Goal: Task Accomplishment & Management: Complete application form

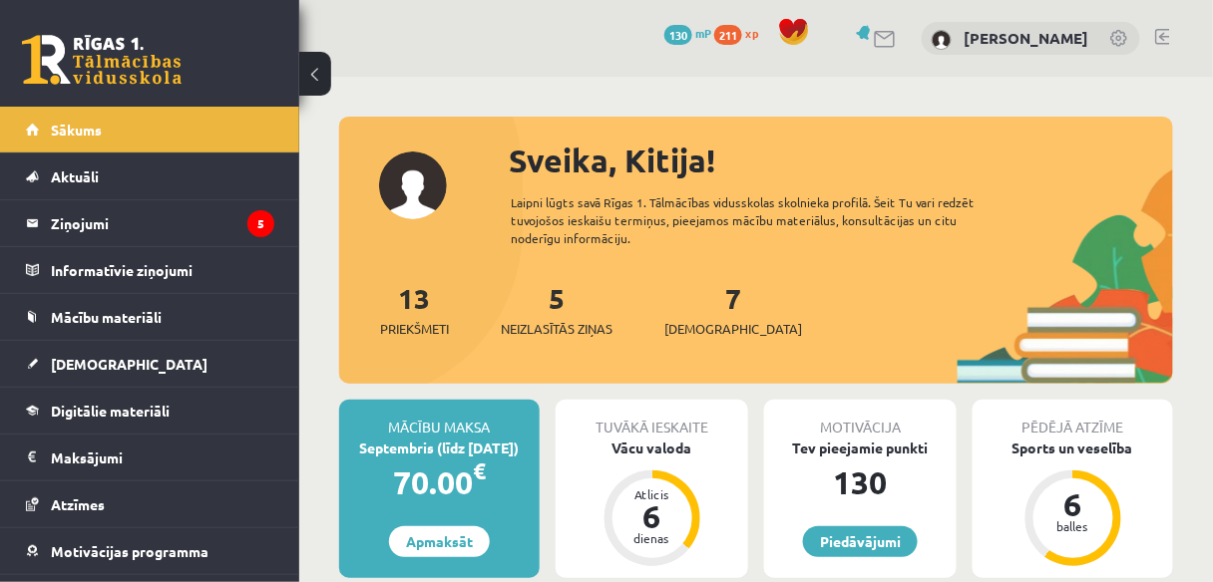
click at [1170, 31] on link at bounding box center [1162, 37] width 15 height 16
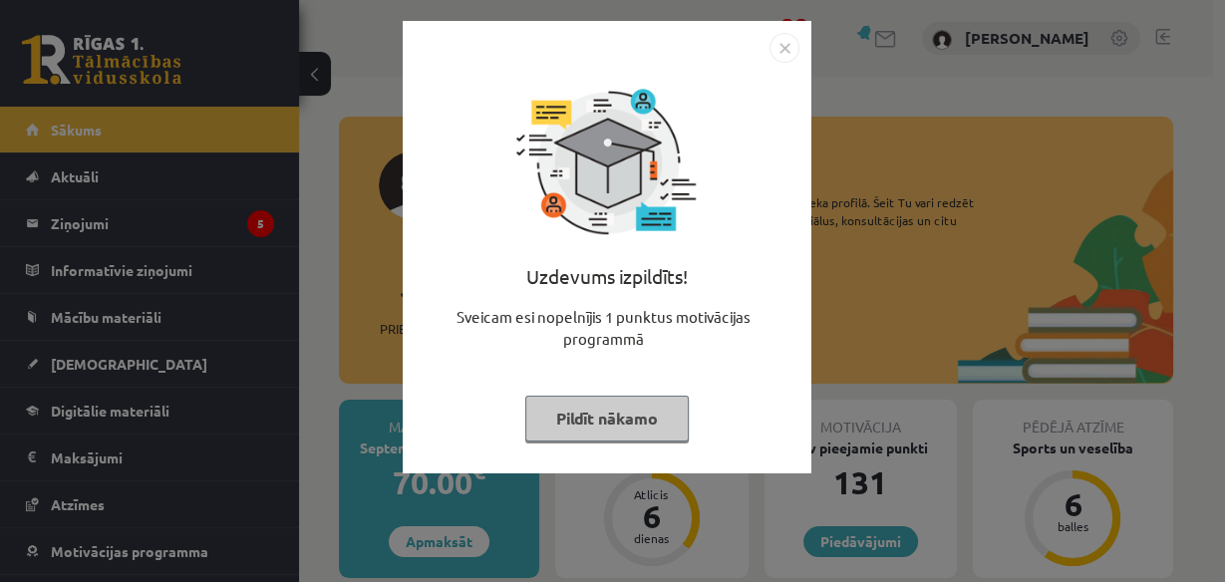
click at [659, 420] on button "Pildīt nākamo" at bounding box center [607, 419] width 164 height 46
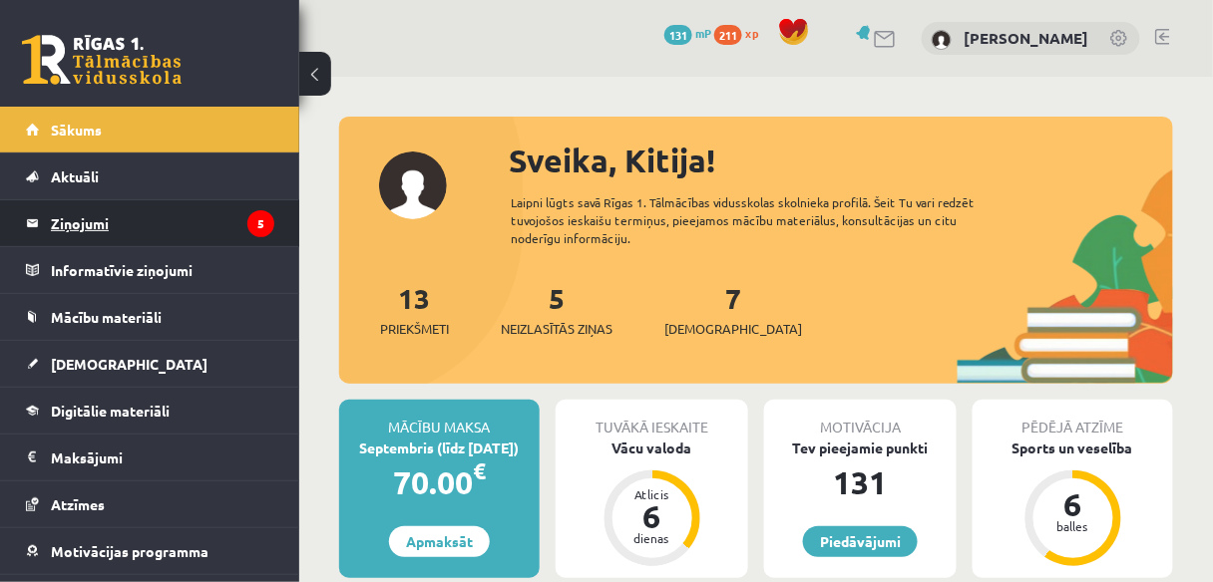
click at [142, 228] on legend "Ziņojumi 5" at bounding box center [162, 223] width 223 height 46
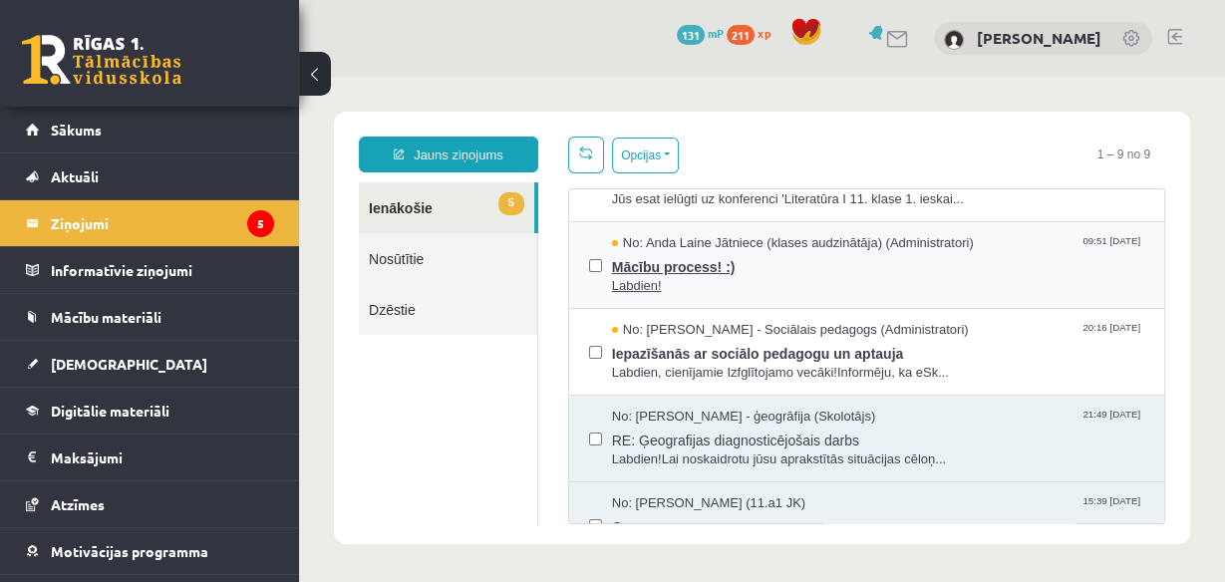
scroll to position [319, 0]
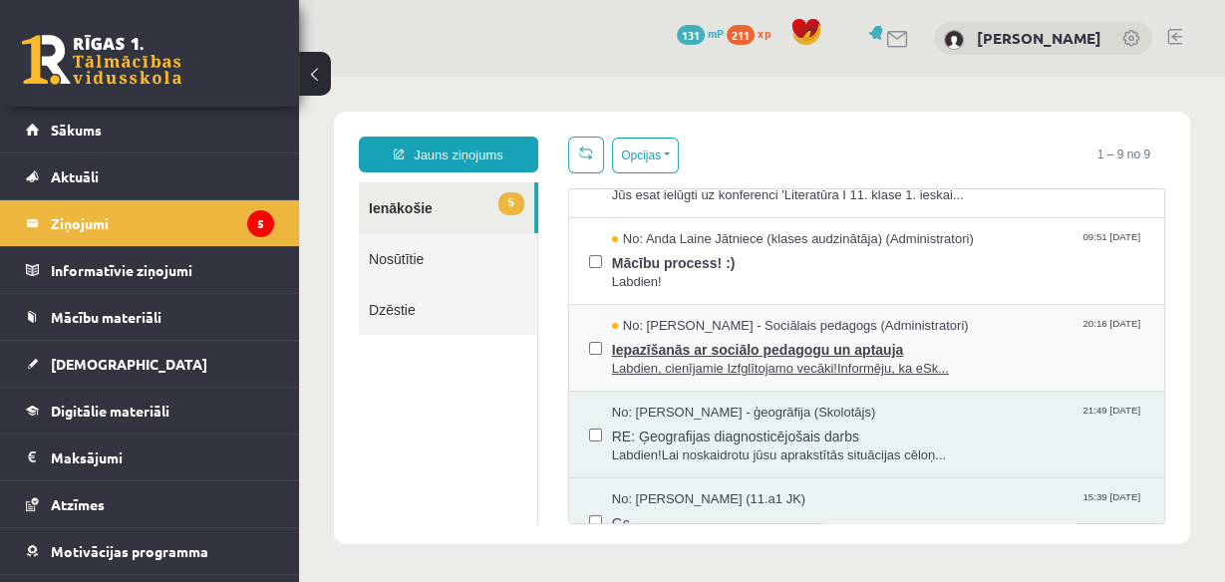
click at [951, 346] on span "Iepazīšanās ar sociālo pedagogu un aptauja" at bounding box center [878, 347] width 532 height 25
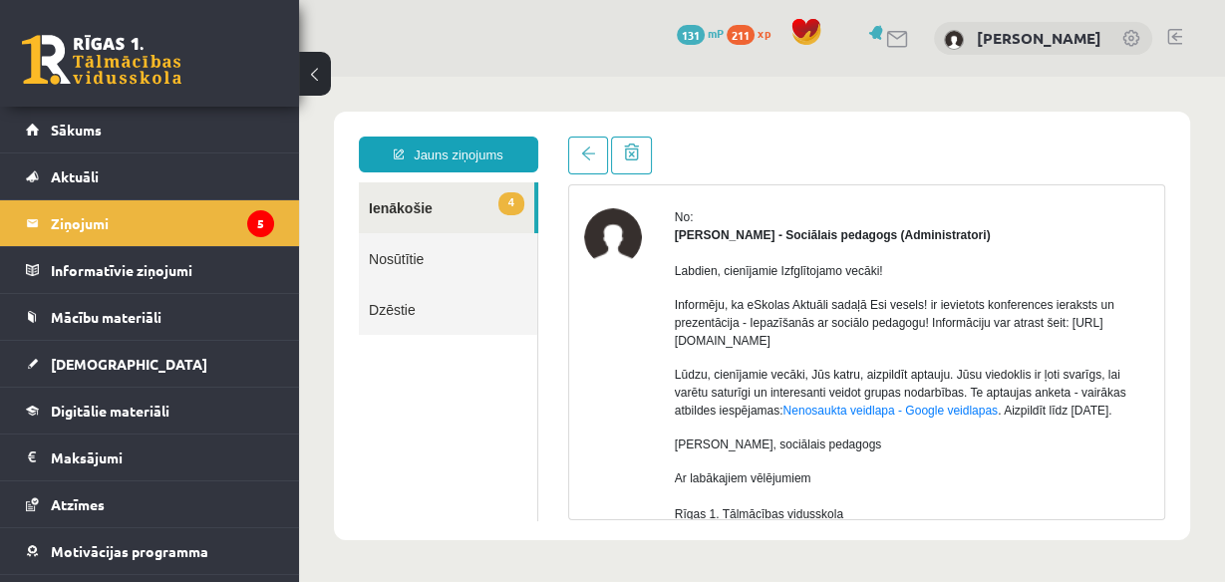
scroll to position [80, 0]
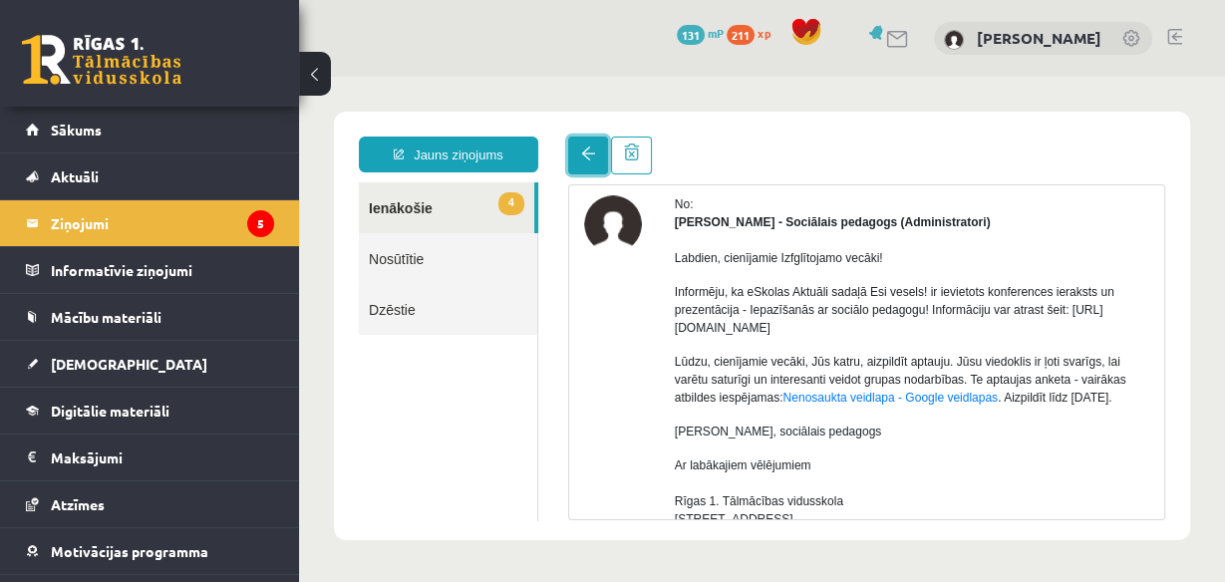
click at [575, 151] on link at bounding box center [588, 156] width 40 height 38
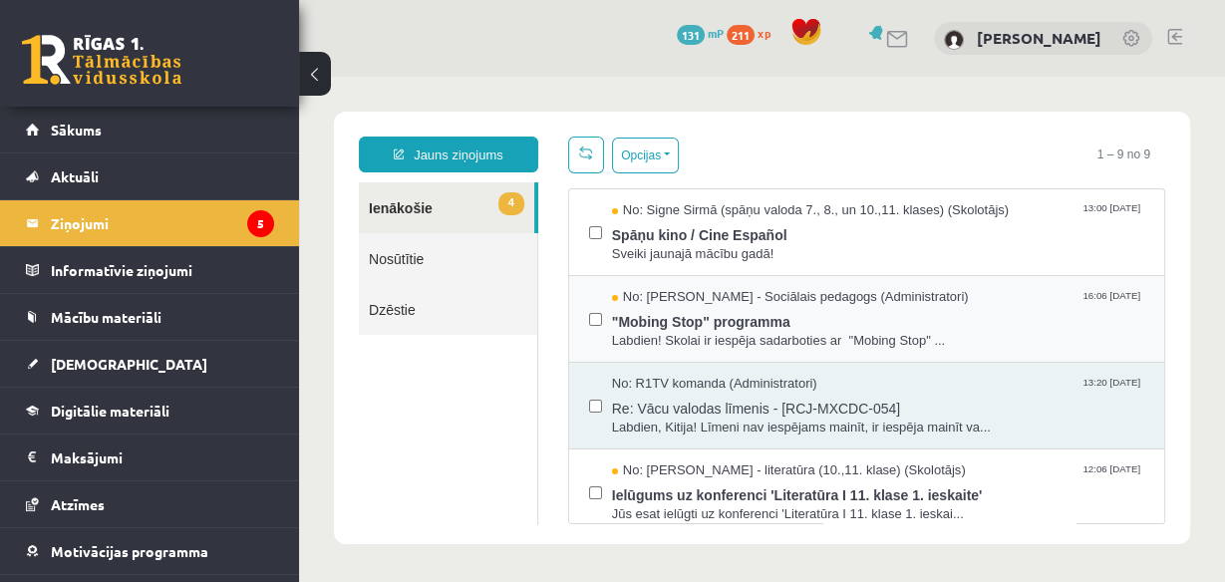
scroll to position [0, 0]
click at [856, 303] on span "No: Dagnija Gaubšteina - Sociālais pedagogs (Administratori)" at bounding box center [790, 297] width 357 height 19
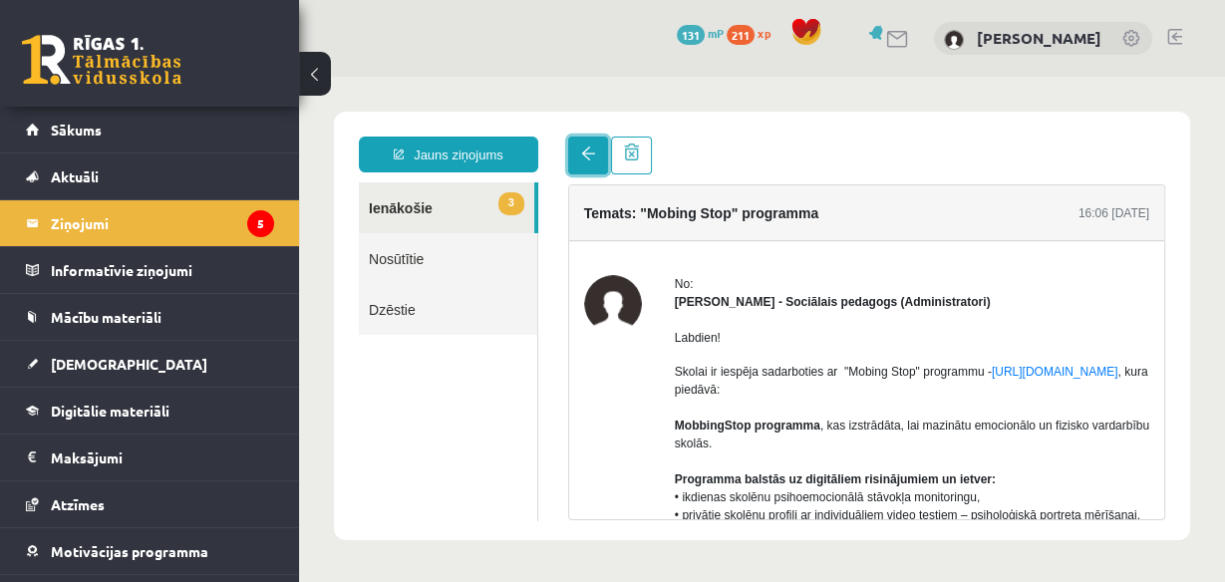
click at [598, 167] on link at bounding box center [588, 156] width 40 height 38
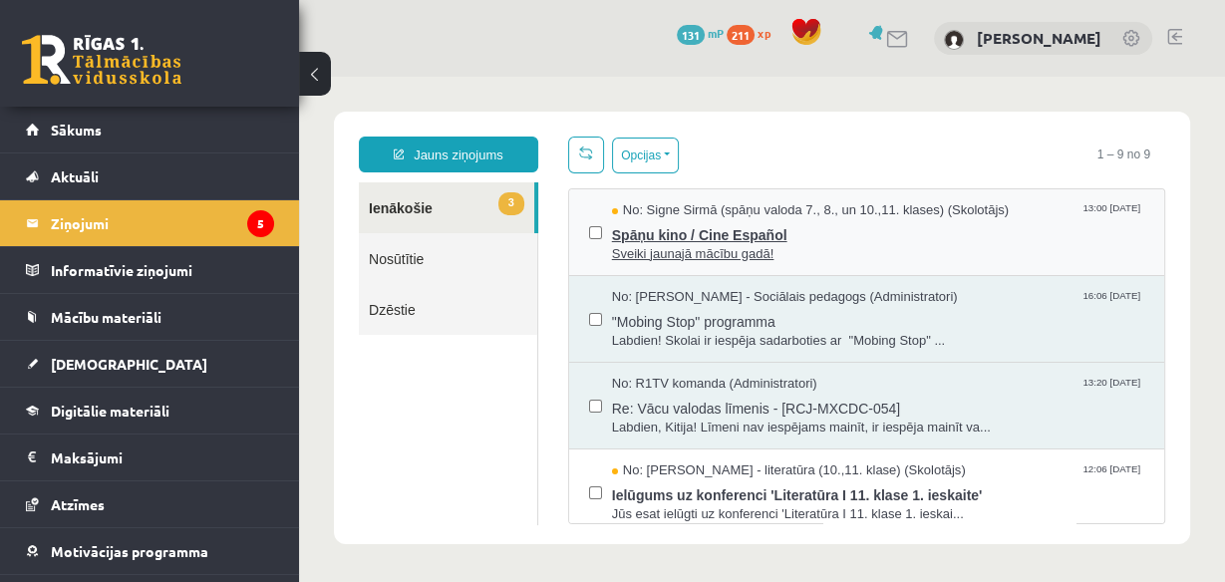
click at [922, 255] on span "Sveiki jaunajā mācību gadā!" at bounding box center [878, 254] width 532 height 19
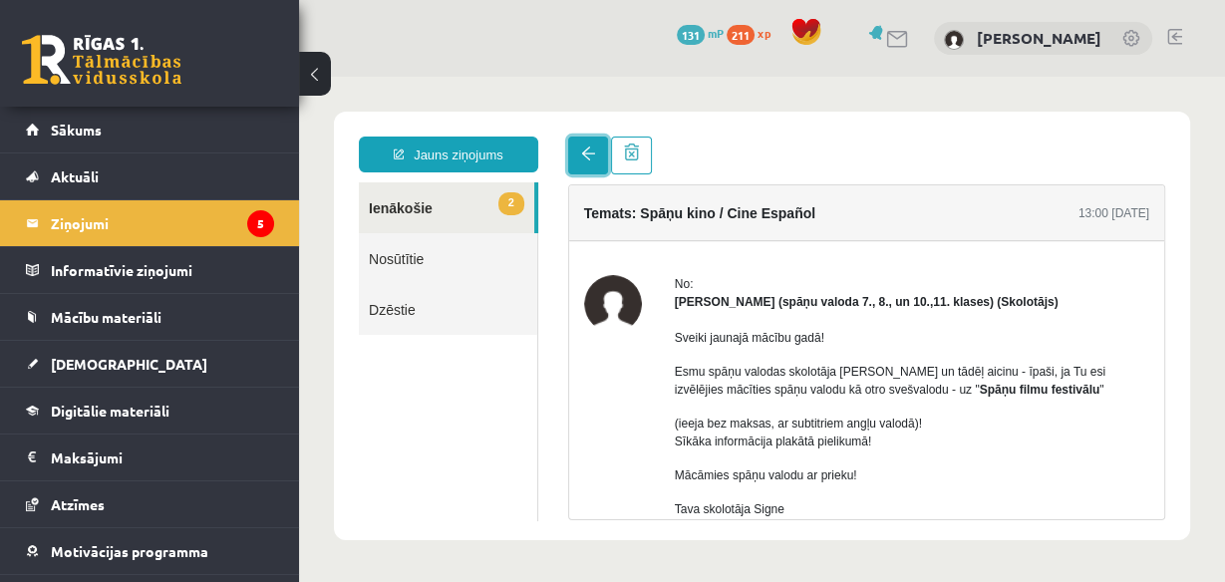
click at [604, 168] on link at bounding box center [588, 156] width 40 height 38
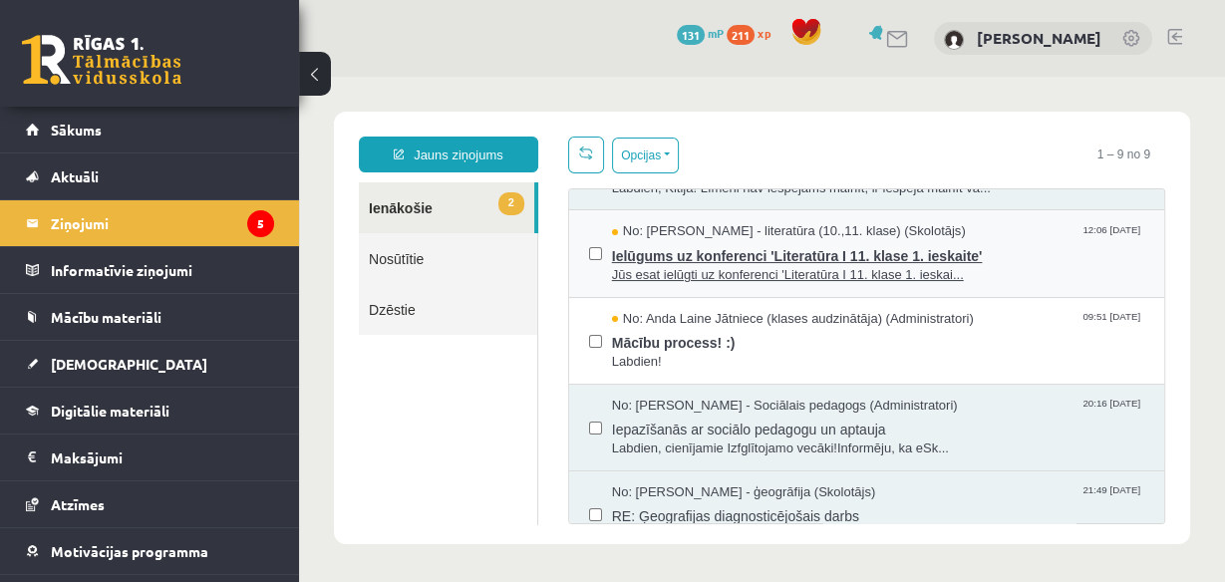
click at [983, 256] on span "Ielūgums uz konferenci 'Literatūra I 11. klase 1. ieskaite'" at bounding box center [878, 253] width 532 height 25
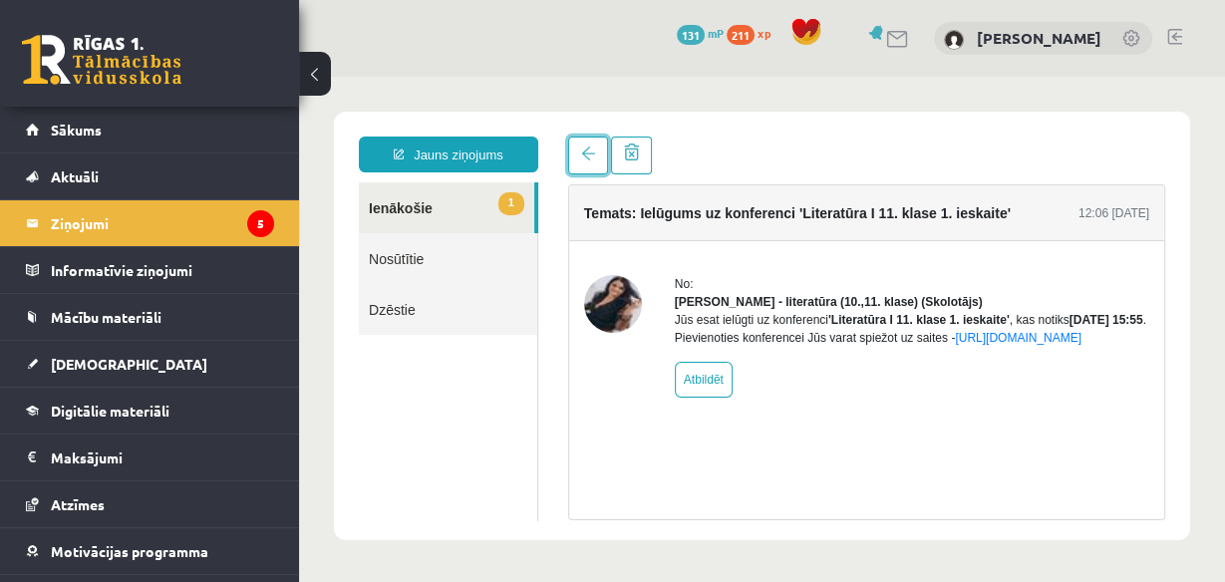
click at [581, 161] on span at bounding box center [588, 154] width 14 height 14
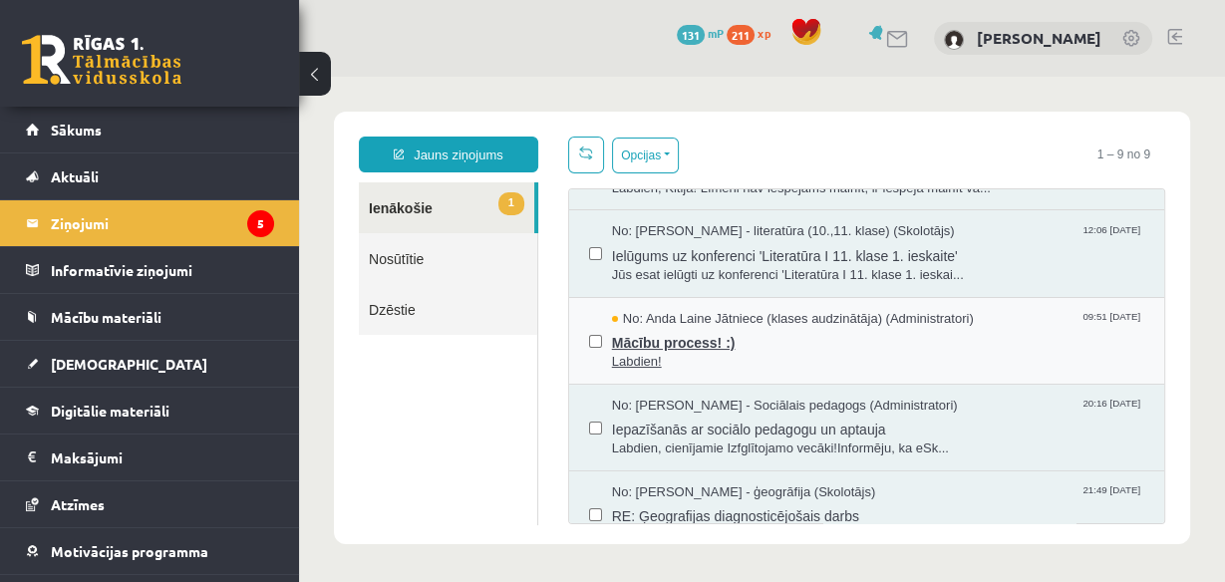
click at [867, 362] on span "Labdien!" at bounding box center [878, 362] width 532 height 19
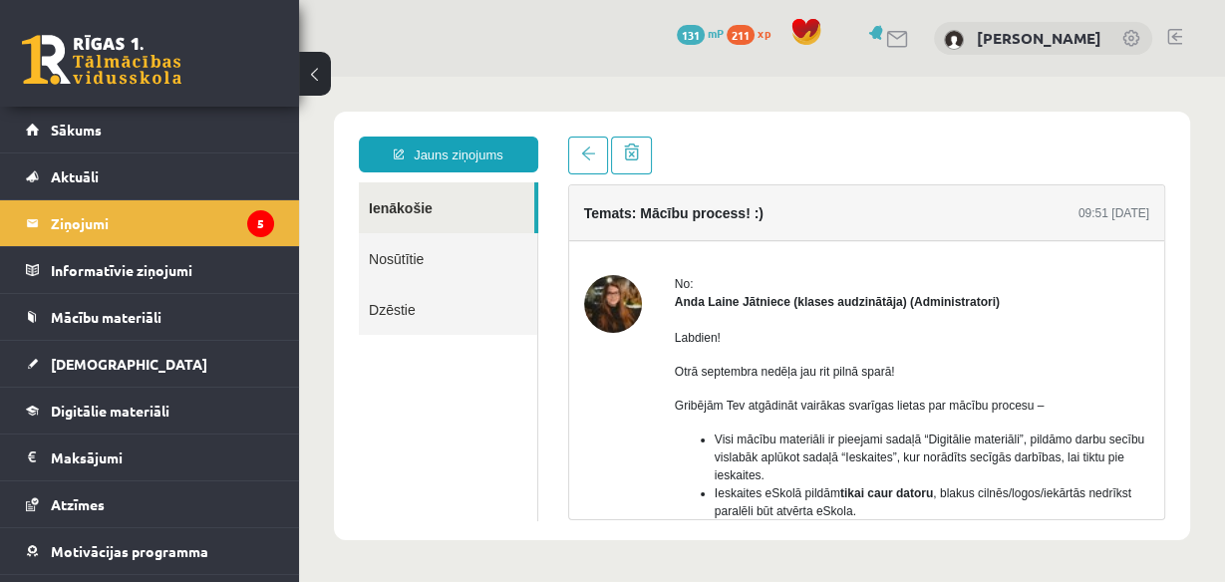
scroll to position [80, 0]
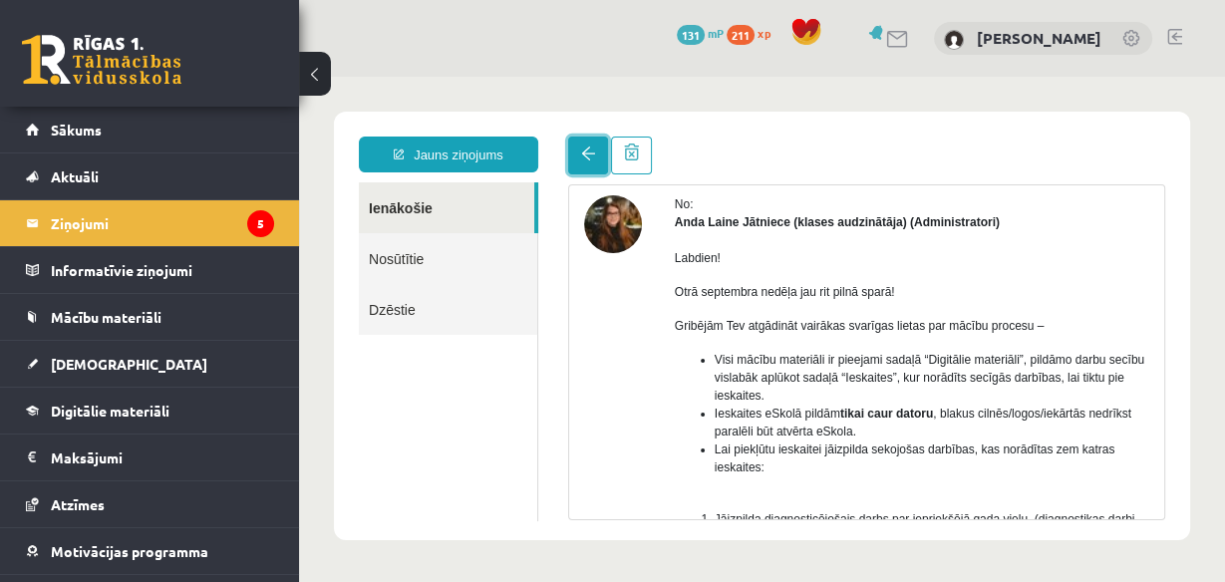
click at [573, 140] on link at bounding box center [588, 156] width 40 height 38
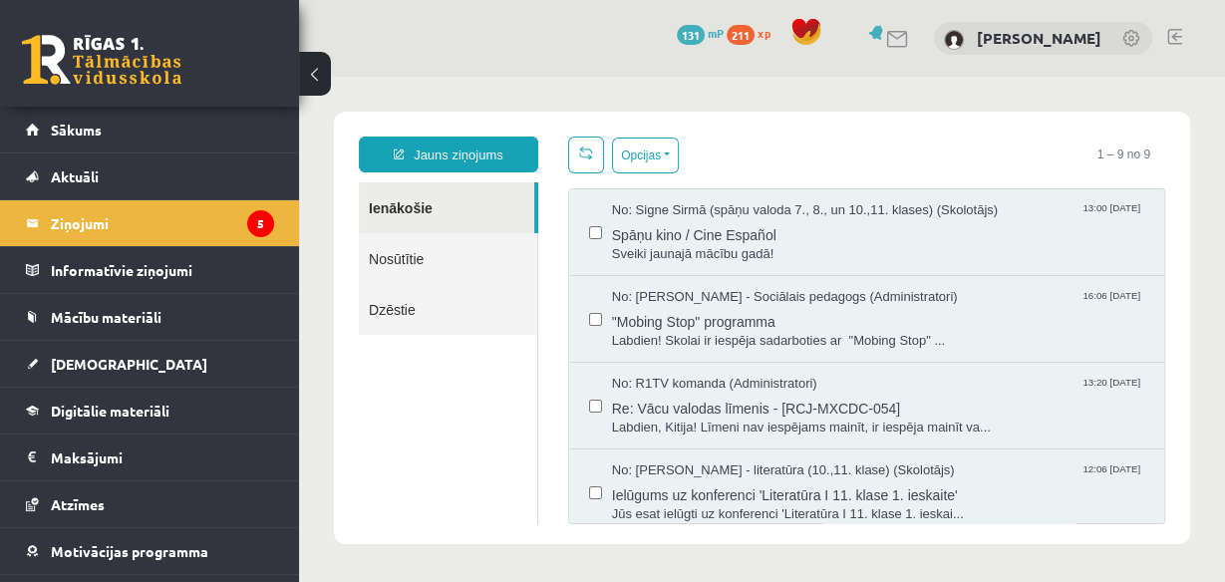
scroll to position [0, 0]
click at [137, 122] on link "Sākums" at bounding box center [150, 130] width 248 height 46
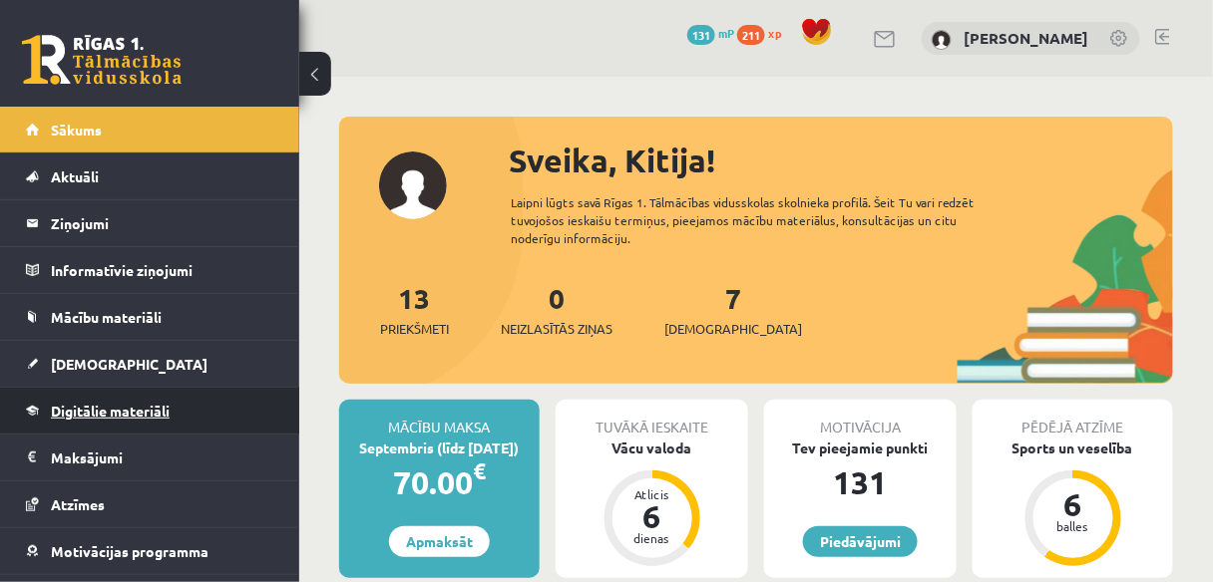
click at [120, 414] on span "Digitālie materiāli" at bounding box center [110, 411] width 119 height 18
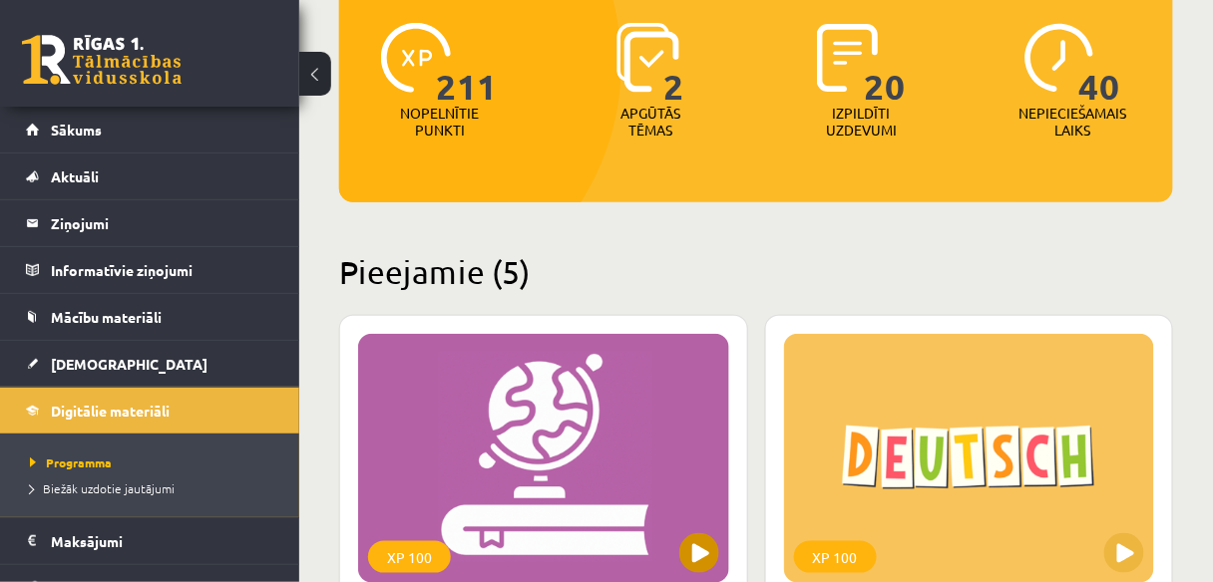
scroll to position [479, 0]
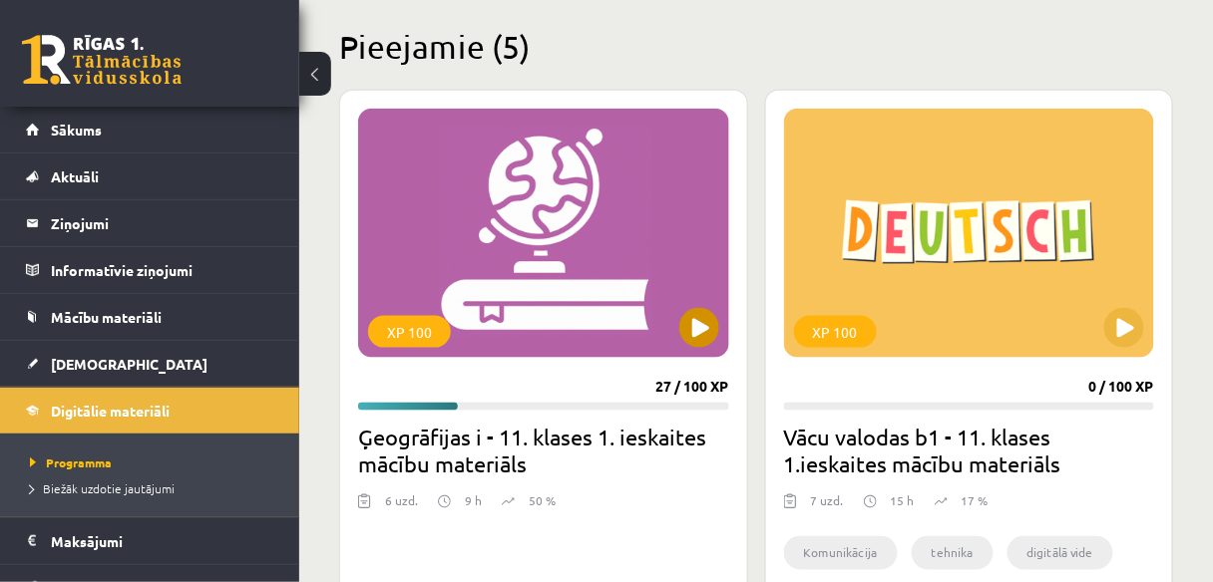
click at [581, 324] on div "XP 100" at bounding box center [543, 233] width 371 height 249
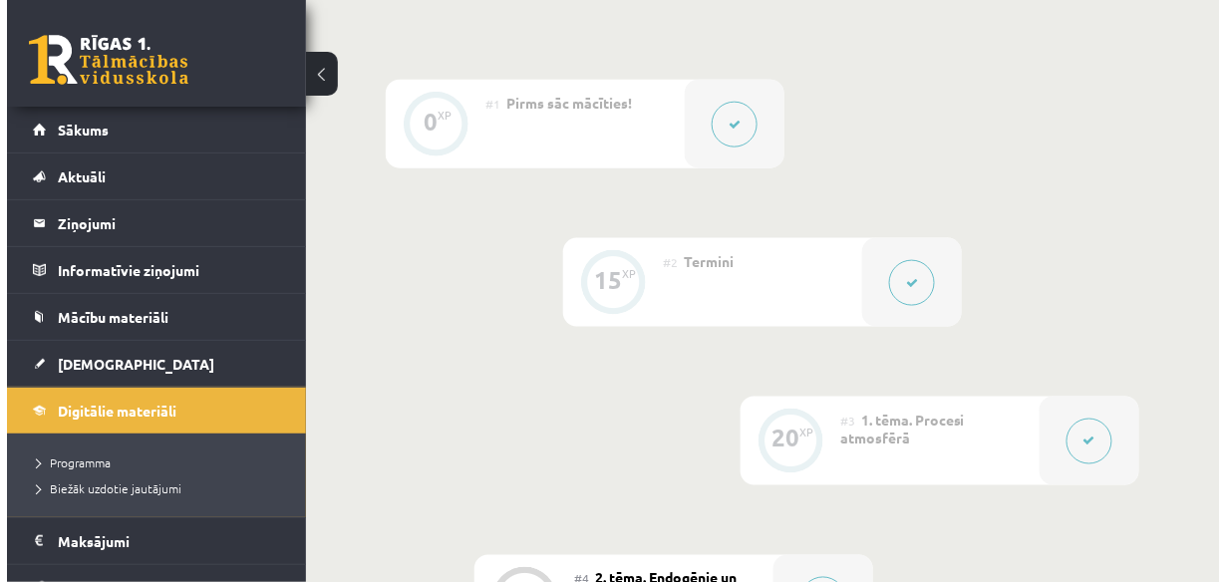
scroll to position [638, 0]
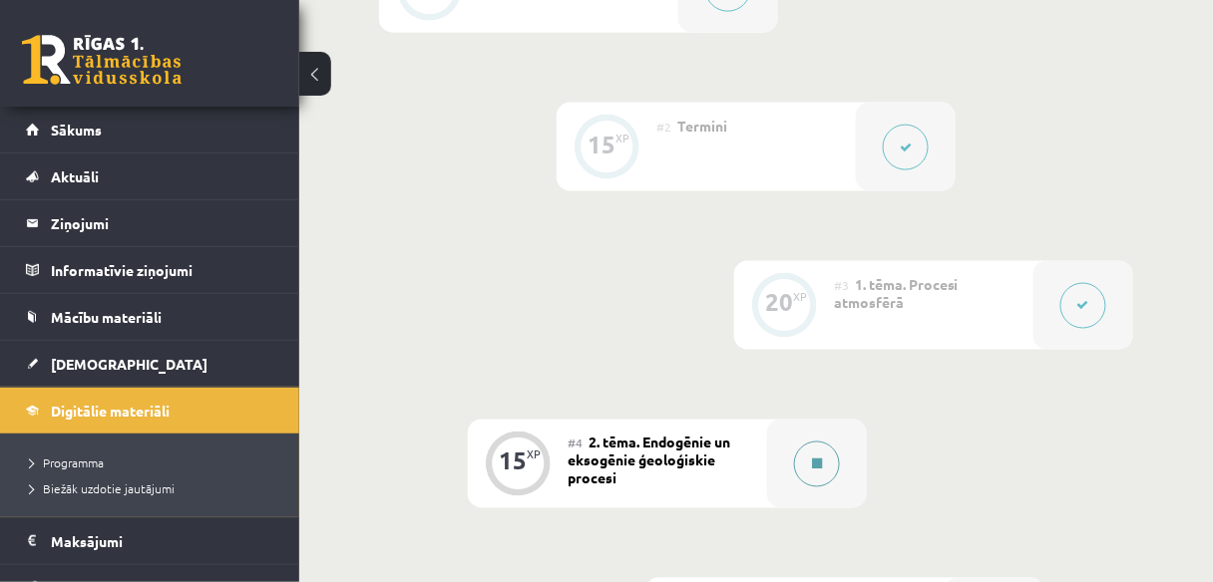
click at [805, 456] on button at bounding box center [817, 465] width 46 height 46
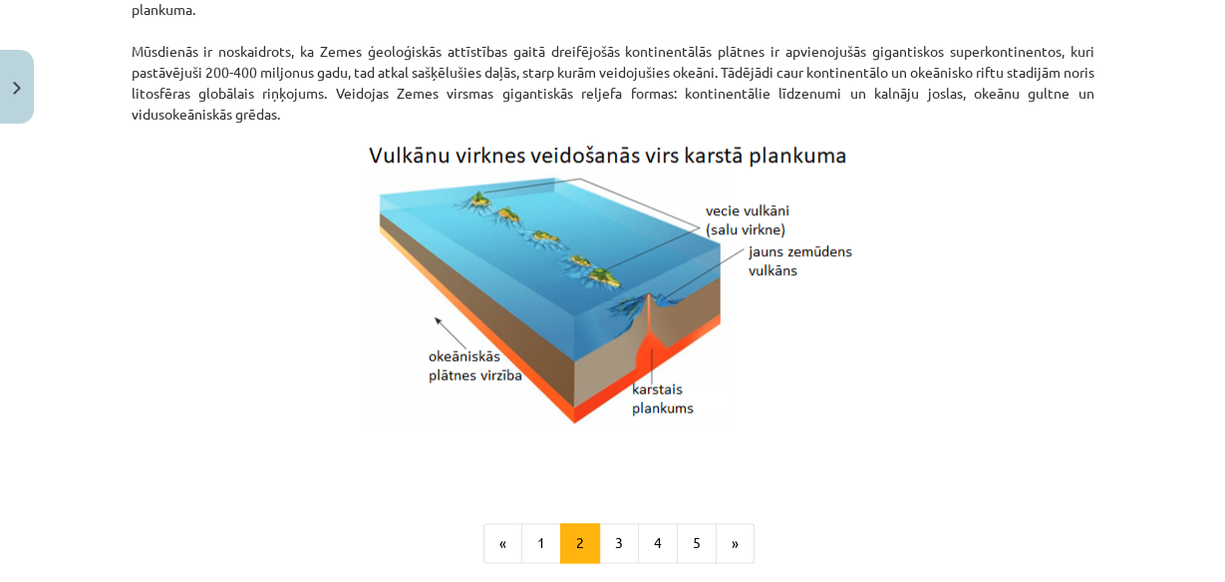
scroll to position [2203, 0]
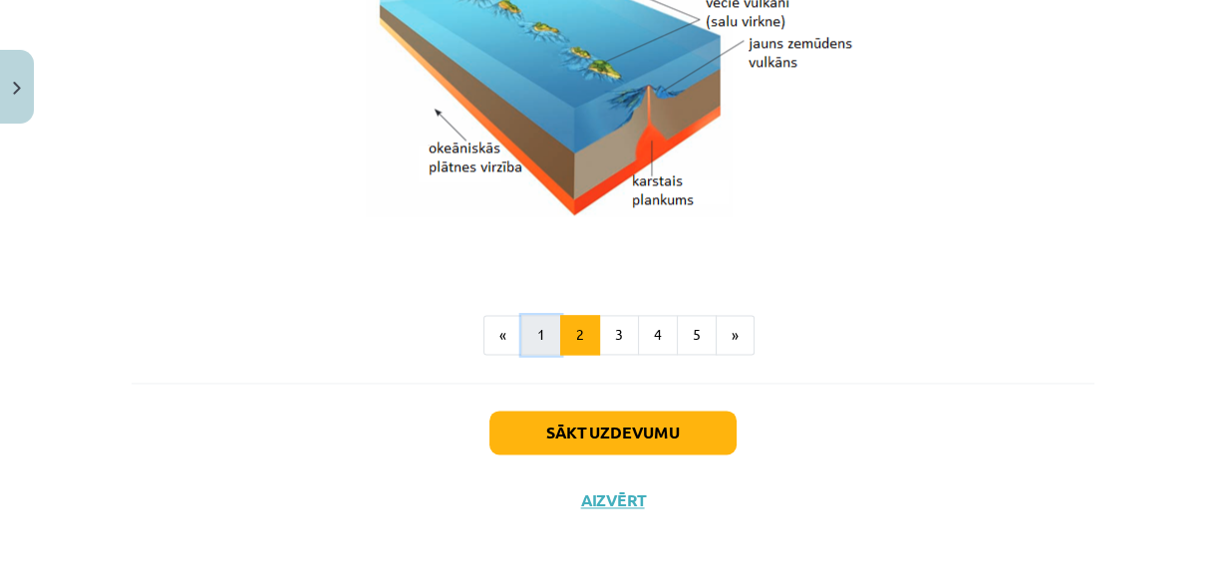
click at [543, 330] on button "1" at bounding box center [542, 335] width 40 height 40
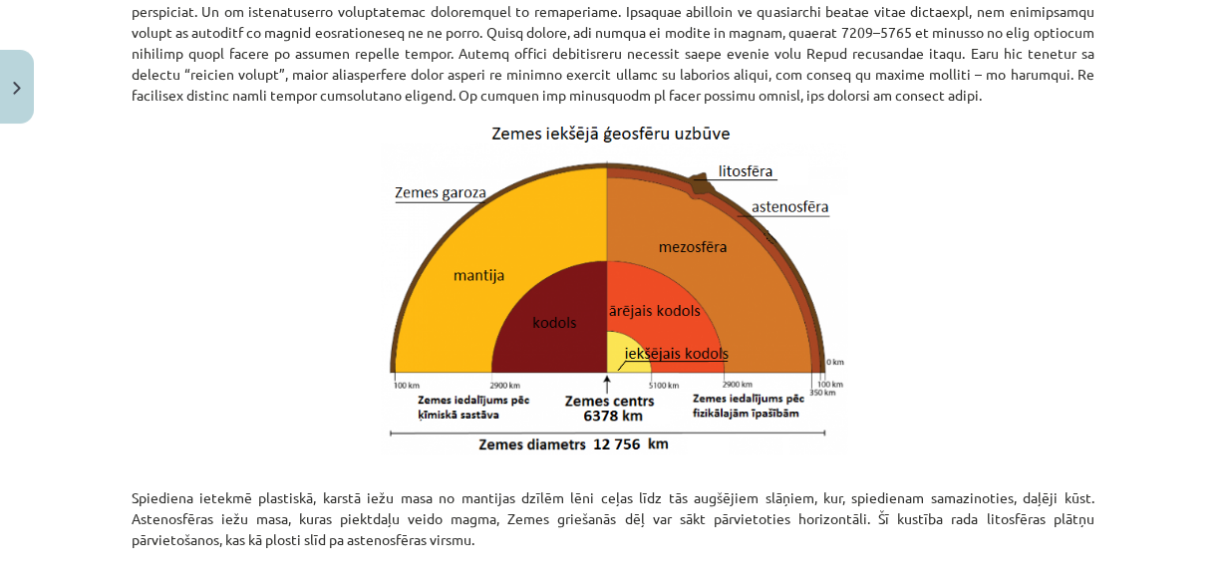
scroll to position [2251, 0]
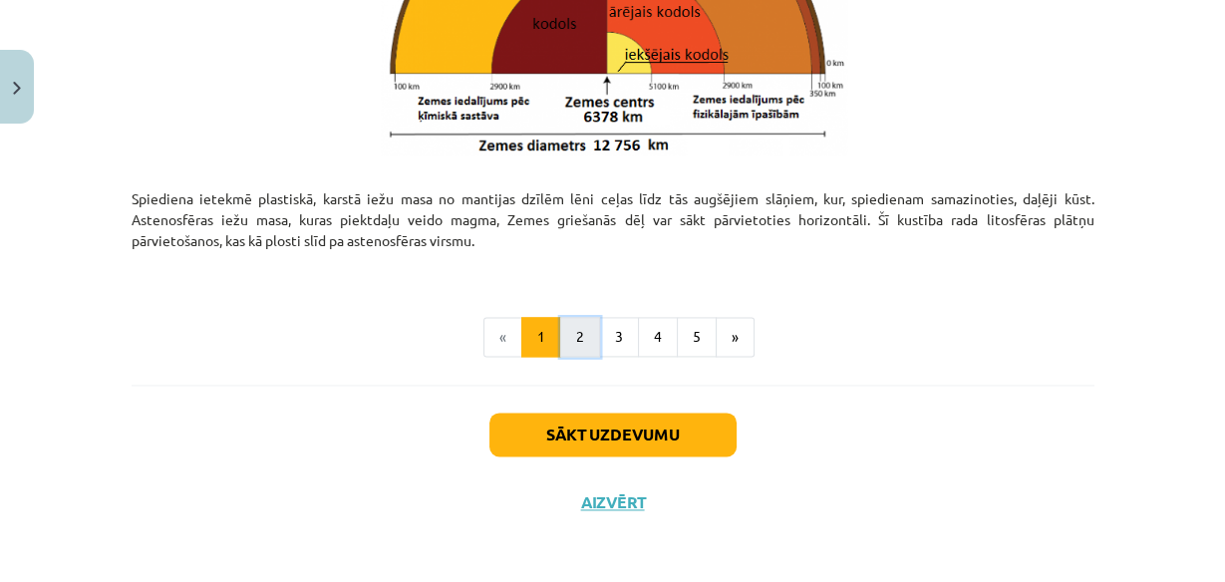
click at [572, 323] on button "2" at bounding box center [580, 337] width 40 height 40
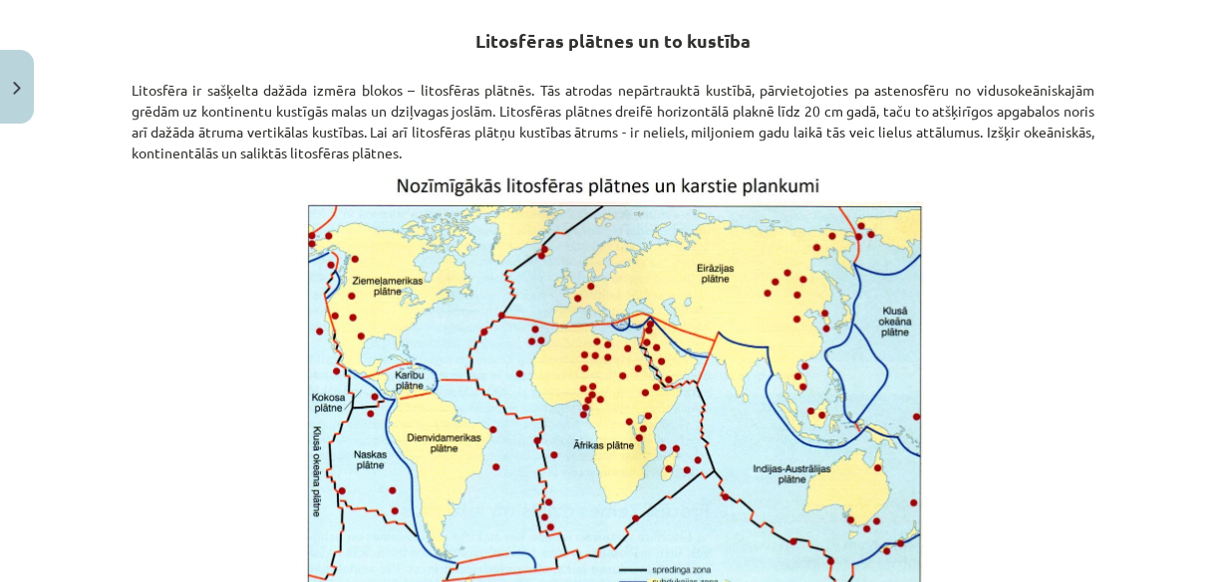
scroll to position [356, 0]
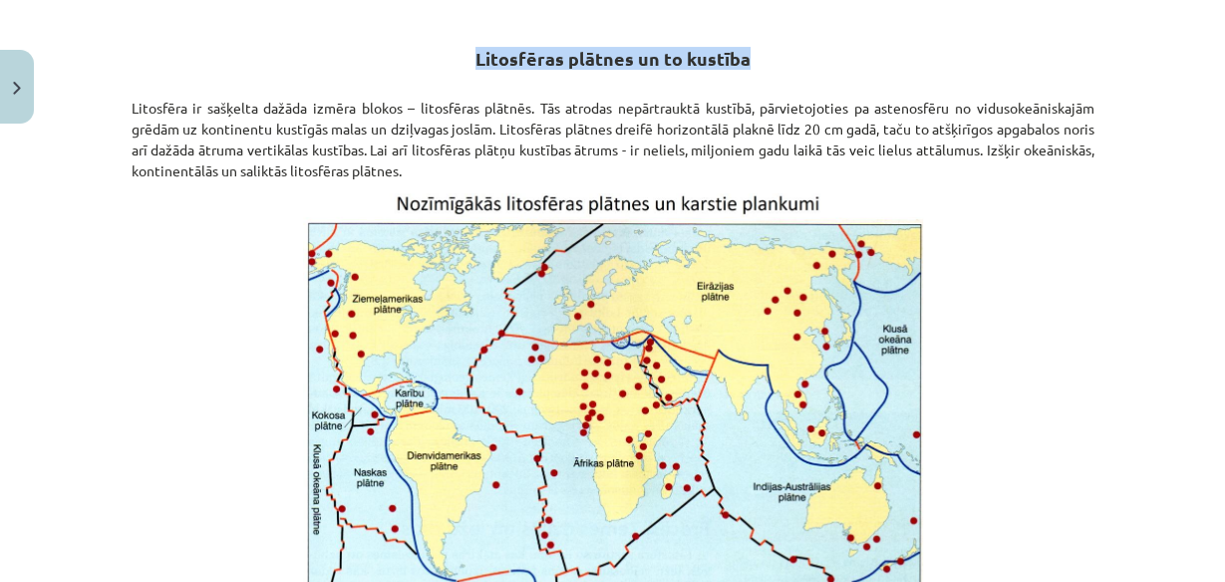
drag, startPoint x: 473, startPoint y: 58, endPoint x: 706, endPoint y: 53, distance: 233.4
click at [750, 56] on h2 "Litosfēras plātnes un to kustība" at bounding box center [613, 36] width 963 height 70
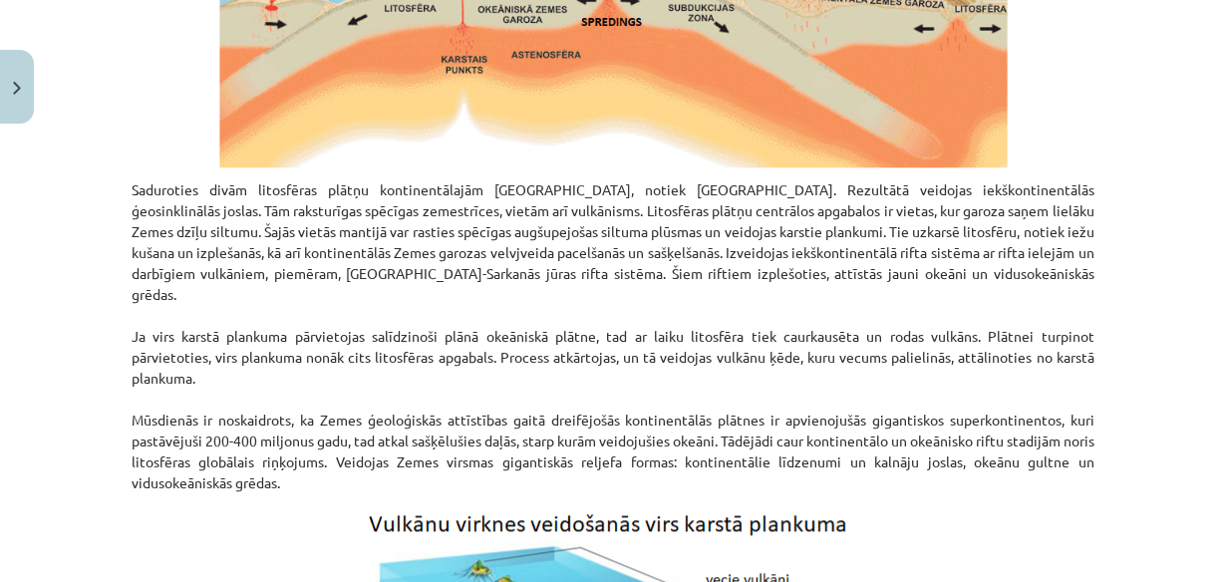
scroll to position [1632, 0]
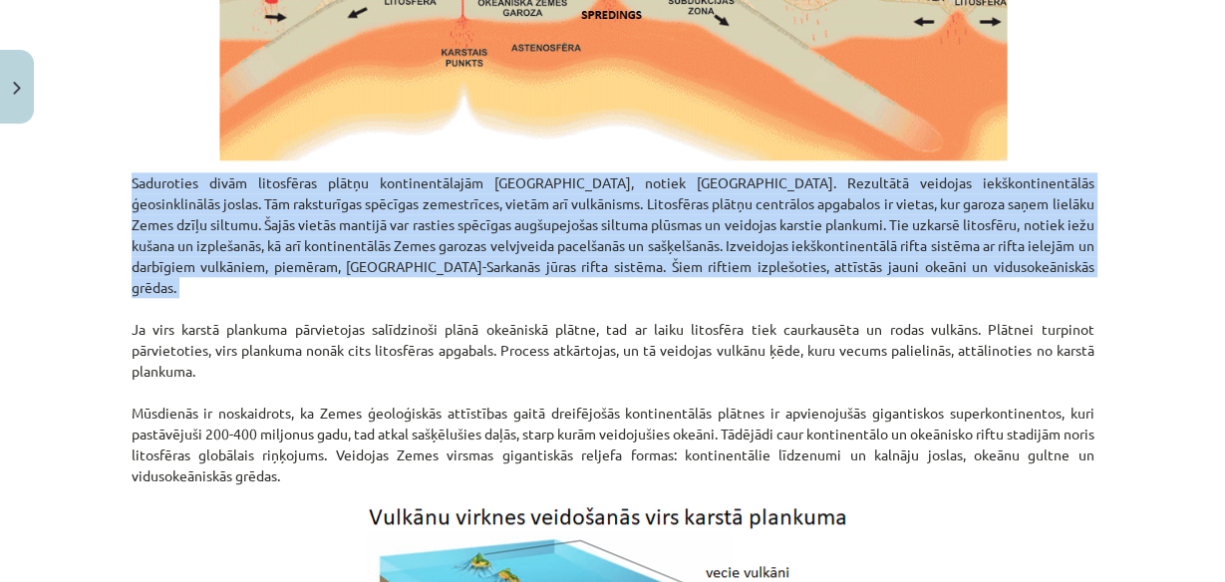
drag, startPoint x: 122, startPoint y: 205, endPoint x: 211, endPoint y: 244, distance: 97.8
copy p "Saduroties divām litosfēras plātņu kontinentālajām malām, notiek kolīzija. Rezu…"
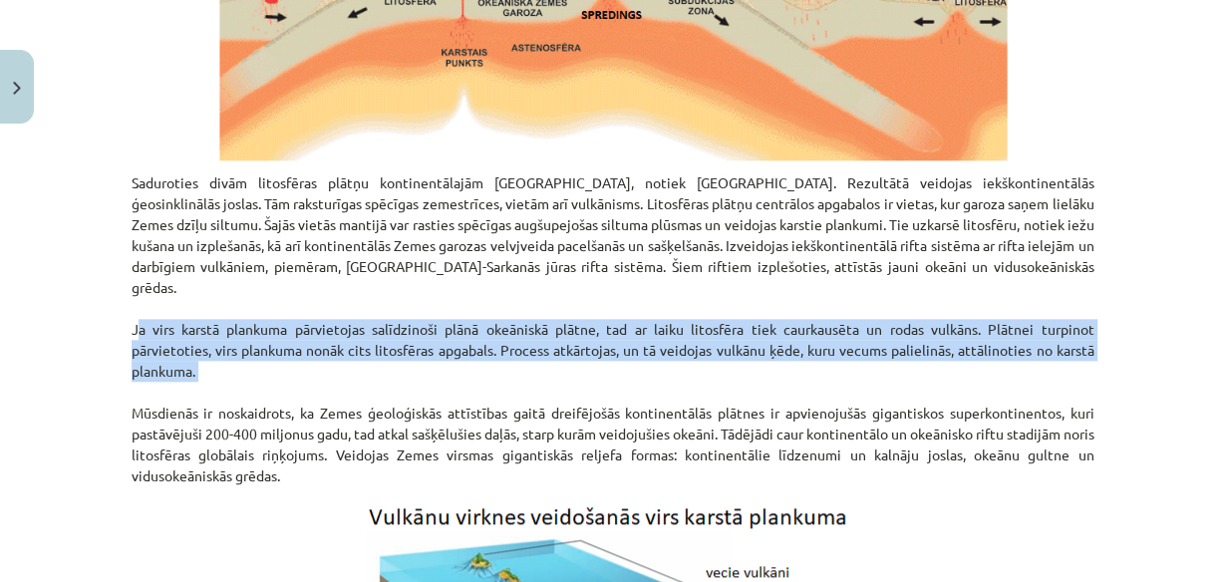
drag, startPoint x: 117, startPoint y: 330, endPoint x: 117, endPoint y: 386, distance: 55.8
copy p "Ja virs karstā plankuma pārvietojas salīdzinoši plānā okeāniskā plātne, tad ar …"
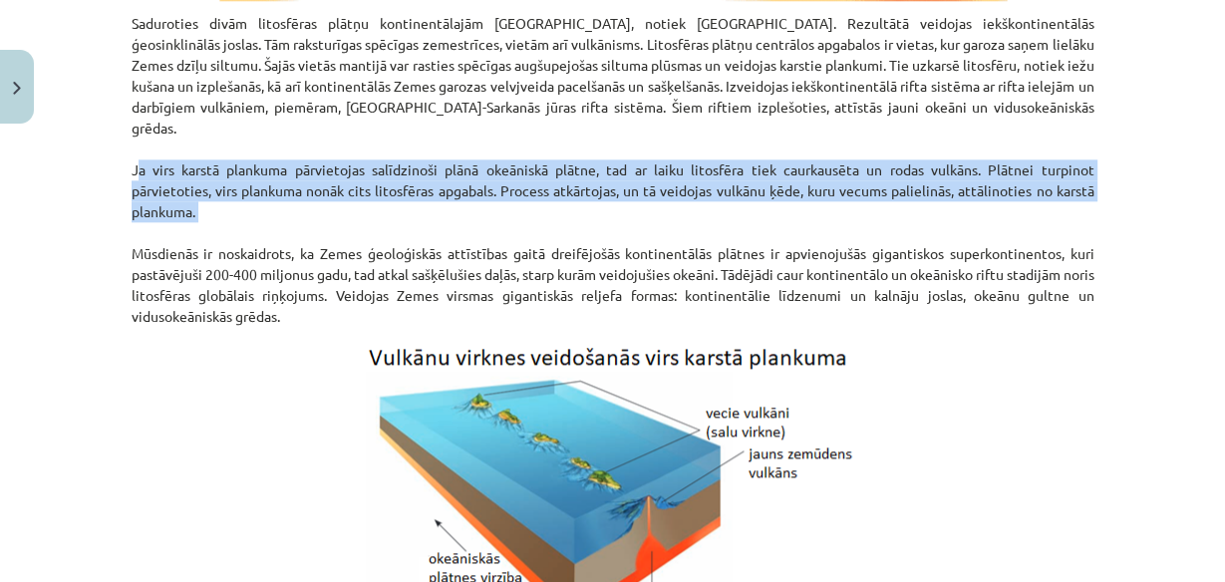
scroll to position [1872, 0]
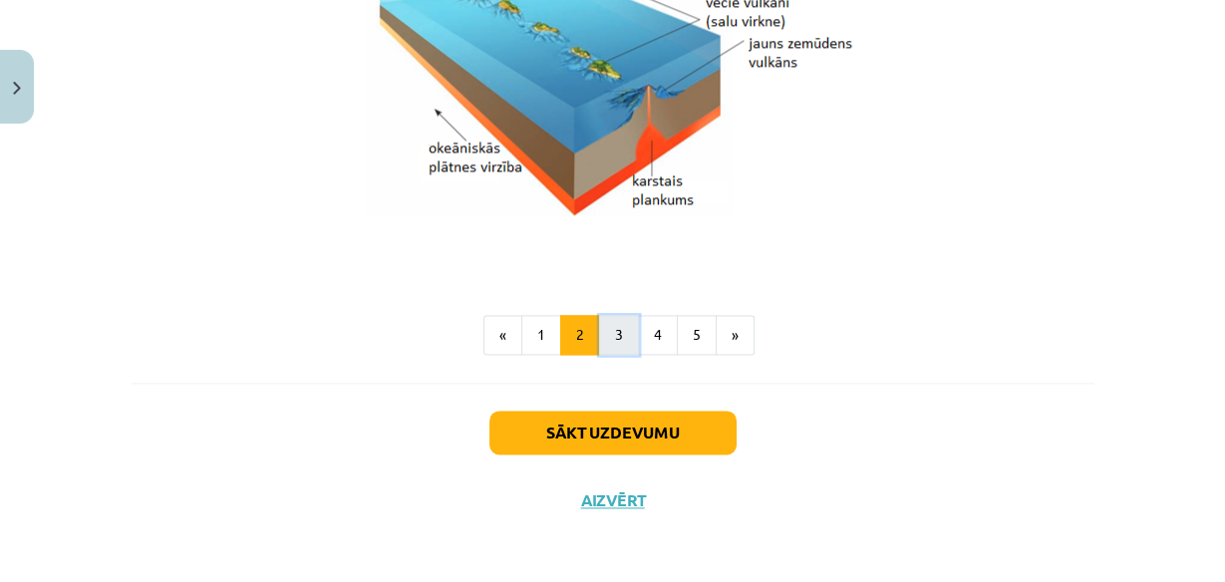
click at [602, 333] on button "3" at bounding box center [619, 335] width 40 height 40
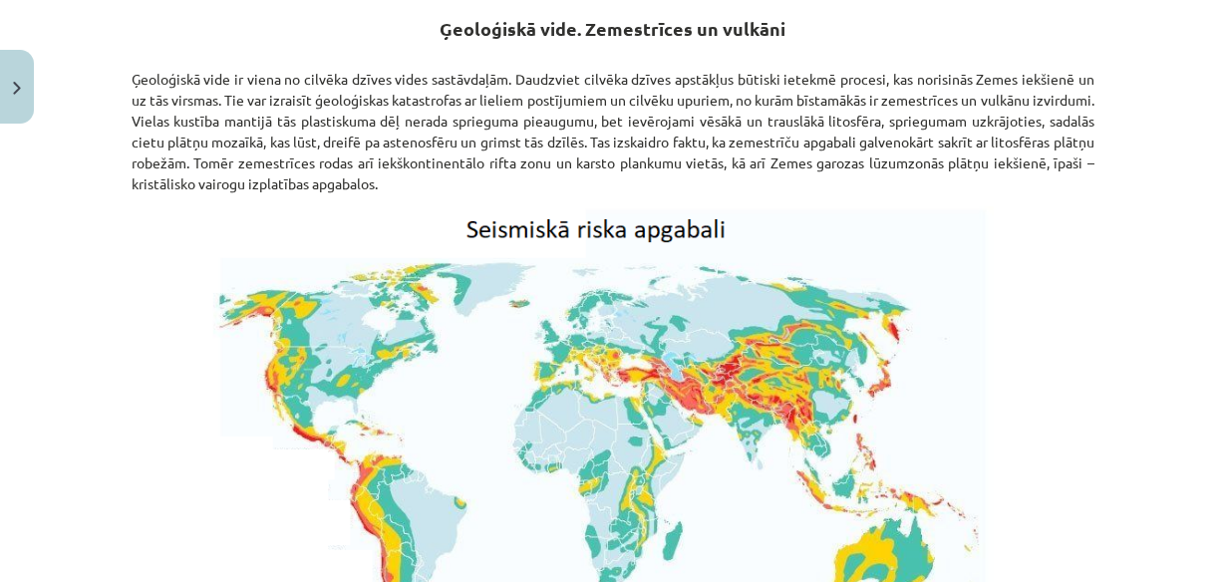
scroll to position [356, 0]
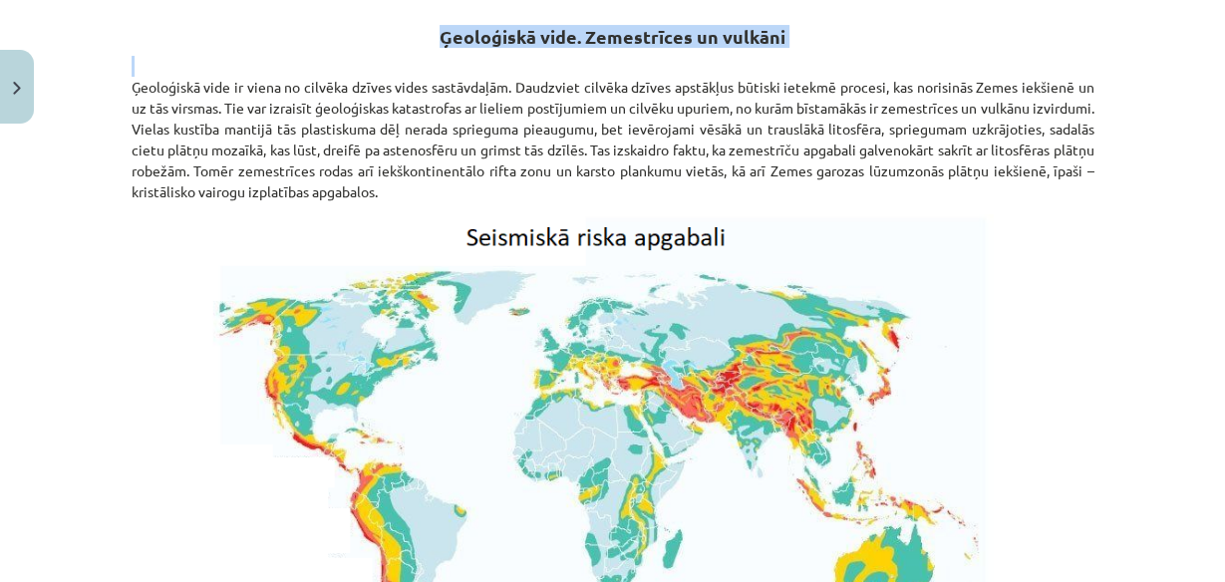
drag, startPoint x: 438, startPoint y: 34, endPoint x: 784, endPoint y: 64, distance: 347.3
copy div "Ģeoloģiskā vide. Zemestrīces un vulkāni"
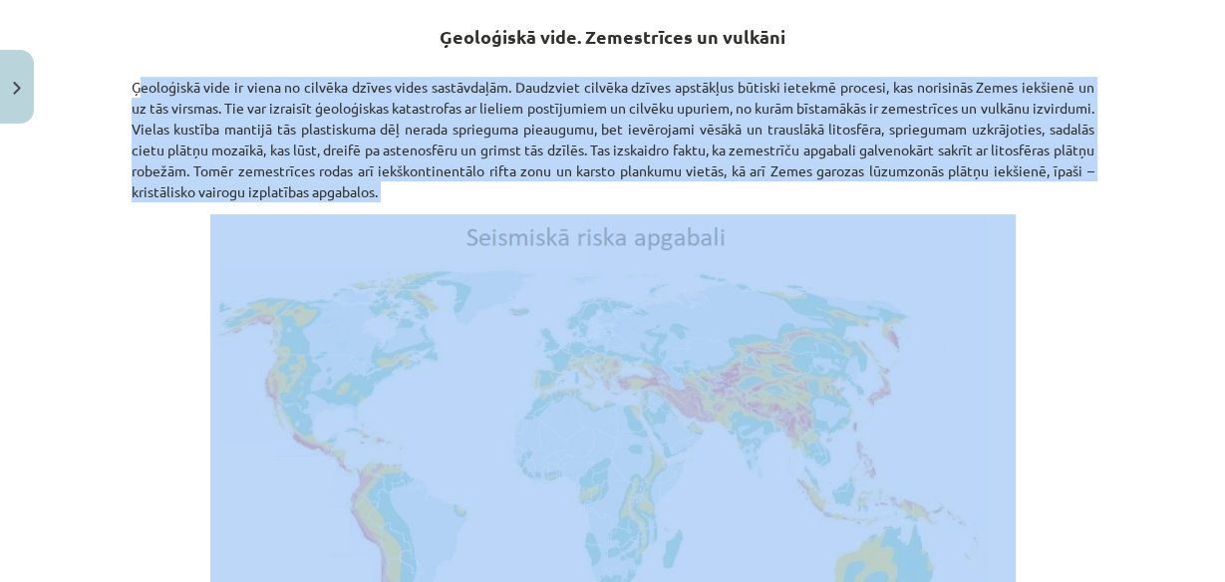
drag, startPoint x: 113, startPoint y: 84, endPoint x: 110, endPoint y: 207, distance: 123.7
click at [110, 207] on div "Mācību tēma: Ģeogrāfijas i - 11. klases 1. ieskaites mācību materiāls #4 2. tēm…" at bounding box center [612, 291] width 1225 height 582
copy div "Ģeoloģiskā vide ir viena no cilvēka dzīves vides sastāvdaļām. Daudzviet cilvēka…"
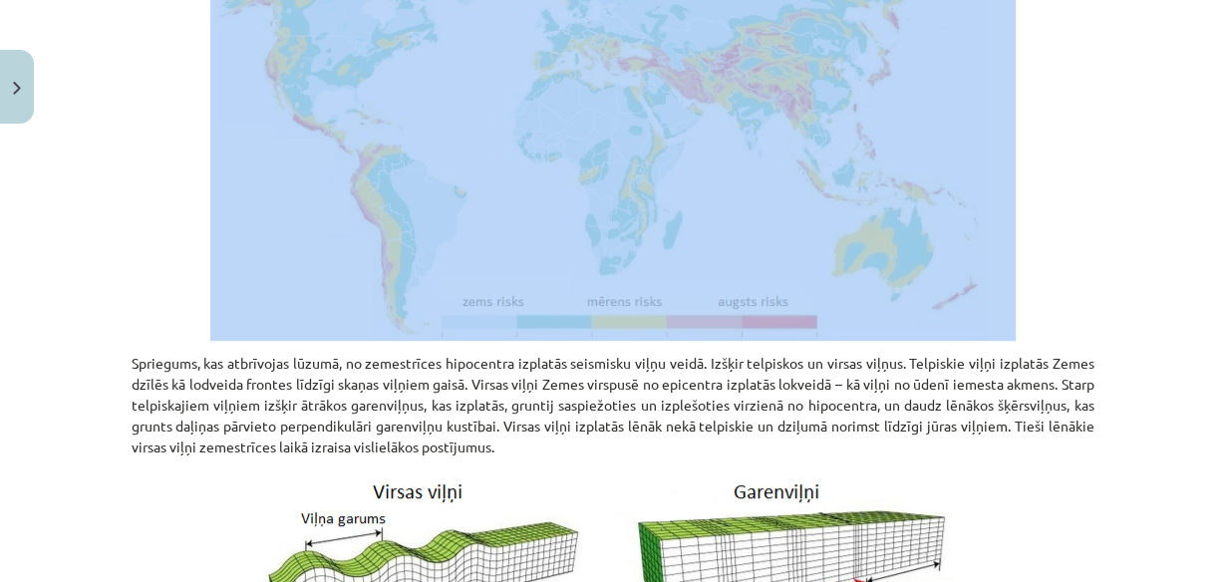
scroll to position [516, 0]
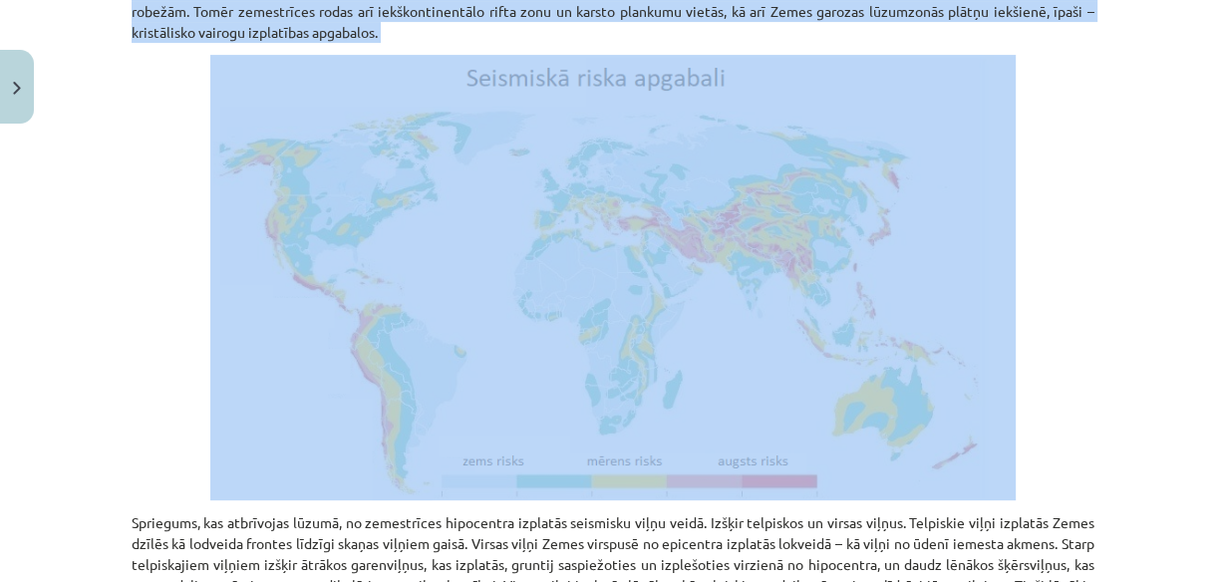
copy div "Ģeoloģiskā vide ir viena no cilvēka dzīves vides sastāvdaļām. Daudzviet cilvēka…"
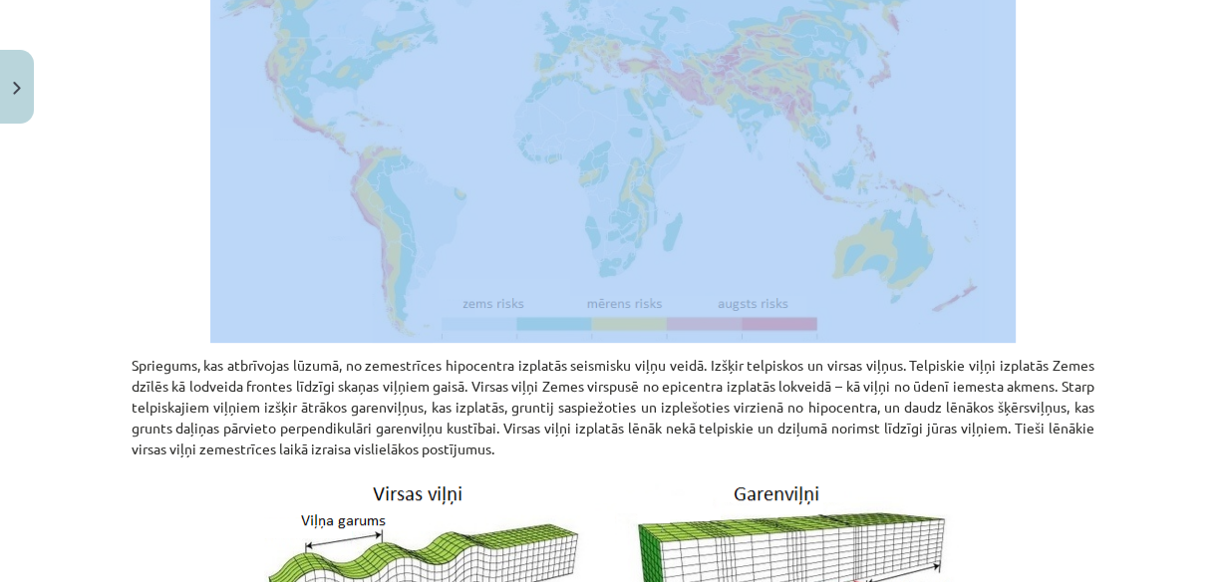
scroll to position [675, 0]
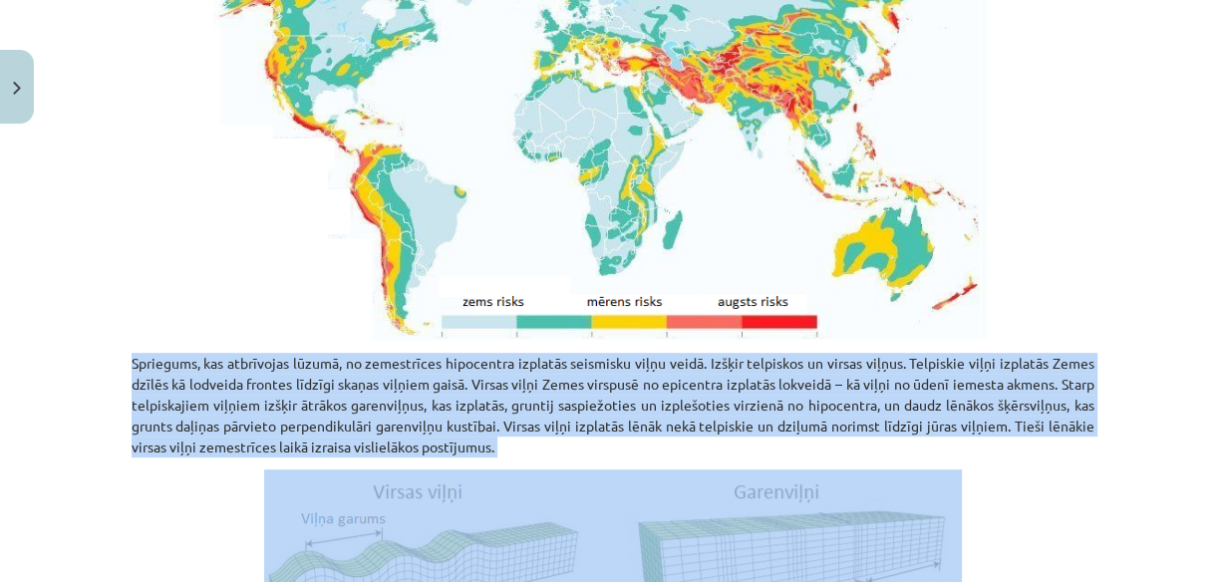
drag, startPoint x: 99, startPoint y: 359, endPoint x: 110, endPoint y: 461, distance: 102.3
click at [108, 463] on div "Mācību tēma: Ģeogrāfijas i - 11. klases 1. ieskaites mācību materiāls #4 2. tēm…" at bounding box center [612, 291] width 1225 height 582
copy div "Spriegums, kas atbrīvojas lūzumā, no zemestrīces hipocentra izplatās seismisku …"
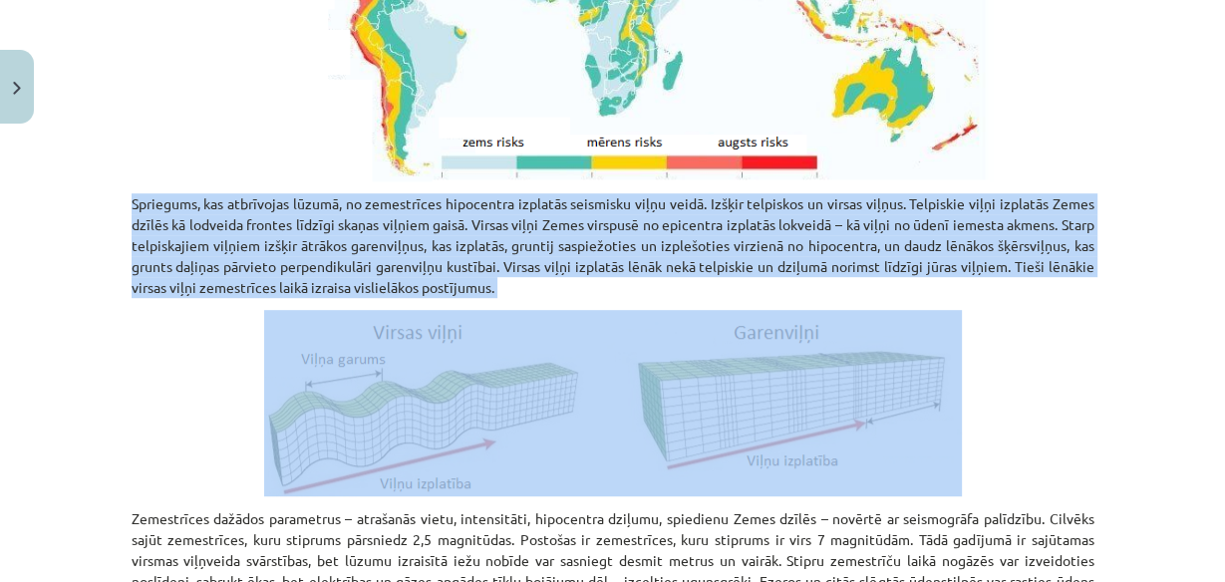
scroll to position [914, 0]
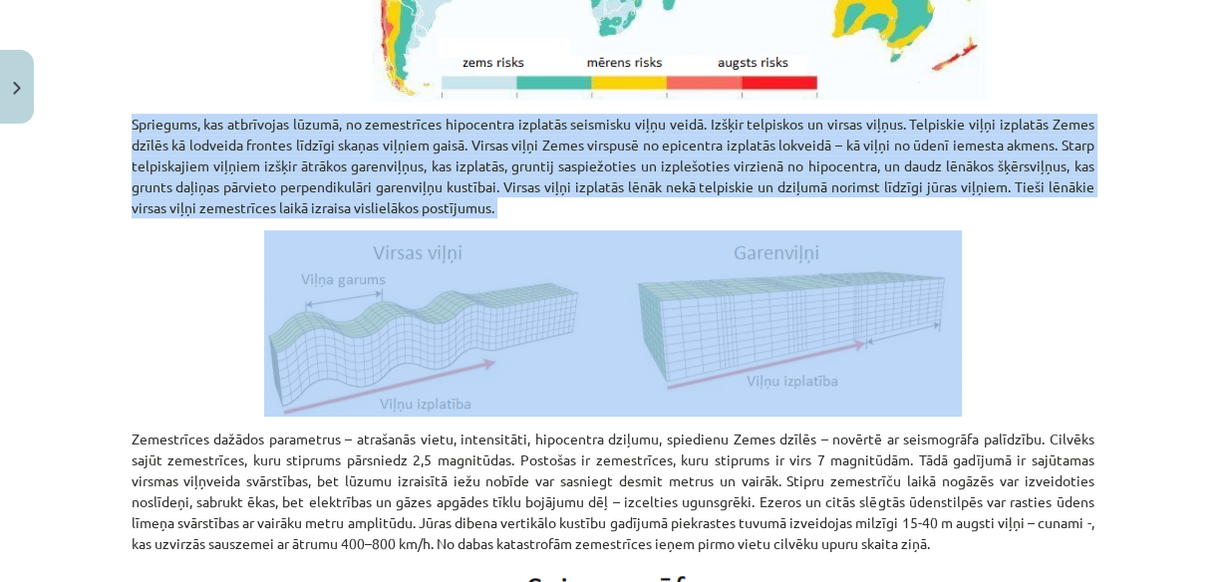
copy div "Spriegums, kas atbrīvojas lūzumā, no zemestrīces hipocentra izplatās seismisku …"
drag, startPoint x: 603, startPoint y: 335, endPoint x: 94, endPoint y: 263, distance: 514.6
click at [94, 263] on div "Mācību tēma: Ģeogrāfijas i - 11. klases 1. ieskaites mācību materiāls #4 2. tēm…" at bounding box center [612, 291] width 1225 height 582
click at [104, 317] on div "Mācību tēma: Ģeogrāfijas i - 11. klases 1. ieskaites mācību materiāls #4 2. tēm…" at bounding box center [612, 291] width 1225 height 582
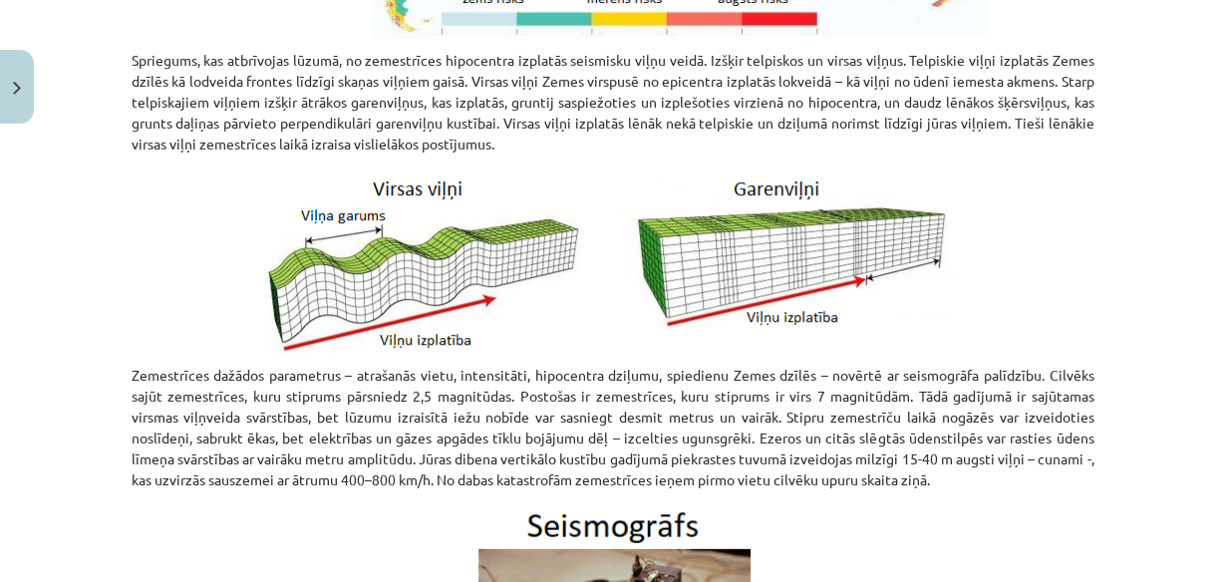
scroll to position [1074, 0]
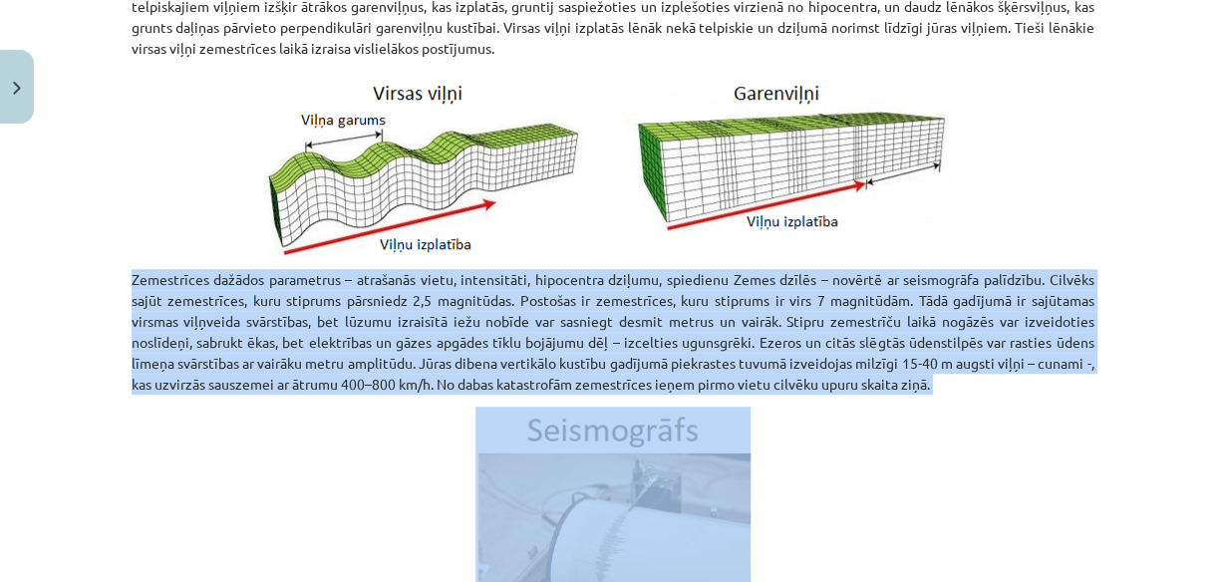
drag, startPoint x: 119, startPoint y: 274, endPoint x: 145, endPoint y: 379, distance: 107.9
copy div "Zemestrīces dažādos parametrus – atrašanās vietu, intensitāti, hipocentra dziļu…"
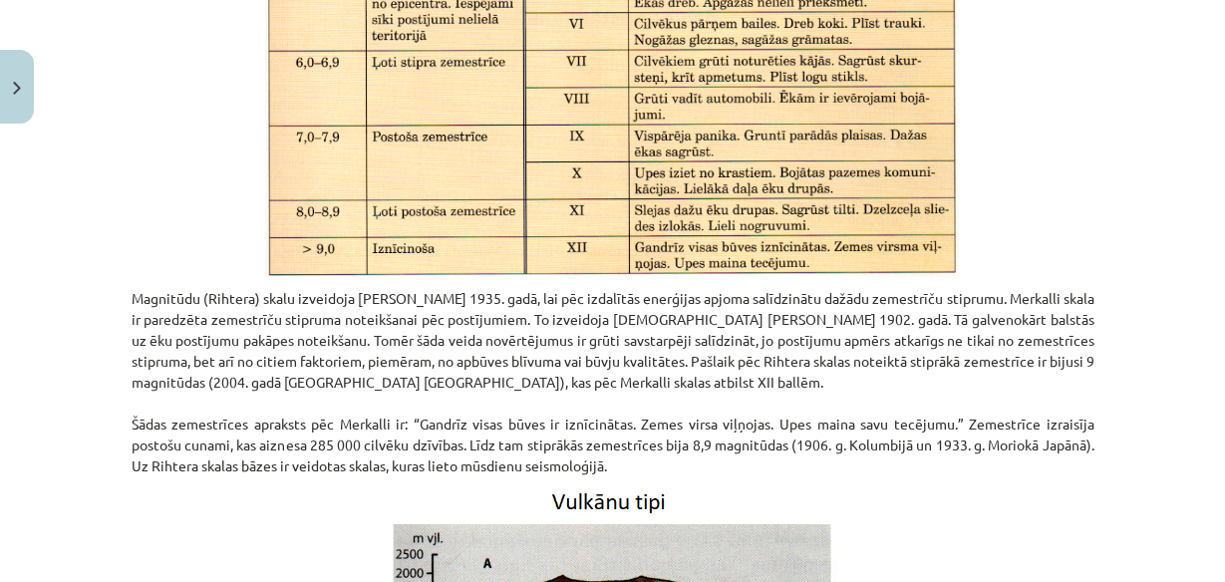
scroll to position [2041, 0]
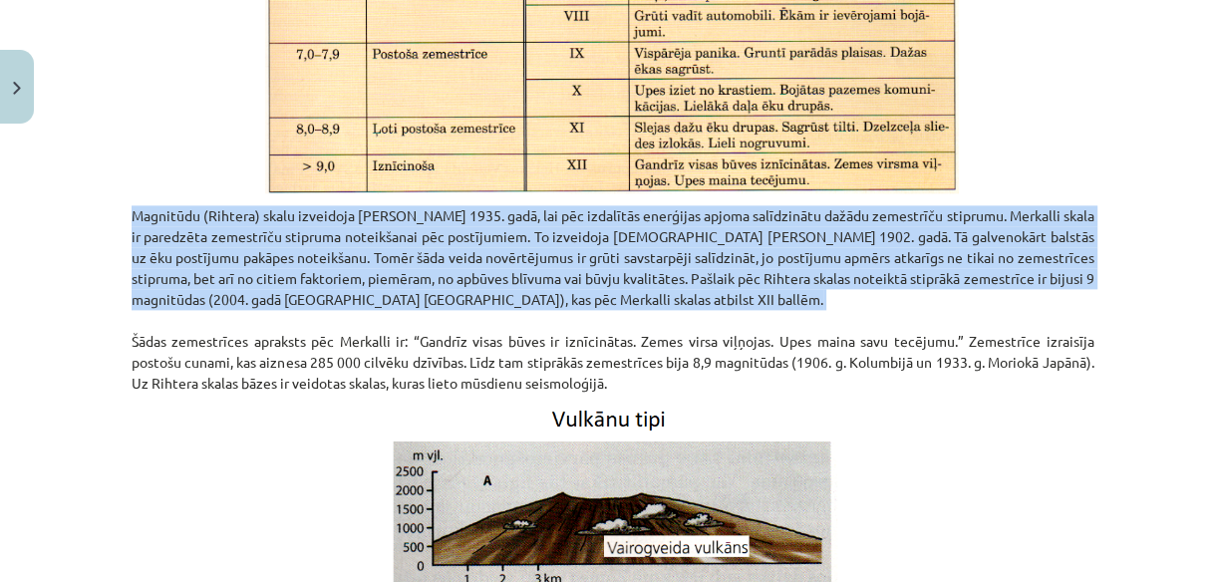
drag, startPoint x: 115, startPoint y: 215, endPoint x: 108, endPoint y: 310, distance: 95.0
click at [108, 310] on div "Mācību tēma: Ģeogrāfijas i - 11. klases 1. ieskaites mācību materiāls #4 2. tēm…" at bounding box center [612, 291] width 1225 height 582
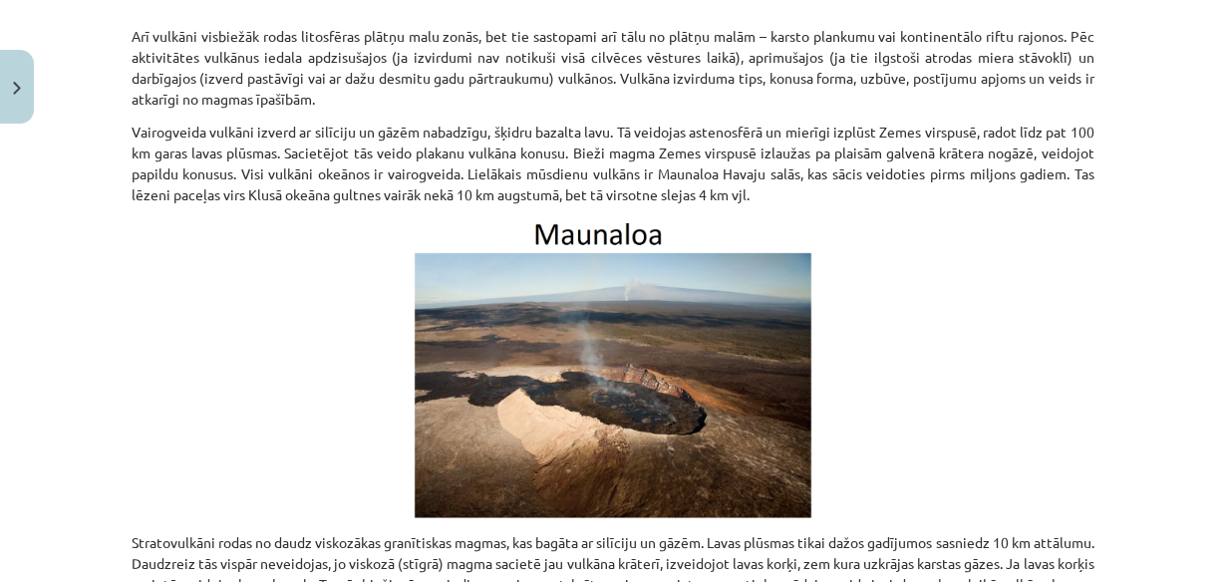
scroll to position [2679, 0]
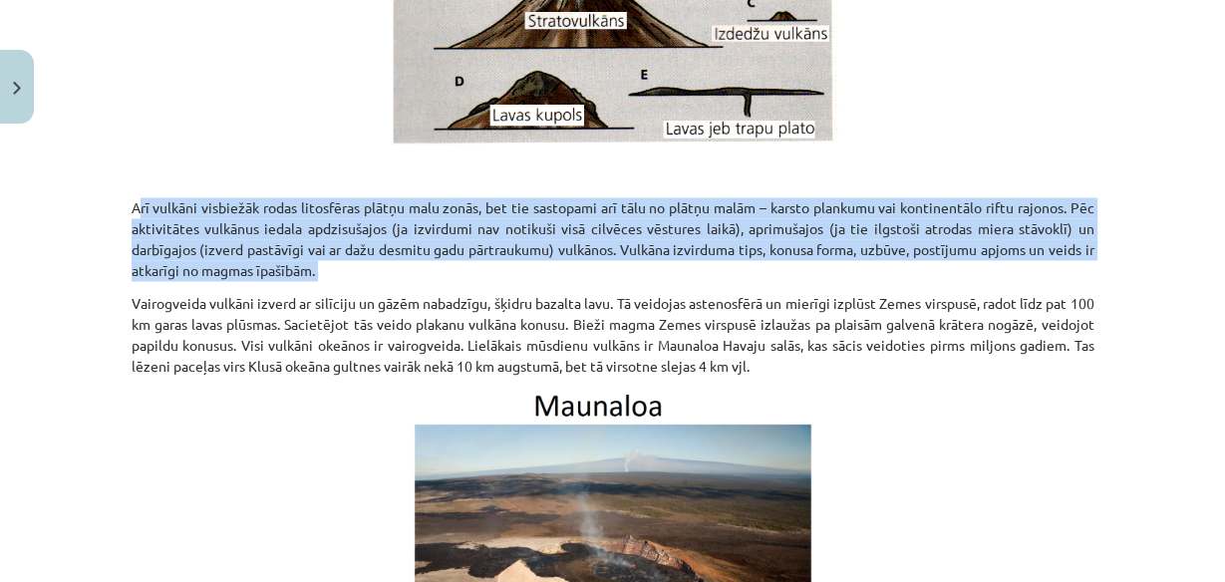
drag, startPoint x: 116, startPoint y: 202, endPoint x: 148, endPoint y: 255, distance: 61.7
click at [100, 205] on div "Mācību tēma: Ģeogrāfijas i - 11. klases 1. ieskaites mācību materiāls #4 2. tēm…" at bounding box center [612, 291] width 1225 height 582
drag, startPoint x: 111, startPoint y: 203, endPoint x: 113, endPoint y: 291, distance: 87.8
click at [113, 291] on div "Mācību tēma: Ģeogrāfijas i - 11. klases 1. ieskaites mācību materiāls #4 2. tēm…" at bounding box center [612, 291] width 1225 height 582
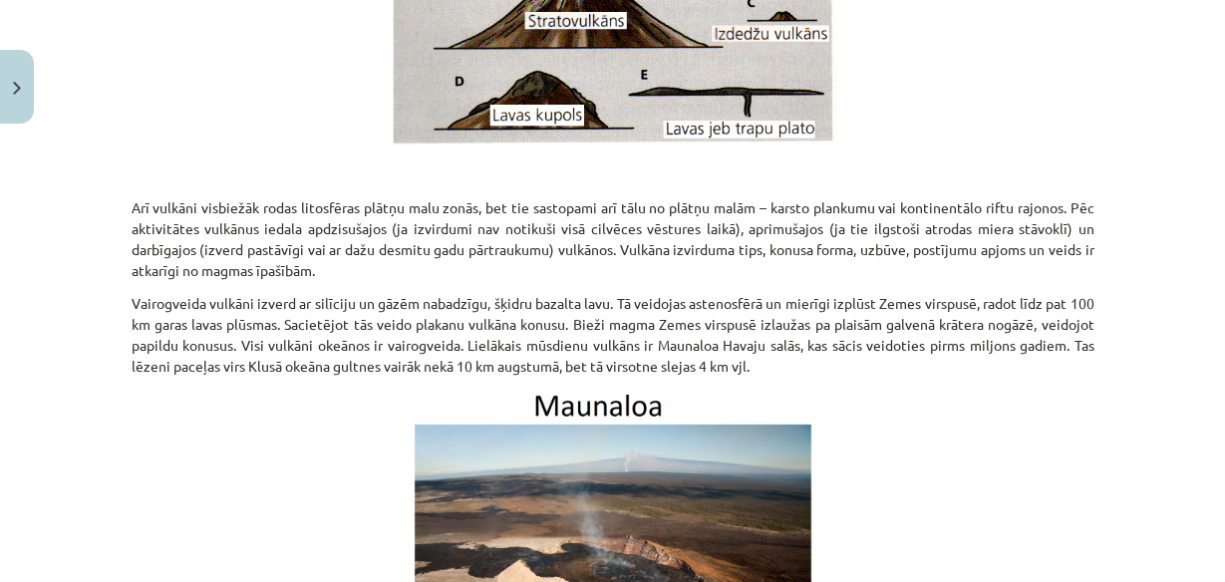
click at [112, 357] on div "Mācību tēma: Ģeogrāfijas i - 11. klases 1. ieskaites mācību materiāls #4 2. tēm…" at bounding box center [612, 291] width 1225 height 582
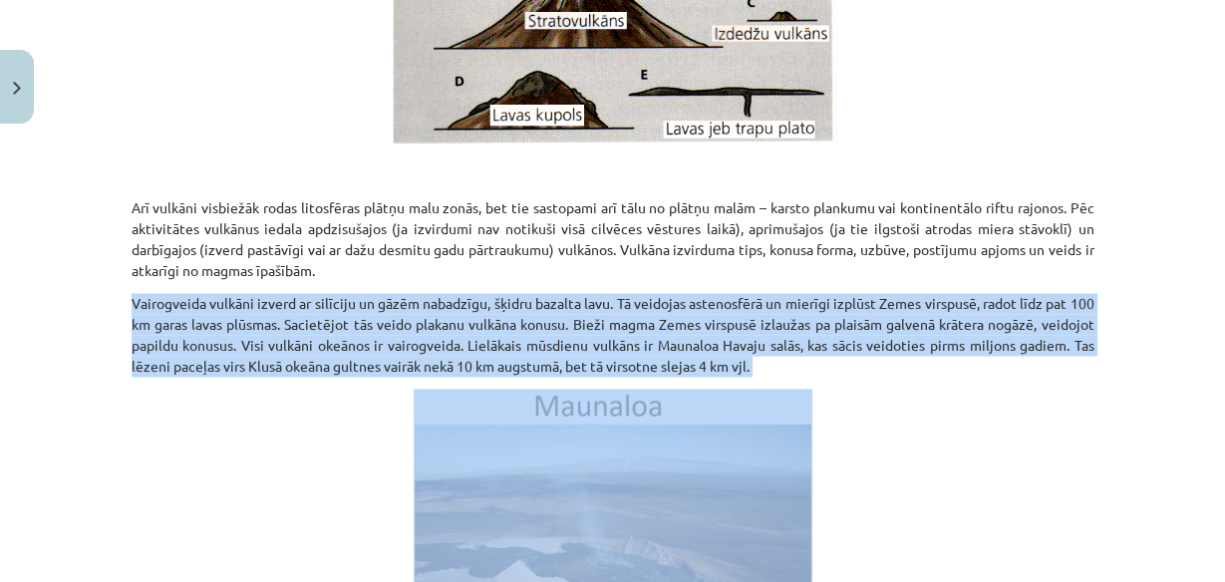
drag, startPoint x: 115, startPoint y: 304, endPoint x: 203, endPoint y: 342, distance: 96.5
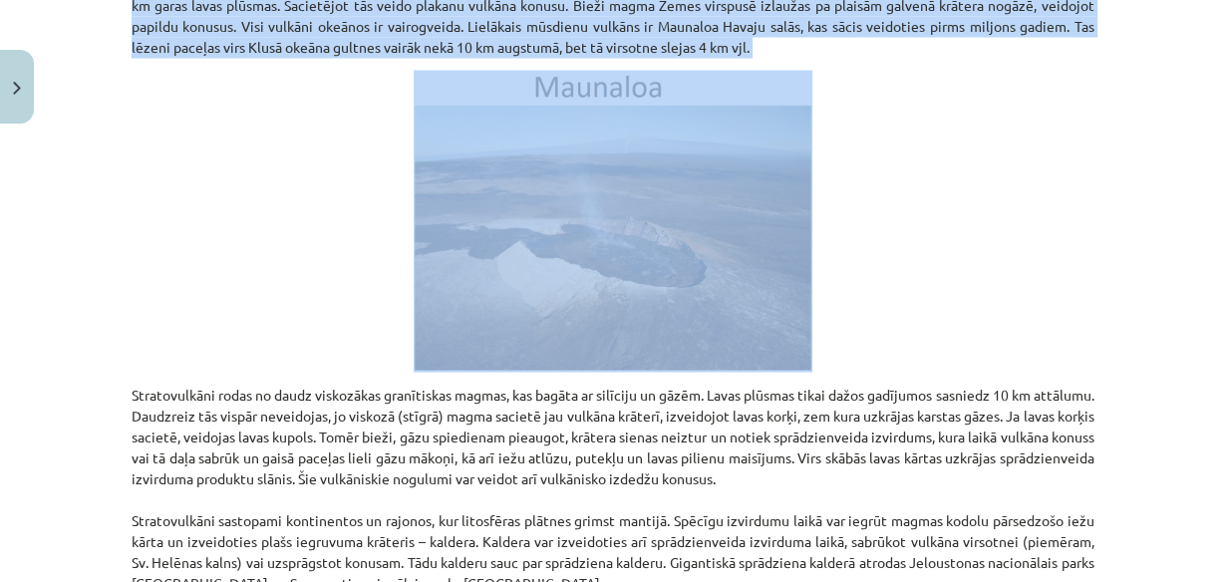
scroll to position [3078, 0]
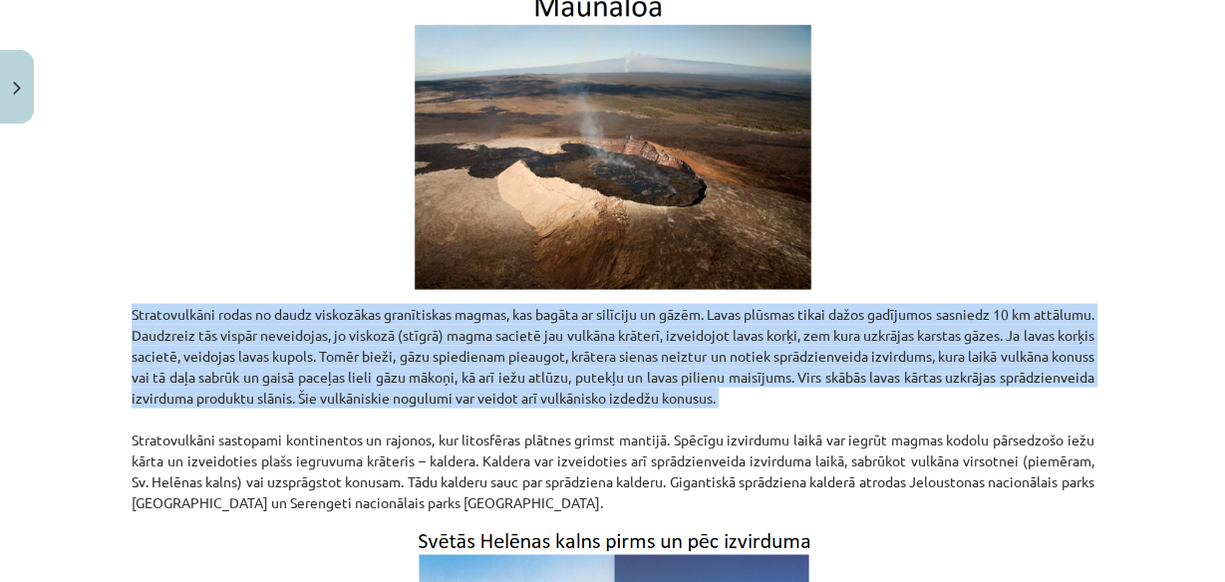
drag, startPoint x: 113, startPoint y: 307, endPoint x: 104, endPoint y: 413, distance: 106.1
click at [104, 413] on div "Mācību tēma: Ģeogrāfijas i - 11. klases 1. ieskaites mācību materiāls #4 2. tēm…" at bounding box center [612, 291] width 1225 height 582
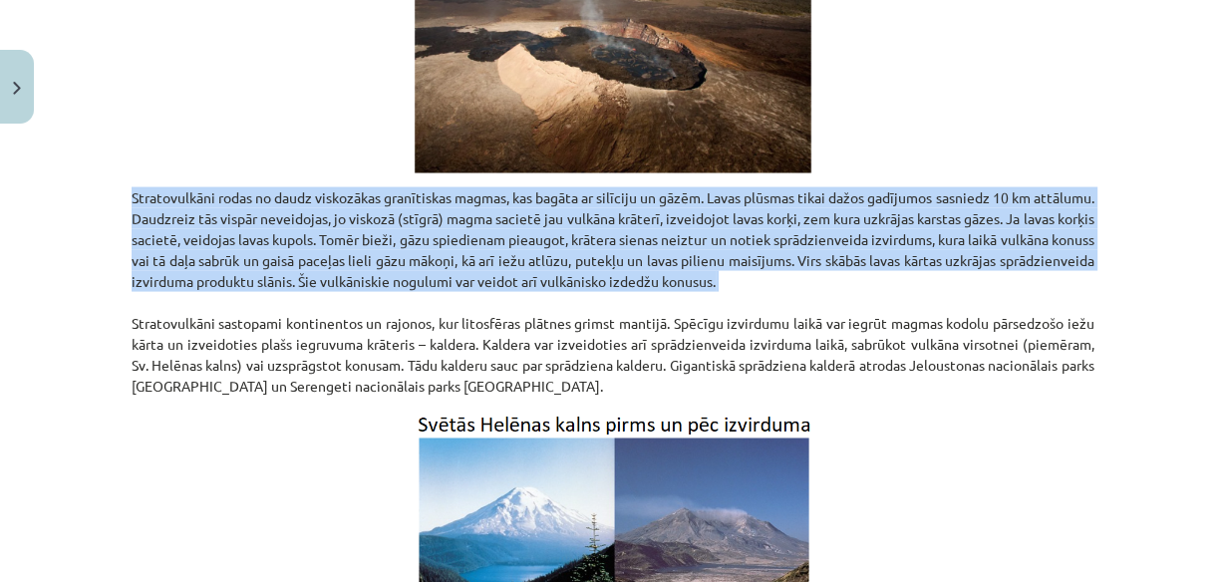
scroll to position [3238, 0]
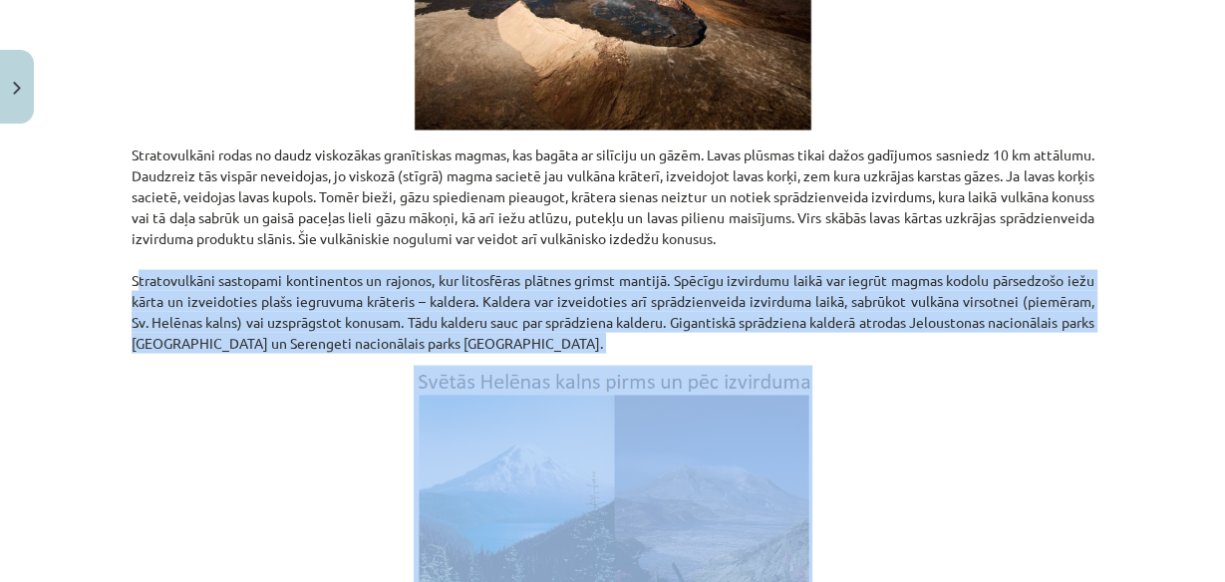
drag, startPoint x: 112, startPoint y: 277, endPoint x: 108, endPoint y: 358, distance: 80.9
click at [108, 358] on div "Mācību tēma: Ģeogrāfijas i - 11. klases 1. ieskaites mācību materiāls #4 2. tēm…" at bounding box center [612, 291] width 1225 height 582
click at [331, 399] on p at bounding box center [613, 508] width 963 height 284
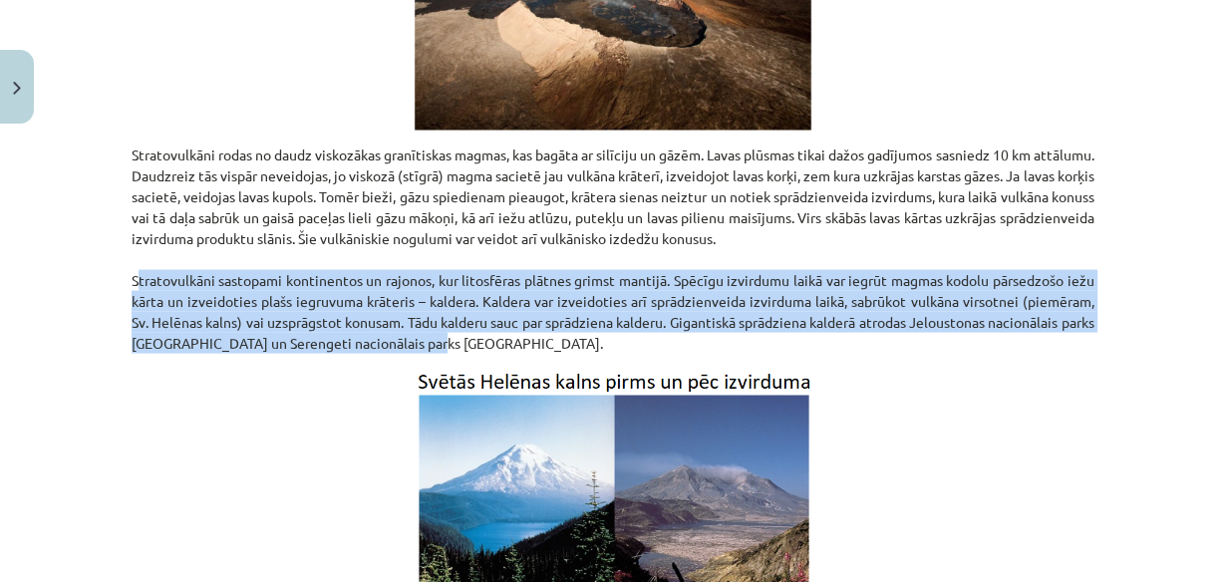
drag, startPoint x: 128, startPoint y: 278, endPoint x: 457, endPoint y: 347, distance: 336.2
click at [457, 347] on p "Stratovulkāni rodas no daudz viskozākas granītiskas magmas, kas bagāta ar silīc…" at bounding box center [613, 249] width 963 height 209
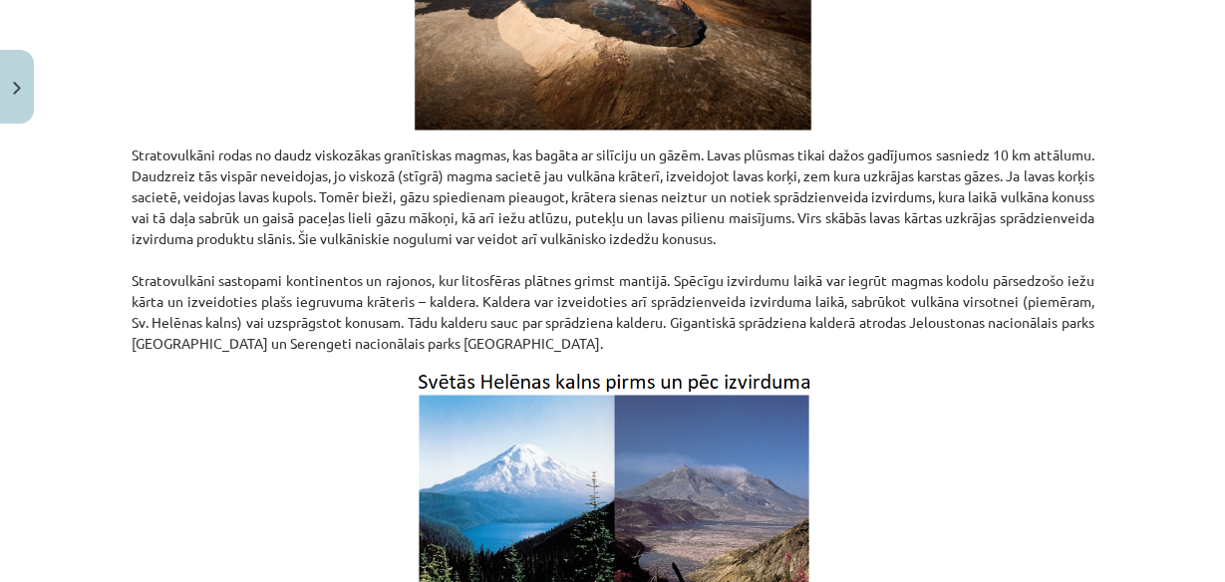
click at [986, 420] on p at bounding box center [613, 508] width 963 height 284
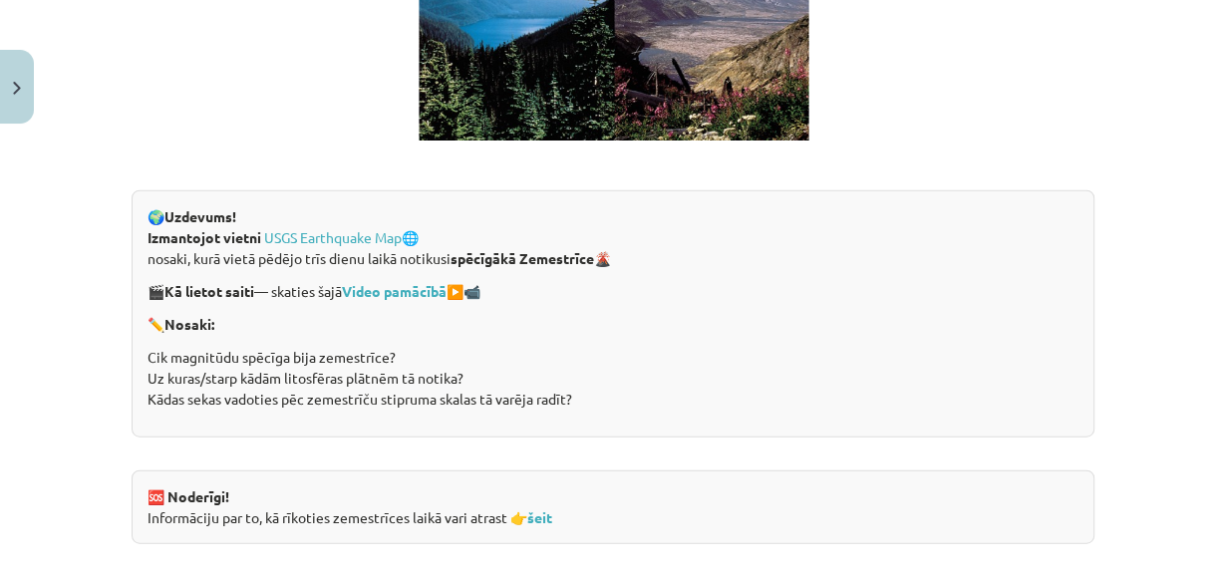
scroll to position [3876, 0]
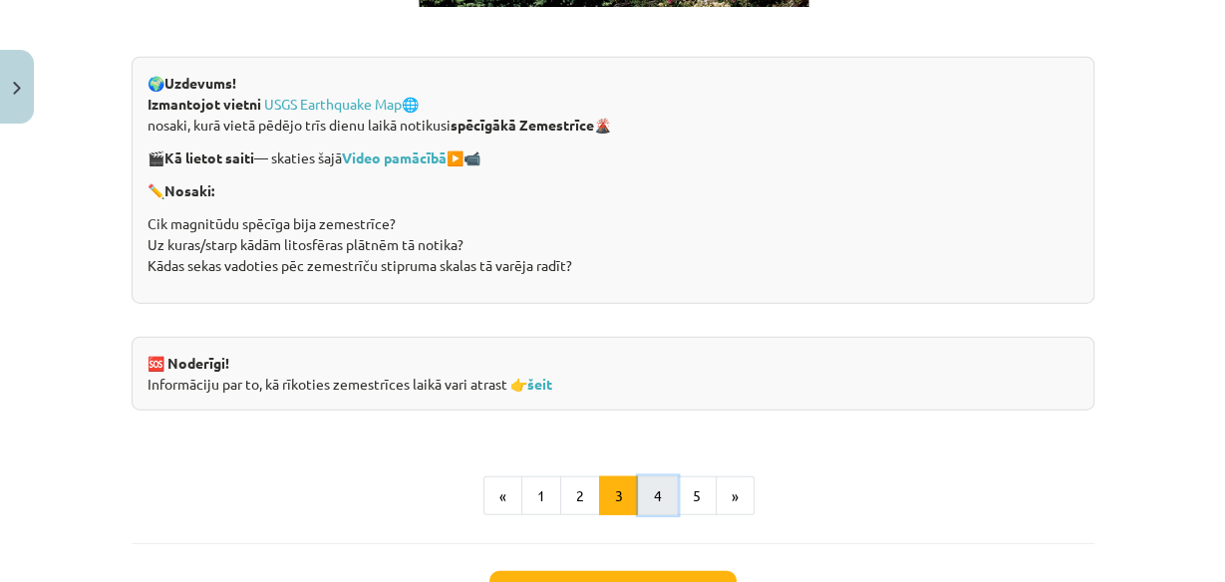
click at [655, 486] on button "4" at bounding box center [658, 497] width 40 height 40
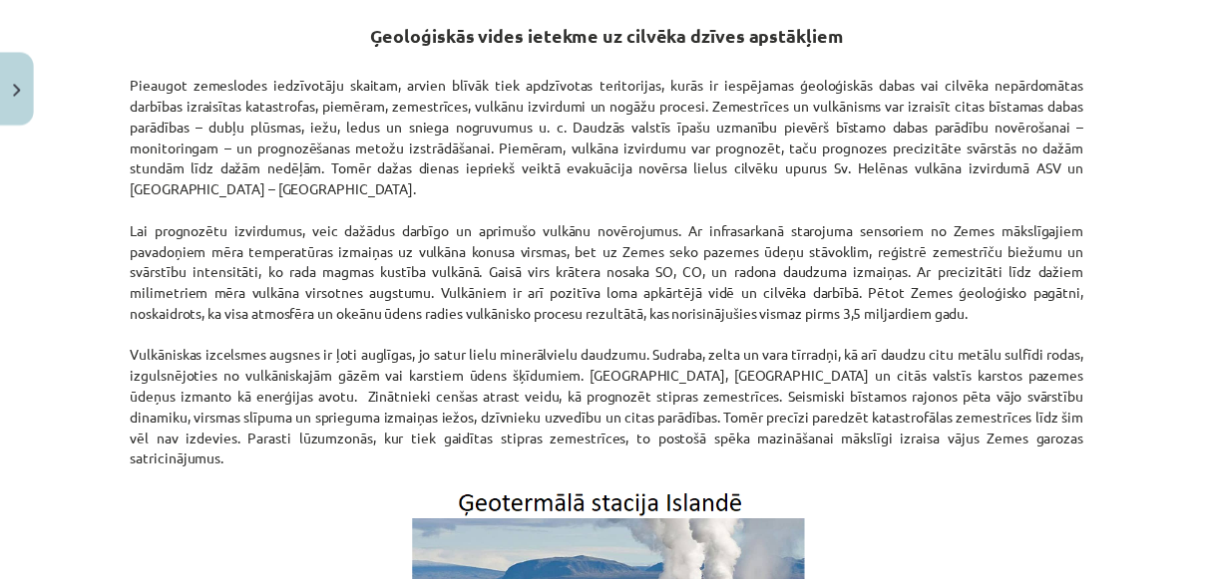
scroll to position [356, 0]
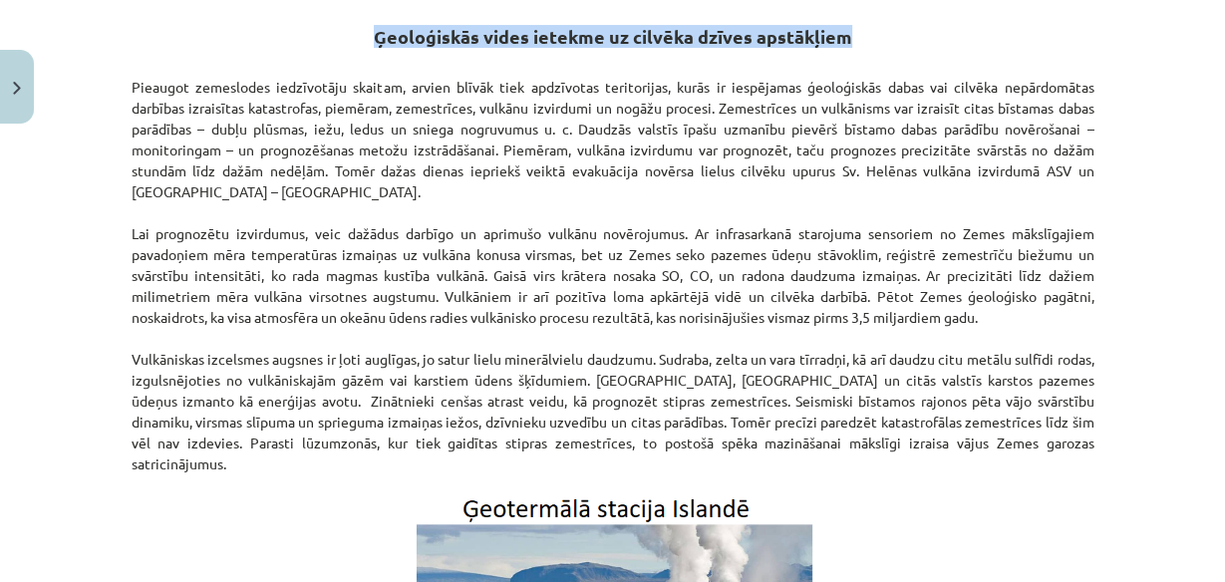
drag, startPoint x: 370, startPoint y: 39, endPoint x: 872, endPoint y: 40, distance: 501.6
click at [872, 40] on h2 "Ģeoloģiskās vides ietekme uz cilvēka dzīves apstākļiem" at bounding box center [613, 25] width 963 height 49
click at [28, 75] on button "Close" at bounding box center [17, 87] width 34 height 74
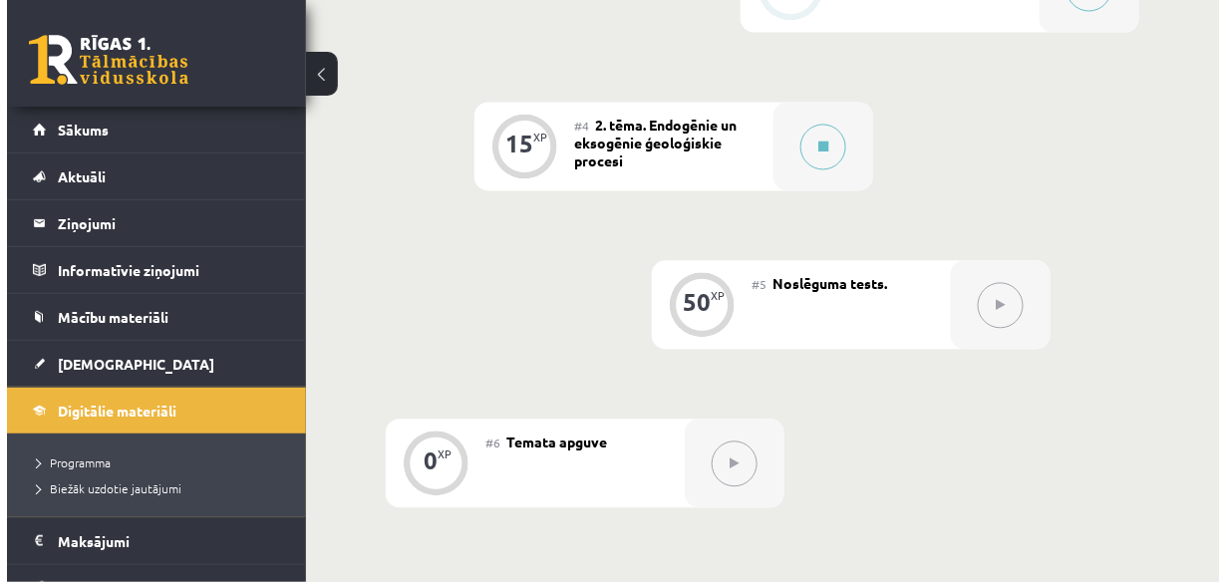
scroll to position [957, 0]
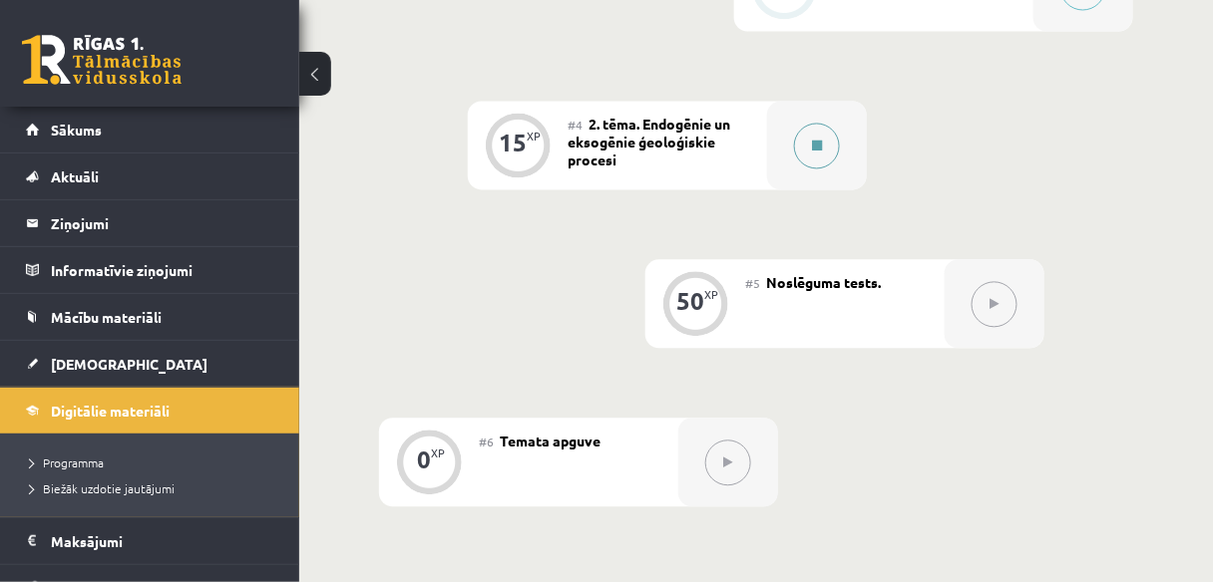
click at [813, 142] on icon at bounding box center [817, 146] width 10 height 12
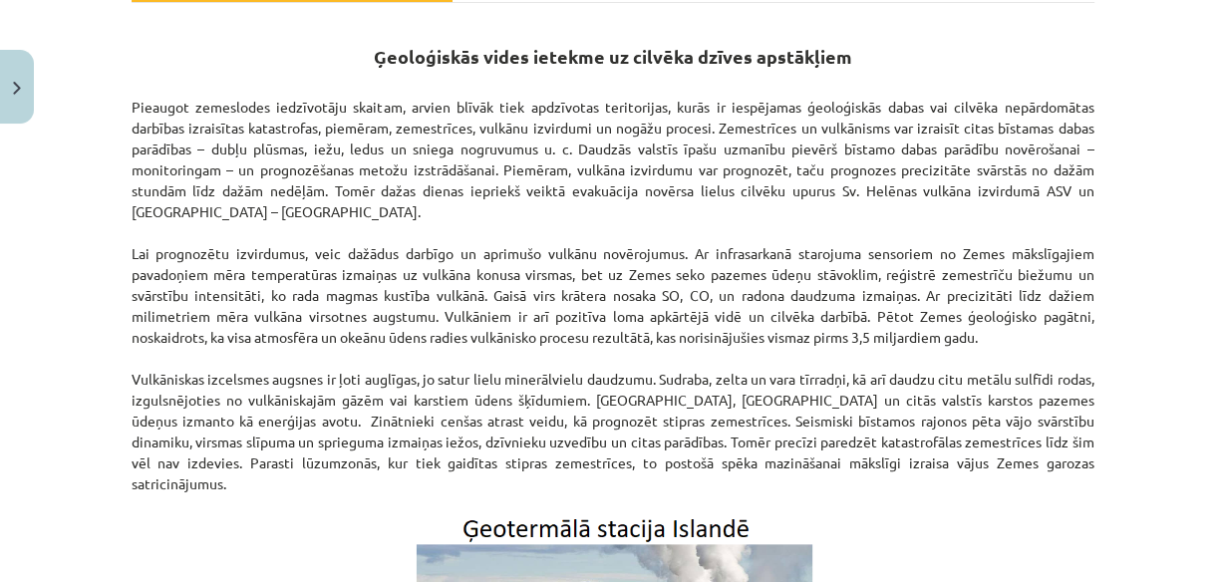
scroll to position [735, 0]
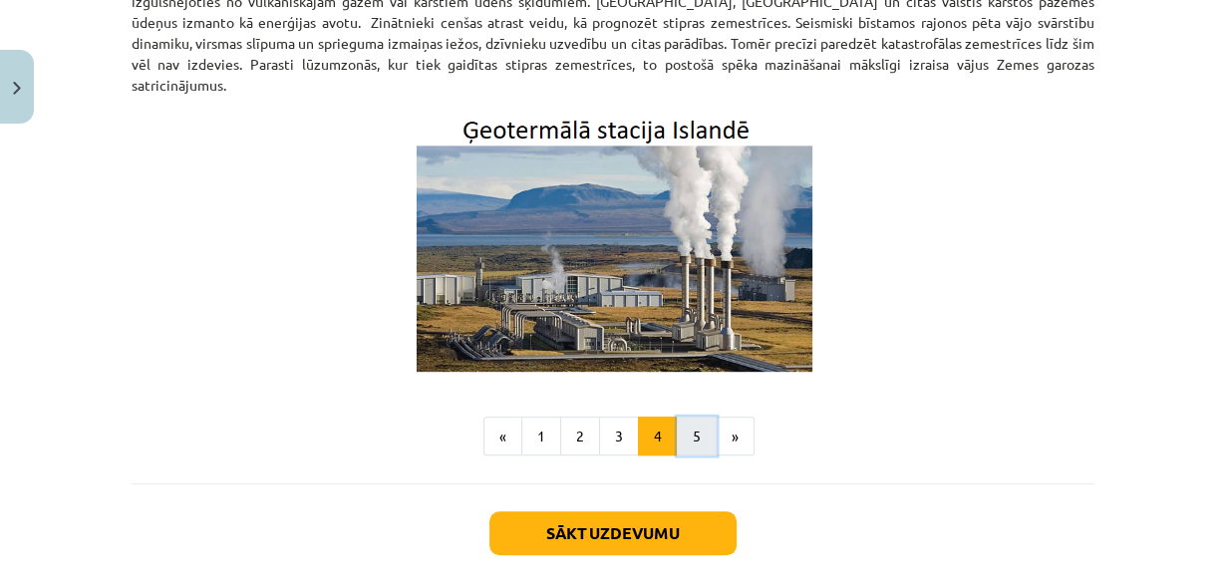
click at [681, 417] on button "5" at bounding box center [697, 437] width 40 height 40
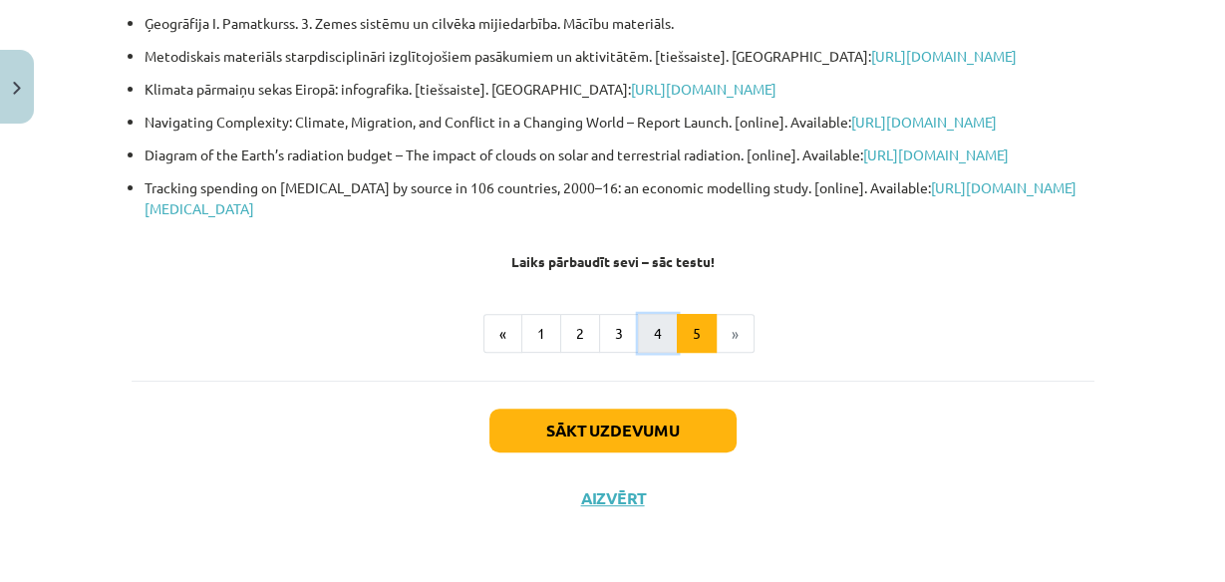
click at [639, 354] on button "4" at bounding box center [658, 334] width 40 height 40
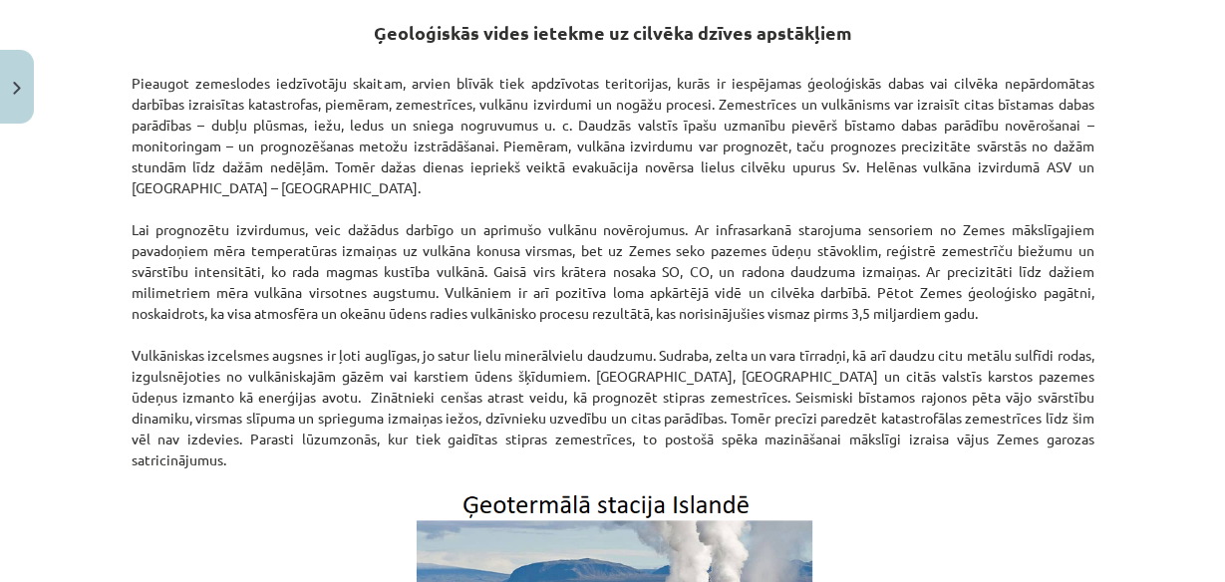
scroll to position [356, 0]
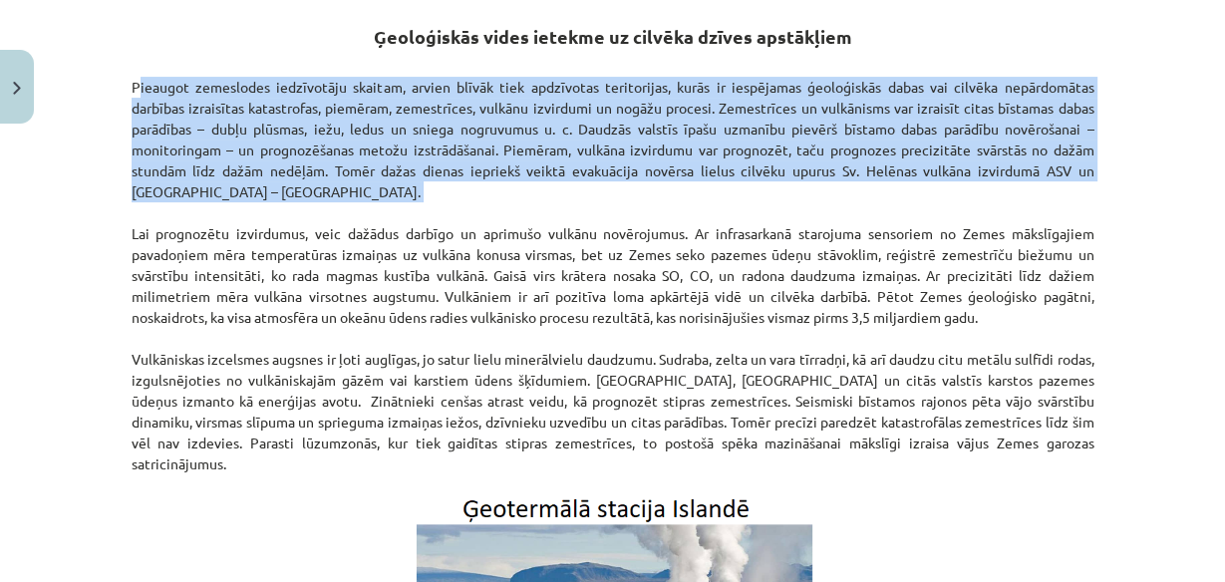
drag, startPoint x: 115, startPoint y: 82, endPoint x: 101, endPoint y: 202, distance: 121.5
click at [101, 202] on div "Mācību tēma: Ģeogrāfijas i - 11. klases 1. ieskaites mācību materiāls #4 2. tēm…" at bounding box center [612, 291] width 1225 height 582
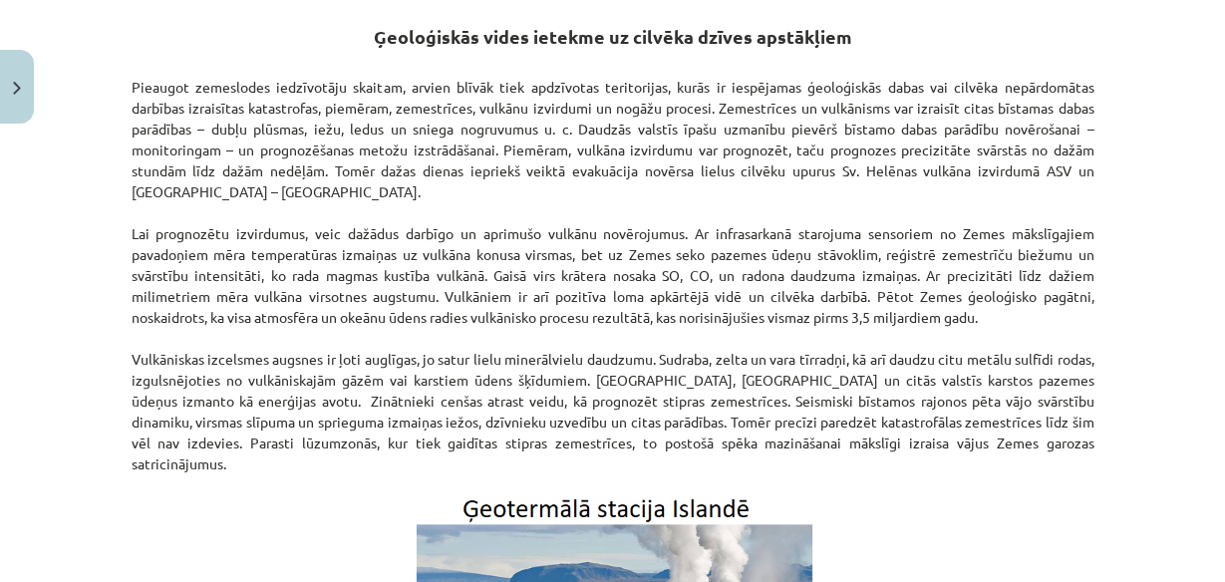
click at [120, 228] on div "15 XP Saņemsi Viegls 91 pilda Apraksts Uzdevums Palīdzība Ģeoloģiskās vides iet…" at bounding box center [613, 395] width 987 height 1237
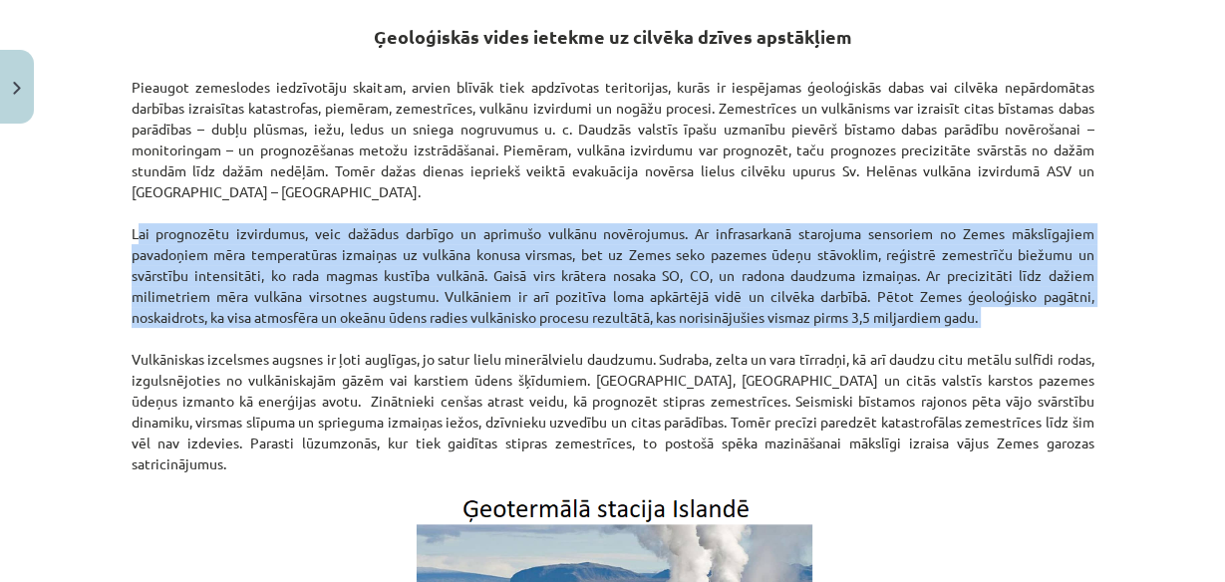
drag, startPoint x: 106, startPoint y: 231, endPoint x: 105, endPoint y: 330, distance: 98.7
click at [105, 330] on div "Mācību tēma: Ģeogrāfijas i - 11. klases 1. ieskaites mācību materiāls #4 2. tēm…" at bounding box center [612, 291] width 1225 height 582
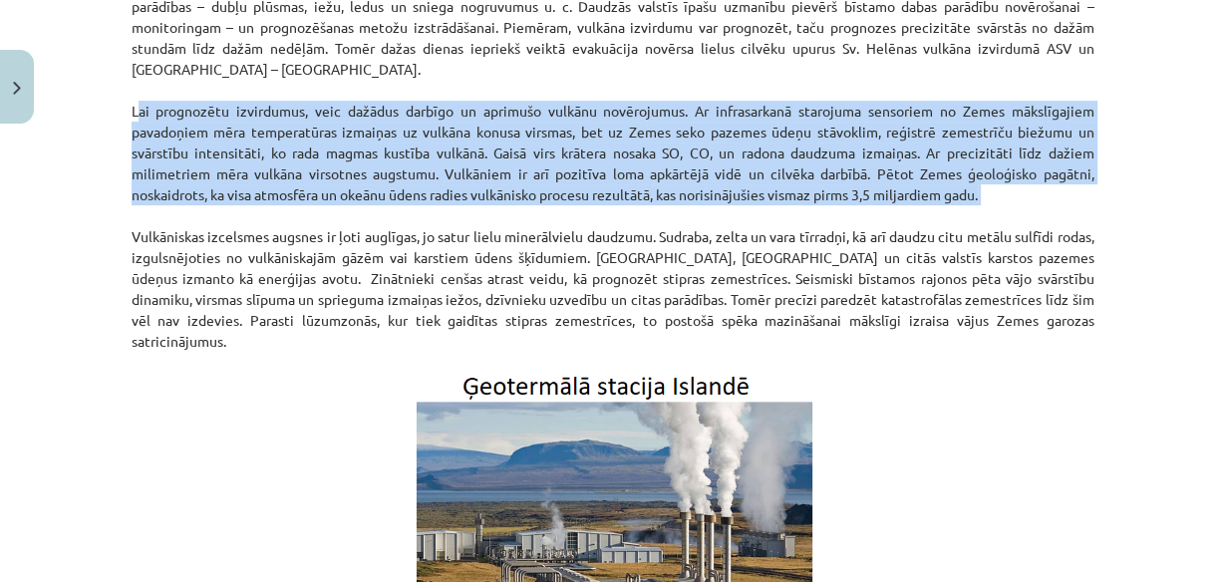
scroll to position [516, 0]
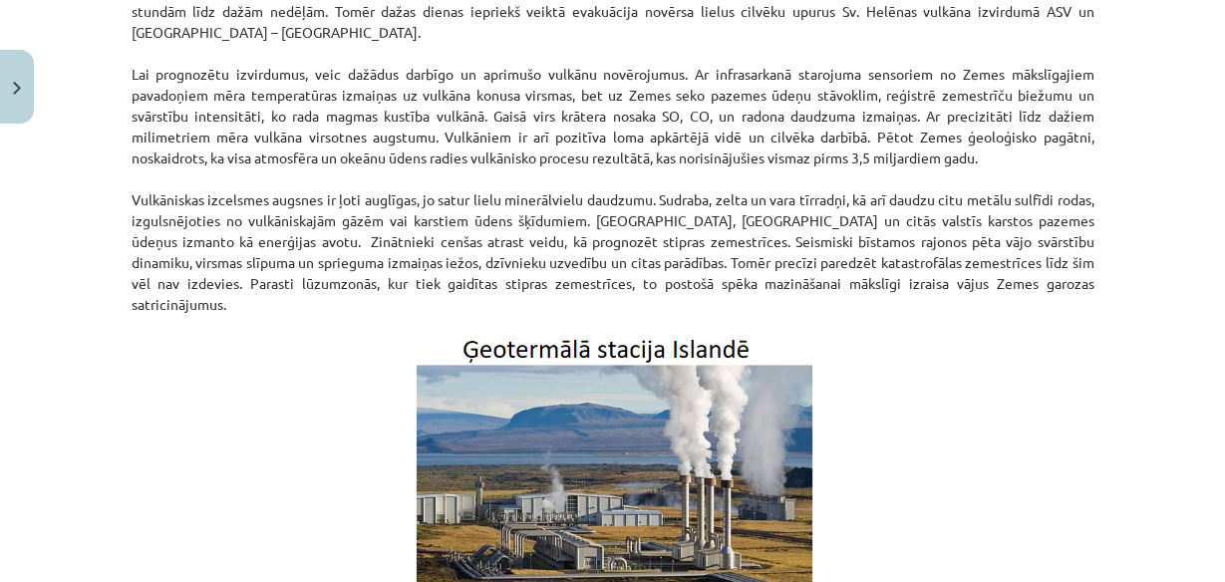
click at [106, 189] on div "Mācību tēma: Ģeogrāfijas i - 11. klases 1. ieskaites mācību materiāls #4 2. tēm…" at bounding box center [612, 291] width 1225 height 582
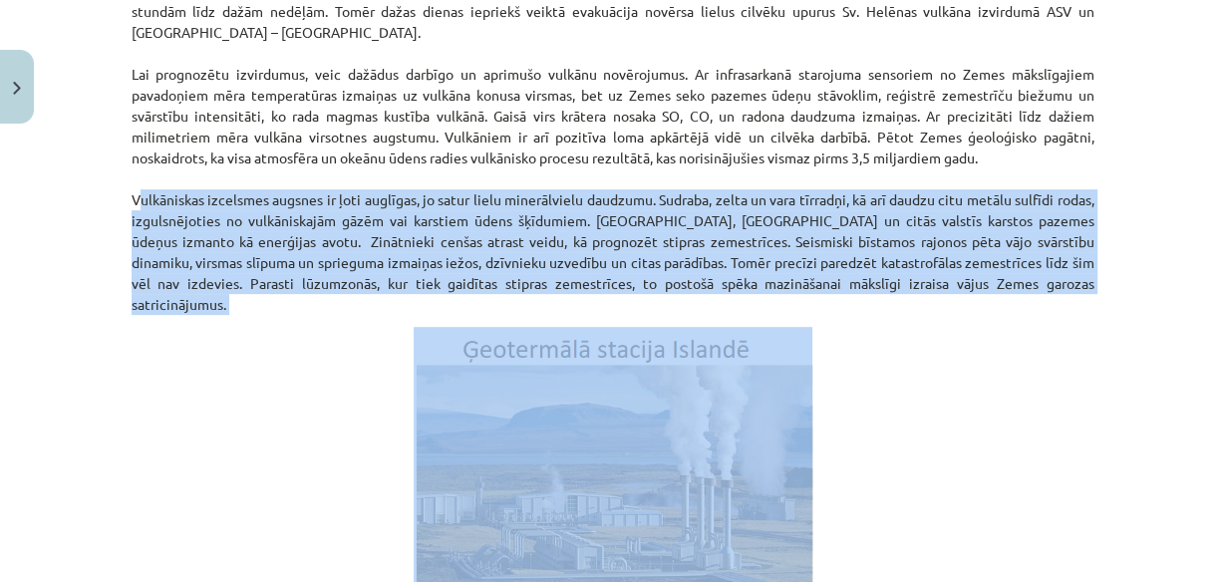
drag, startPoint x: 108, startPoint y: 193, endPoint x: 102, endPoint y: 300, distance: 106.9
click at [102, 300] on div "Mācību tēma: Ģeogrāfijas i - 11. klases 1. ieskaites mācību materiāls #4 2. tēm…" at bounding box center [612, 291] width 1225 height 582
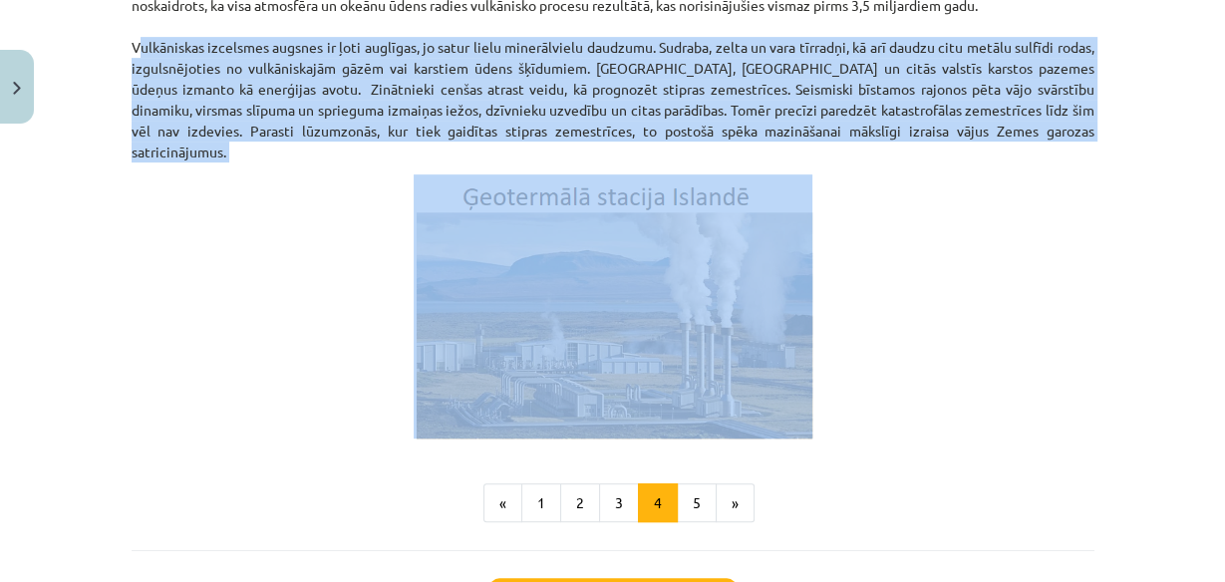
scroll to position [755, 0]
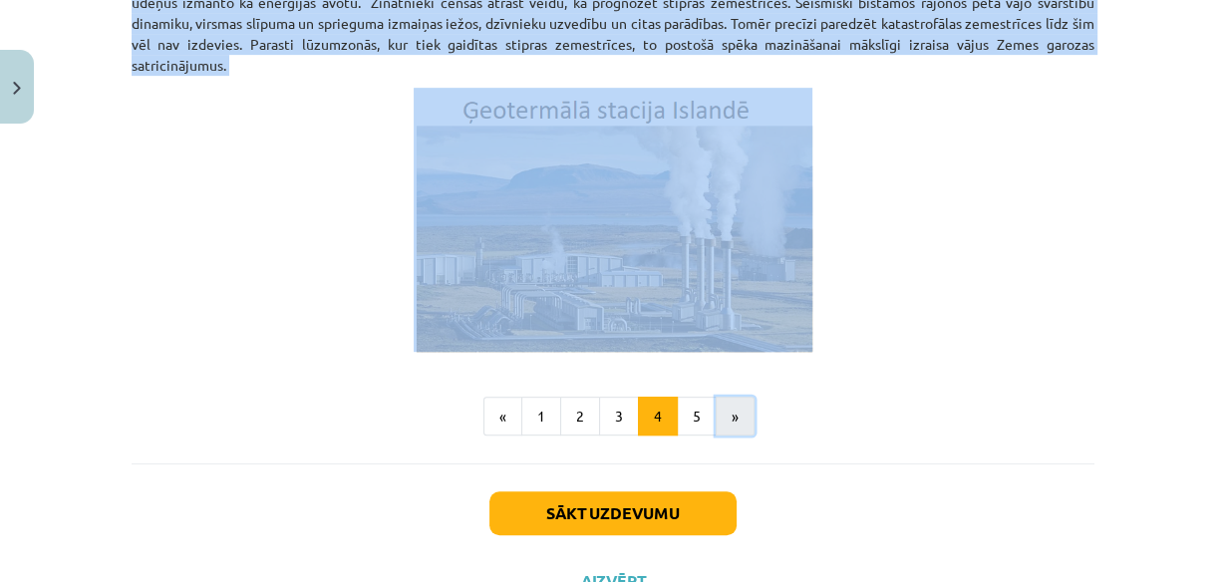
click at [717, 397] on button "»" at bounding box center [735, 417] width 39 height 40
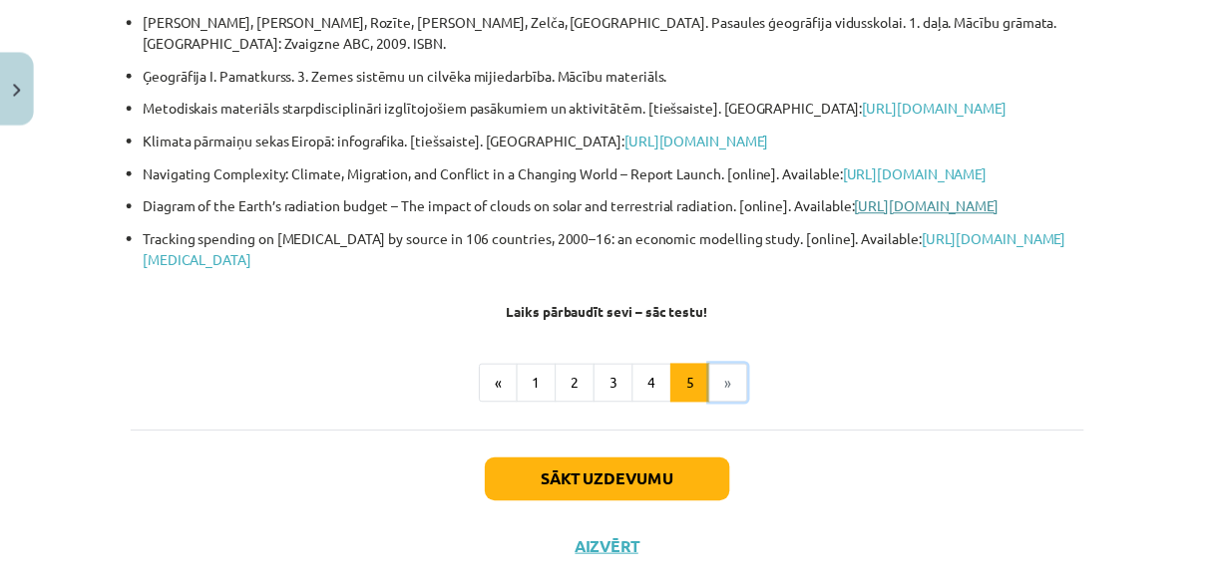
scroll to position [547, 0]
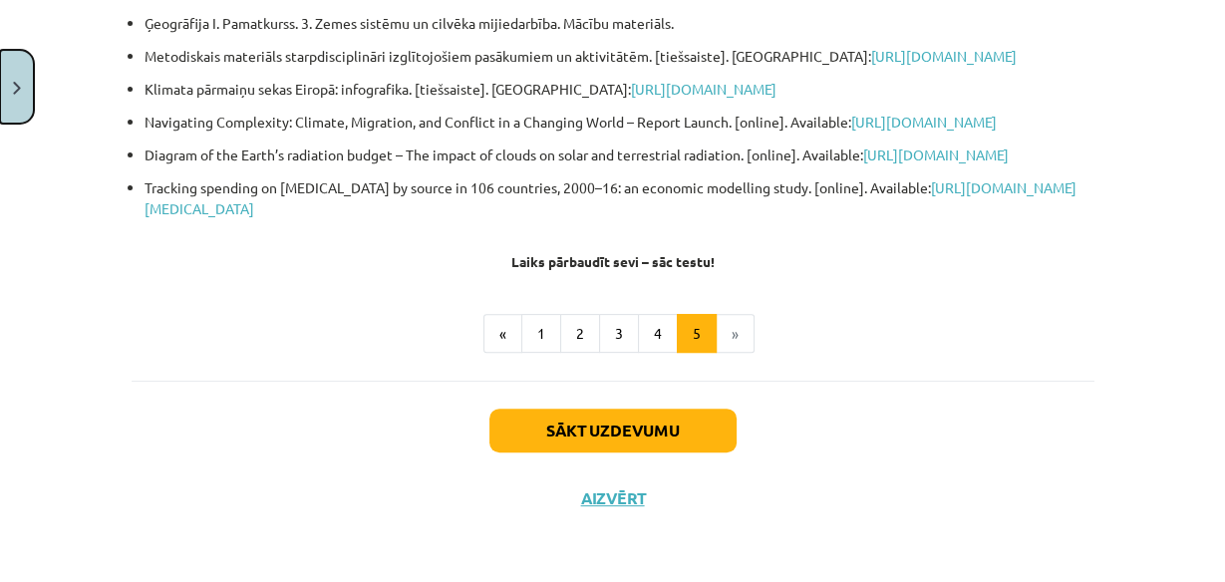
click at [18, 82] on img "Close" at bounding box center [17, 88] width 8 height 13
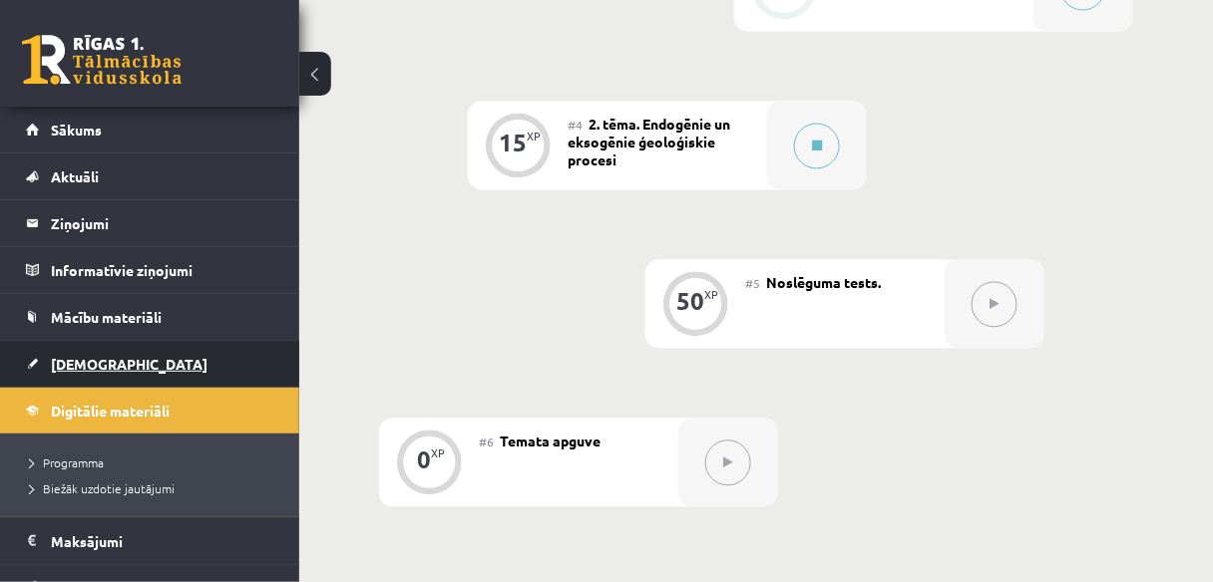
click at [124, 365] on link "[DEMOGRAPHIC_DATA]" at bounding box center [150, 364] width 248 height 46
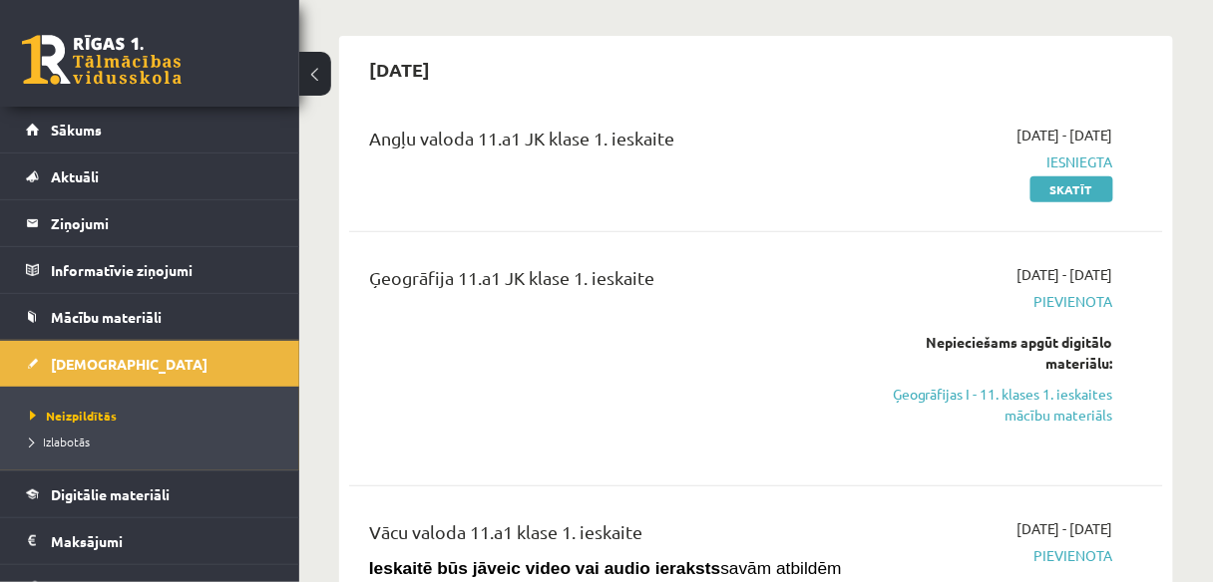
scroll to position [80, 0]
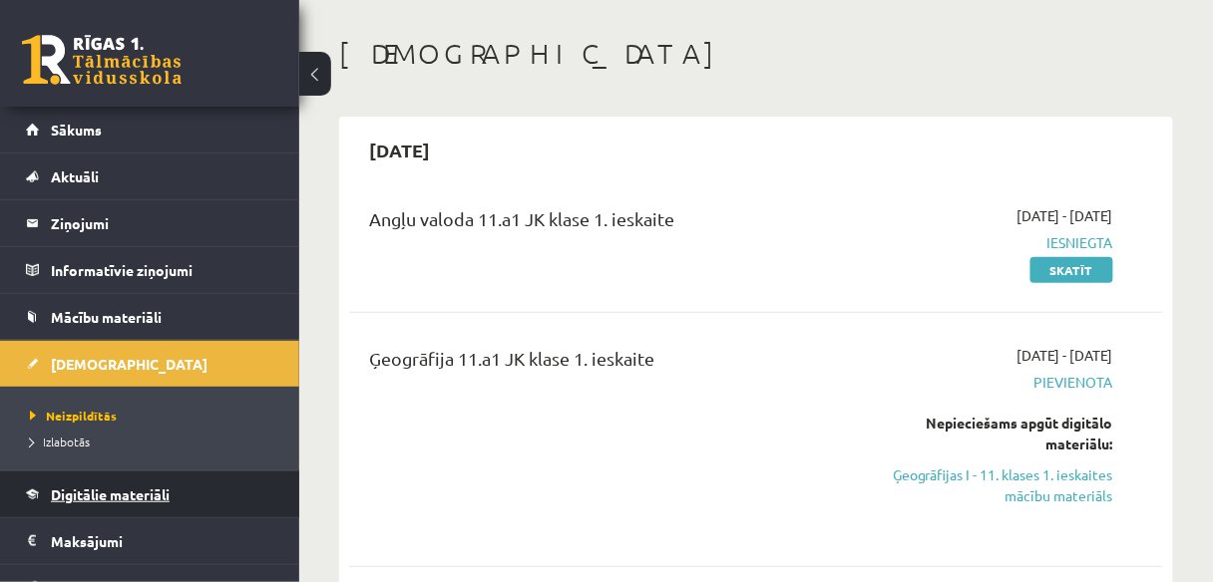
click at [122, 483] on link "Digitālie materiāli" at bounding box center [150, 495] width 248 height 46
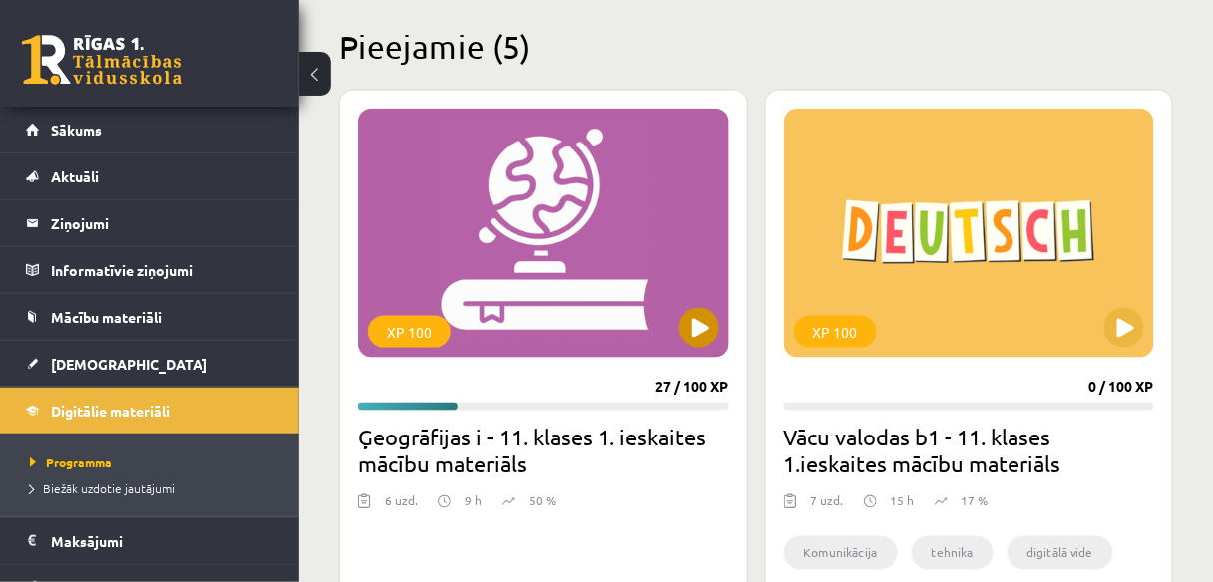
scroll to position [558, 0]
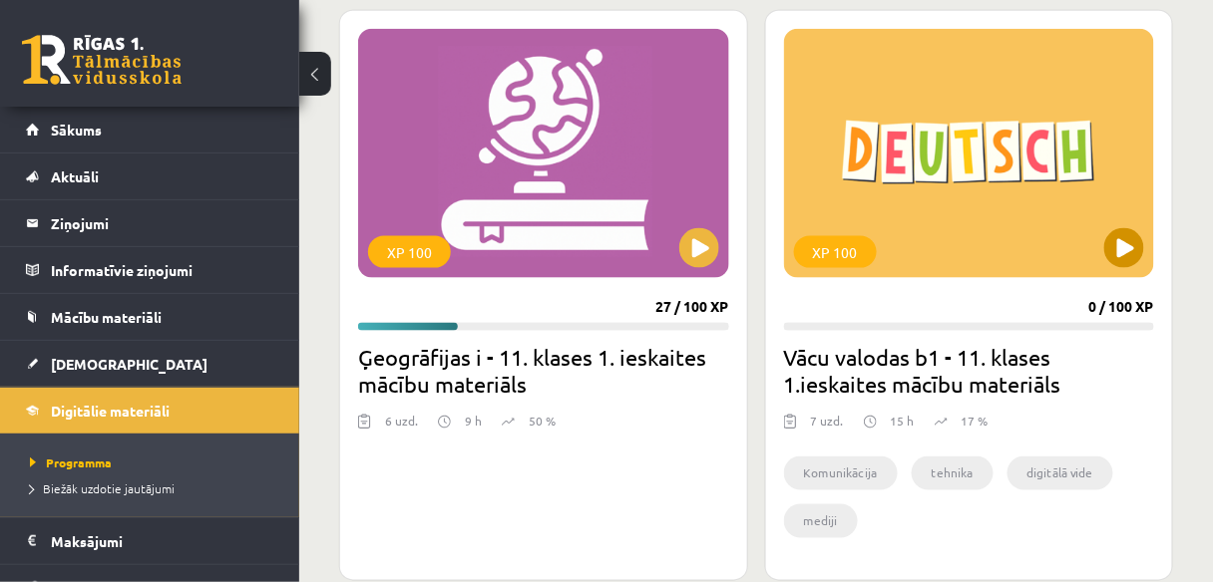
click at [896, 257] on div "XP 100" at bounding box center [969, 153] width 371 height 249
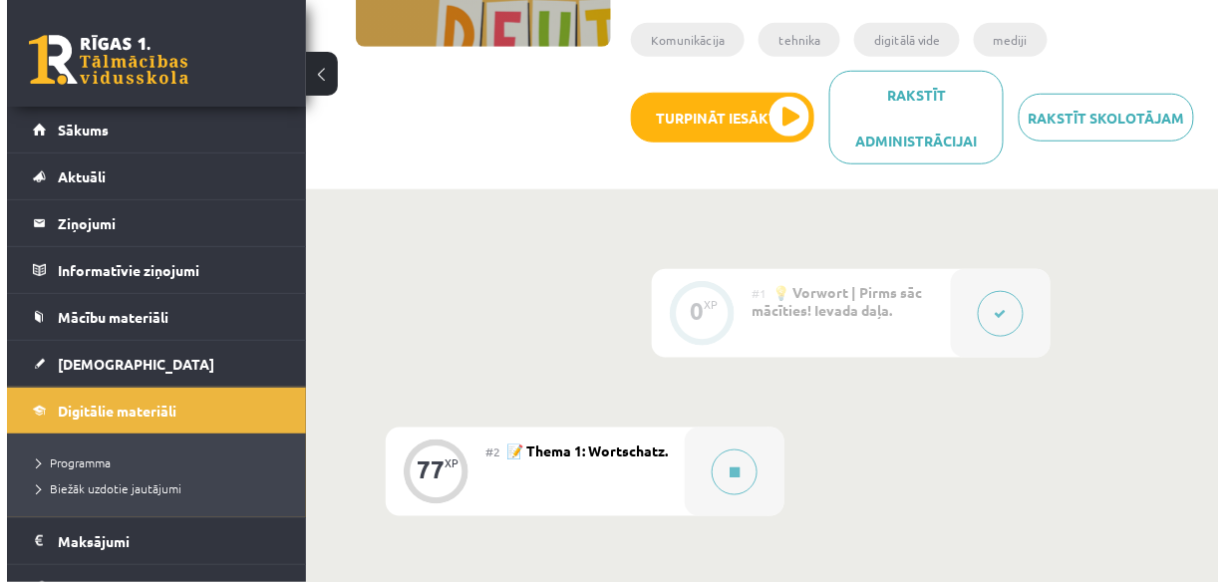
scroll to position [399, 0]
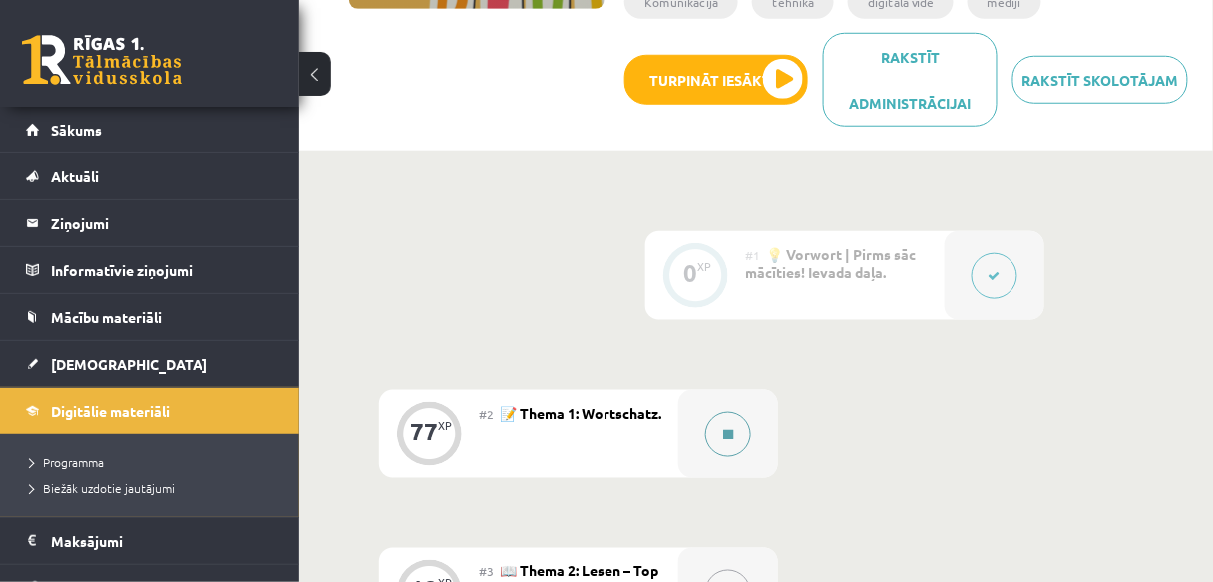
click at [725, 421] on button at bounding box center [728, 435] width 46 height 46
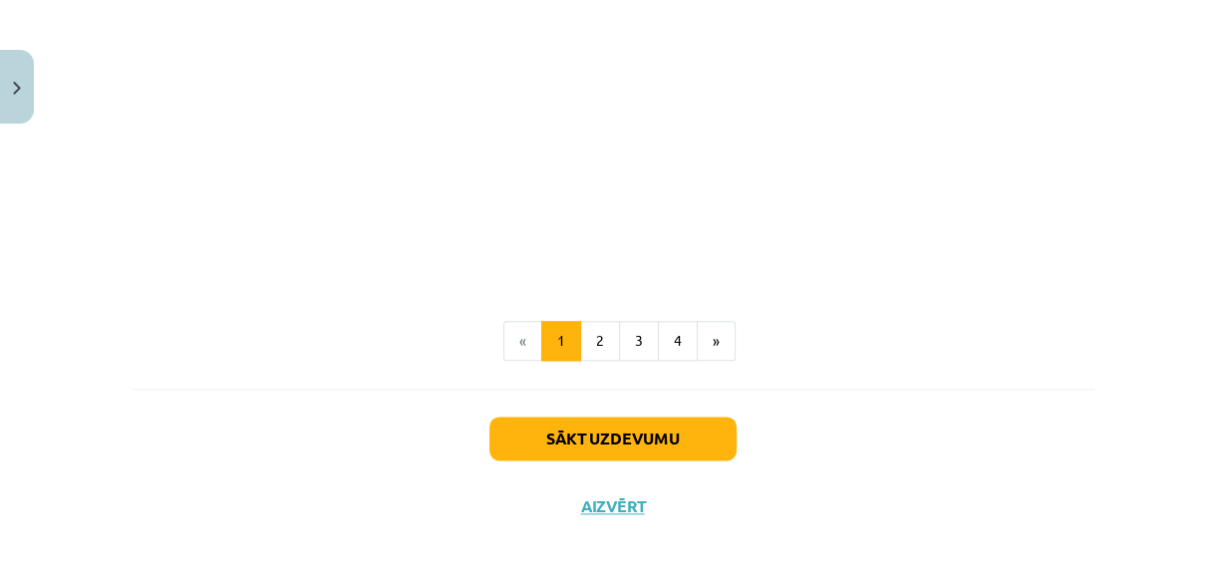
scroll to position [1935, 0]
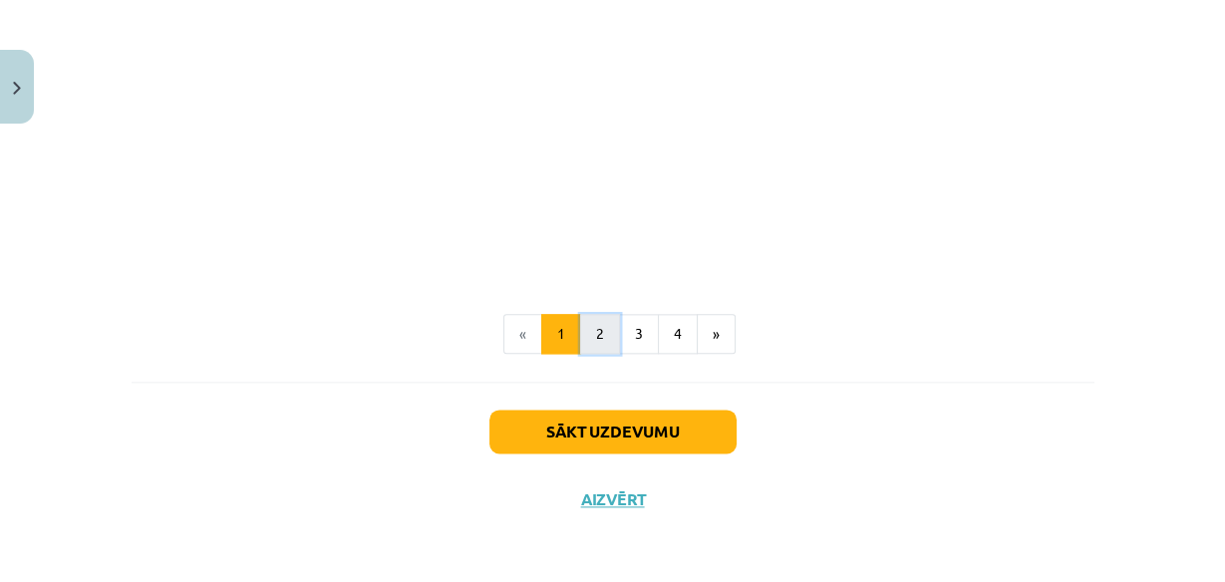
click at [608, 333] on button "2" at bounding box center [600, 334] width 40 height 40
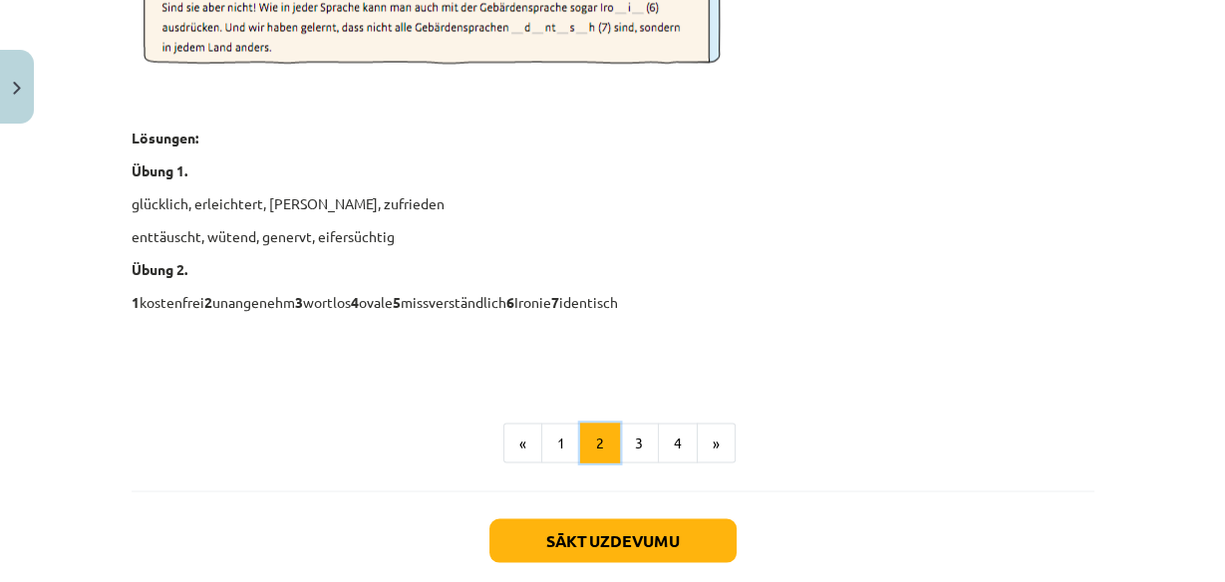
scroll to position [3091, 0]
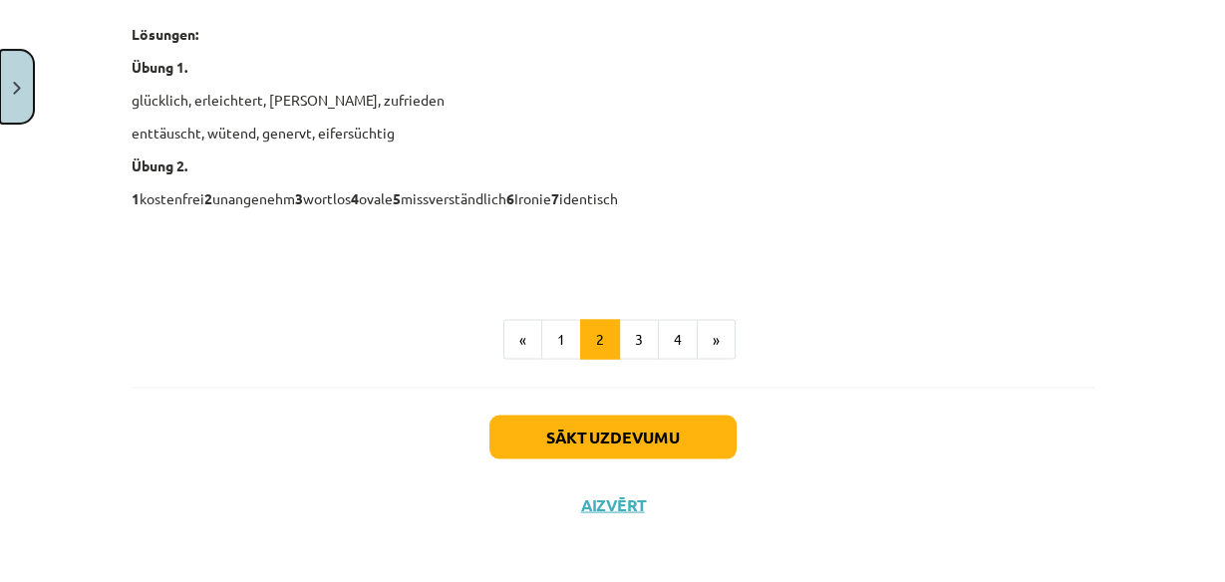
click at [9, 62] on button "Close" at bounding box center [17, 87] width 34 height 74
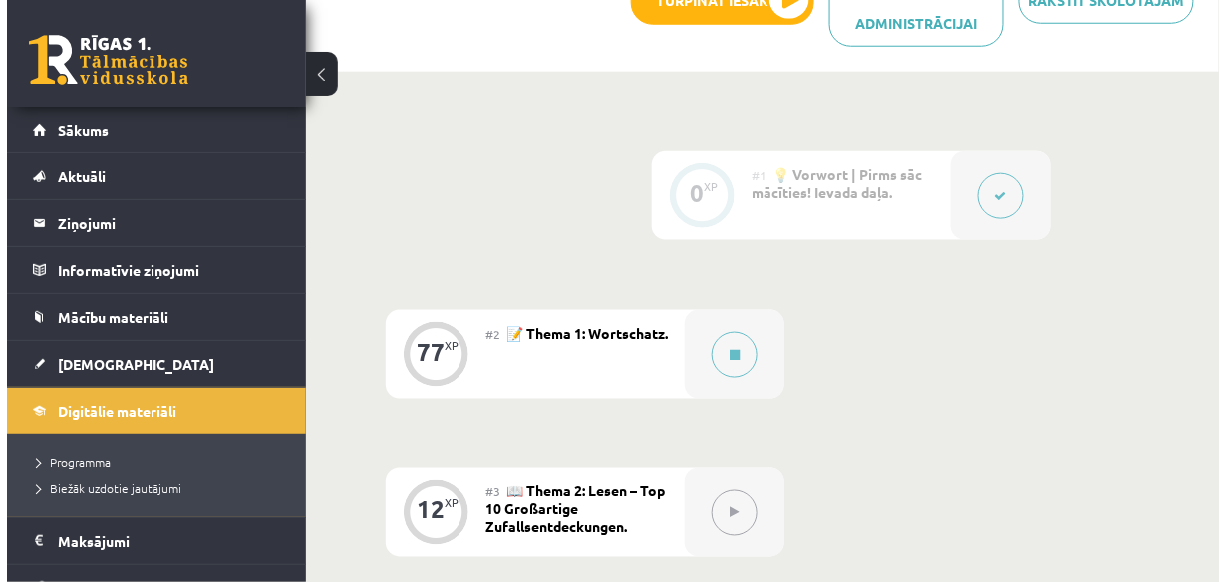
scroll to position [638, 0]
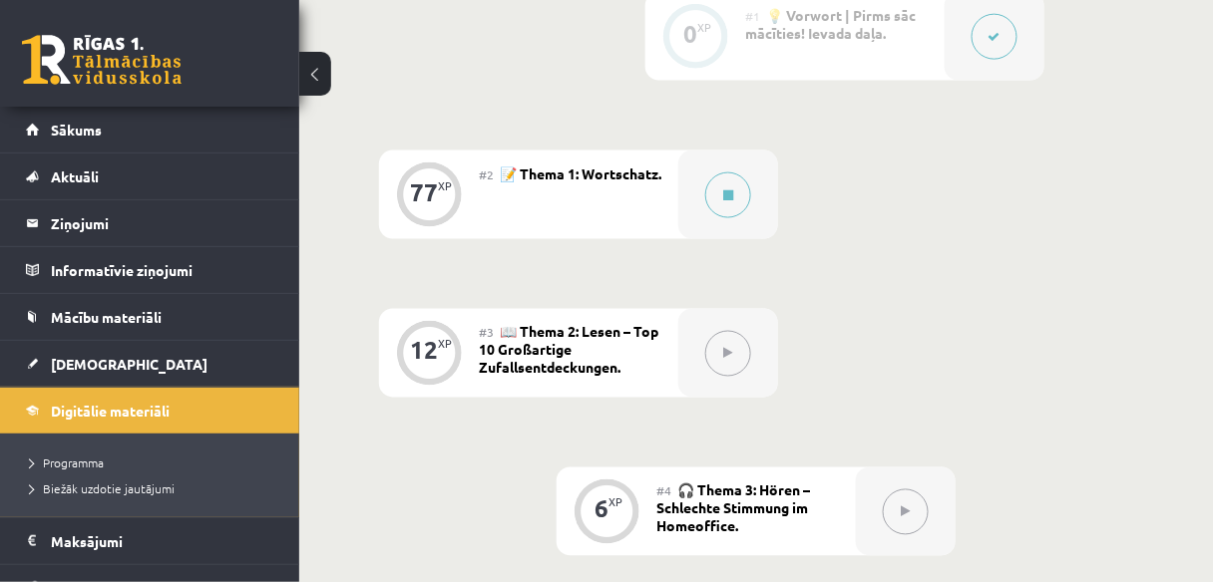
click at [726, 348] on icon at bounding box center [728, 354] width 9 height 12
click at [702, 208] on div at bounding box center [728, 195] width 100 height 89
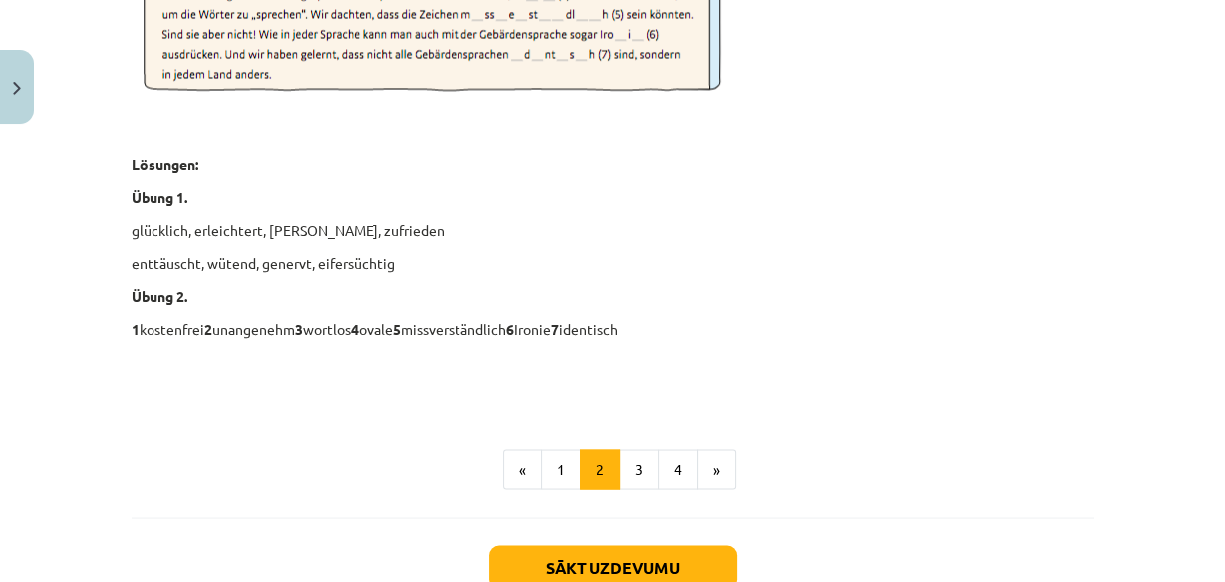
scroll to position [3091, 0]
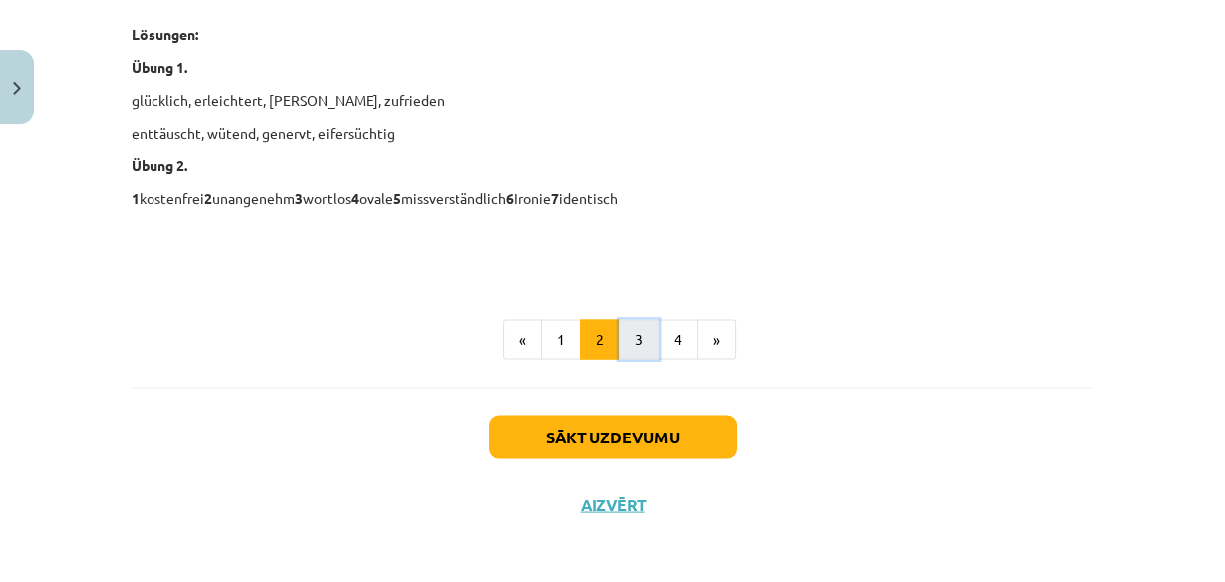
click at [630, 330] on button "3" at bounding box center [639, 340] width 40 height 40
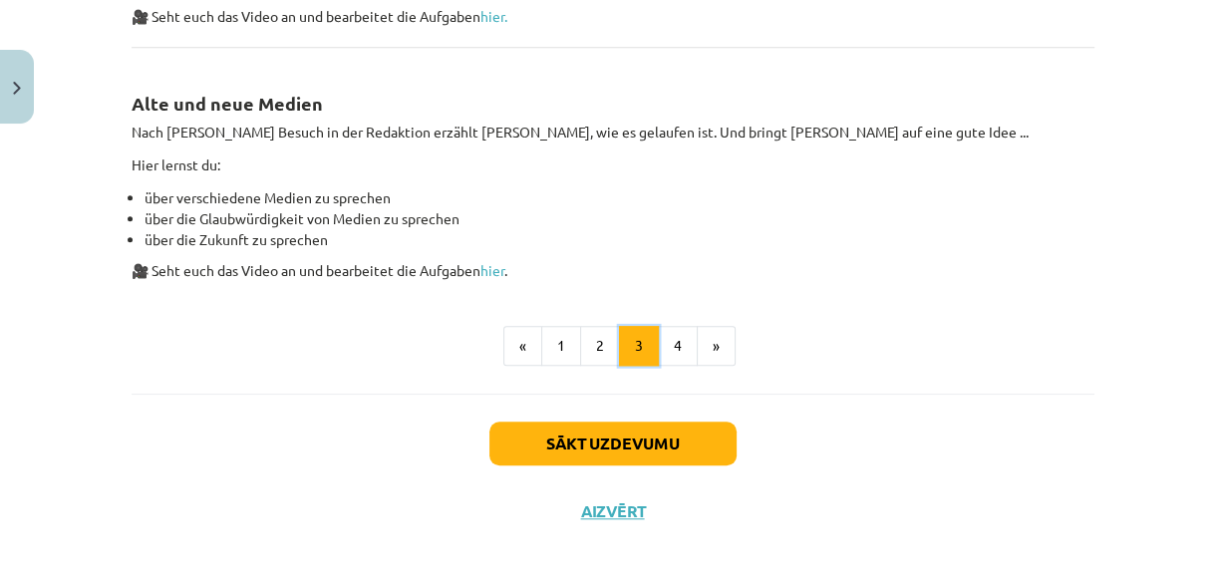
scroll to position [1402, 0]
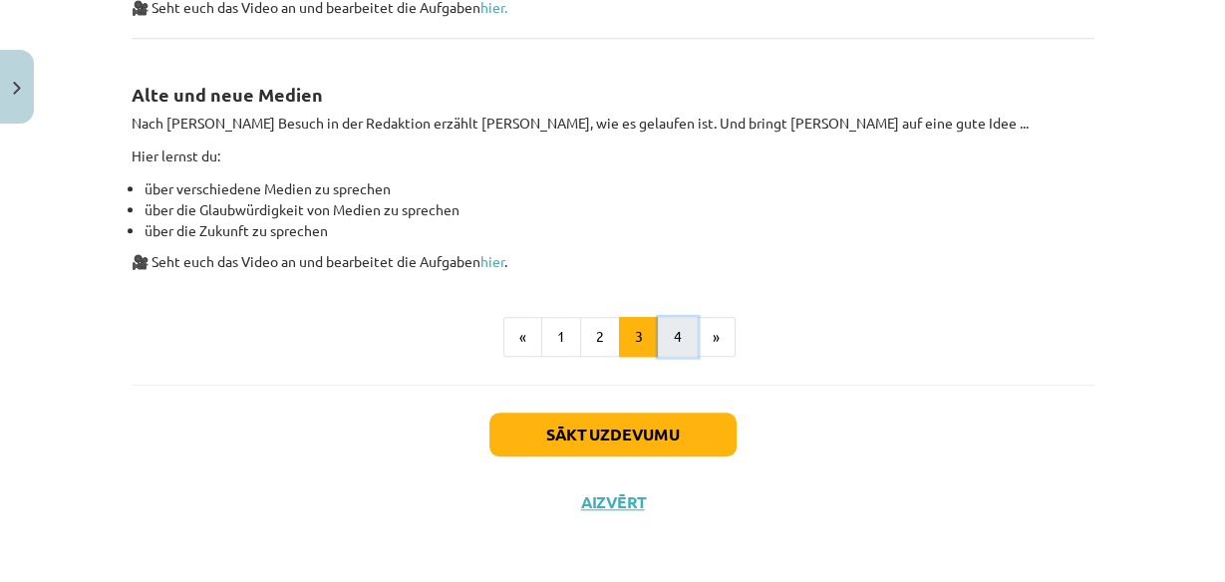
click at [664, 349] on button "4" at bounding box center [678, 337] width 40 height 40
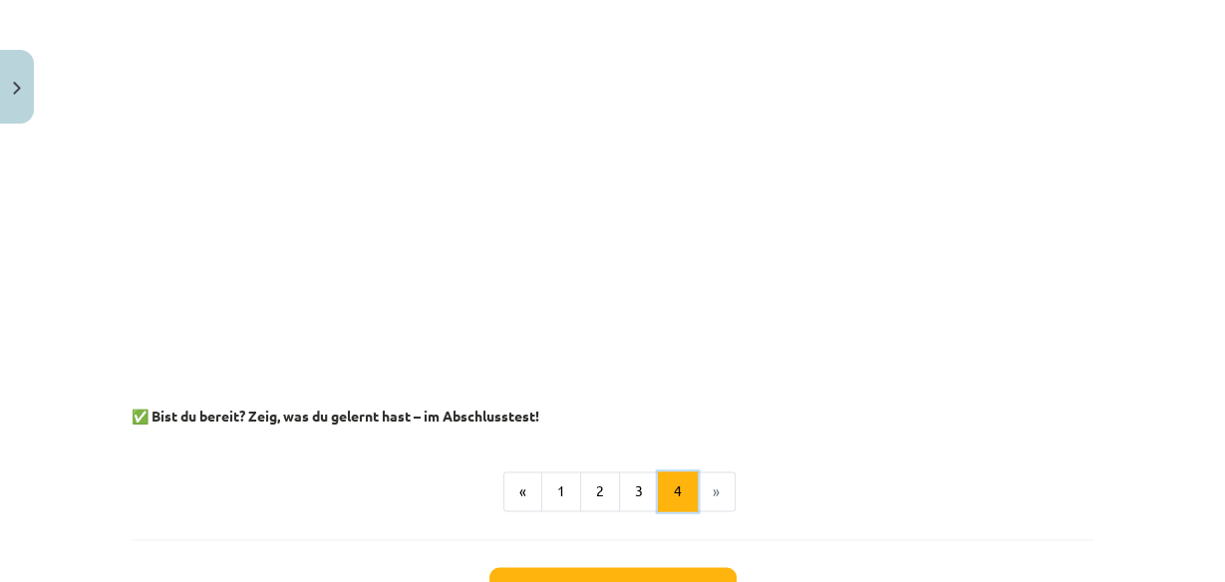
scroll to position [2667, 0]
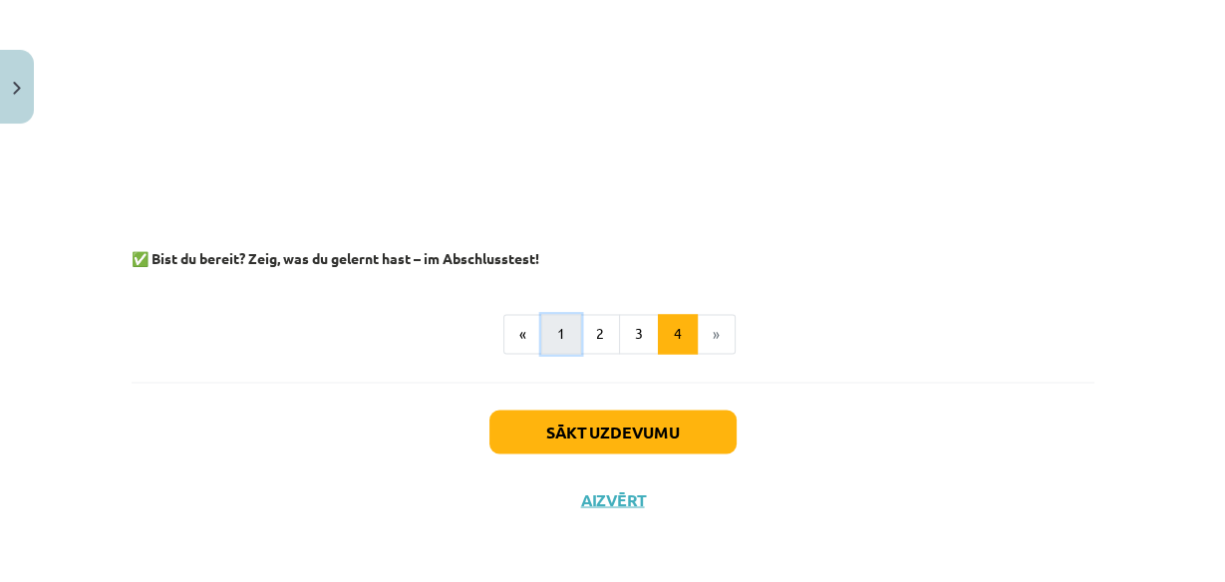
click at [557, 328] on button "1" at bounding box center [561, 334] width 40 height 40
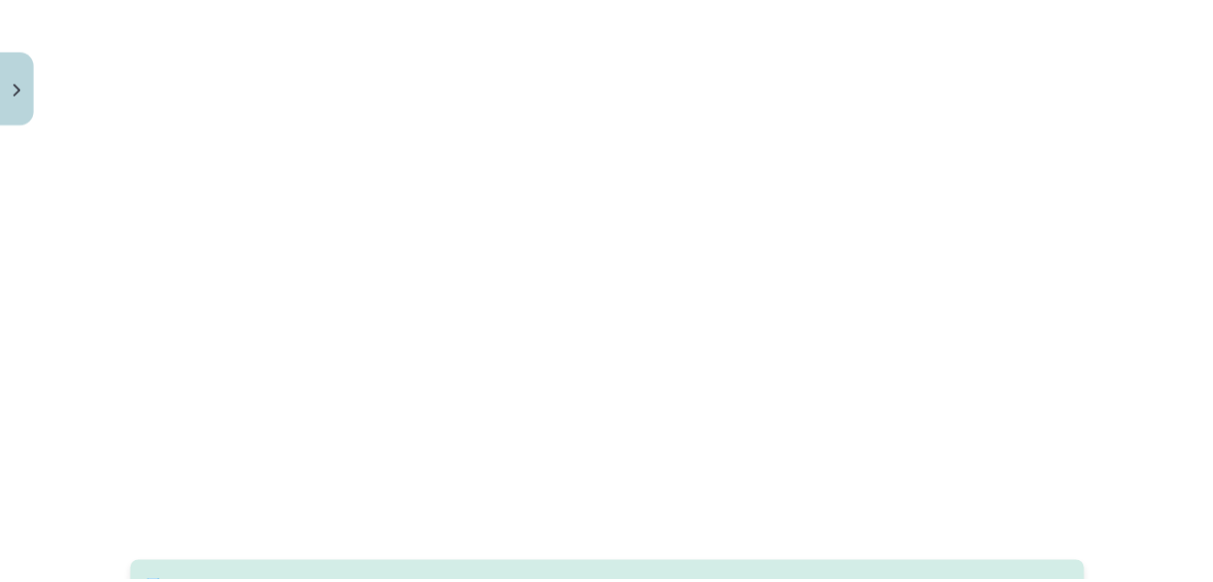
scroll to position [356, 0]
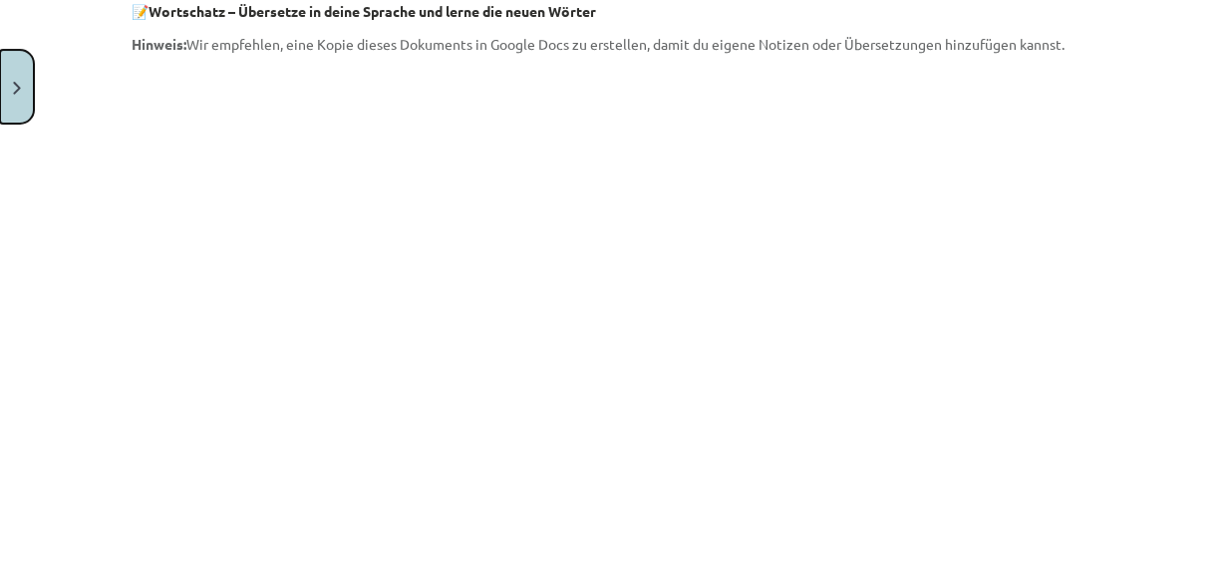
click at [10, 85] on button "Close" at bounding box center [17, 87] width 34 height 74
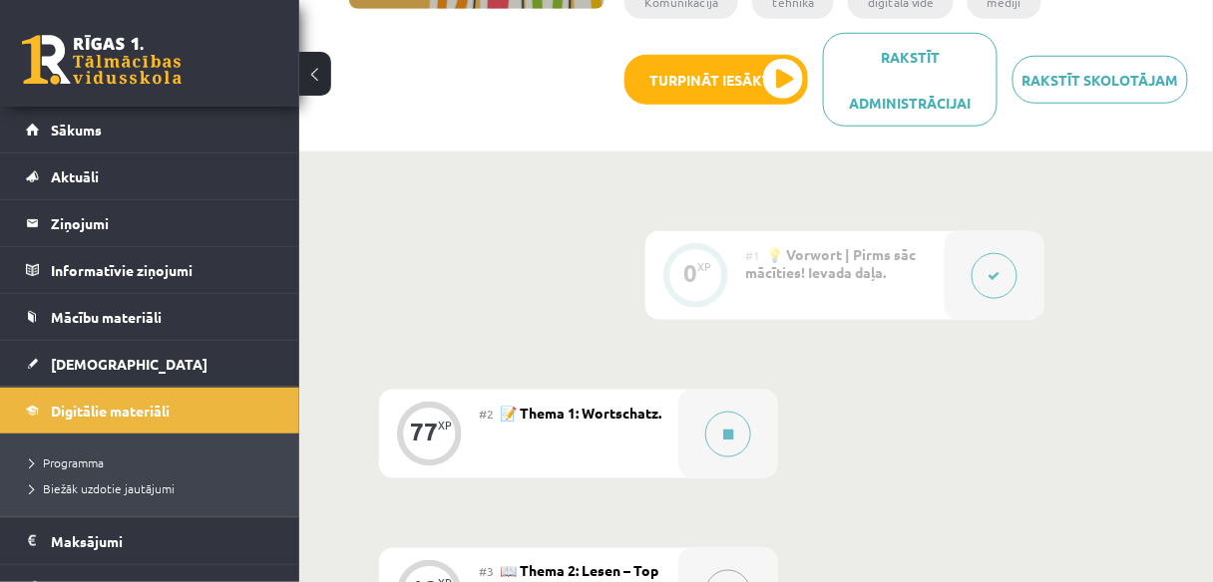
scroll to position [80, 0]
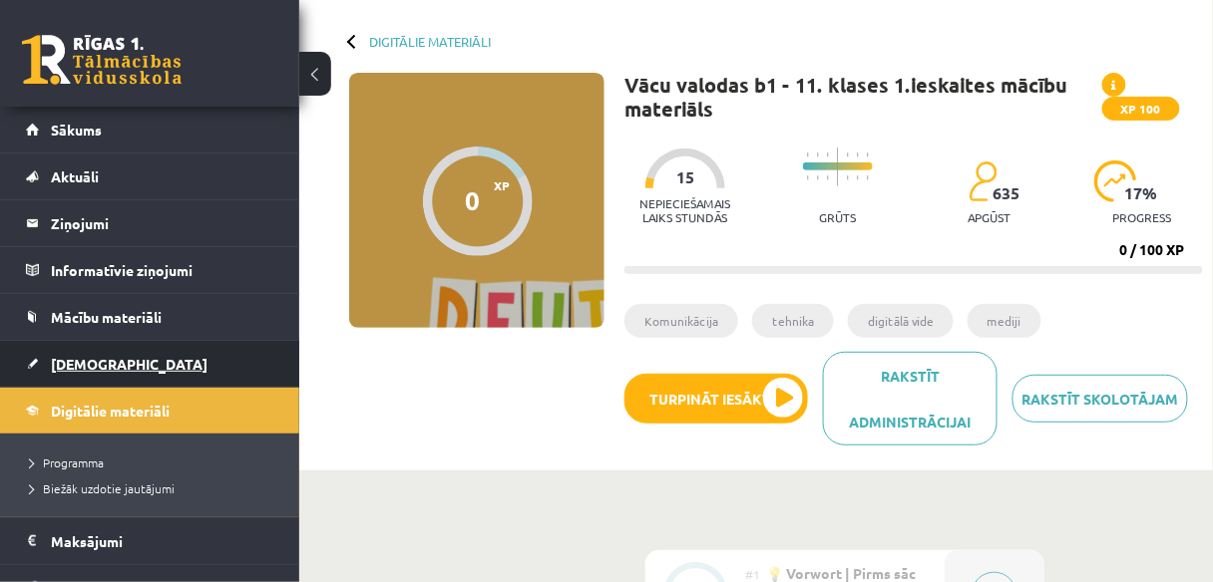
click at [87, 364] on span "[DEMOGRAPHIC_DATA]" at bounding box center [129, 364] width 157 height 18
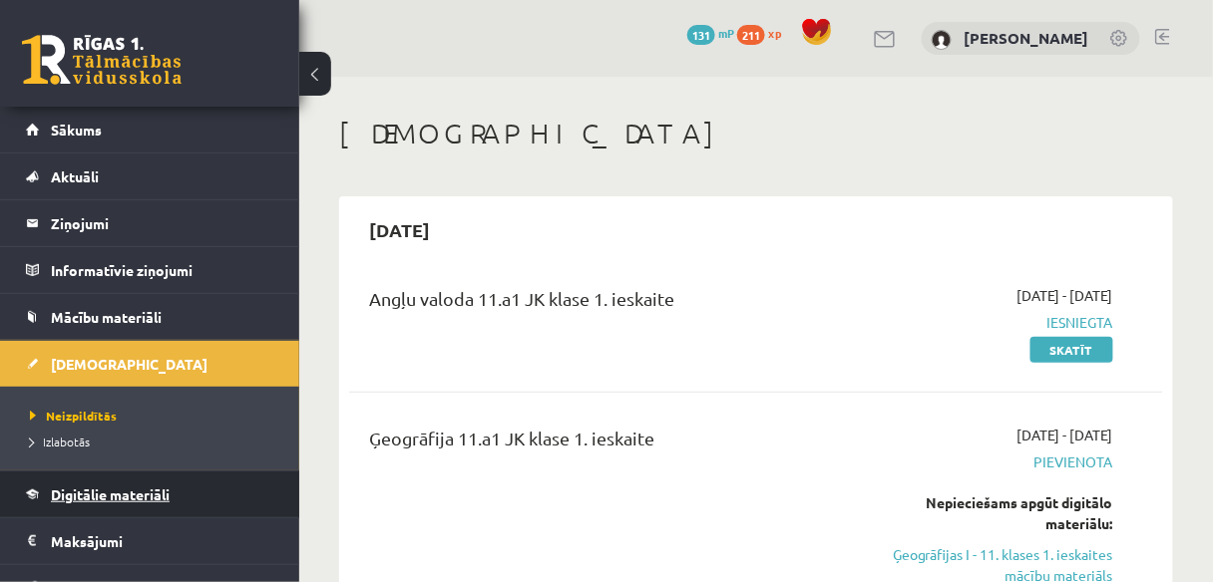
click at [119, 490] on span "Digitālie materiāli" at bounding box center [110, 495] width 119 height 18
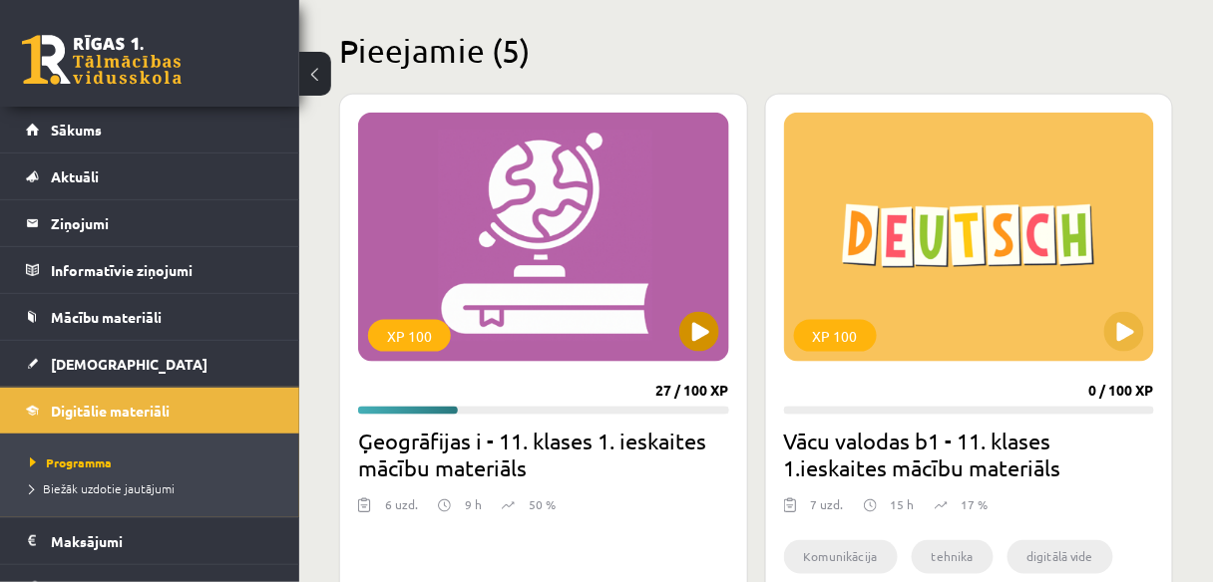
scroll to position [479, 0]
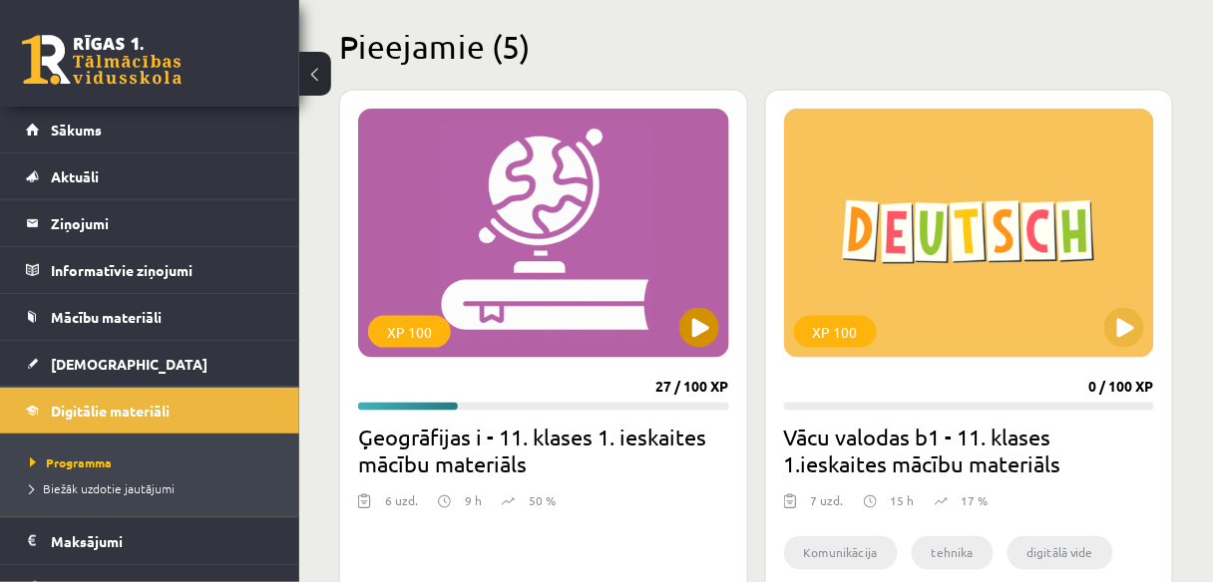
click at [555, 289] on div "XP 100" at bounding box center [543, 233] width 371 height 249
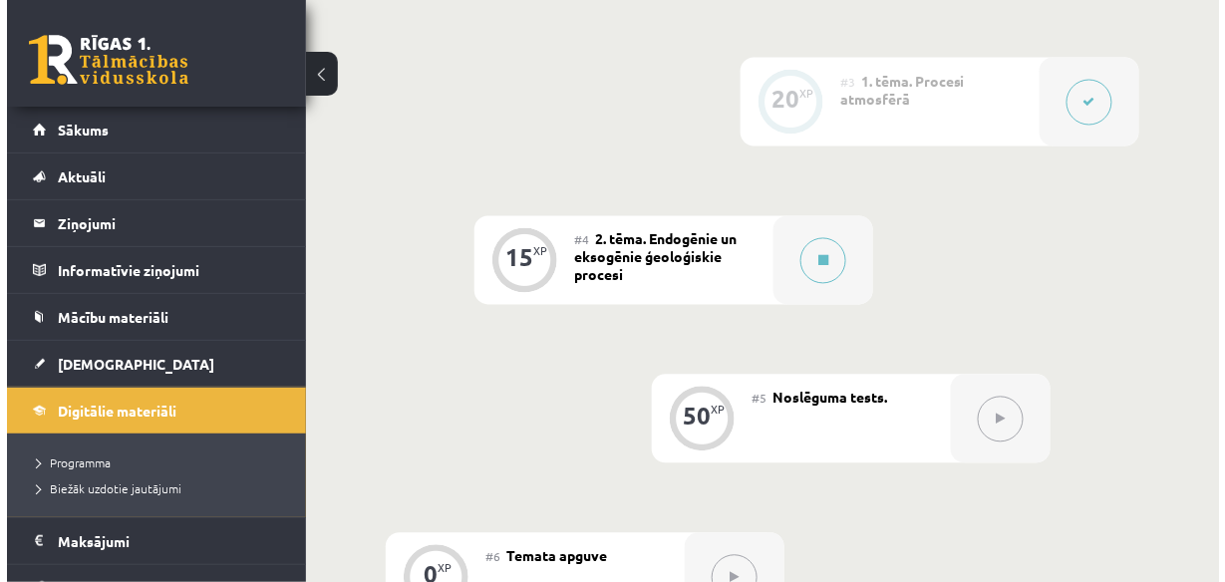
scroll to position [877, 0]
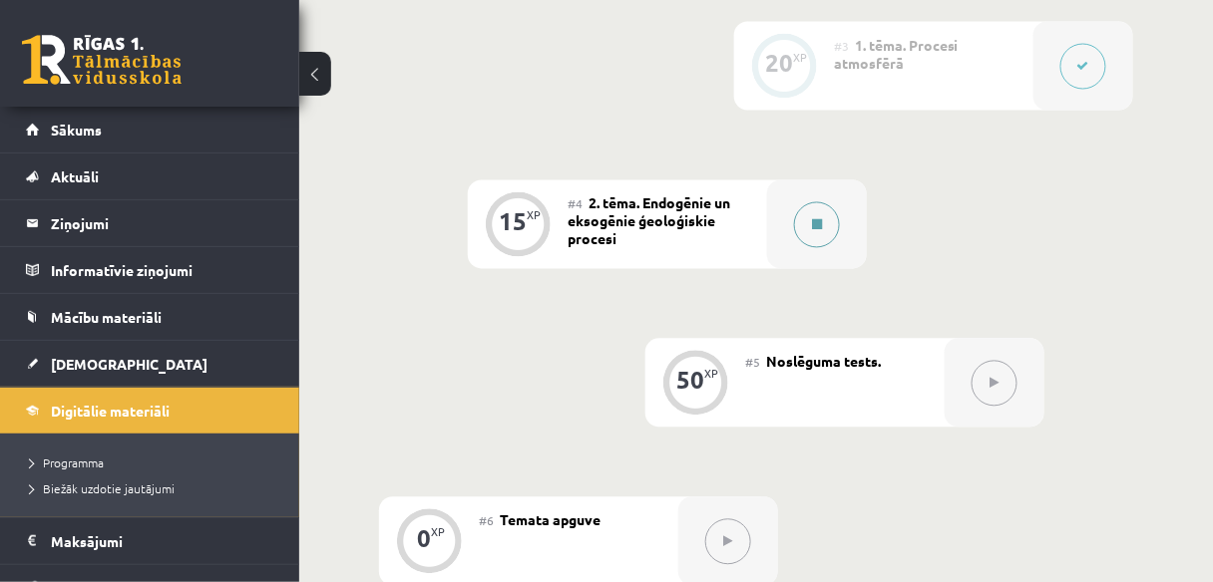
click at [814, 259] on div at bounding box center [817, 224] width 100 height 89
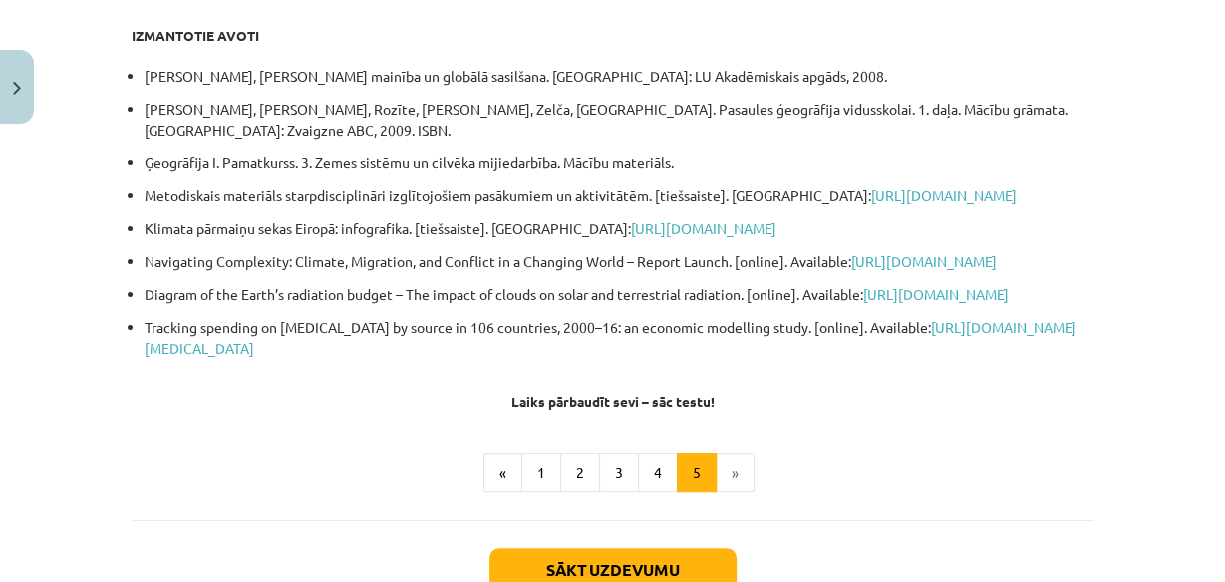
scroll to position [547, 0]
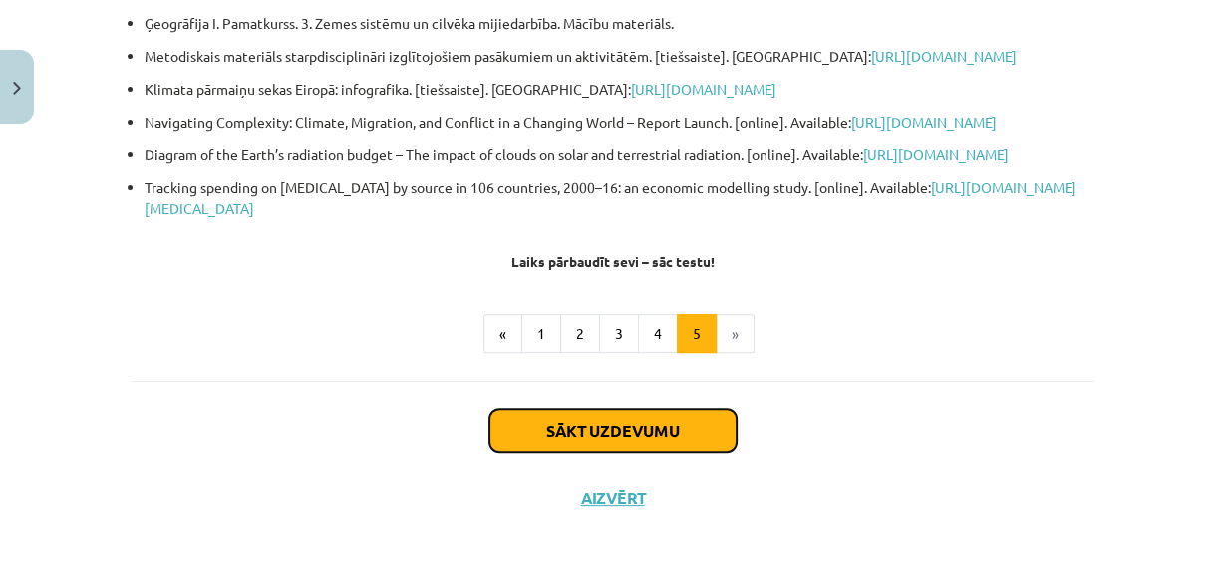
click at [693, 425] on button "Sākt uzdevumu" at bounding box center [613, 431] width 247 height 44
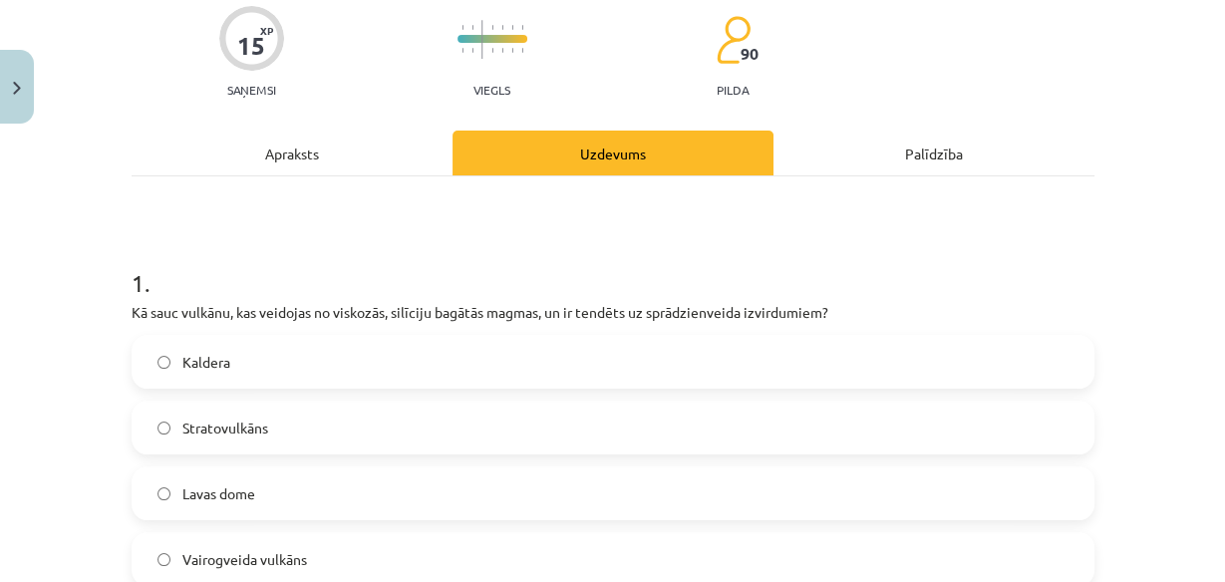
scroll to position [208, 0]
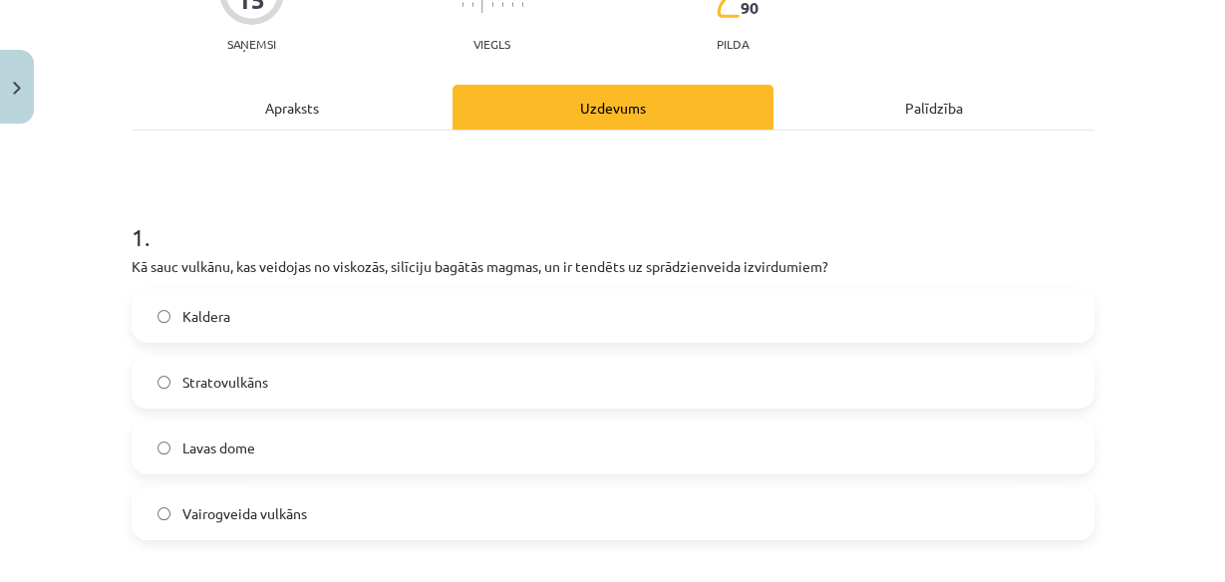
click at [585, 487] on div "Vairogveida vulkāns" at bounding box center [613, 514] width 963 height 54
click at [288, 504] on span "Vairogveida vulkāns" at bounding box center [244, 514] width 125 height 21
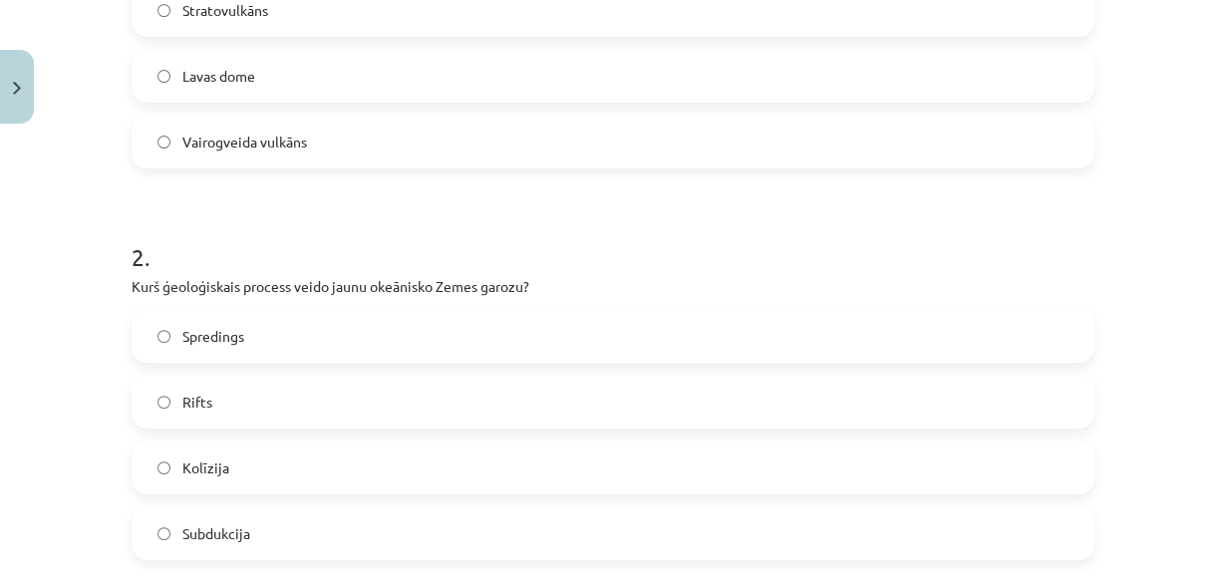
scroll to position [607, 0]
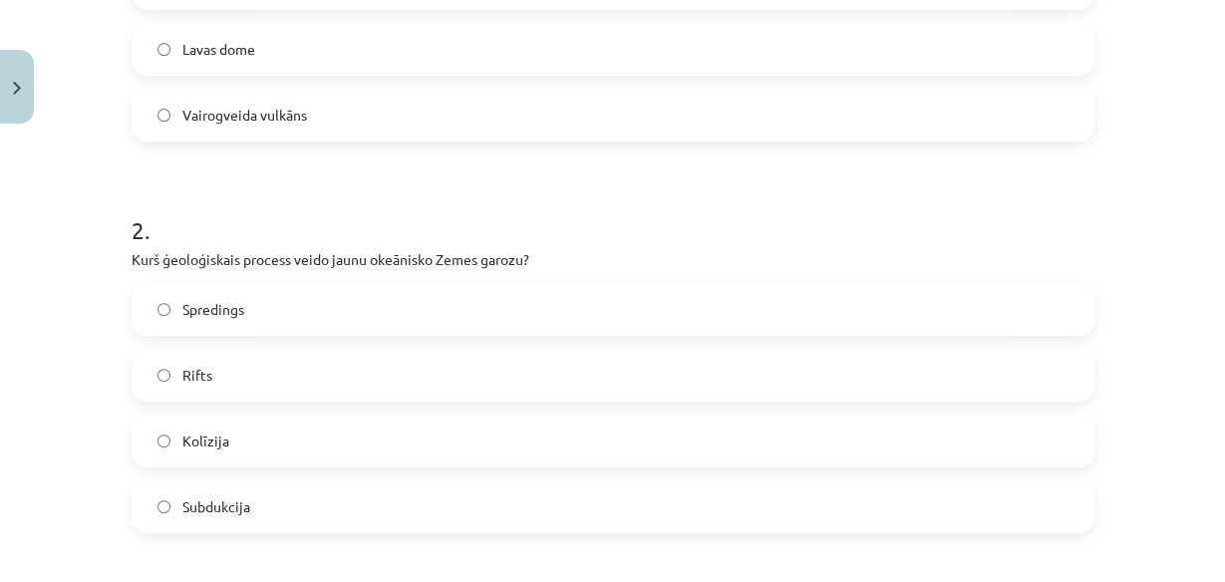
click at [379, 292] on label "Spredings" at bounding box center [613, 309] width 959 height 50
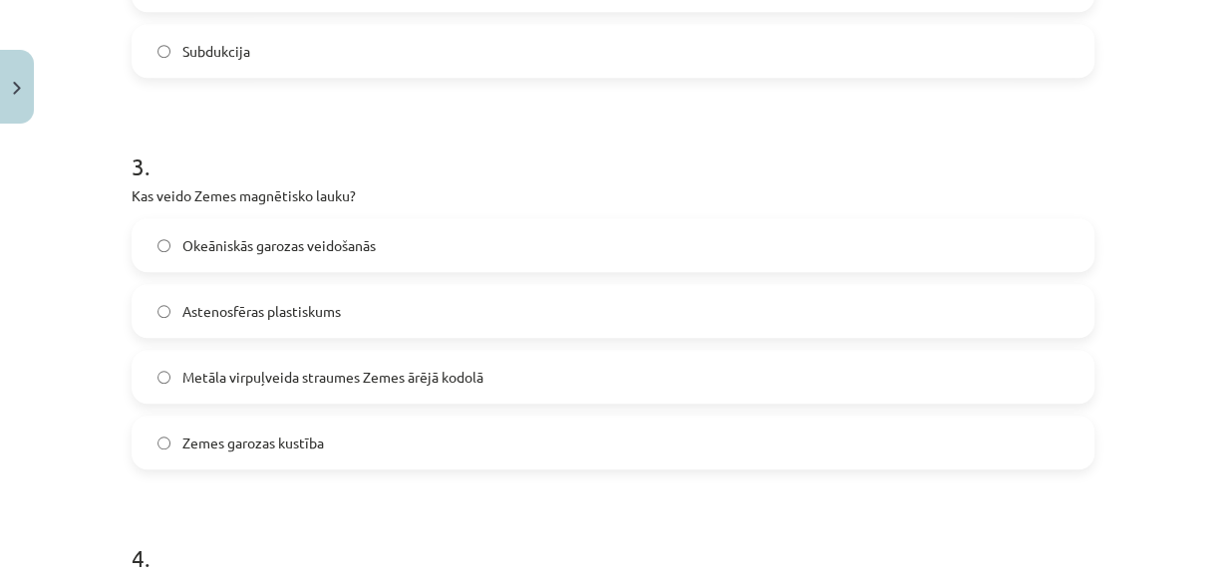
scroll to position [1086, 0]
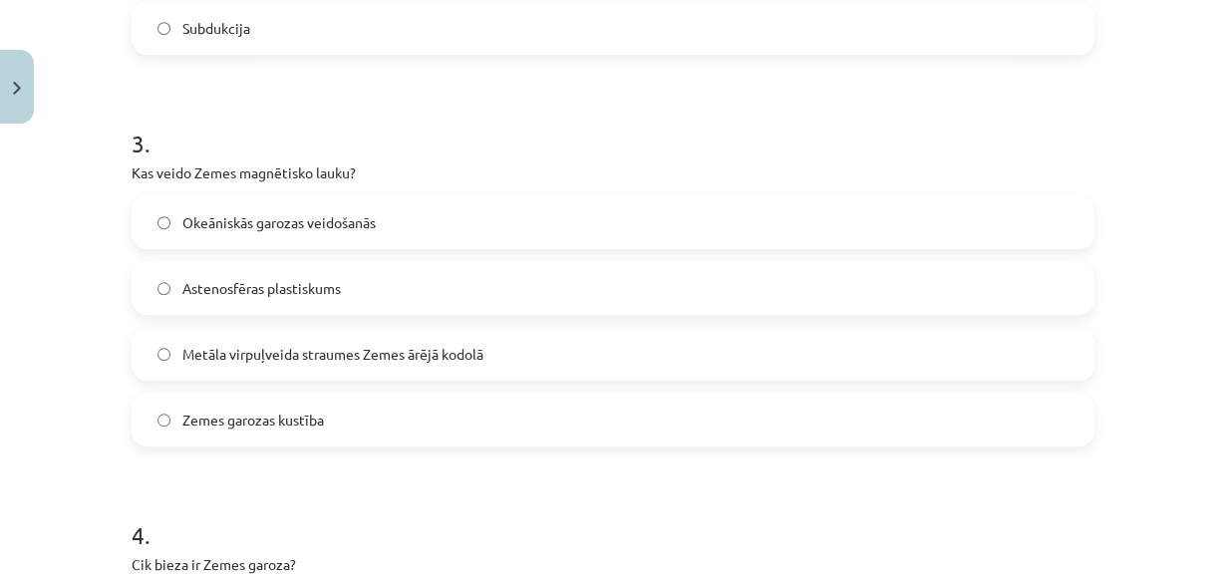
click at [434, 406] on label "Zemes garozas kustība" at bounding box center [613, 420] width 959 height 50
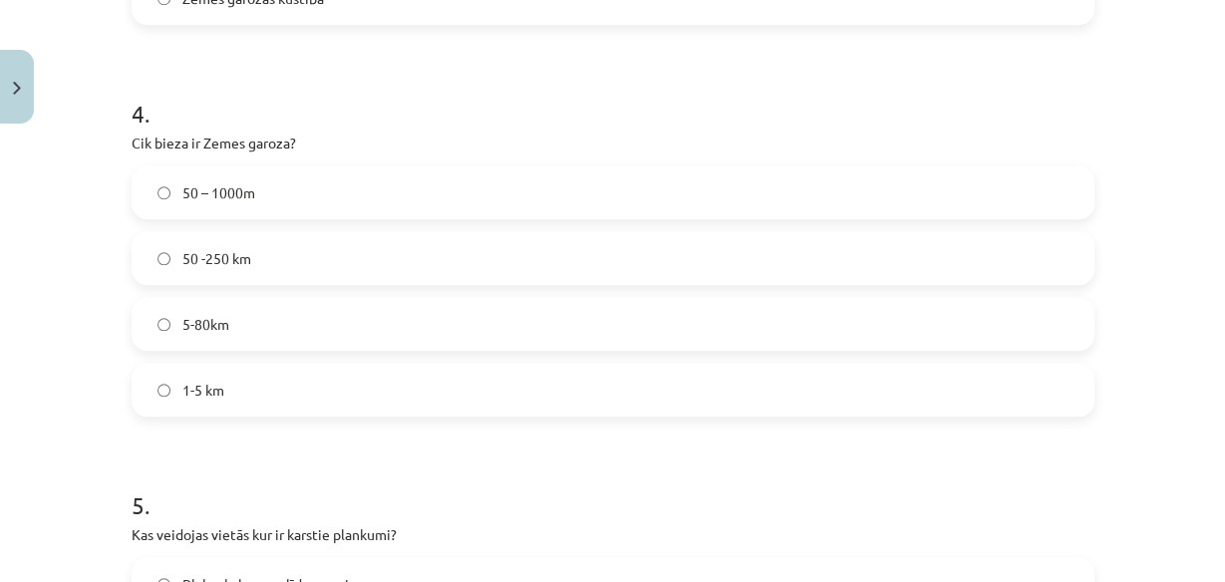
scroll to position [1485, 0]
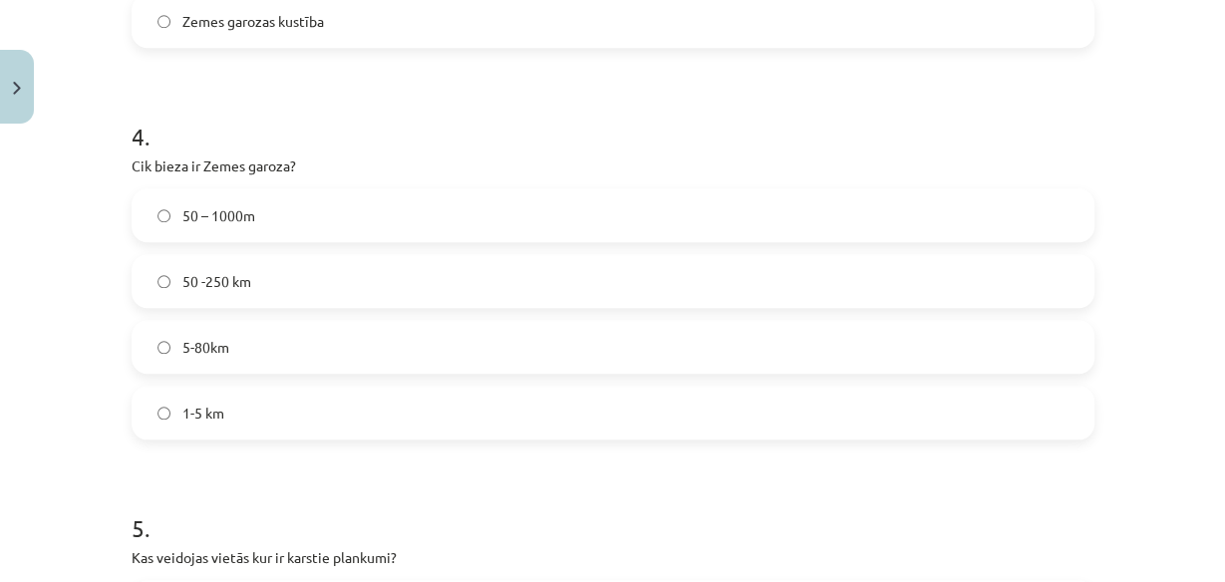
click at [272, 341] on label "5-80km" at bounding box center [613, 347] width 959 height 50
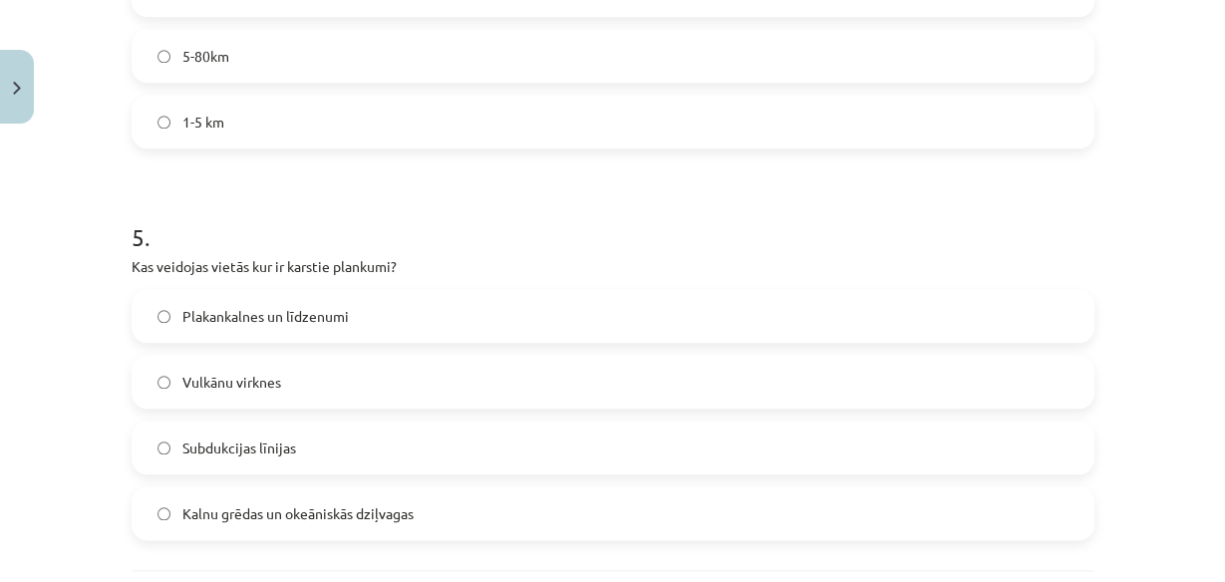
scroll to position [1804, 0]
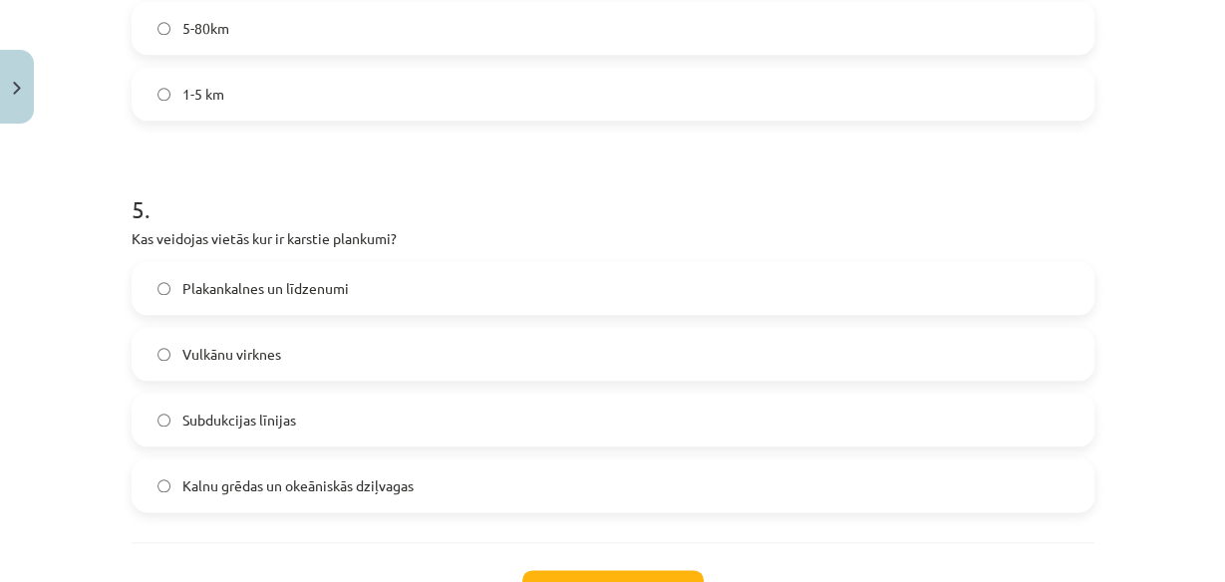
click at [426, 480] on label "Kalnu grēdas un okeāniskās dziļvagas" at bounding box center [613, 486] width 959 height 50
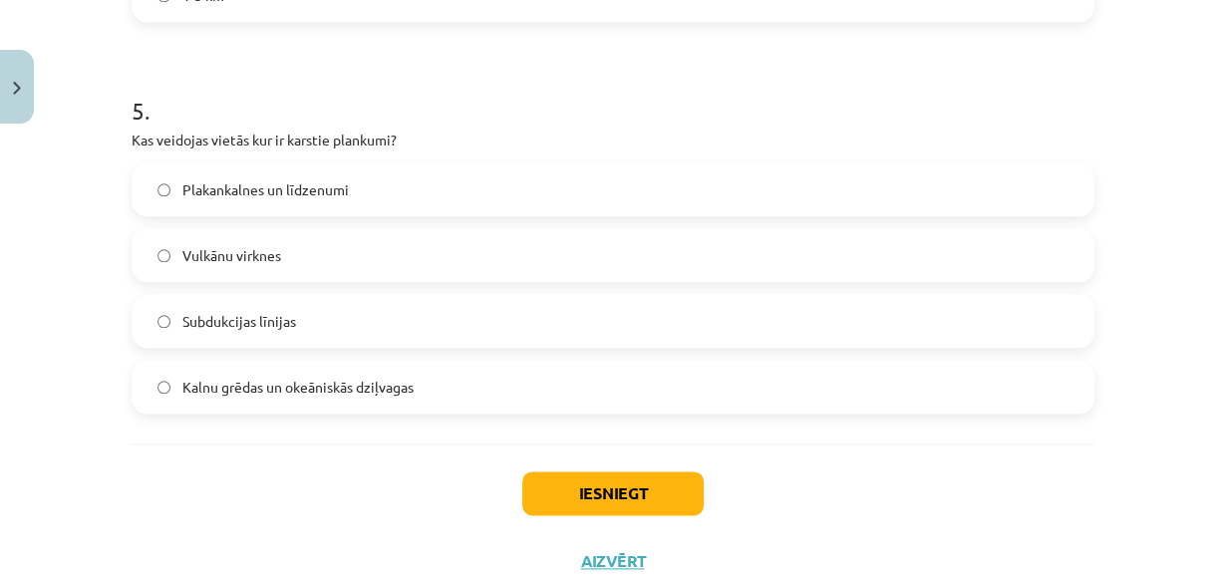
scroll to position [1963, 0]
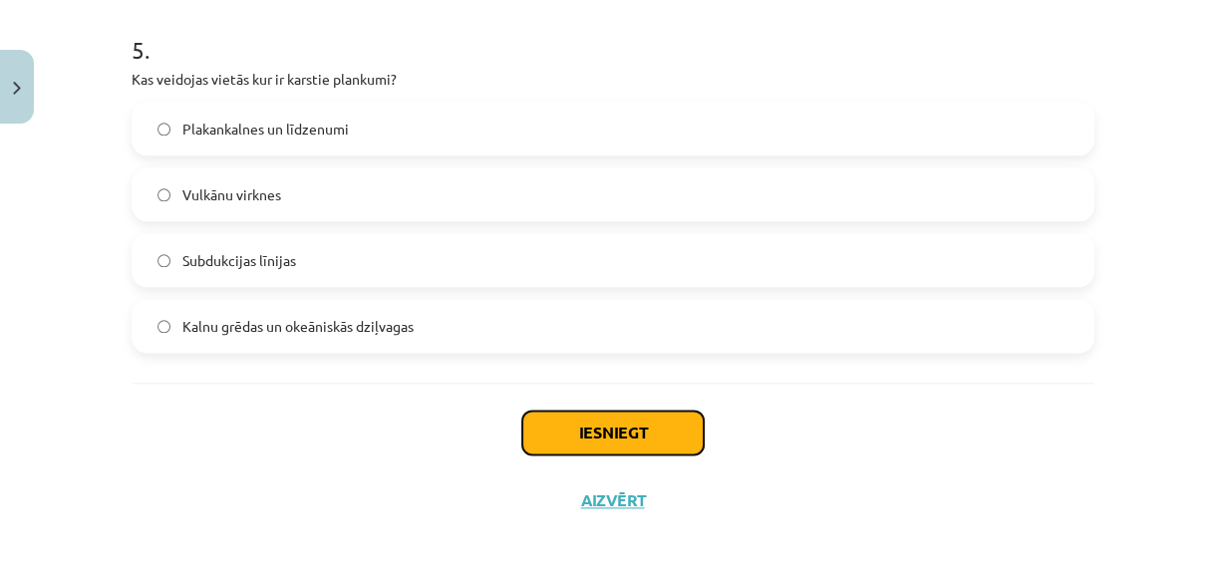
click at [677, 424] on button "Iesniegt" at bounding box center [613, 433] width 181 height 44
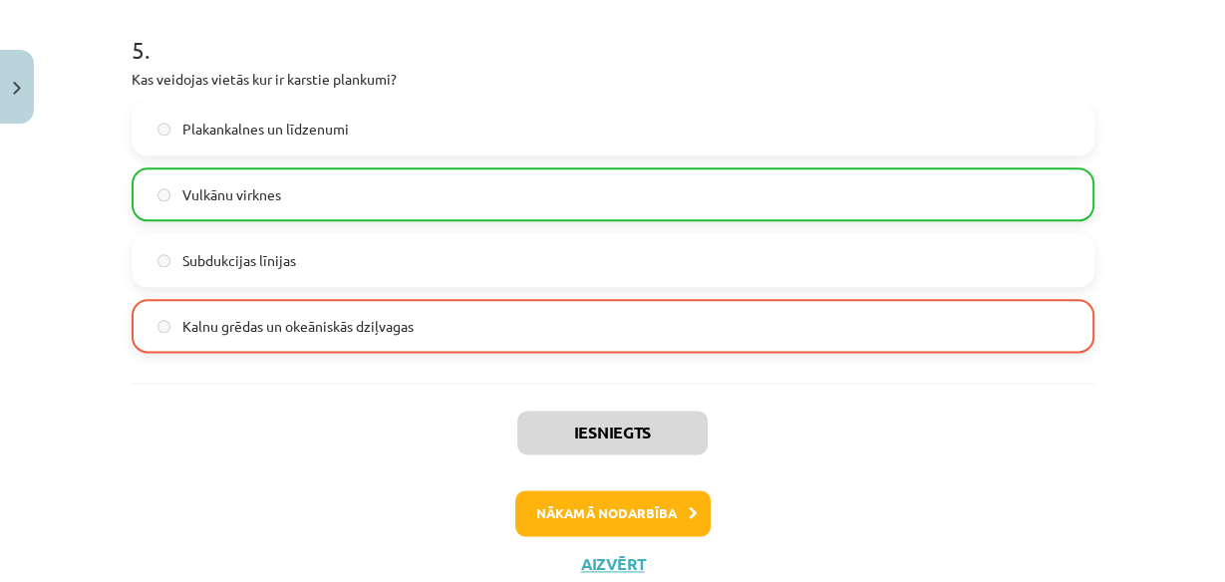
scroll to position [2027, 0]
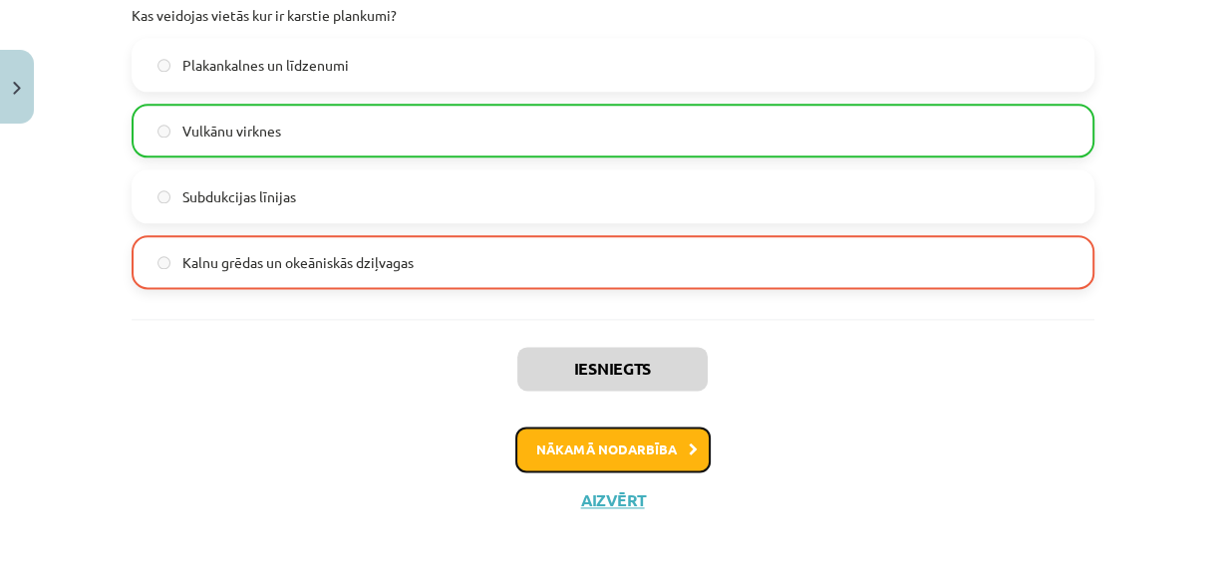
click at [628, 442] on button "Nākamā nodarbība" at bounding box center [613, 450] width 195 height 46
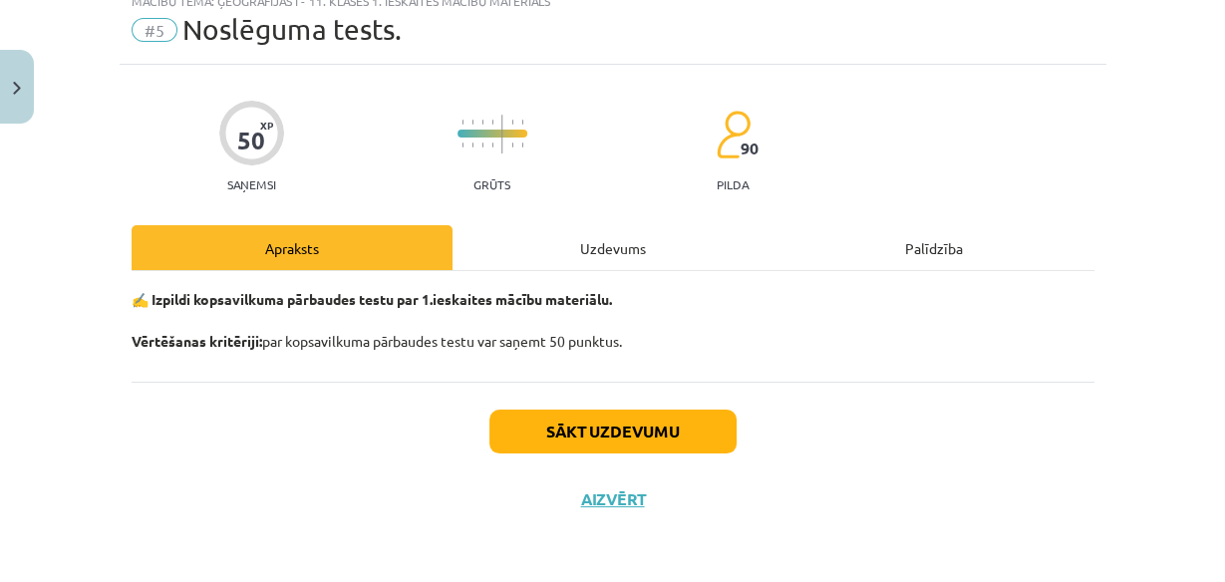
scroll to position [49, 0]
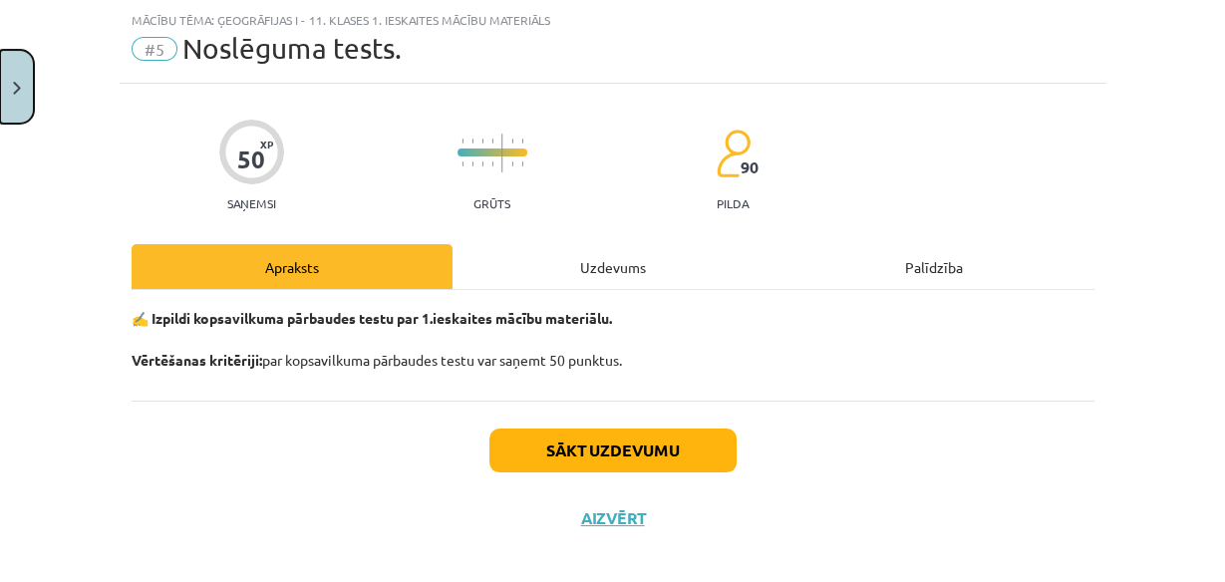
click at [27, 103] on button "Close" at bounding box center [17, 87] width 34 height 74
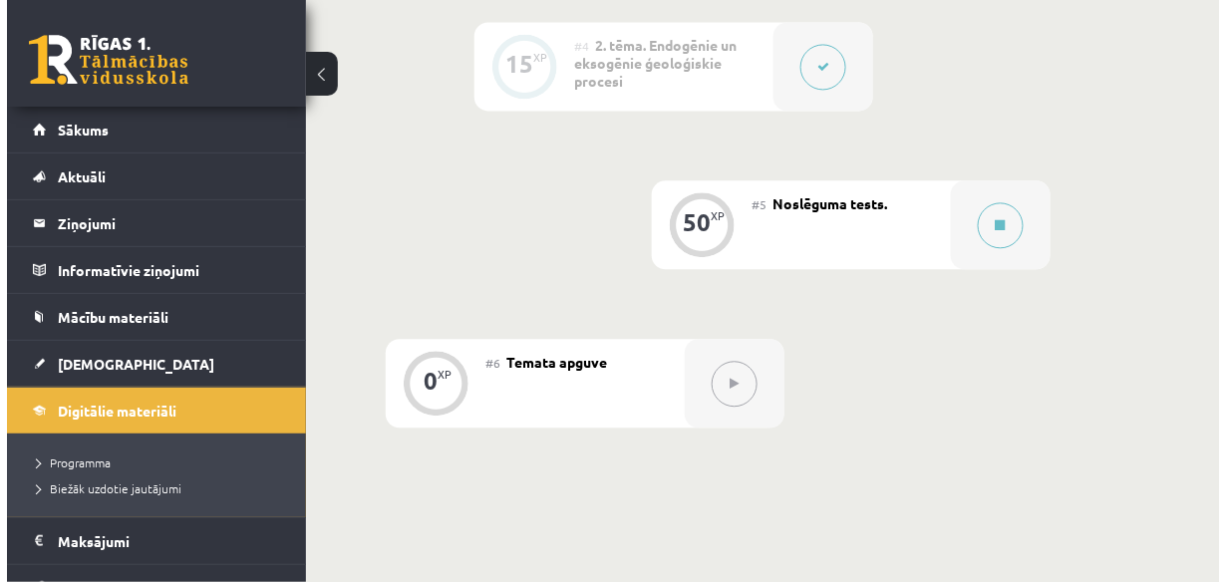
scroll to position [1037, 0]
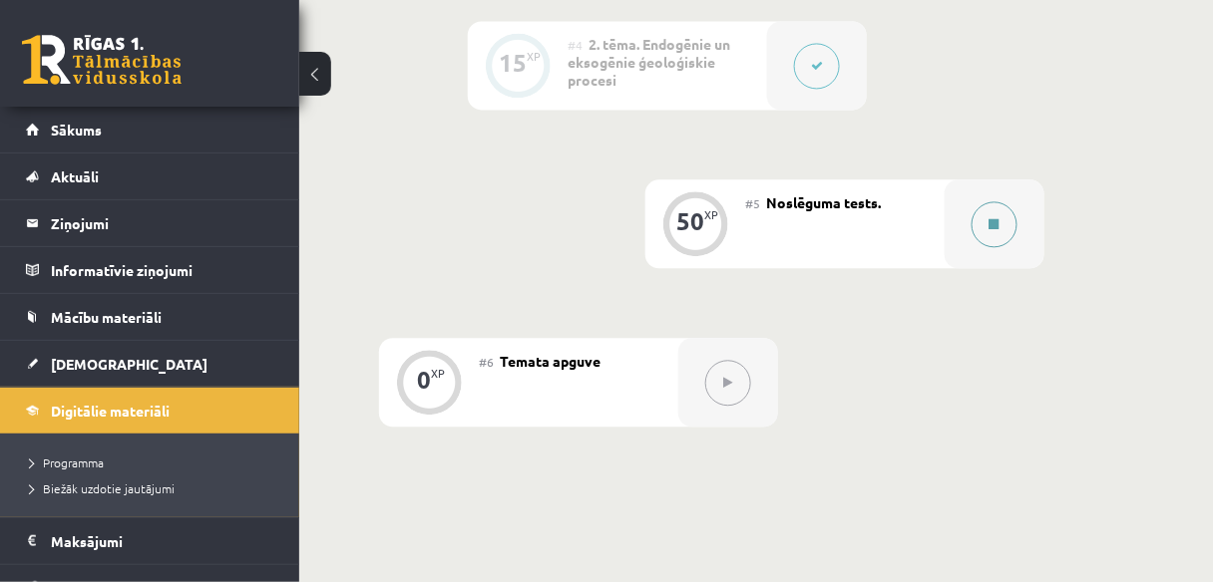
click at [996, 208] on button at bounding box center [994, 224] width 46 height 46
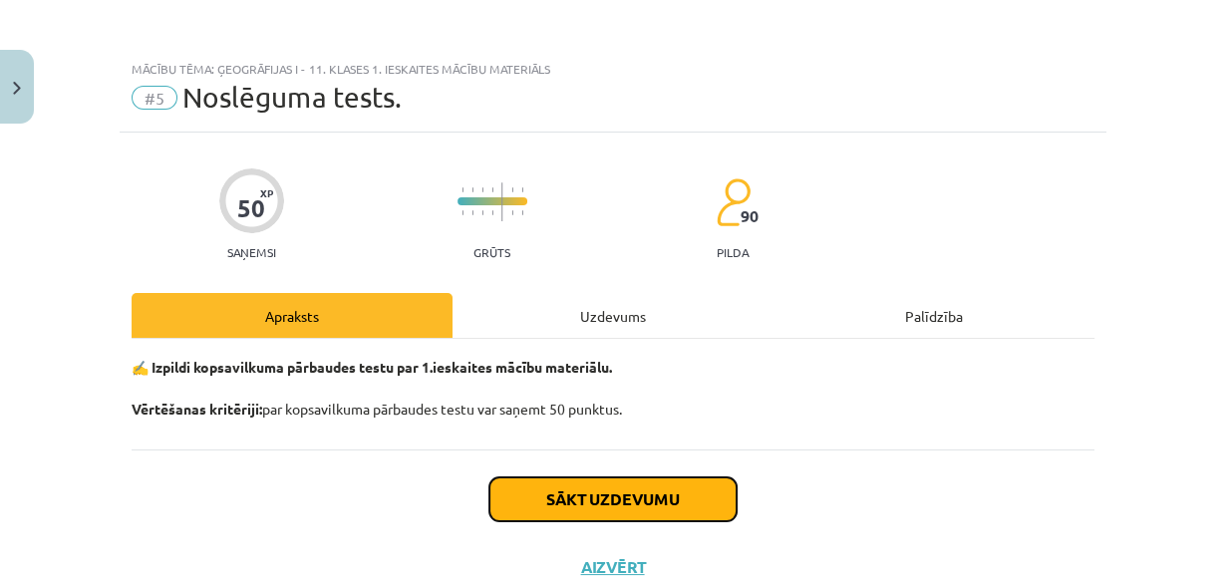
click at [663, 504] on button "Sākt uzdevumu" at bounding box center [613, 500] width 247 height 44
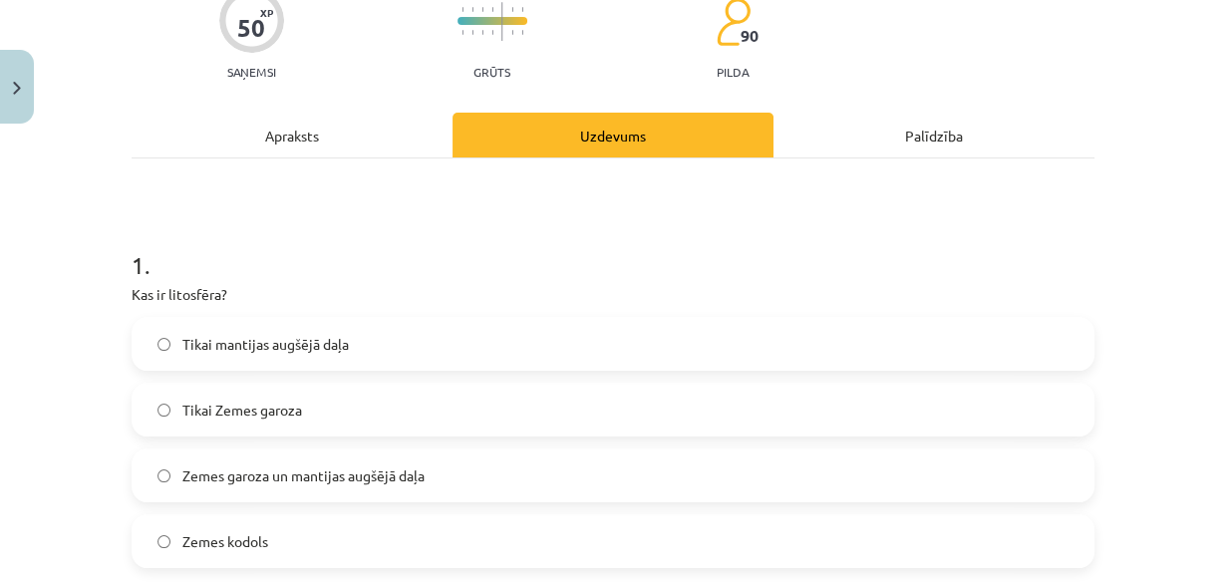
scroll to position [208, 0]
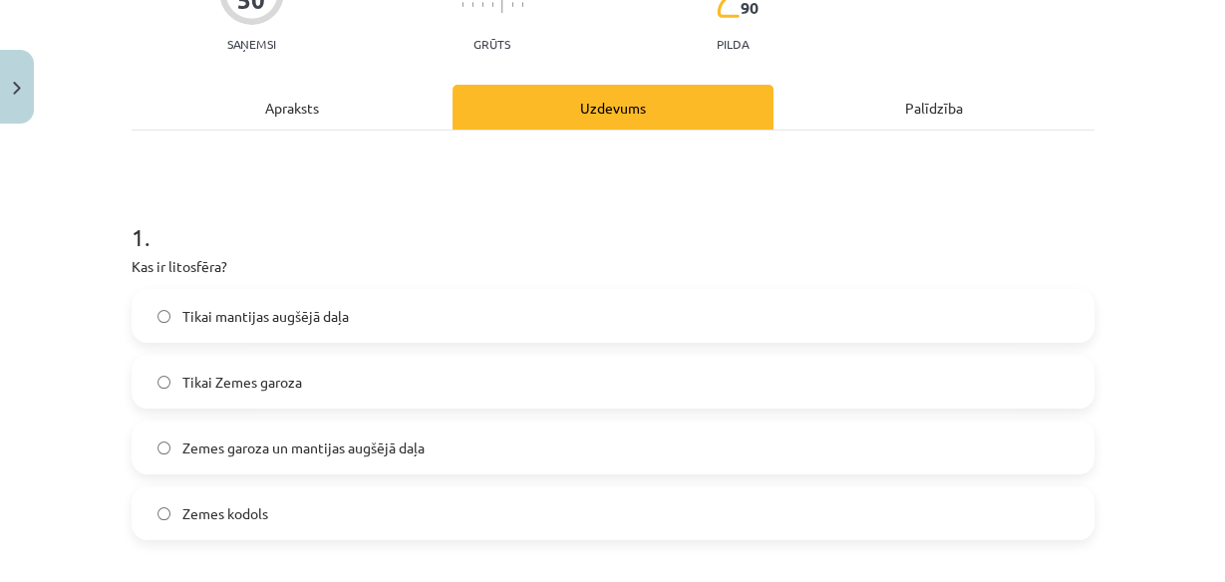
click at [595, 437] on label "Zemes garoza un mantijas augšējā daļa" at bounding box center [613, 448] width 959 height 50
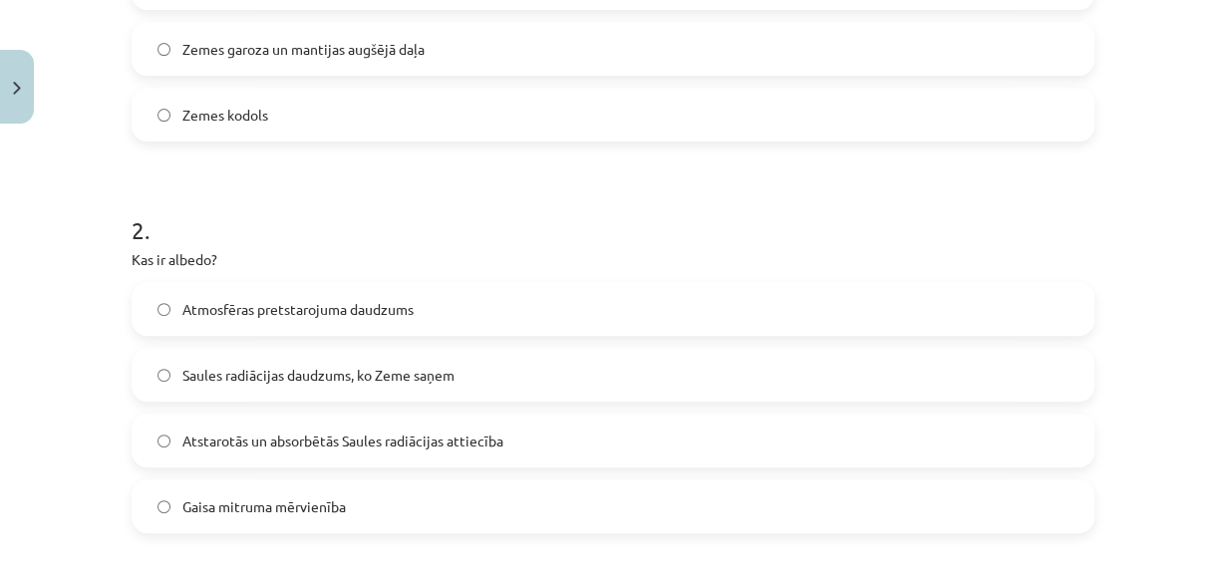
scroll to position [687, 0]
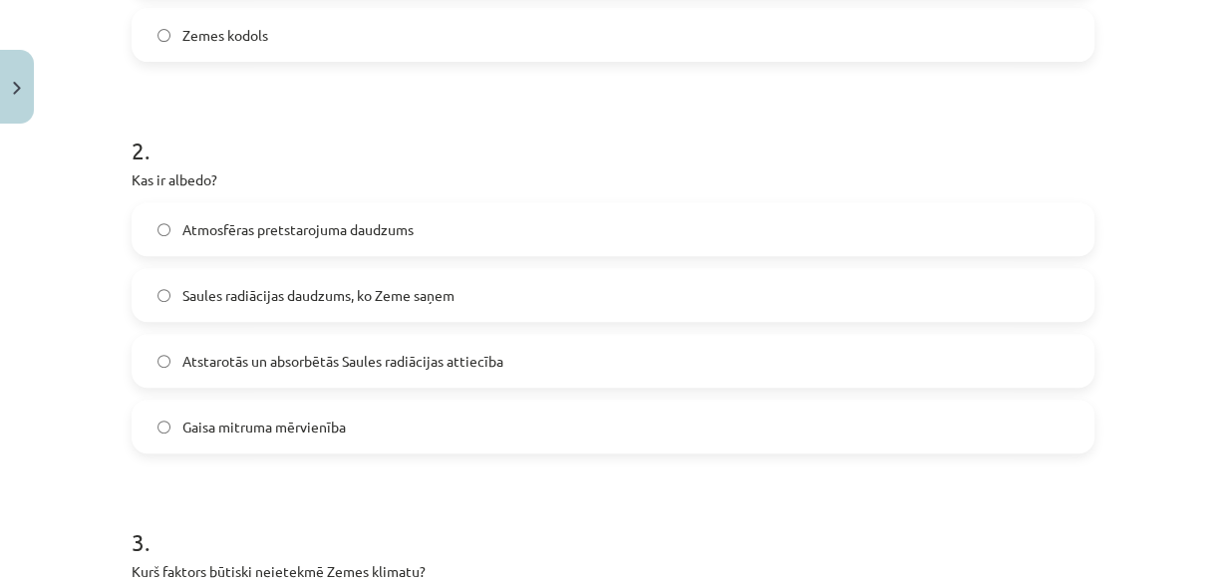
click at [513, 349] on label "Atstarotās un absorbētās Saules radiācijas attiecība" at bounding box center [613, 361] width 959 height 50
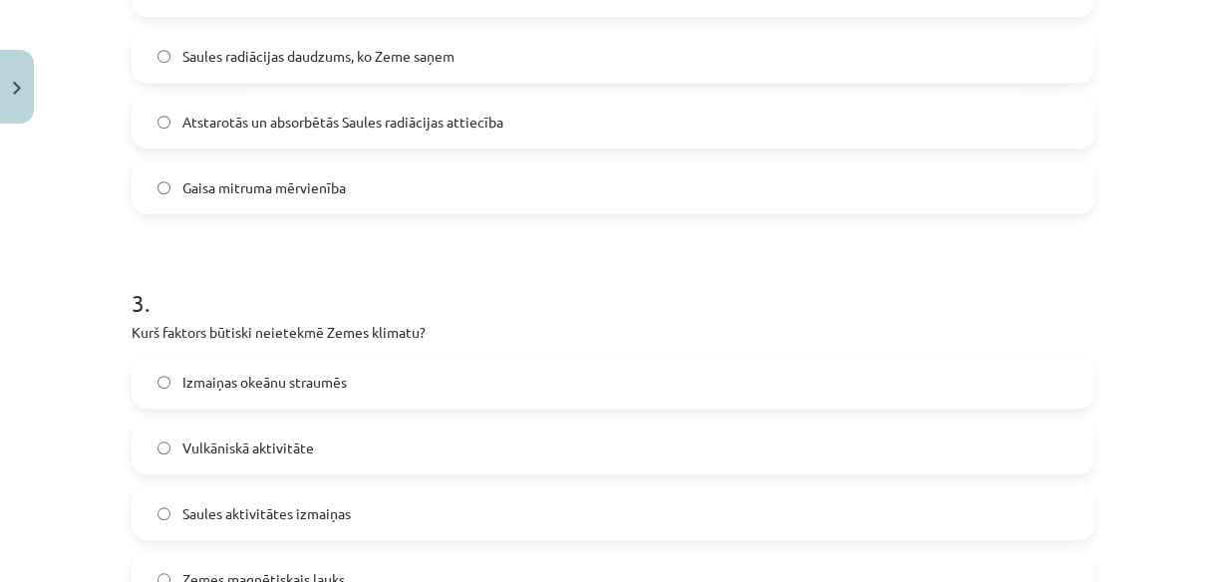
scroll to position [1006, 0]
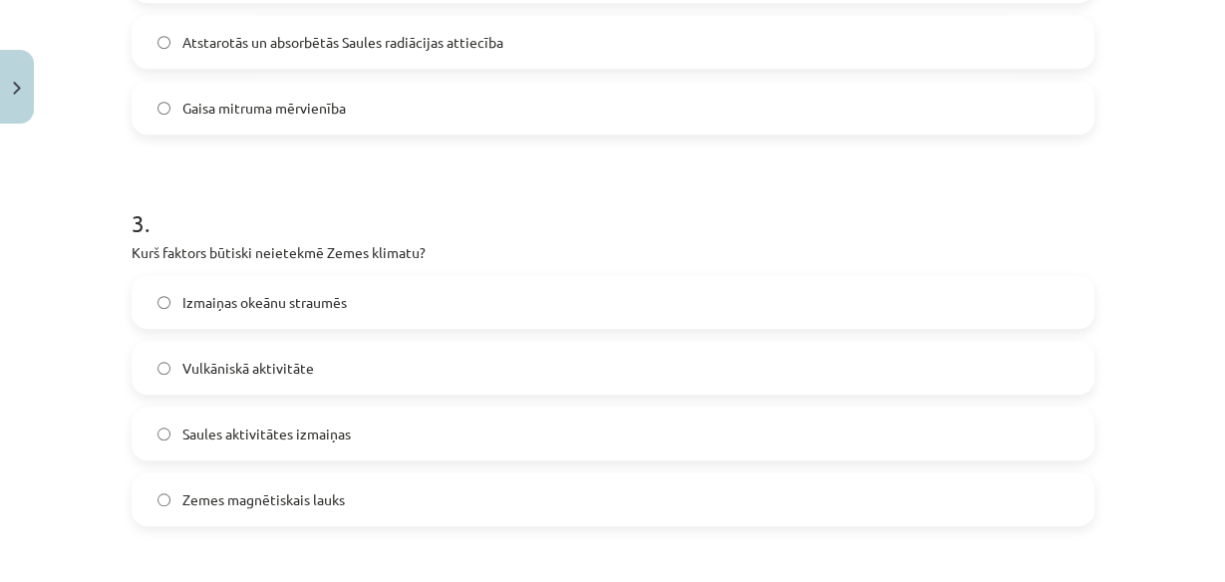
click at [335, 507] on span "Zemes magnētiskais lauks" at bounding box center [263, 500] width 163 height 21
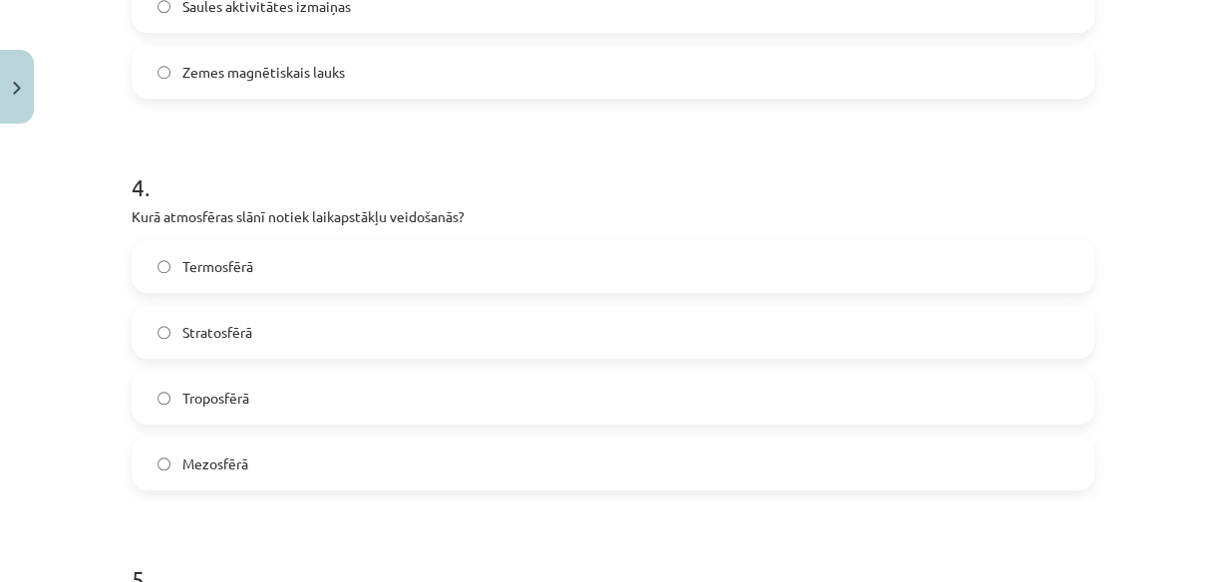
scroll to position [1418, 0]
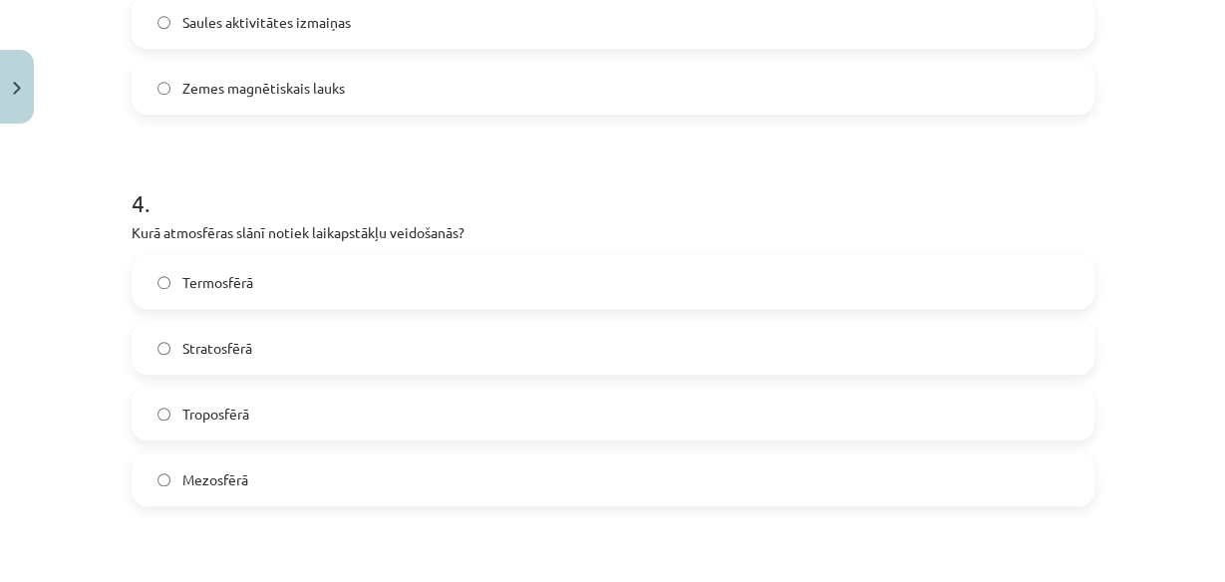
click at [294, 403] on label "Troposfērā" at bounding box center [613, 414] width 959 height 50
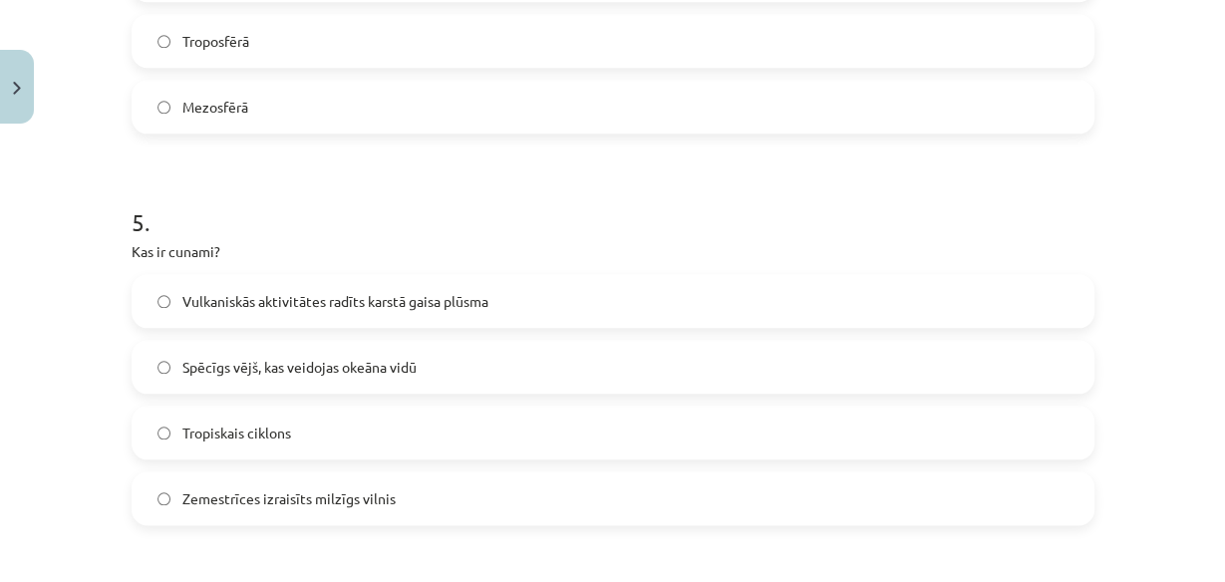
scroll to position [1817, 0]
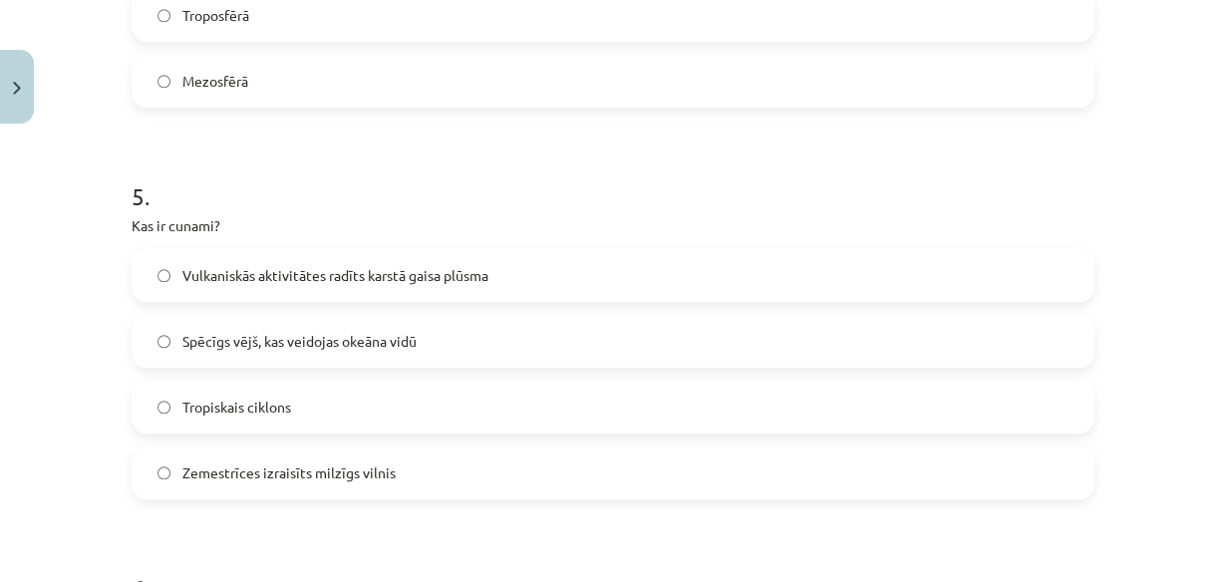
click at [371, 480] on span "Zemestrīces izraisīts milzīgs vilnis" at bounding box center [288, 473] width 213 height 21
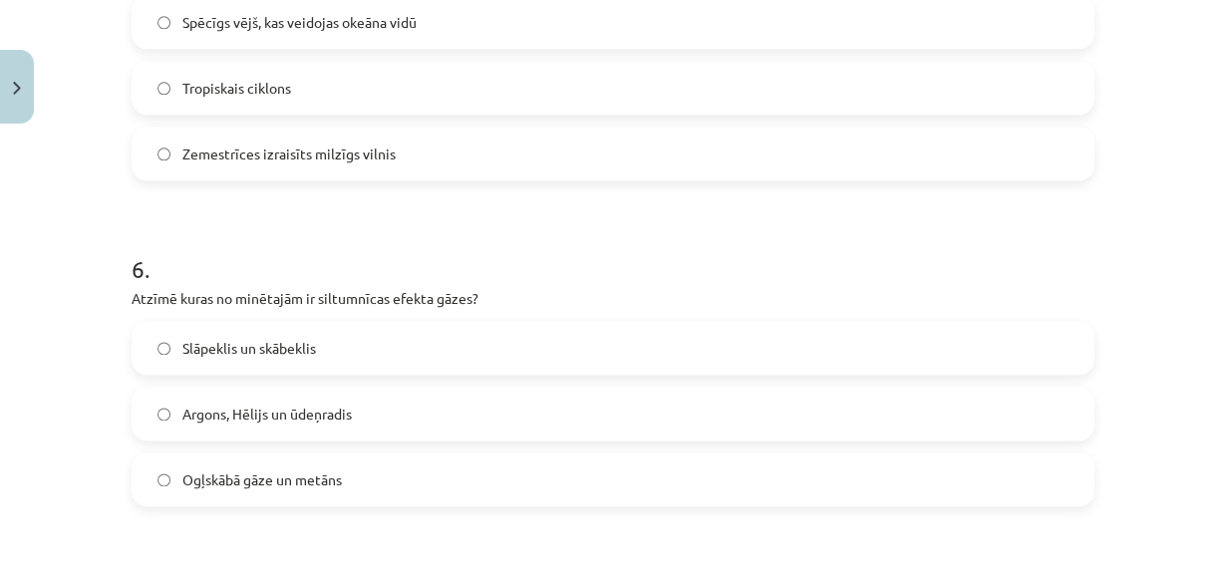
scroll to position [2216, 0]
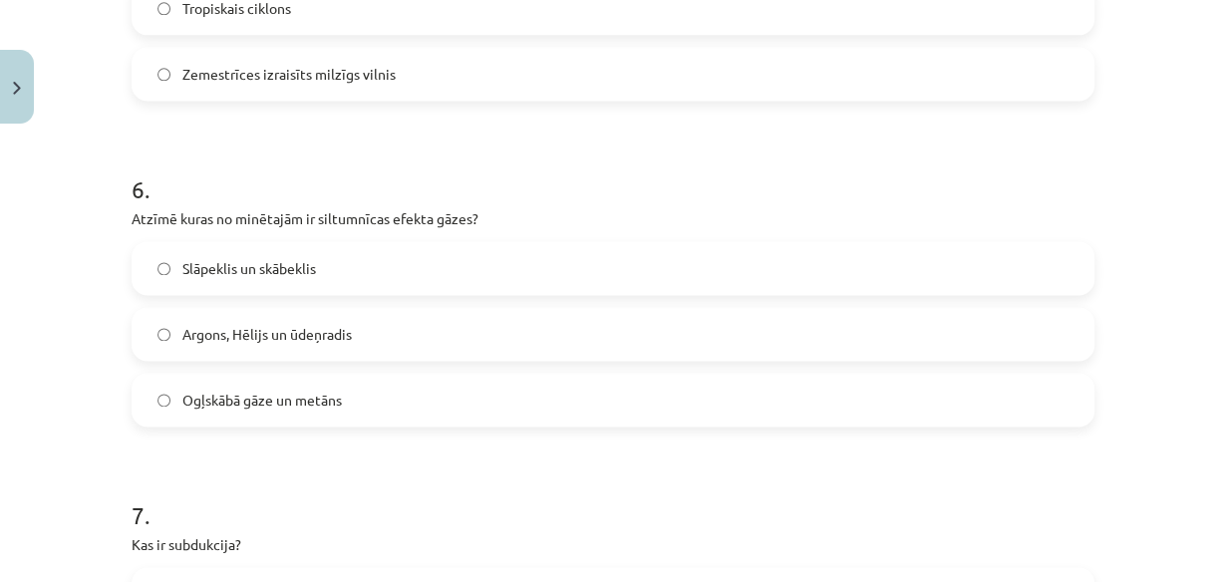
click at [404, 381] on label "Ogļskābā gāze un metāns" at bounding box center [613, 400] width 959 height 50
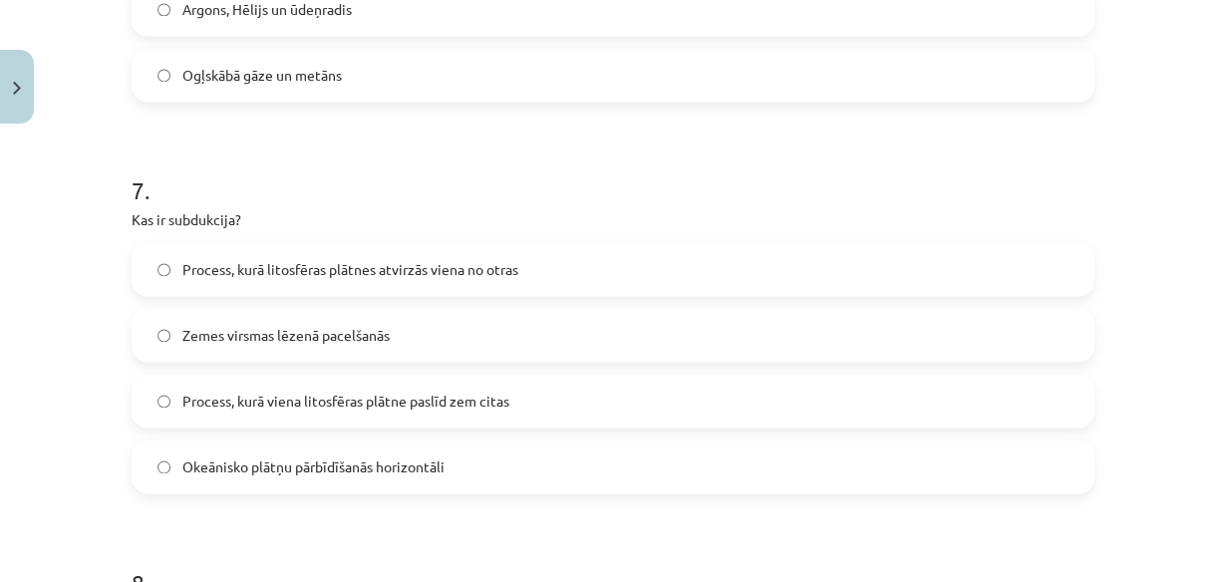
scroll to position [2615, 0]
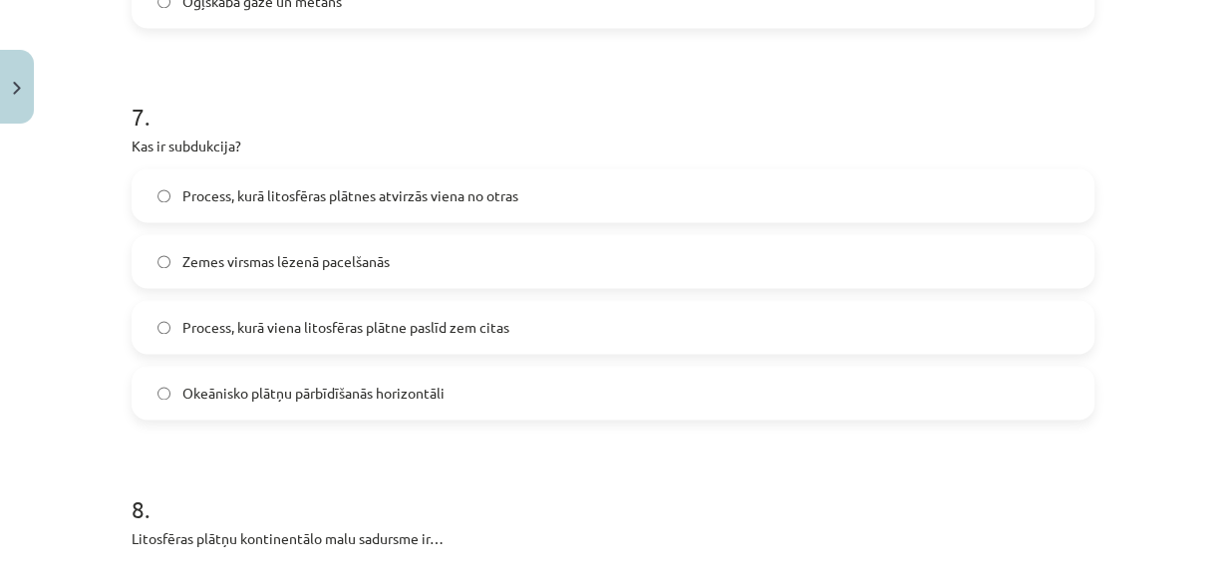
click at [530, 321] on label "Process, kurā viena litosfēras plātne paslīd zem citas" at bounding box center [613, 327] width 959 height 50
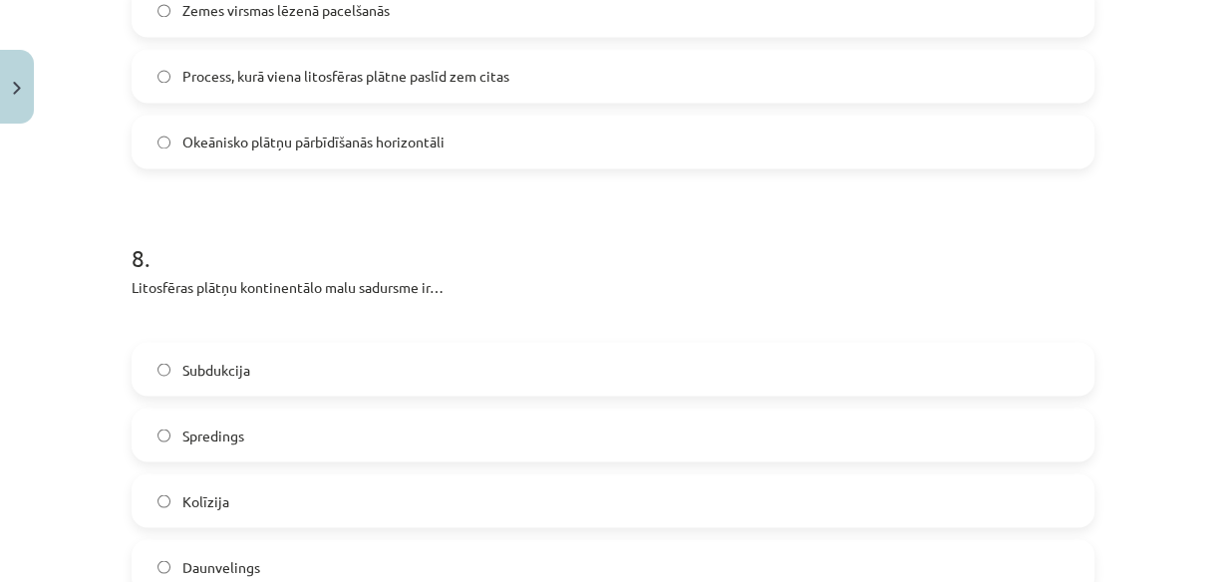
scroll to position [2934, 0]
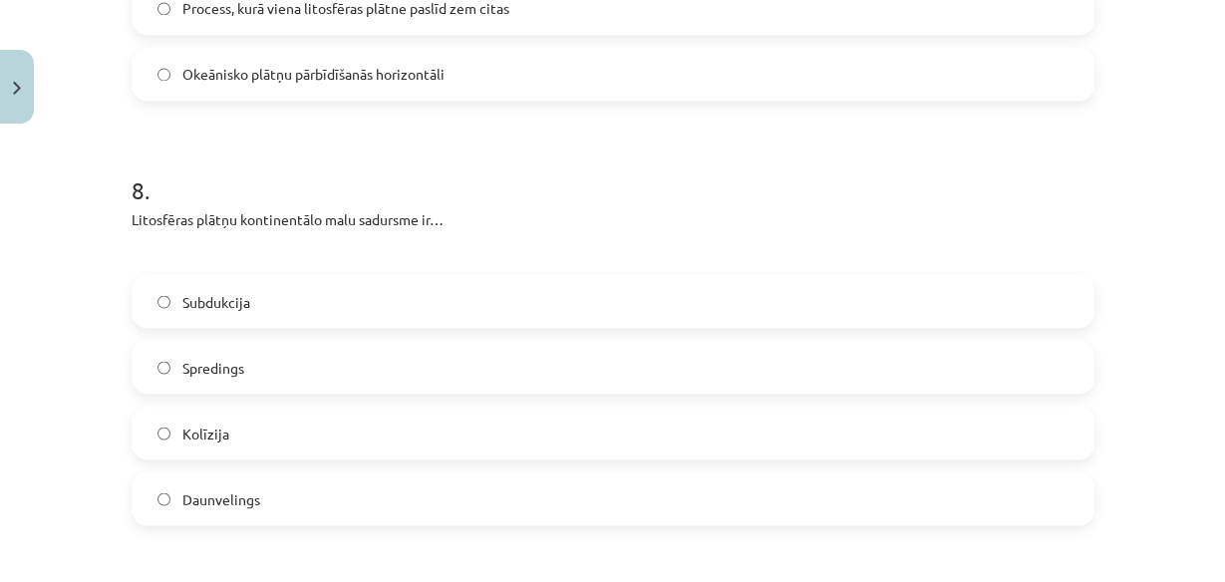
click at [480, 435] on label "Kolīzija" at bounding box center [613, 433] width 959 height 50
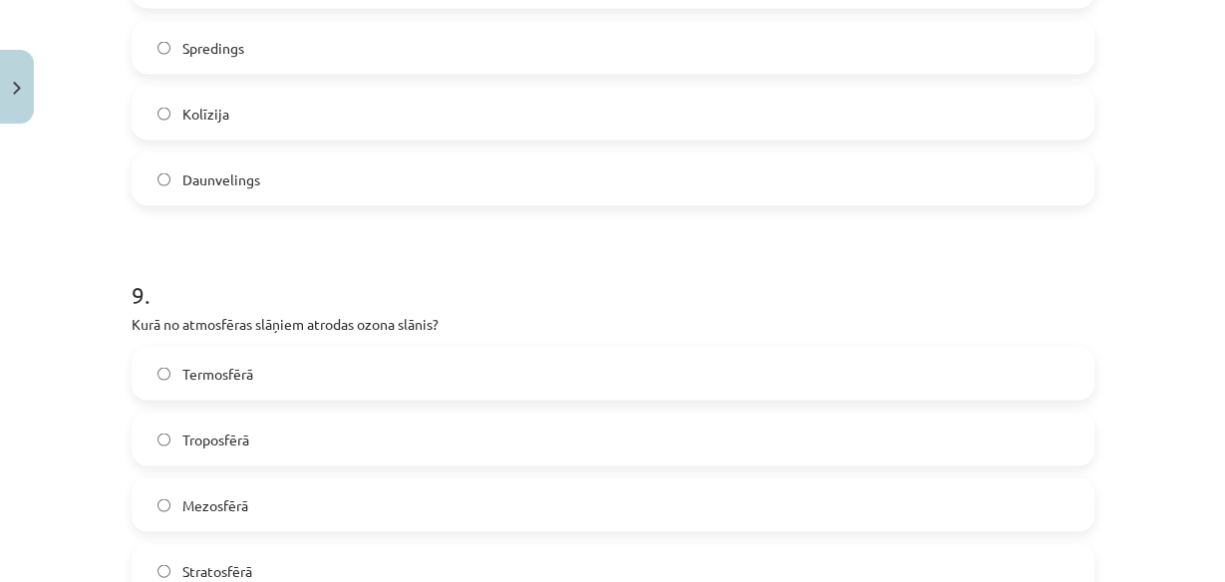
scroll to position [3332, 0]
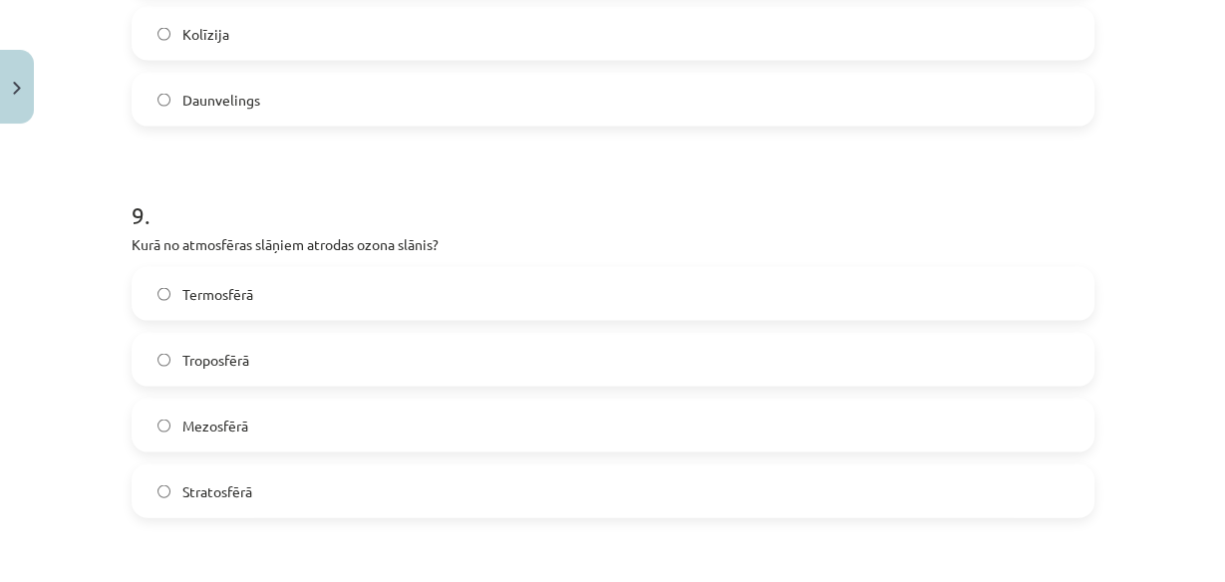
click at [254, 374] on label "Troposfērā" at bounding box center [613, 360] width 959 height 50
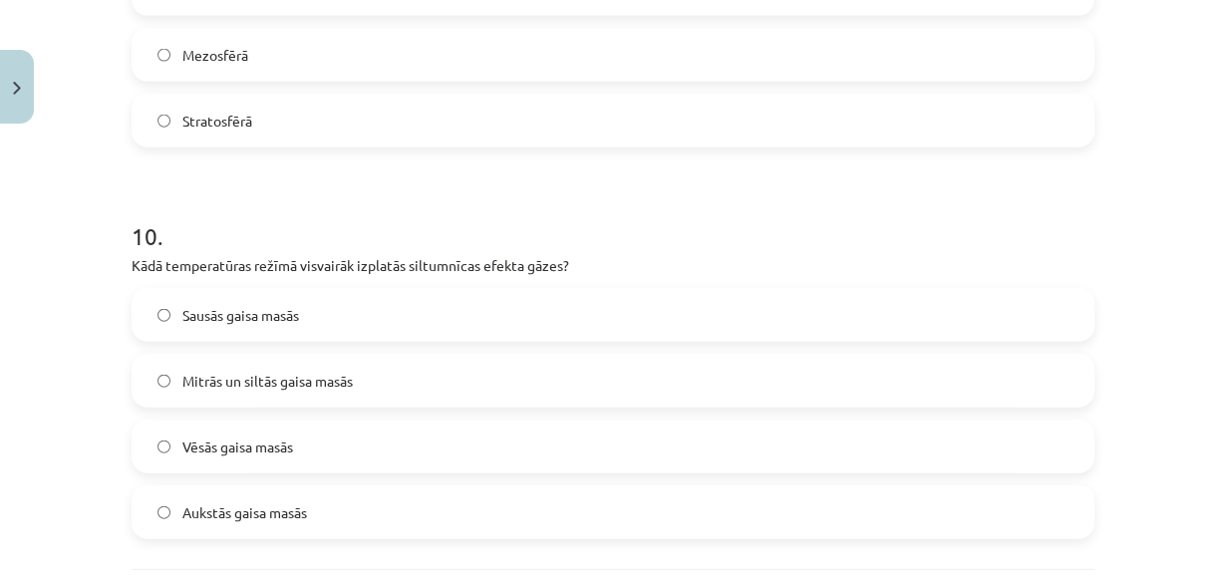
scroll to position [3731, 0]
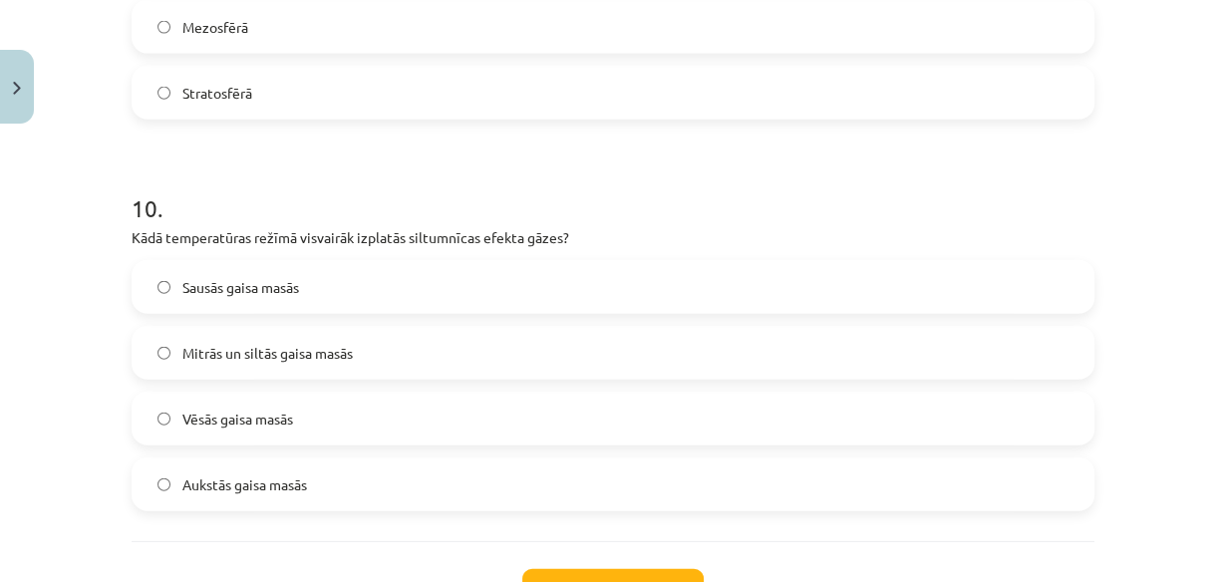
click at [328, 356] on span "Mitrās un siltās gaisa masās" at bounding box center [267, 353] width 171 height 21
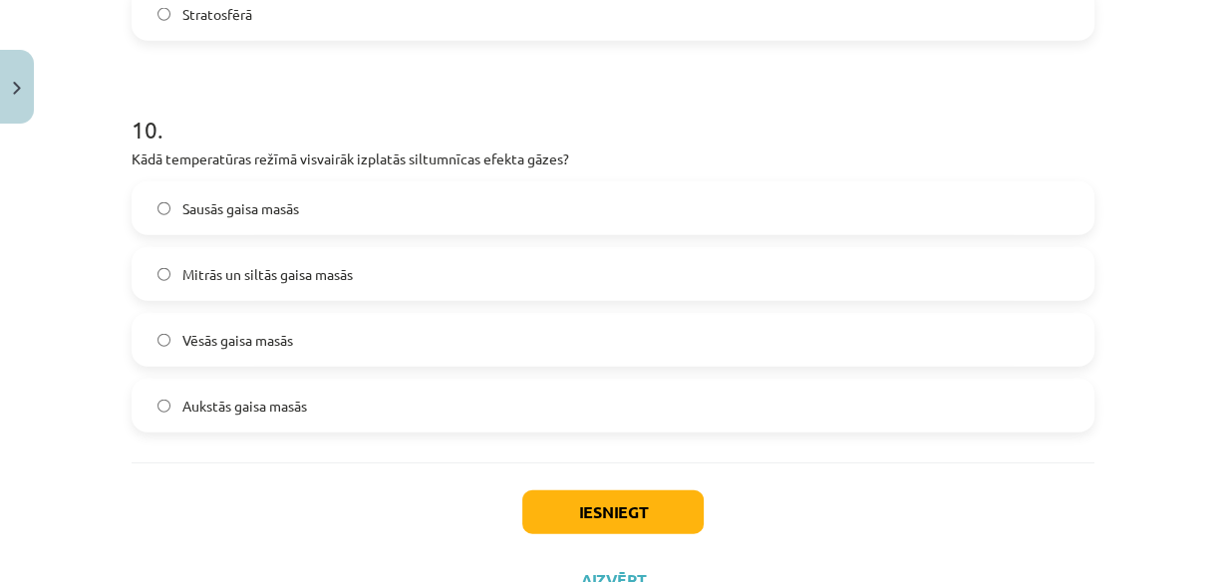
scroll to position [3811, 0]
click at [669, 498] on button "Iesniegt" at bounding box center [613, 512] width 181 height 44
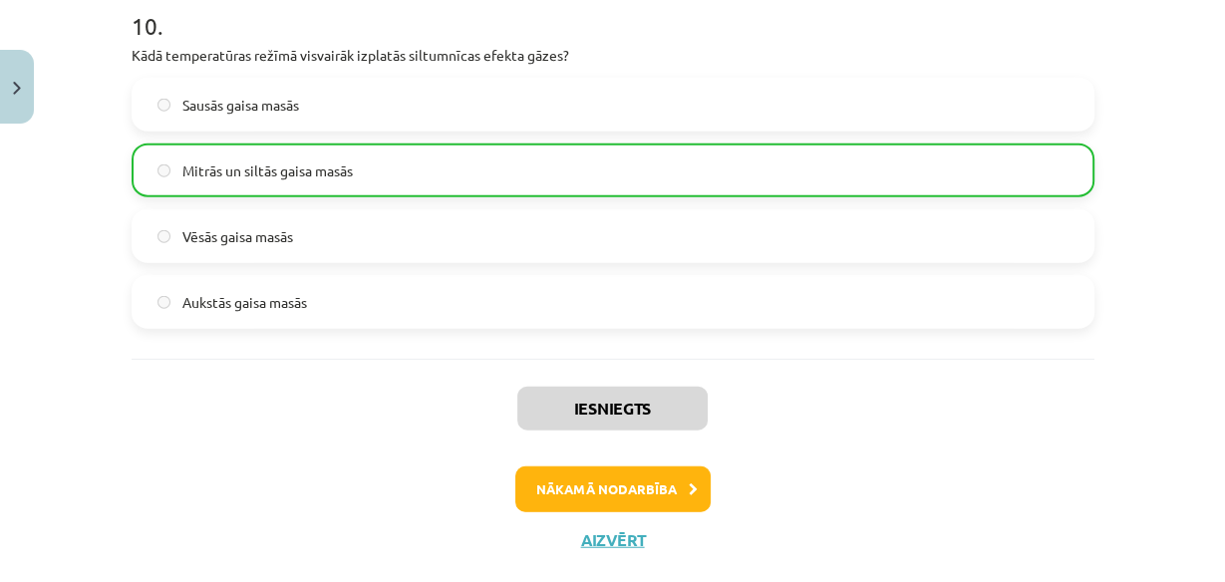
scroll to position [3953, 0]
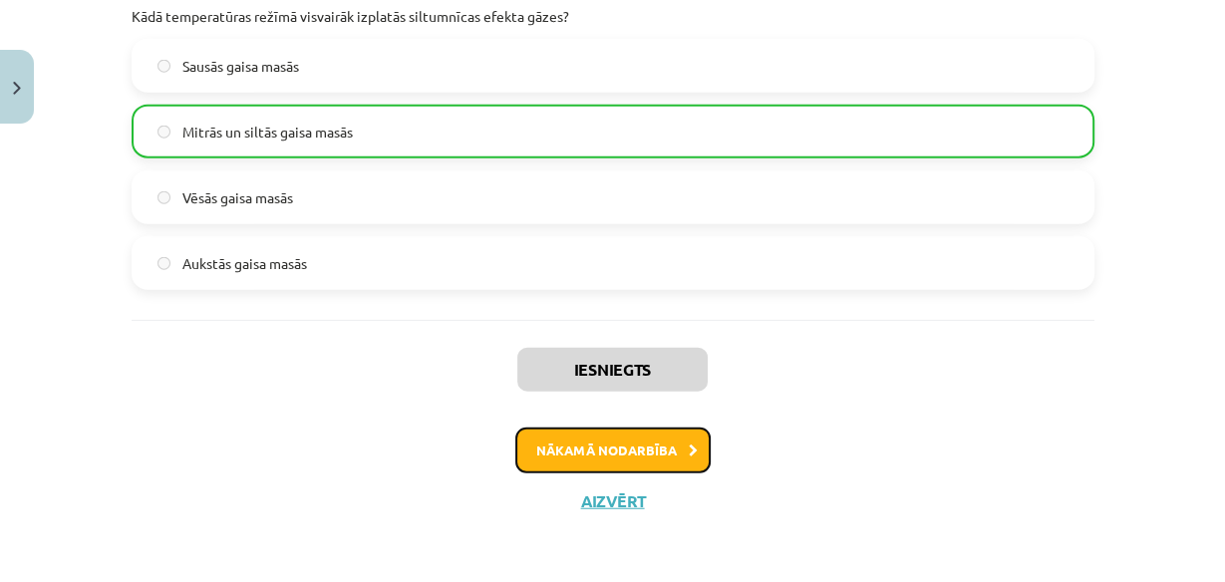
click at [669, 447] on button "Nākamā nodarbība" at bounding box center [613, 451] width 195 height 46
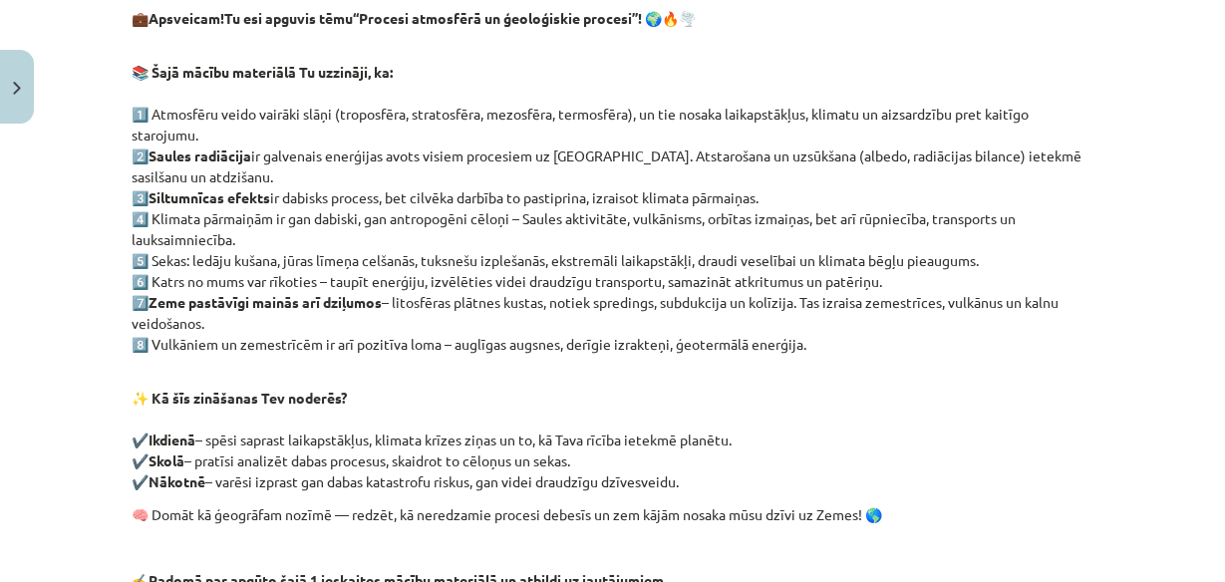
scroll to position [189, 0]
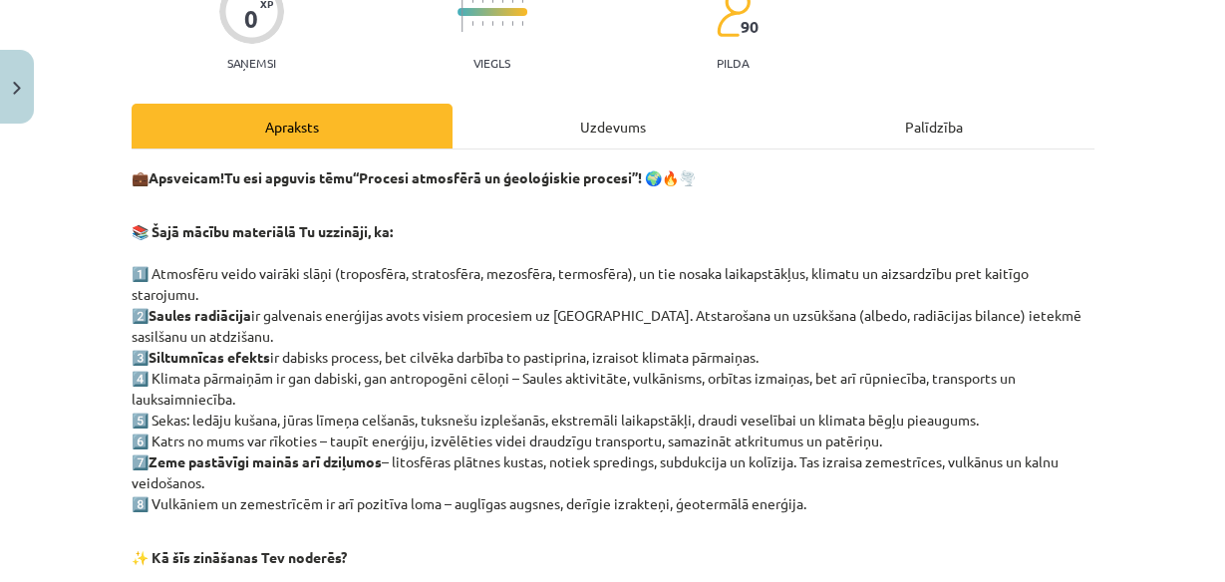
click at [616, 133] on div "Uzdevums" at bounding box center [613, 126] width 321 height 45
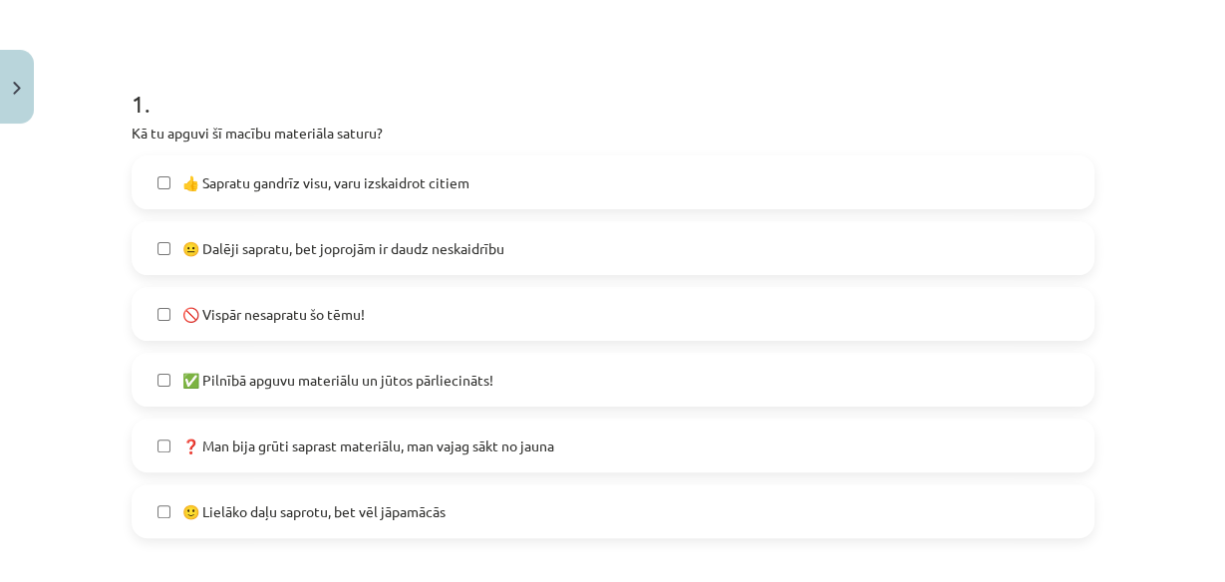
scroll to position [368, 0]
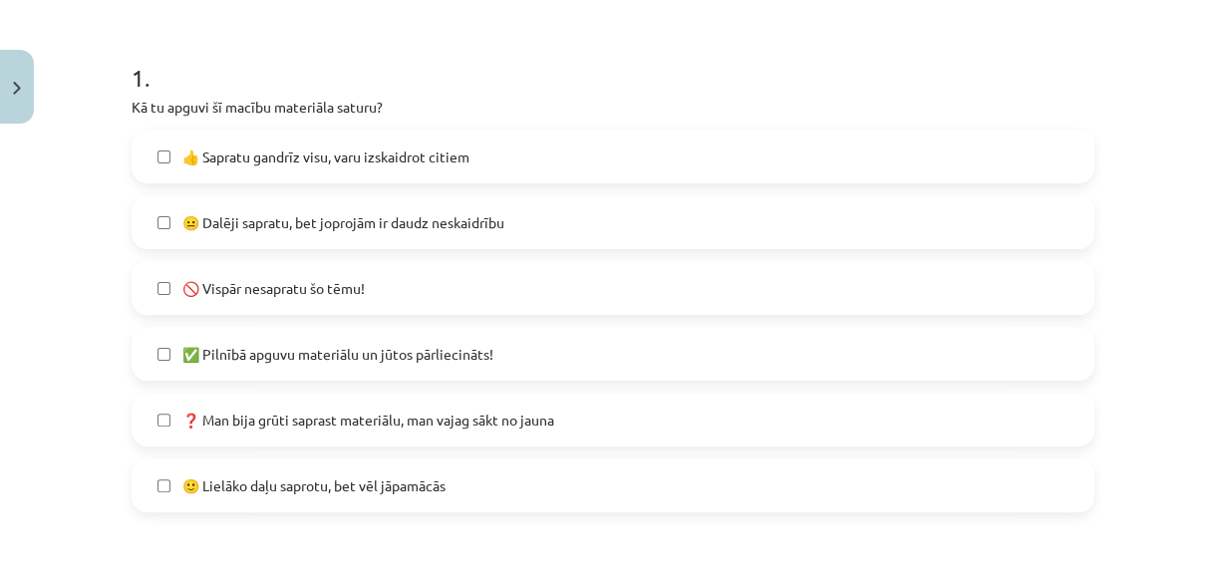
click at [459, 475] on label "🙂 Lielāko daļu saprotu, bet vēl jāpamācās" at bounding box center [613, 486] width 959 height 50
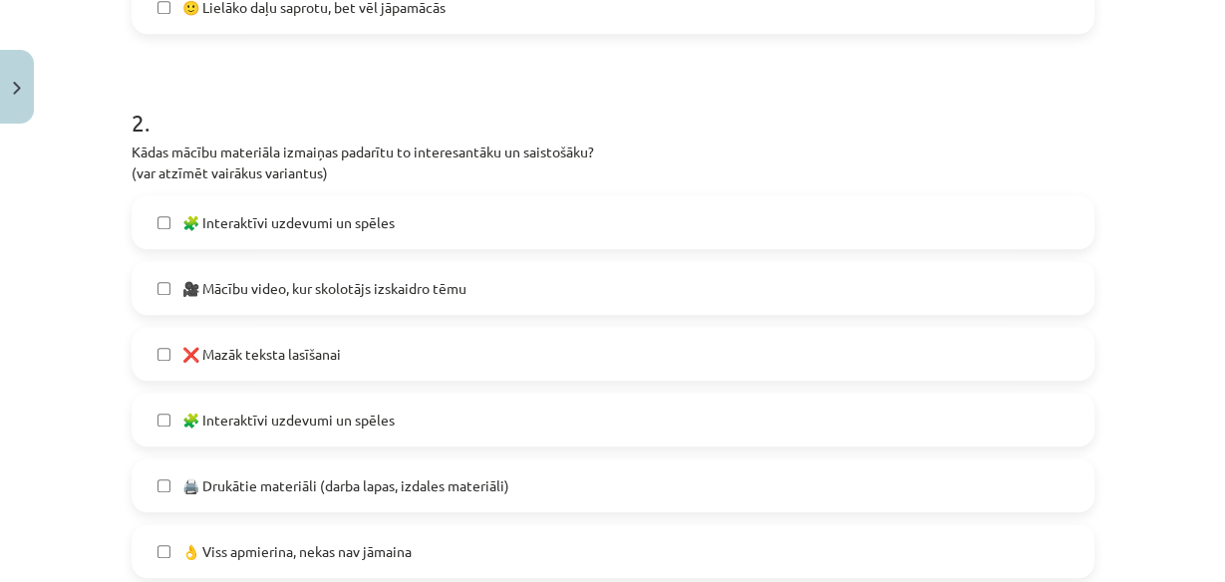
scroll to position [926, 0]
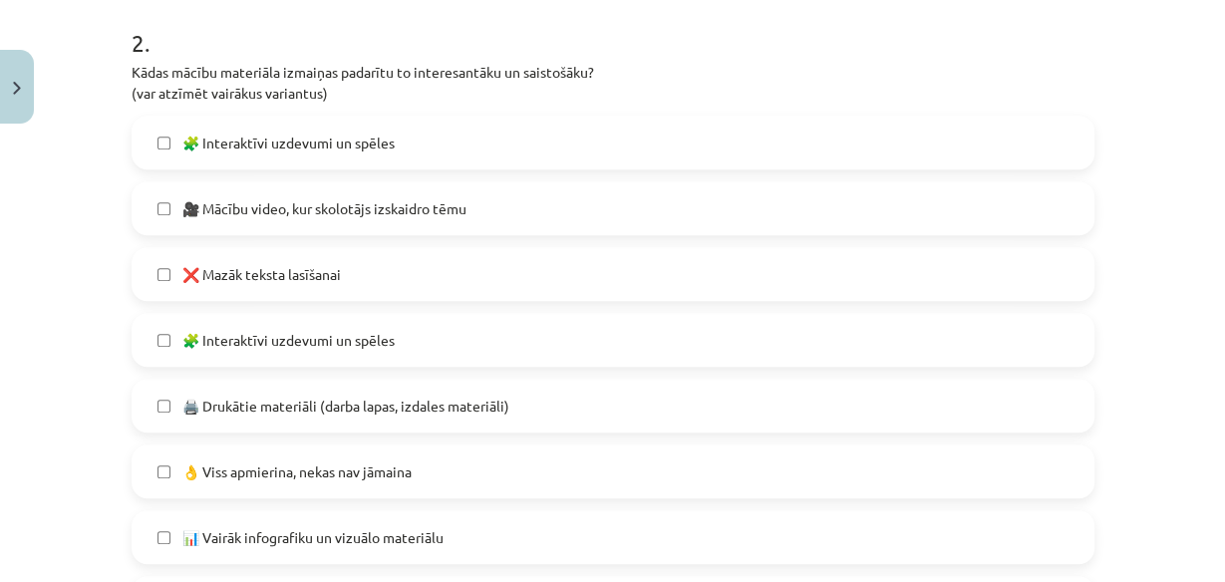
click at [166, 268] on label "❌ Mazāk teksta lasīšanai" at bounding box center [613, 274] width 959 height 50
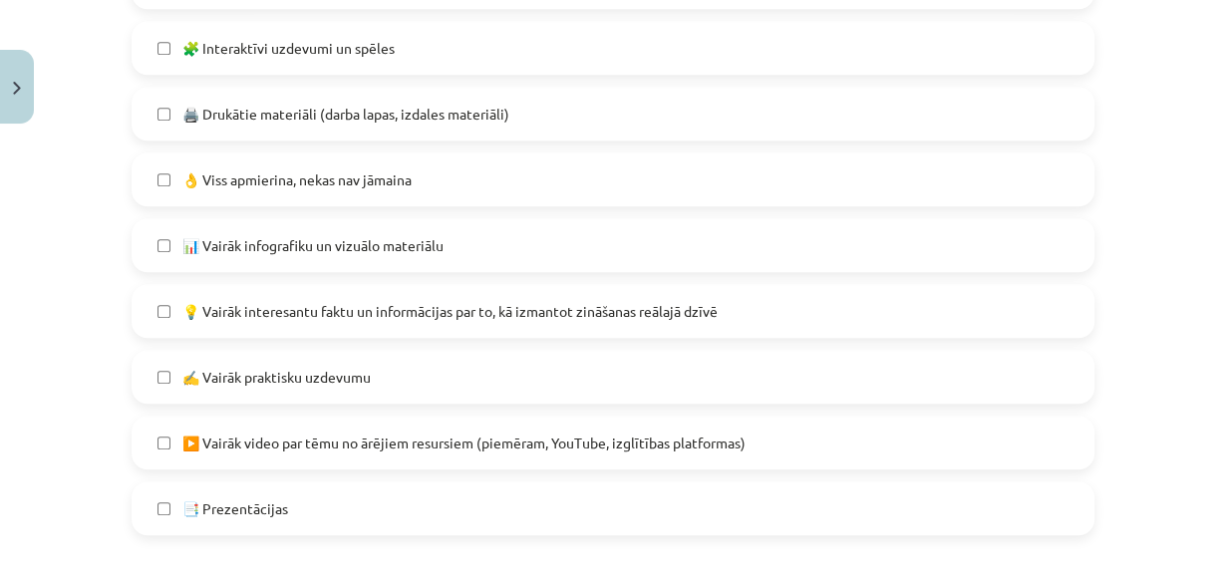
scroll to position [1245, 0]
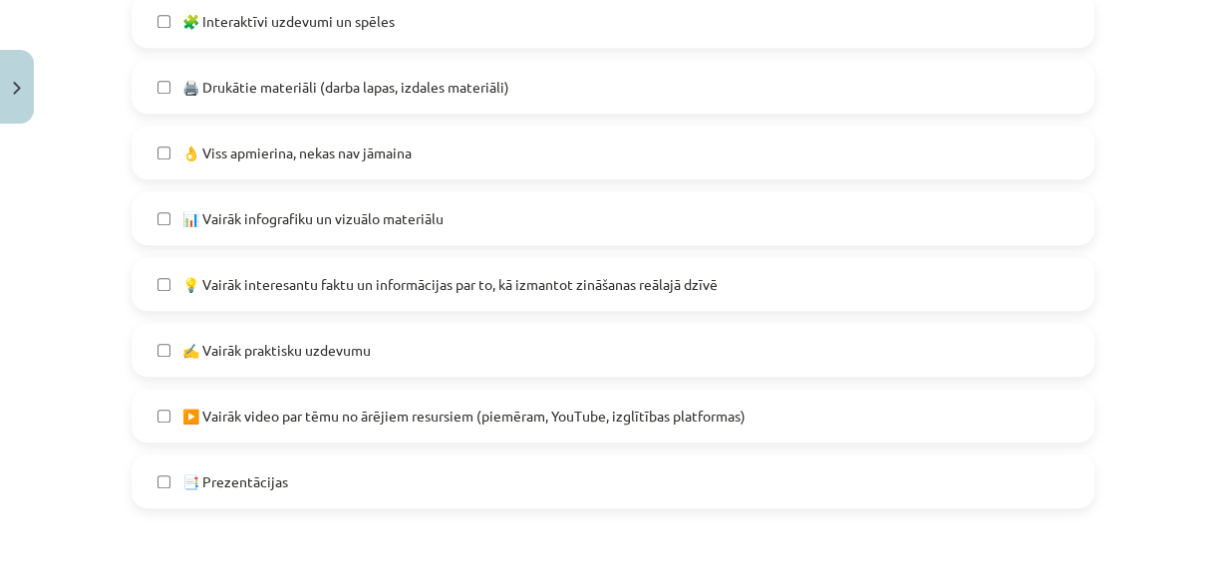
click at [161, 336] on label "✍️ Vairāk praktisku uzdevumu" at bounding box center [613, 350] width 959 height 50
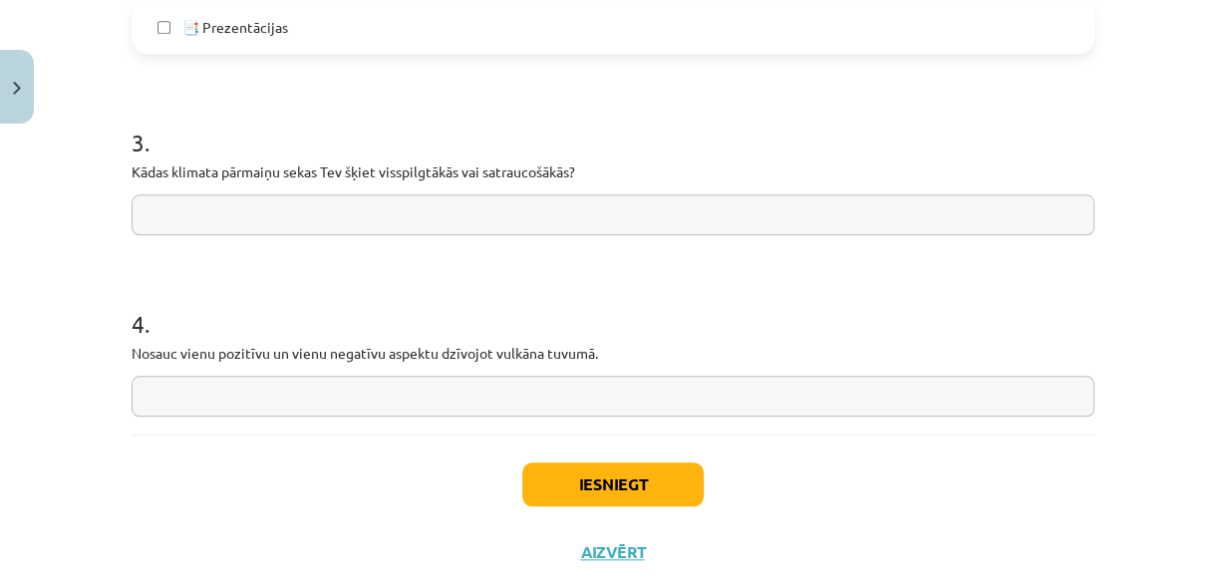
scroll to position [1673, 0]
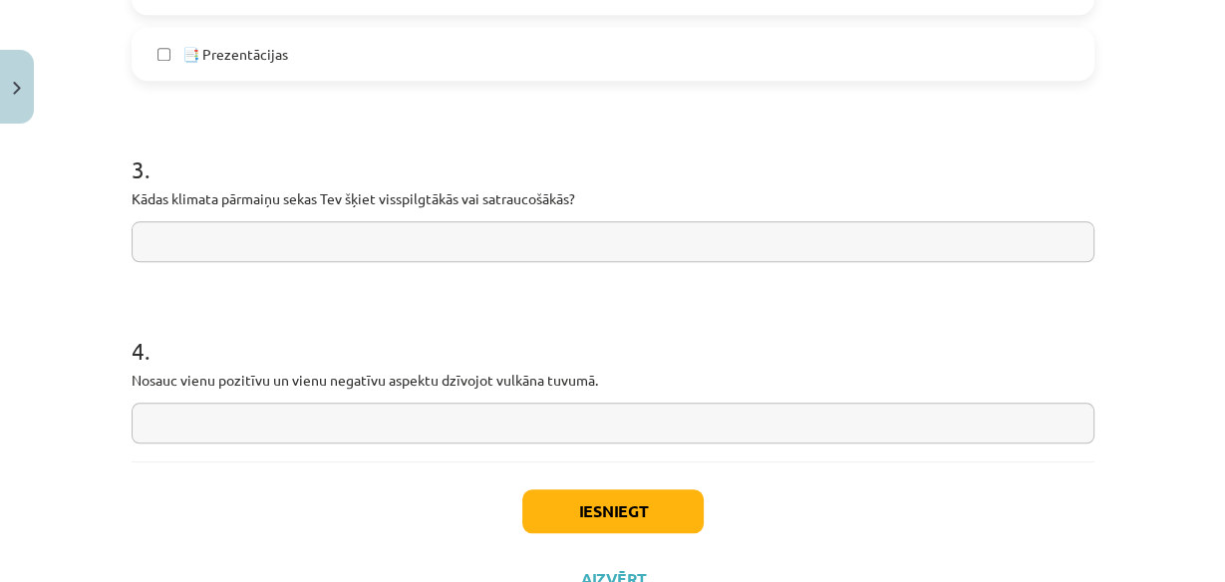
click at [326, 257] on input "text" at bounding box center [613, 241] width 963 height 41
type input "**********"
click at [476, 427] on input "text" at bounding box center [613, 423] width 963 height 41
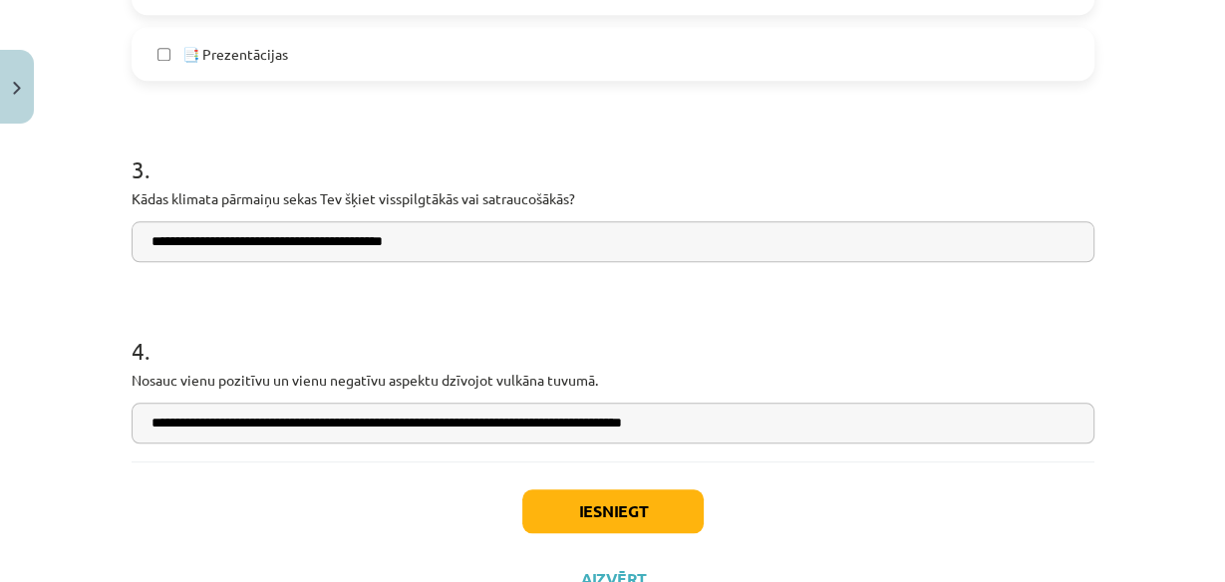
type input "**********"
click at [661, 513] on button "Iesniegt" at bounding box center [613, 512] width 181 height 44
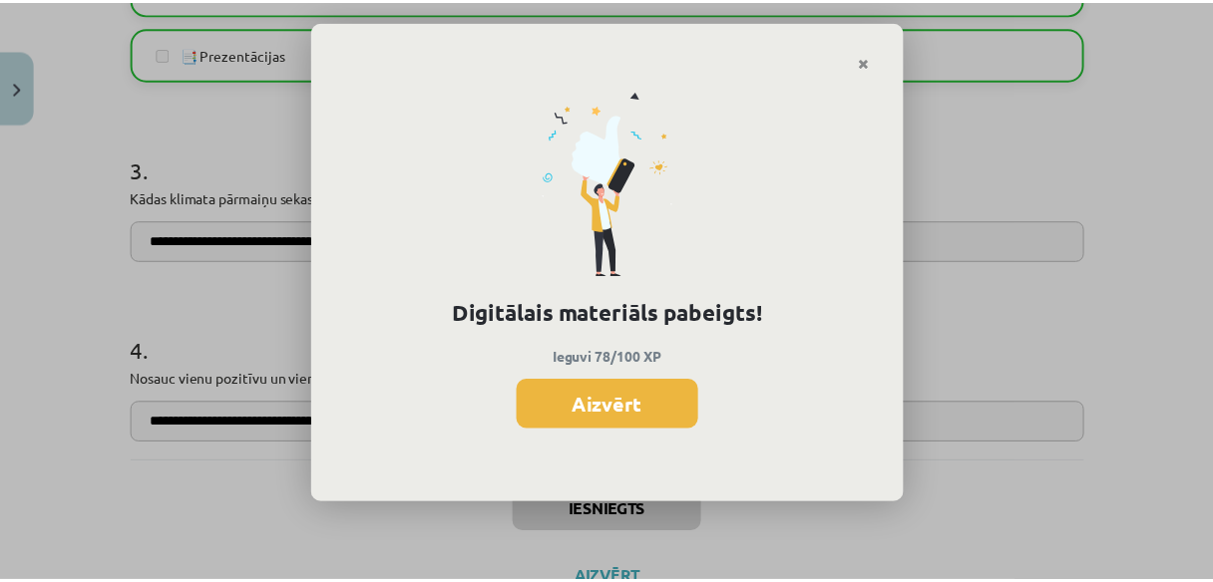
scroll to position [992, 0]
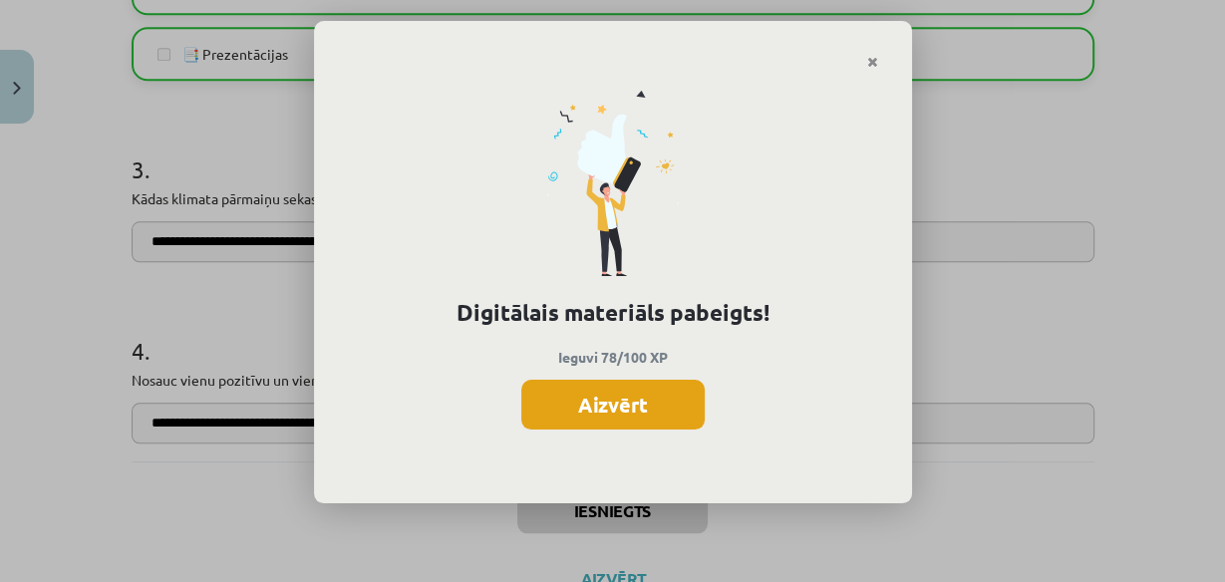
click at [665, 412] on button "Aizvērt" at bounding box center [613, 405] width 183 height 50
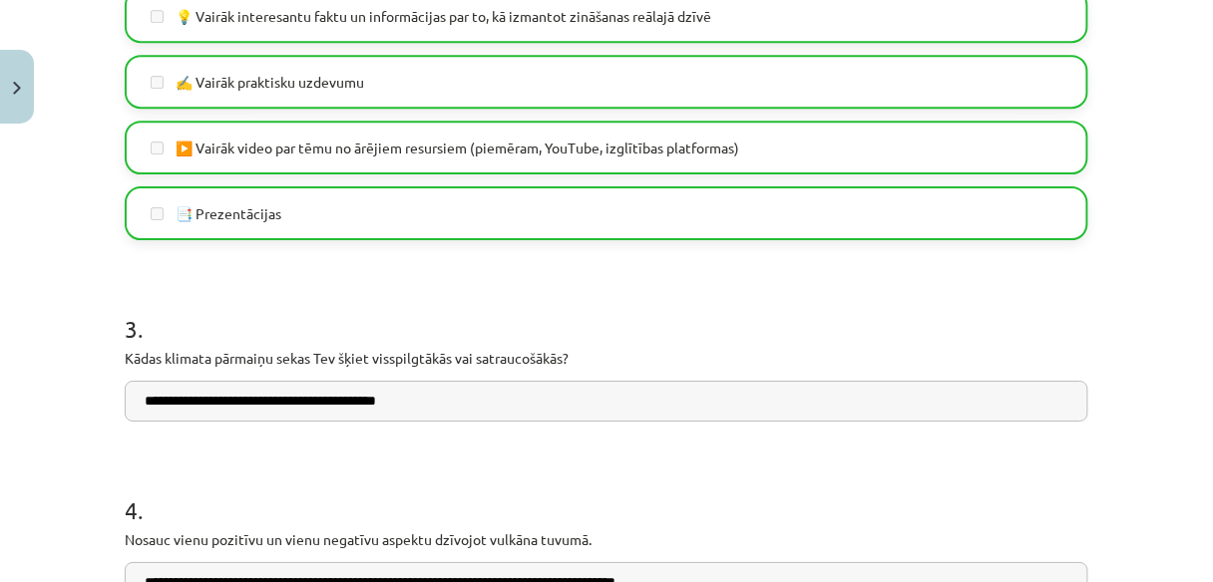
scroll to position [1753, 0]
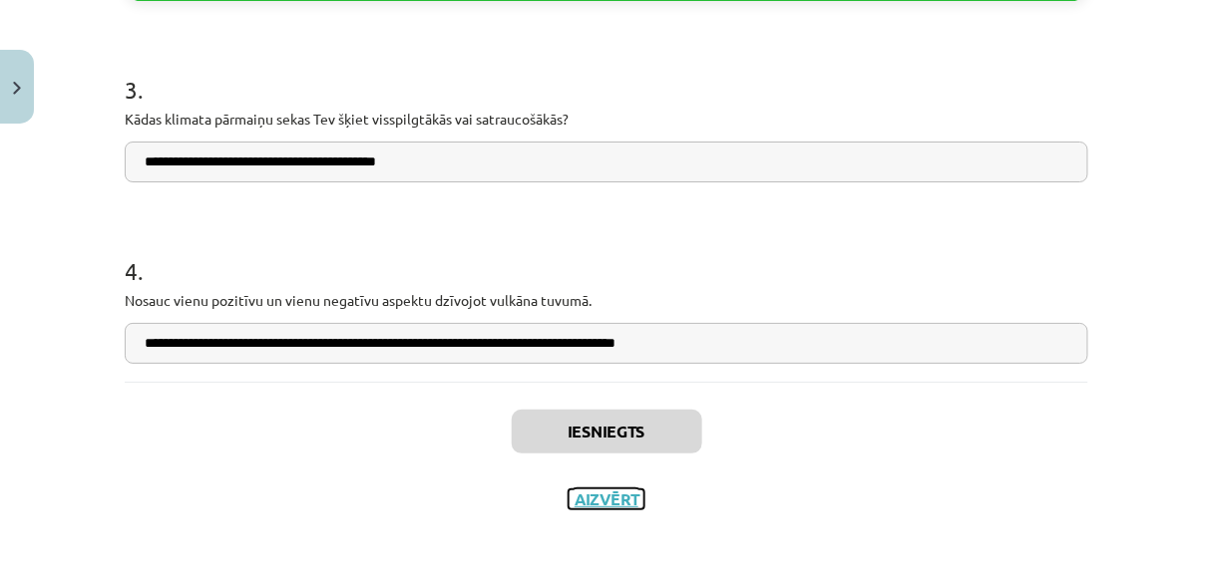
click at [605, 499] on button "Aizvērt" at bounding box center [606, 500] width 76 height 20
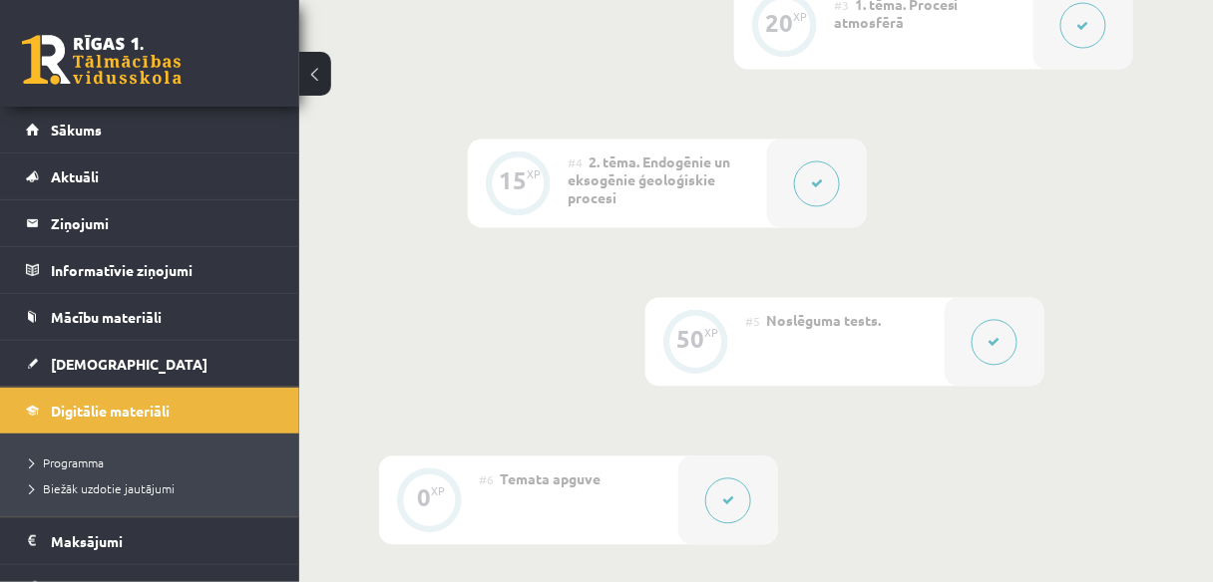
scroll to position [1037, 0]
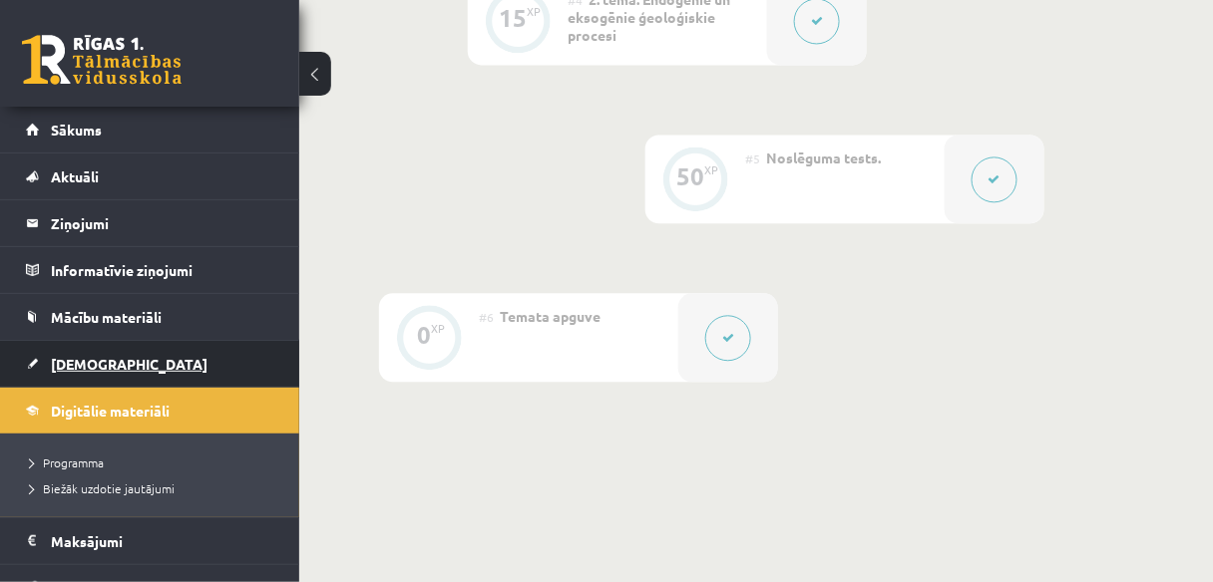
click at [108, 366] on span "[DEMOGRAPHIC_DATA]" at bounding box center [129, 364] width 157 height 18
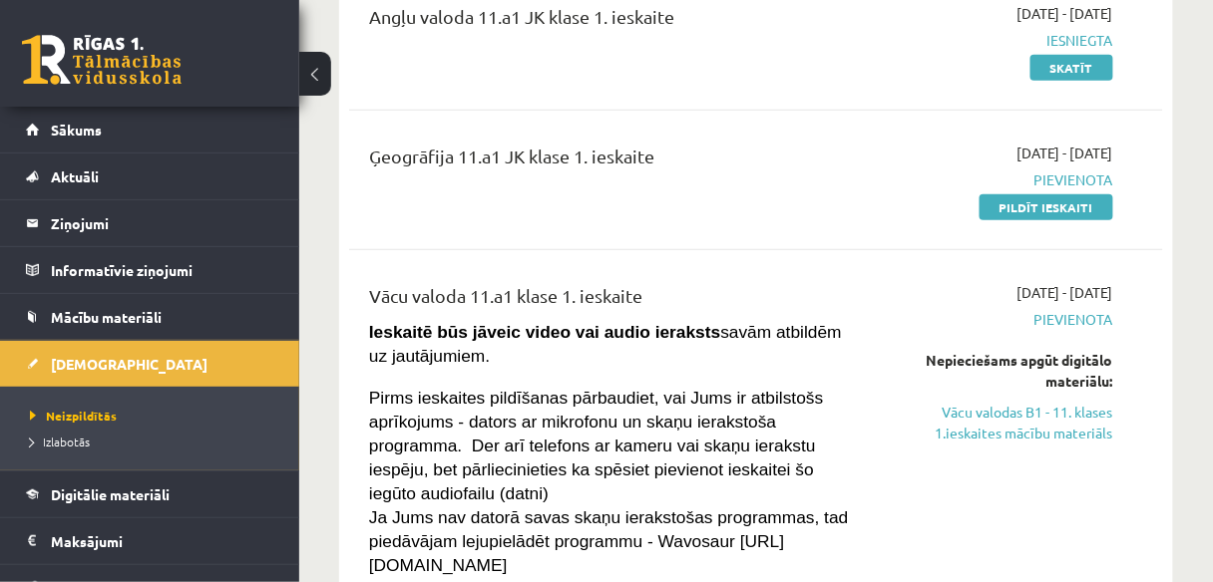
scroll to position [319, 0]
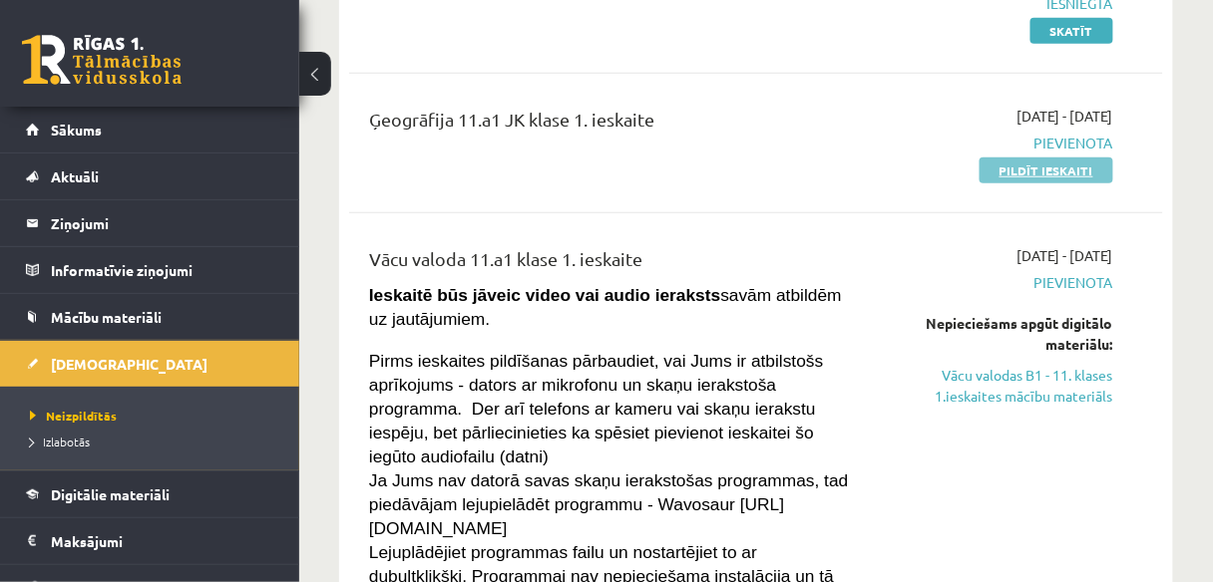
click at [1055, 169] on link "Pildīt ieskaiti" at bounding box center [1046, 171] width 134 height 26
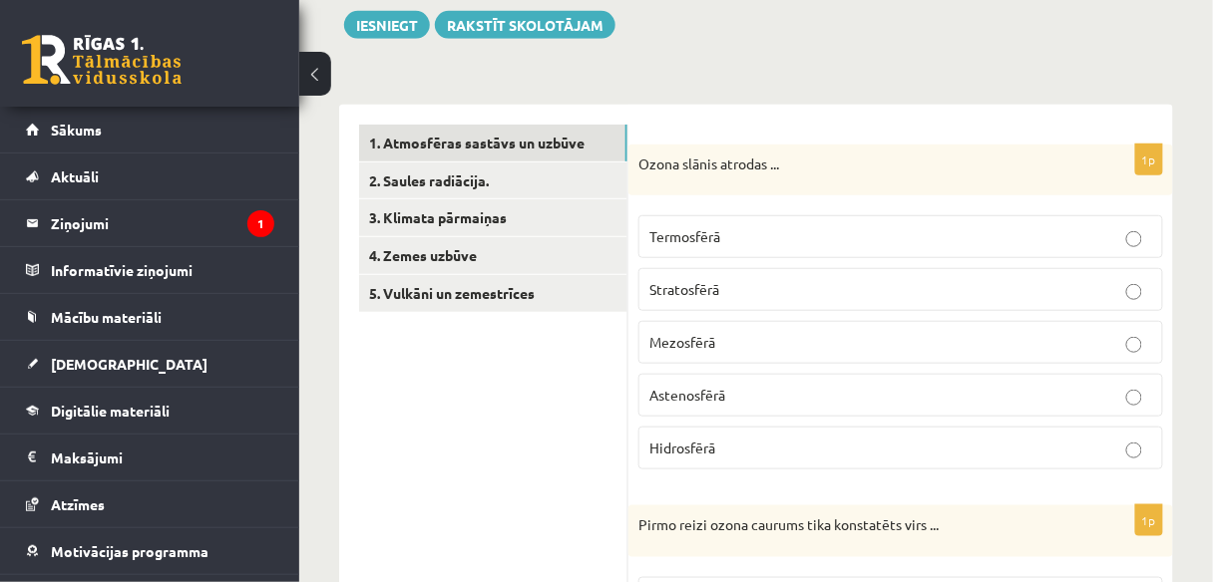
scroll to position [319, 0]
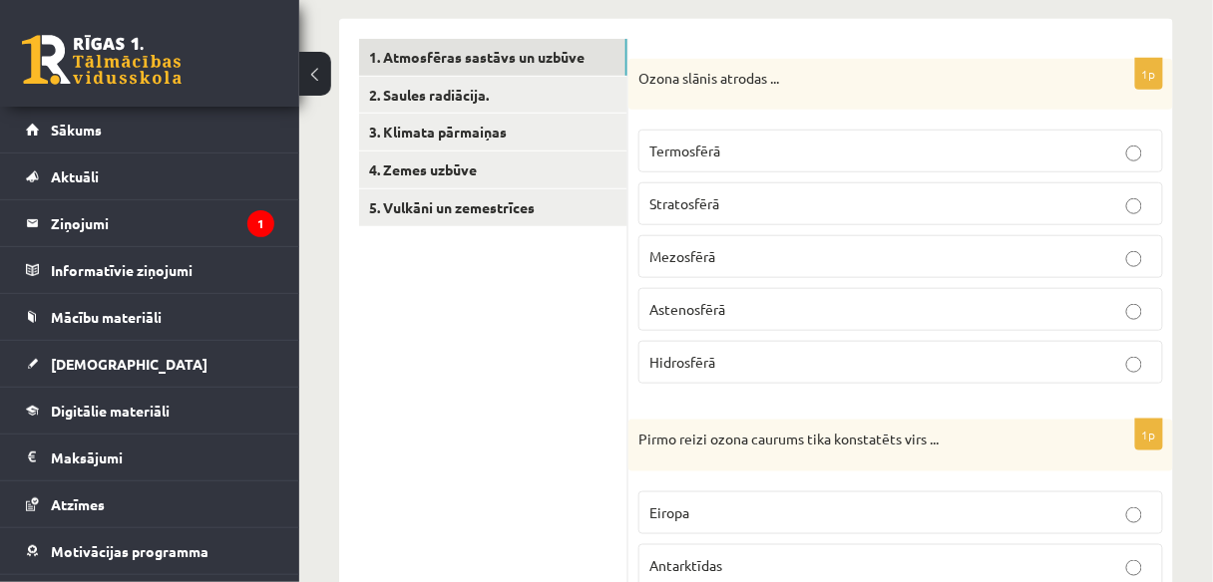
click at [782, 189] on label "Stratosfērā" at bounding box center [900, 203] width 524 height 43
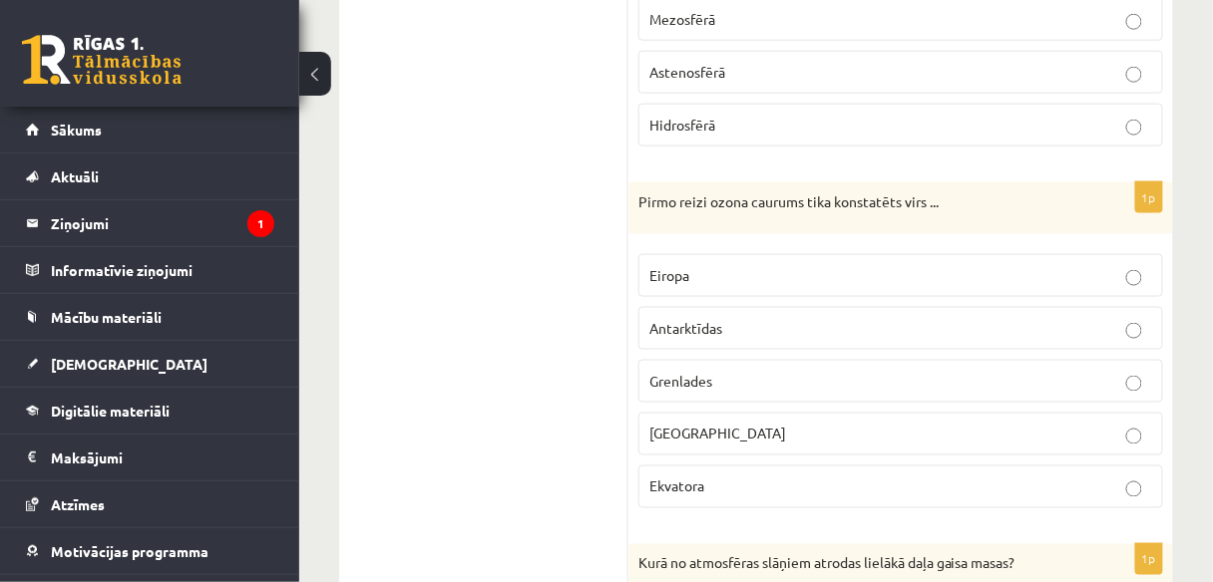
scroll to position [558, 0]
click at [785, 321] on p "Antarktīdas" at bounding box center [900, 326] width 503 height 21
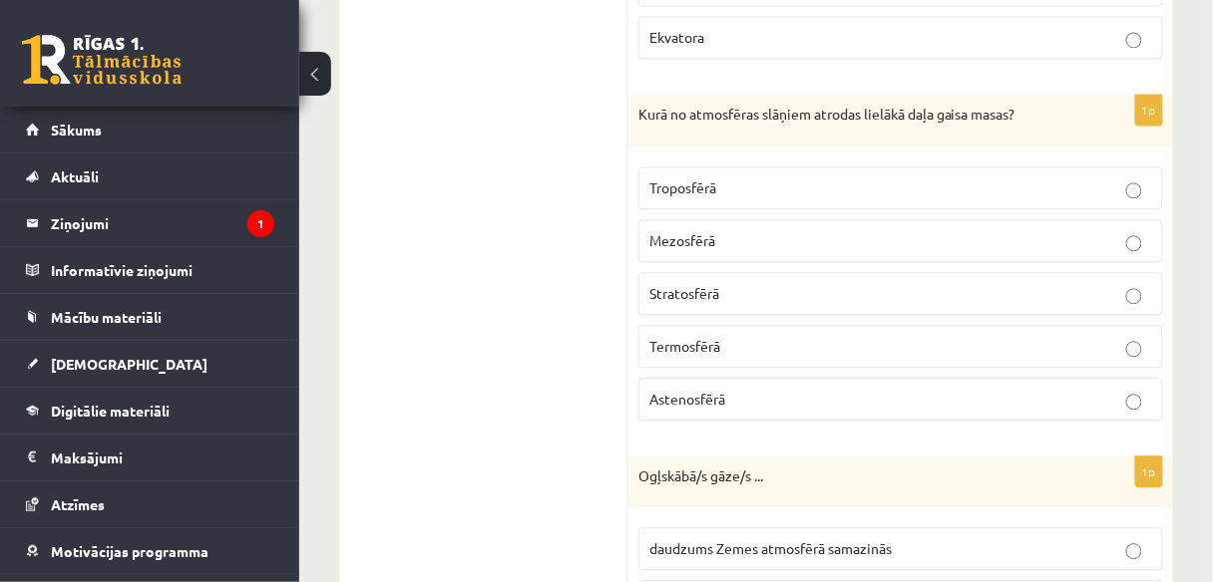
scroll to position [957, 0]
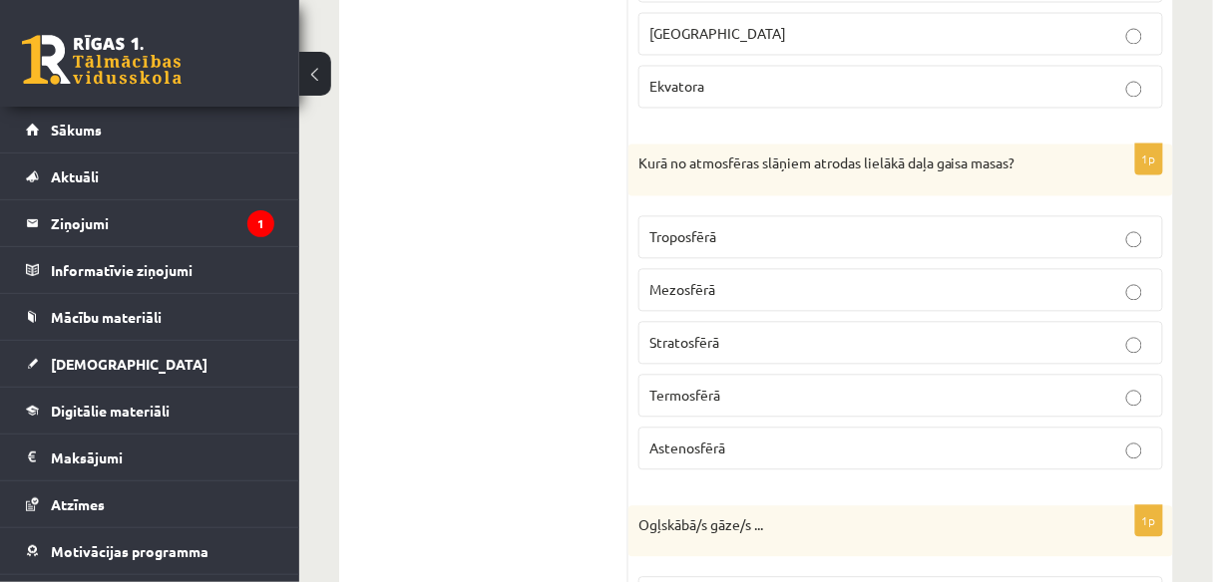
click at [792, 226] on p "Troposfērā" at bounding box center [900, 236] width 503 height 21
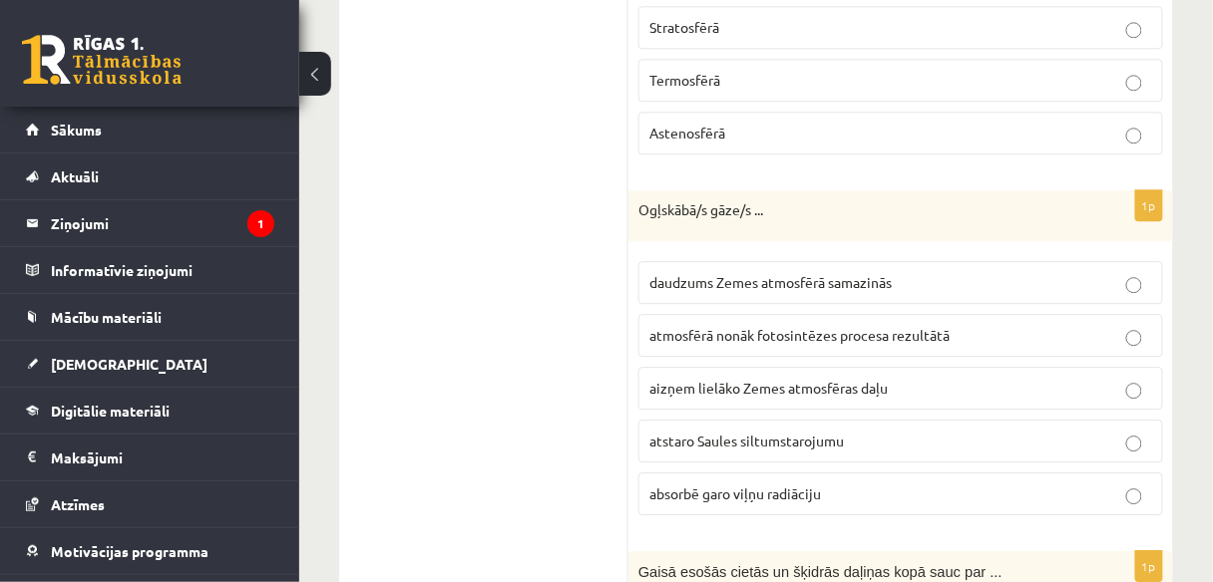
scroll to position [1276, 0]
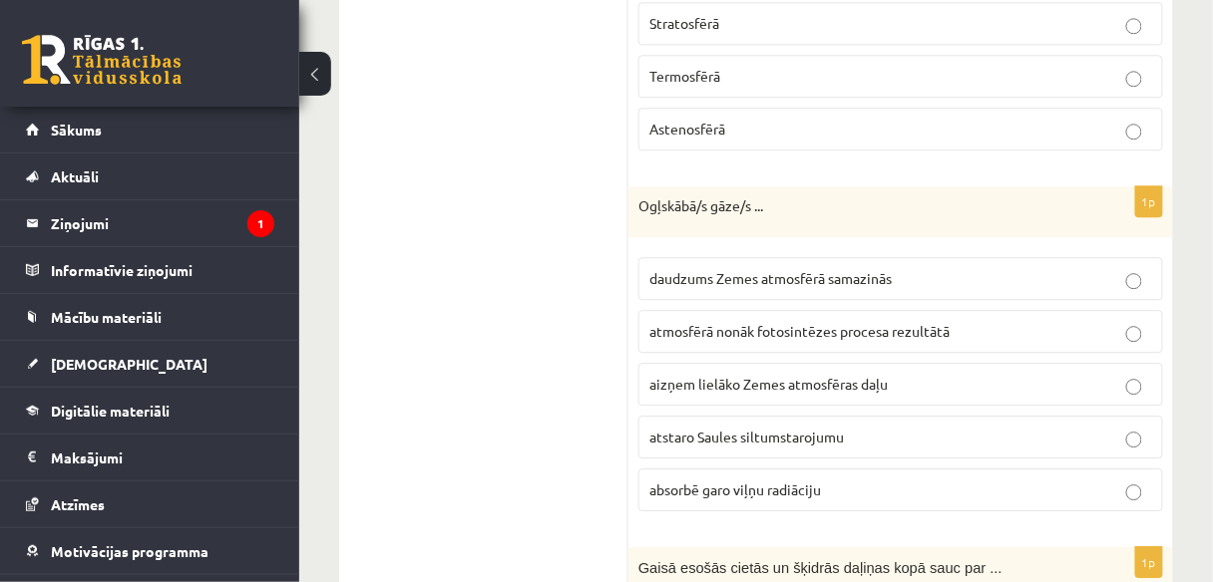
click at [785, 487] on label "absorbē garo viļņu radiāciju" at bounding box center [900, 490] width 524 height 43
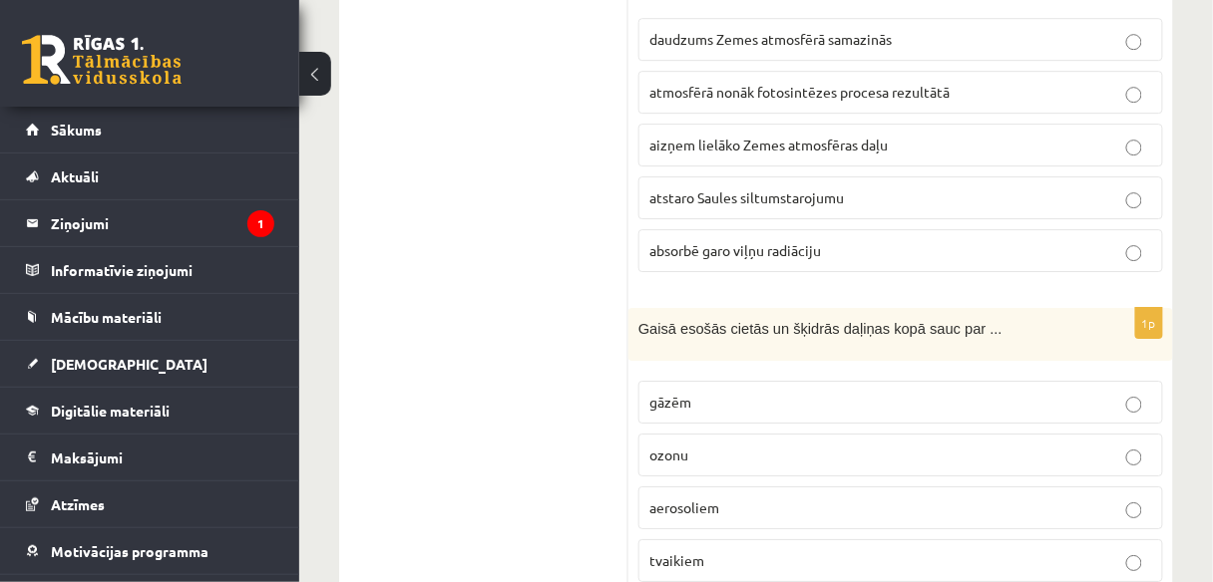
scroll to position [1626, 0]
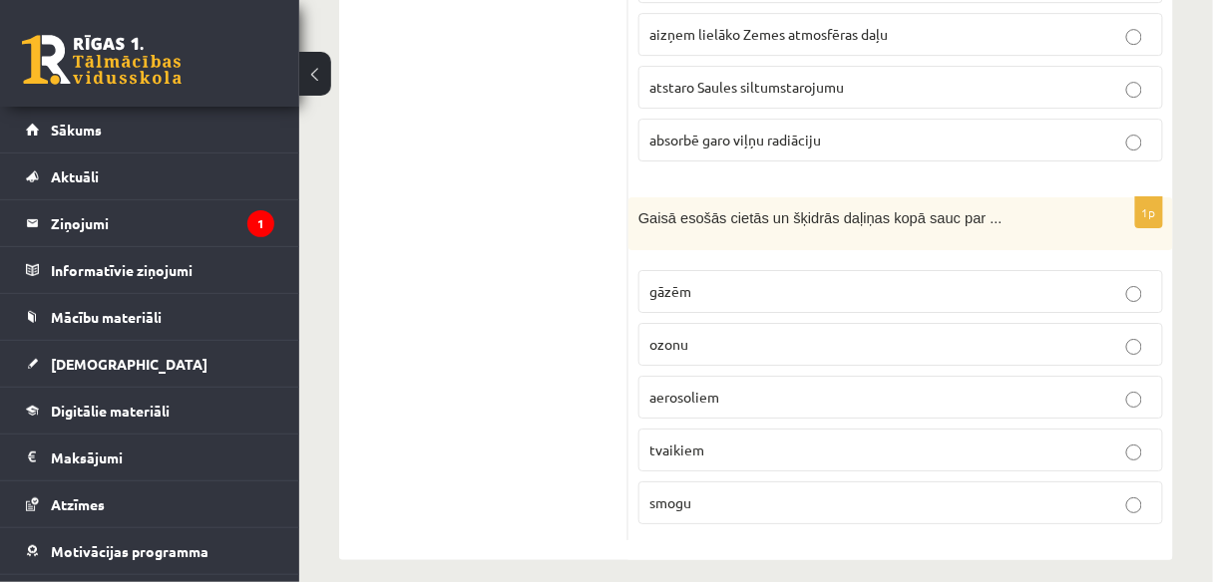
click at [833, 376] on label "aerosoliem" at bounding box center [900, 397] width 524 height 43
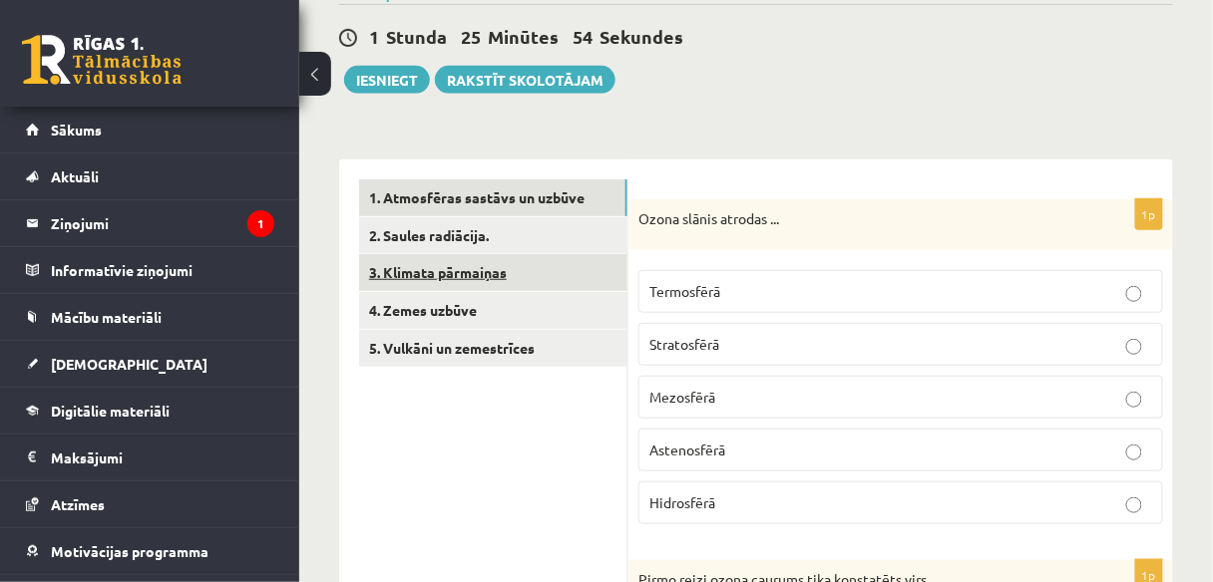
scroll to position [111, 0]
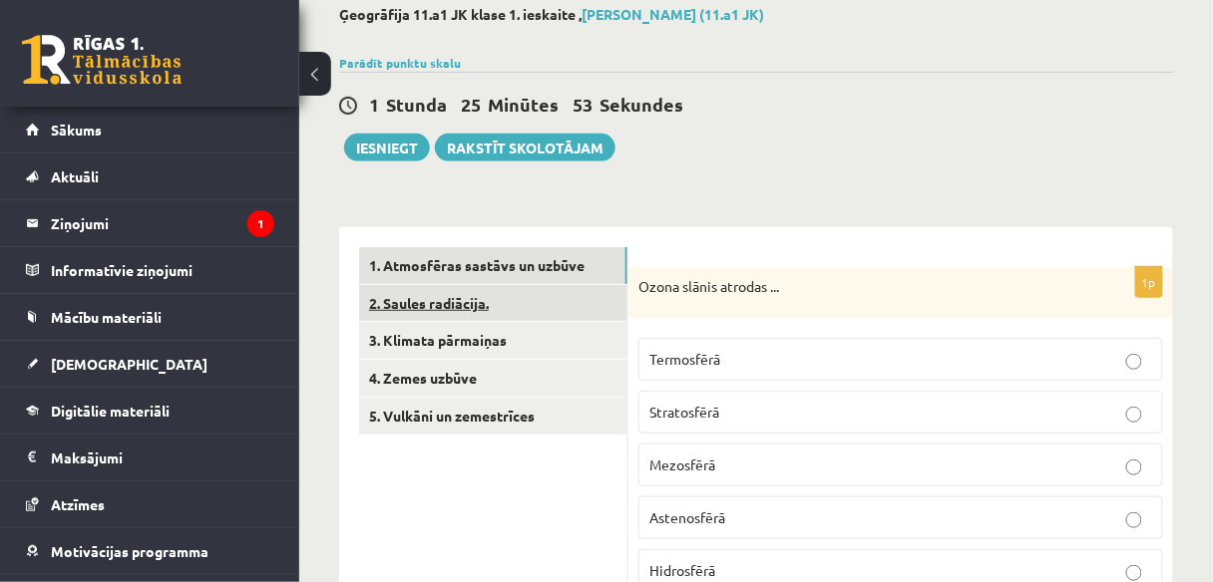
click at [484, 307] on link "2. Saules radiācija." at bounding box center [493, 303] width 268 height 37
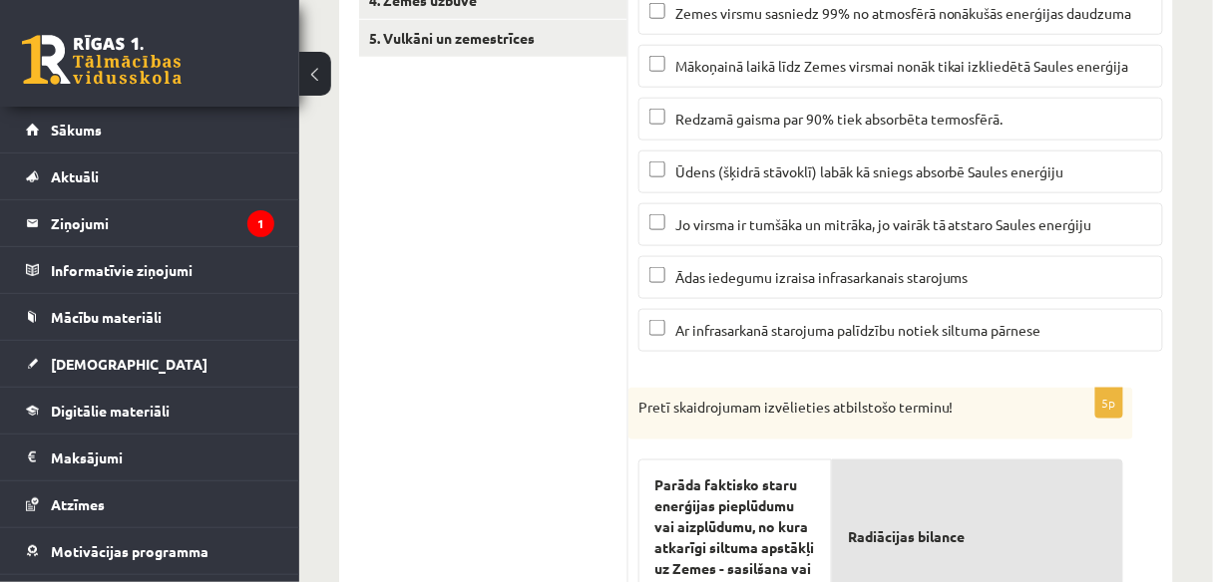
scroll to position [350, 0]
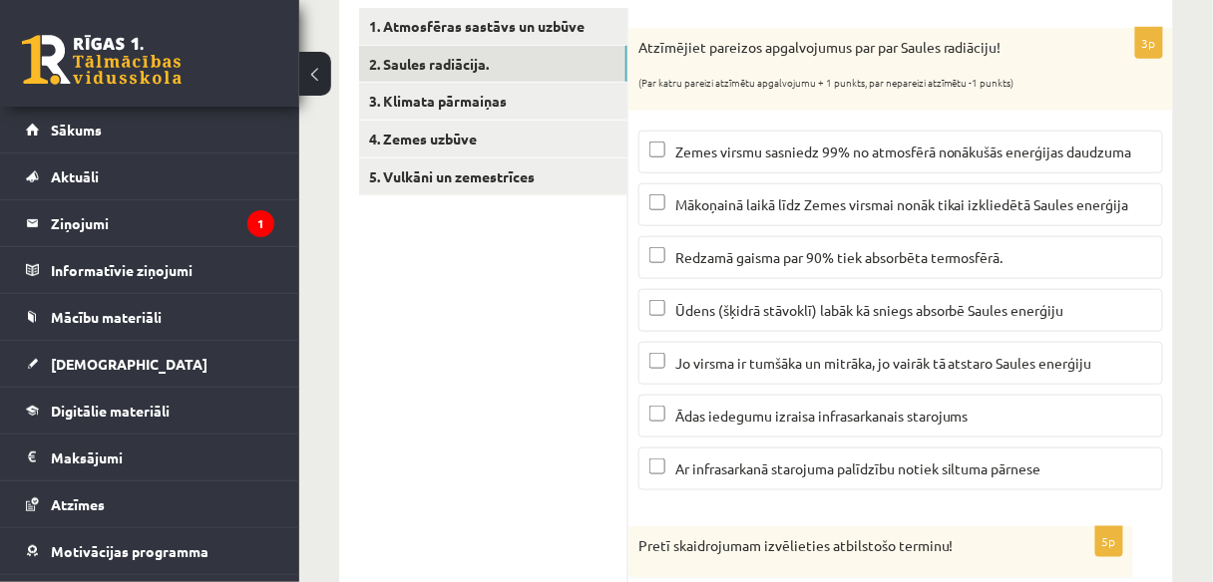
click at [917, 190] on label "Mākoņainā laikā līdz Zemes virsmai nonāk tikai izkliedētā Saules enerģija" at bounding box center [900, 204] width 524 height 43
click at [808, 264] on p "Redzamā gaisma par 90% tiek absorbēta termosfērā." at bounding box center [900, 257] width 503 height 21
click at [889, 362] on span "Jo virsma ir tumšāka un mitrāka, jo vairāk tā atstaro Saules enerģiju" at bounding box center [883, 363] width 417 height 18
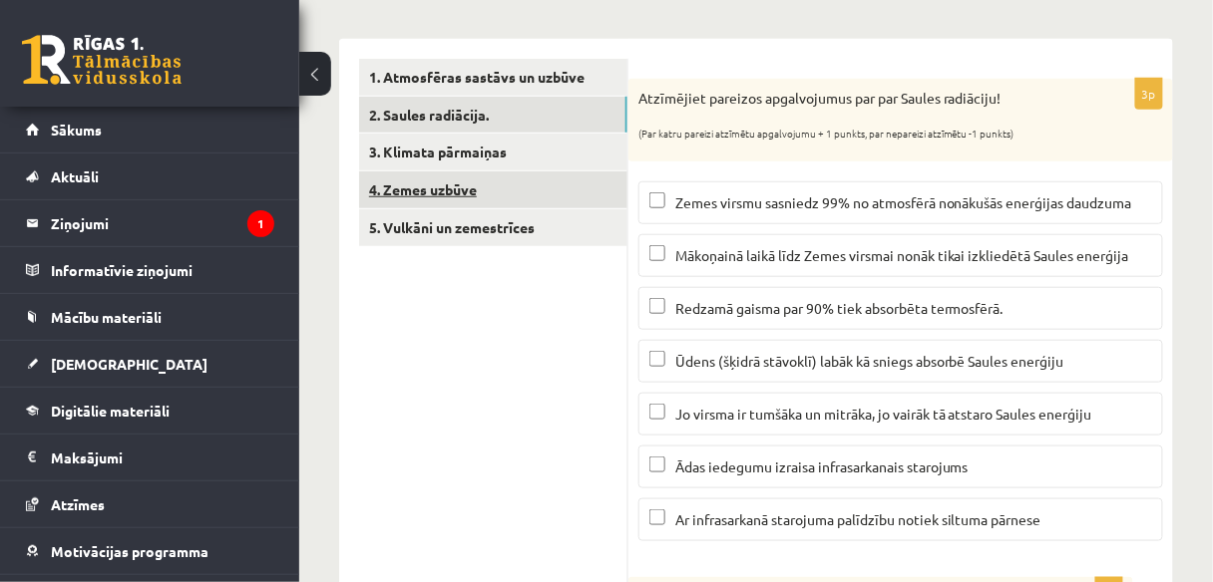
scroll to position [197, 0]
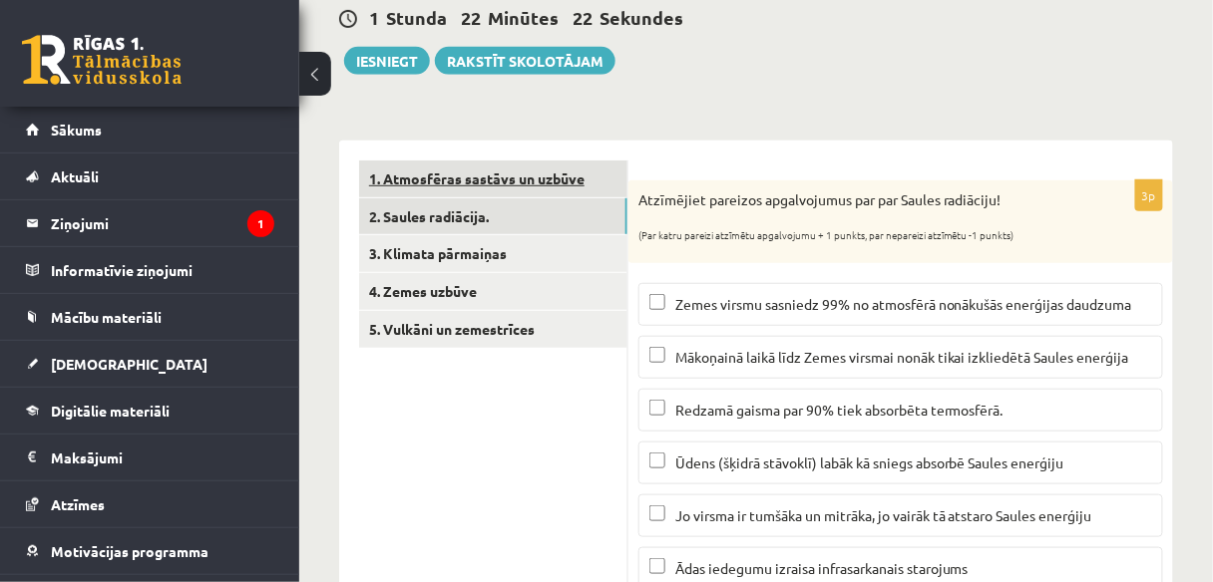
click at [536, 164] on link "1. Atmosfēras sastāvs un uzbūve" at bounding box center [493, 179] width 268 height 37
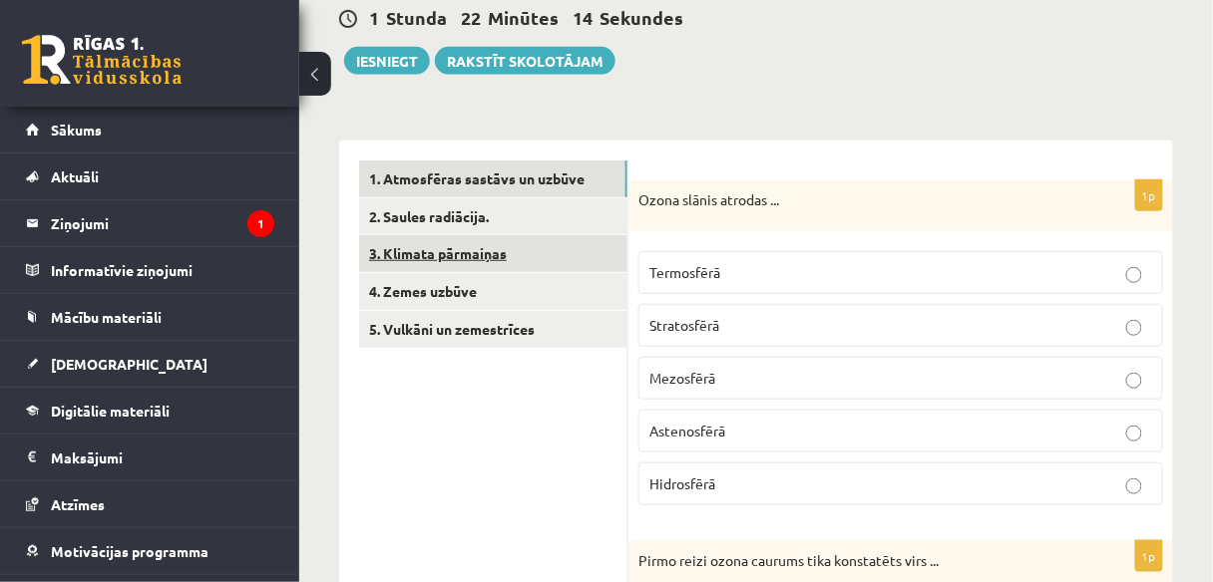
click at [461, 241] on link "3. Klimata pārmaiņas" at bounding box center [493, 253] width 268 height 37
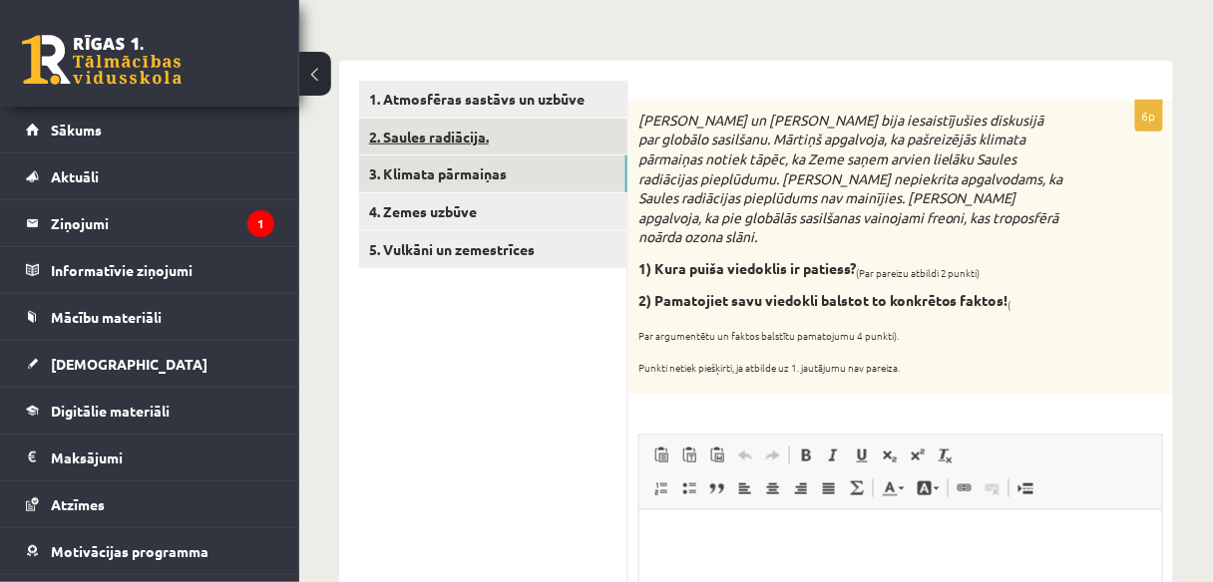
scroll to position [0, 0]
click at [468, 147] on link "2. Saules radiācija." at bounding box center [493, 137] width 268 height 37
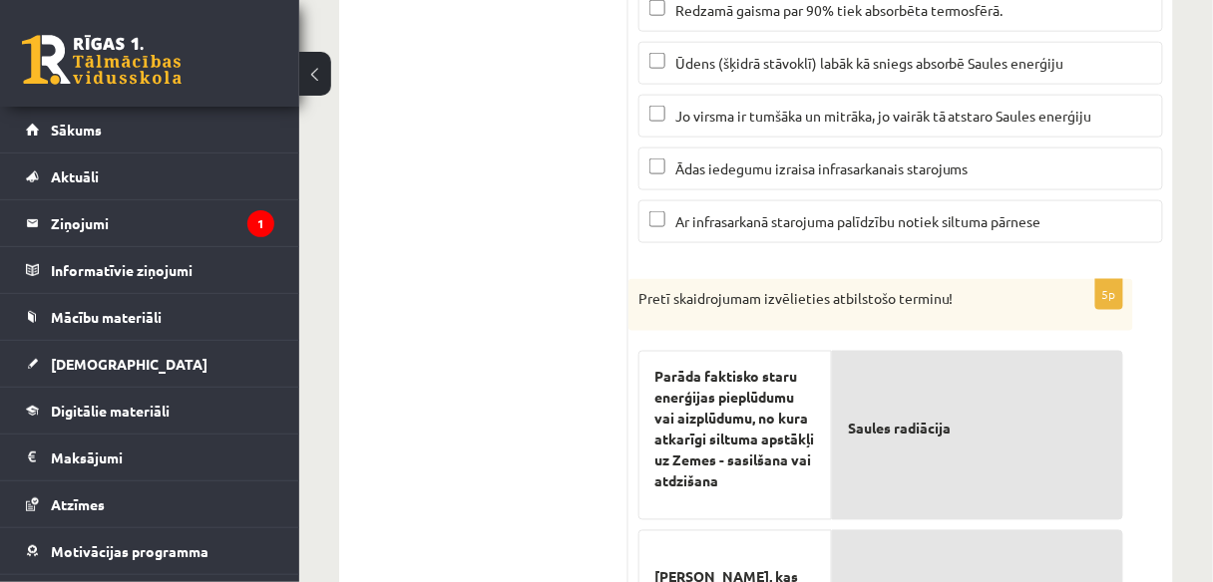
scroll to position [278, 0]
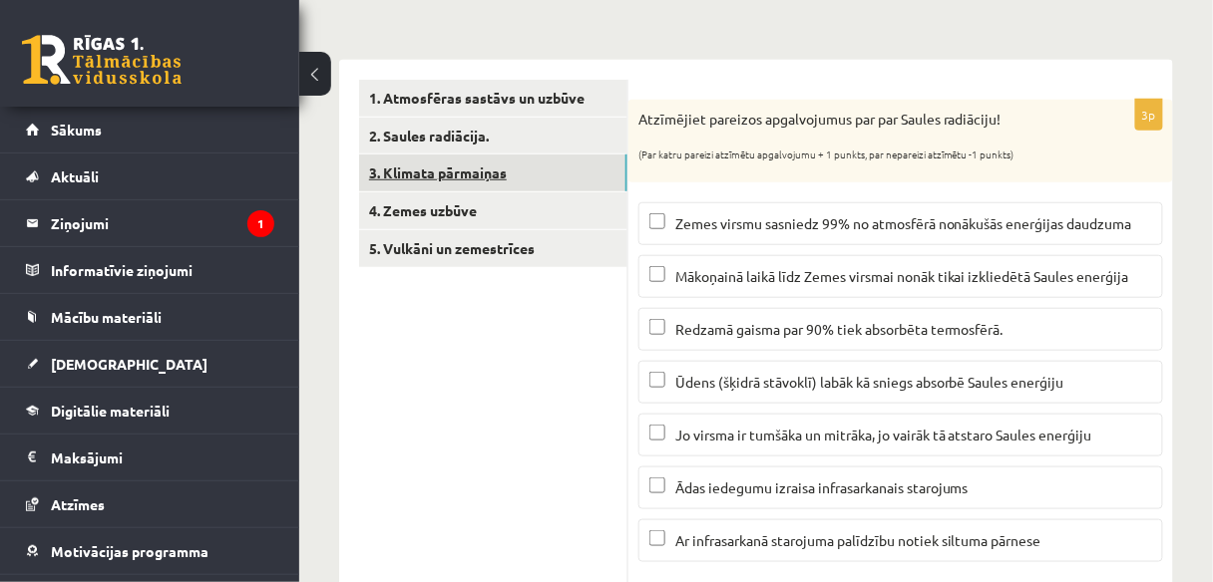
click at [493, 167] on link "3. Klimata pārmaiņas" at bounding box center [493, 173] width 268 height 37
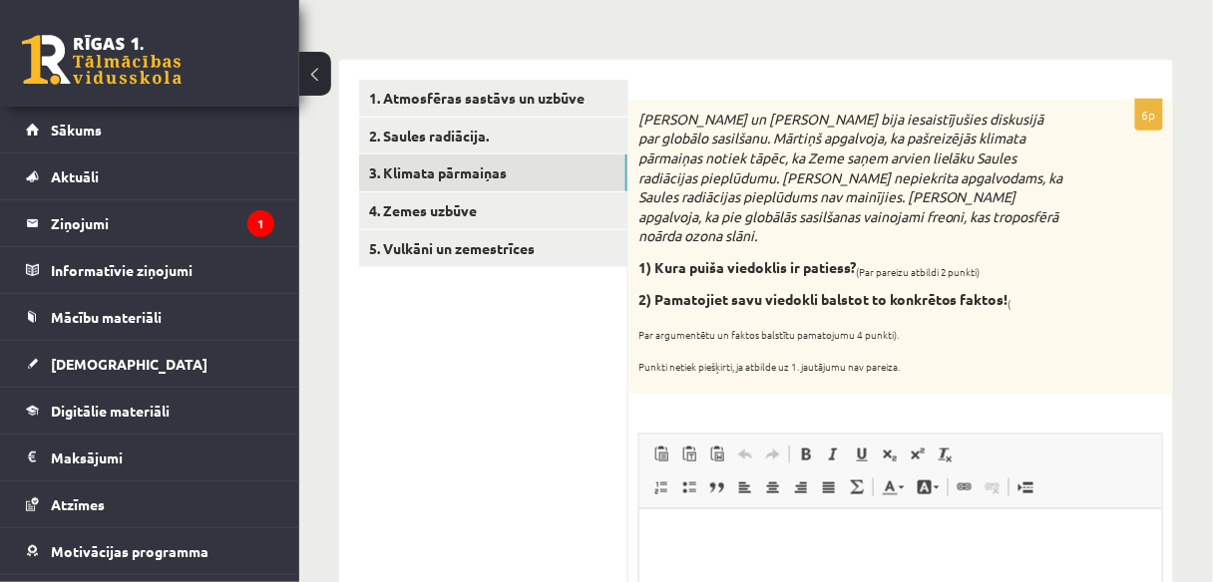
scroll to position [358, 0]
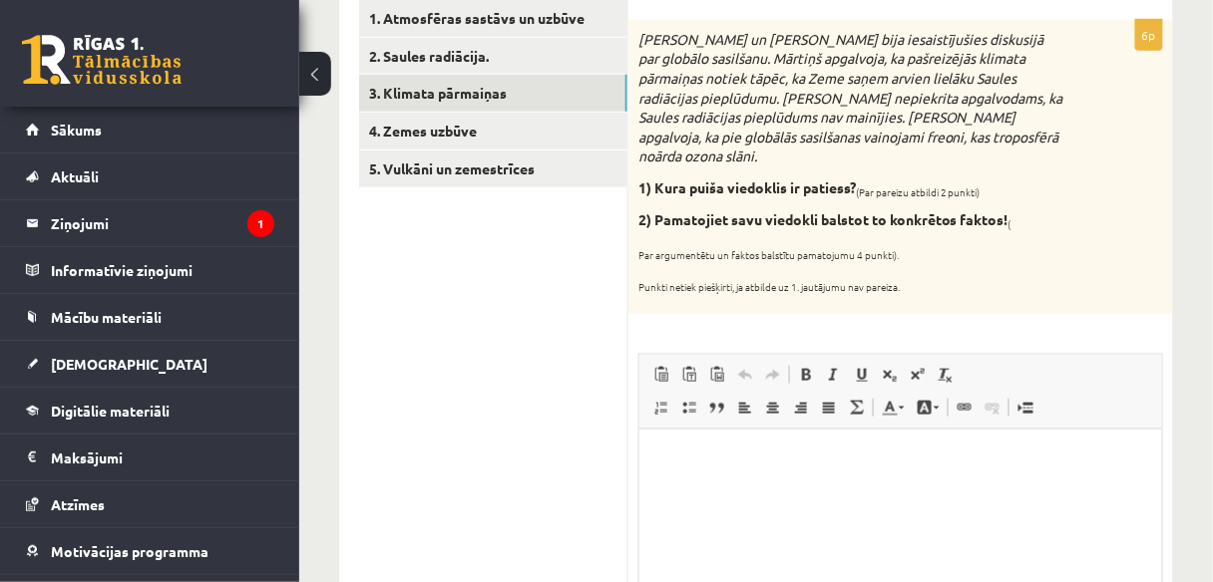
click at [741, 485] on html at bounding box center [899, 460] width 523 height 61
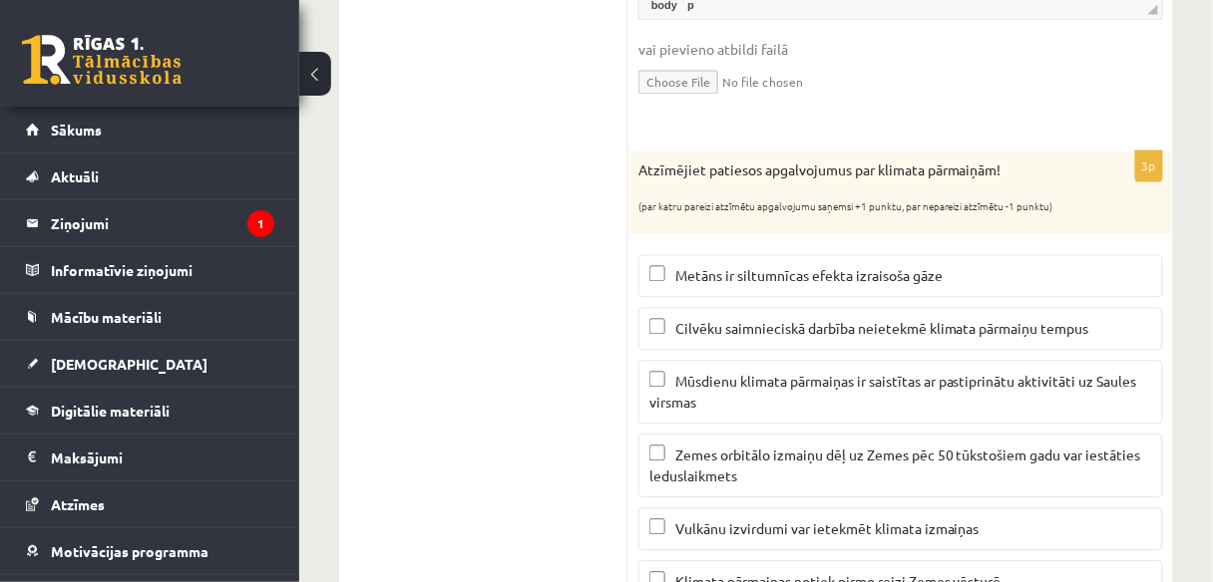
scroll to position [1070, 0]
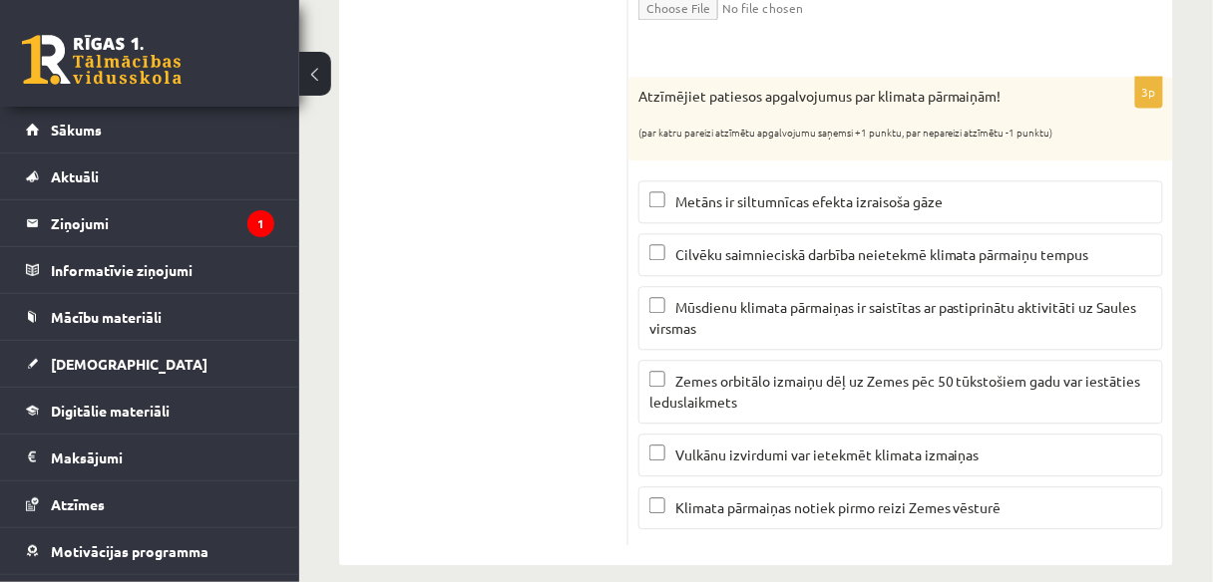
click at [833, 192] on span "Metāns ir siltumnīcas efekta izraisoša gāze" at bounding box center [808, 201] width 267 height 18
click at [927, 372] on span "Zemes orbitālo izmaiņu dēļ uz Zemes pēc 50 tūkstošiem gadu var iestāties ledusl…" at bounding box center [895, 391] width 492 height 39
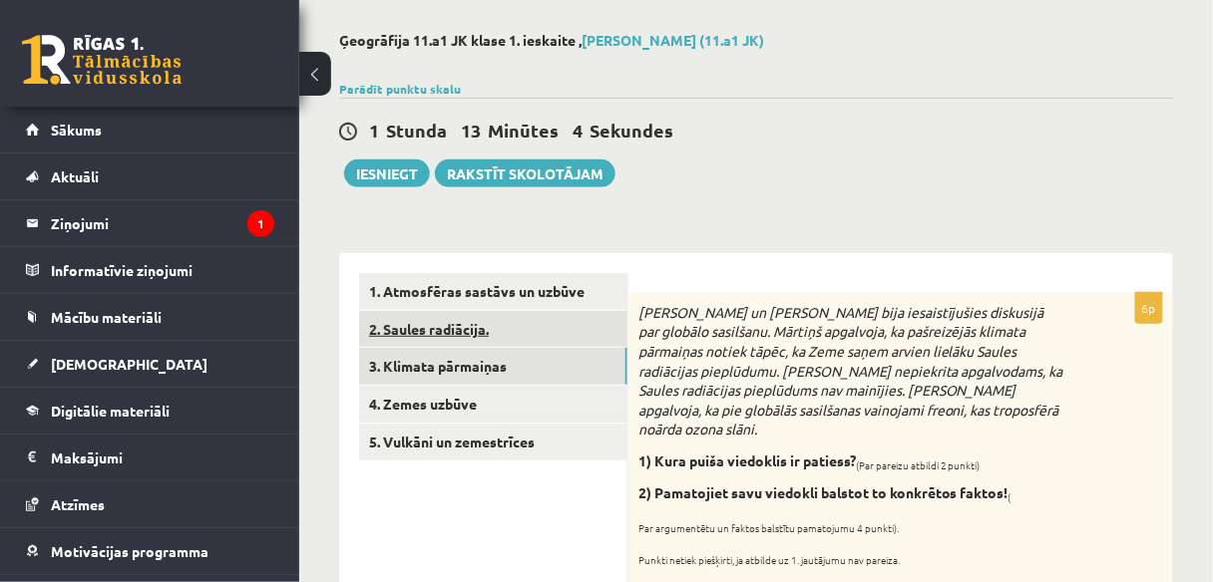
scroll to position [113, 0]
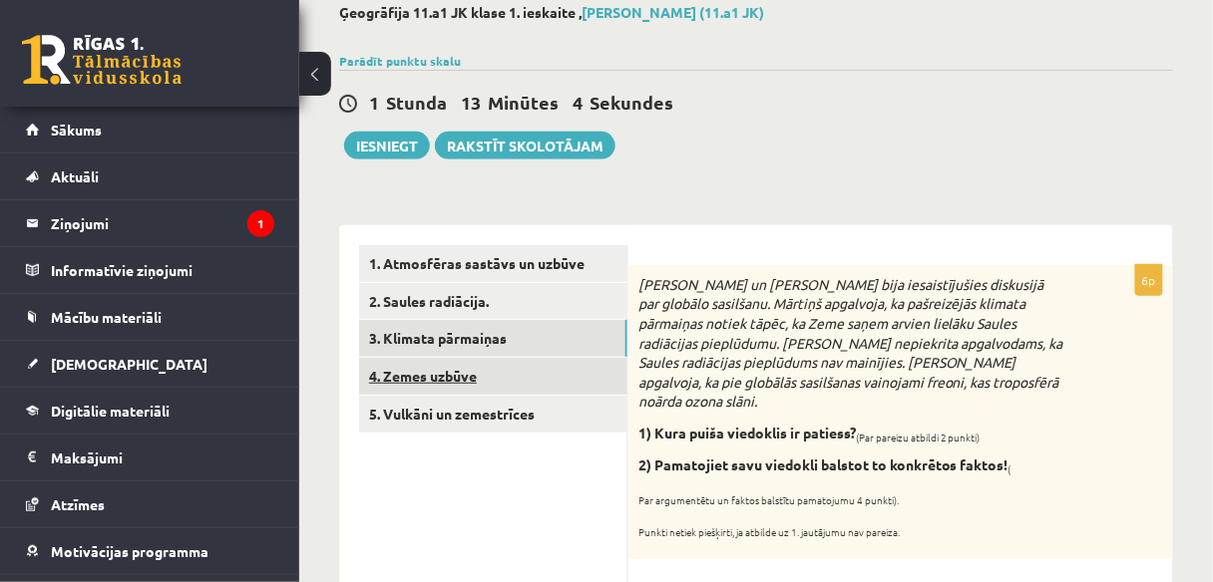
click at [477, 376] on link "4. Zemes uzbūve" at bounding box center [493, 376] width 268 height 37
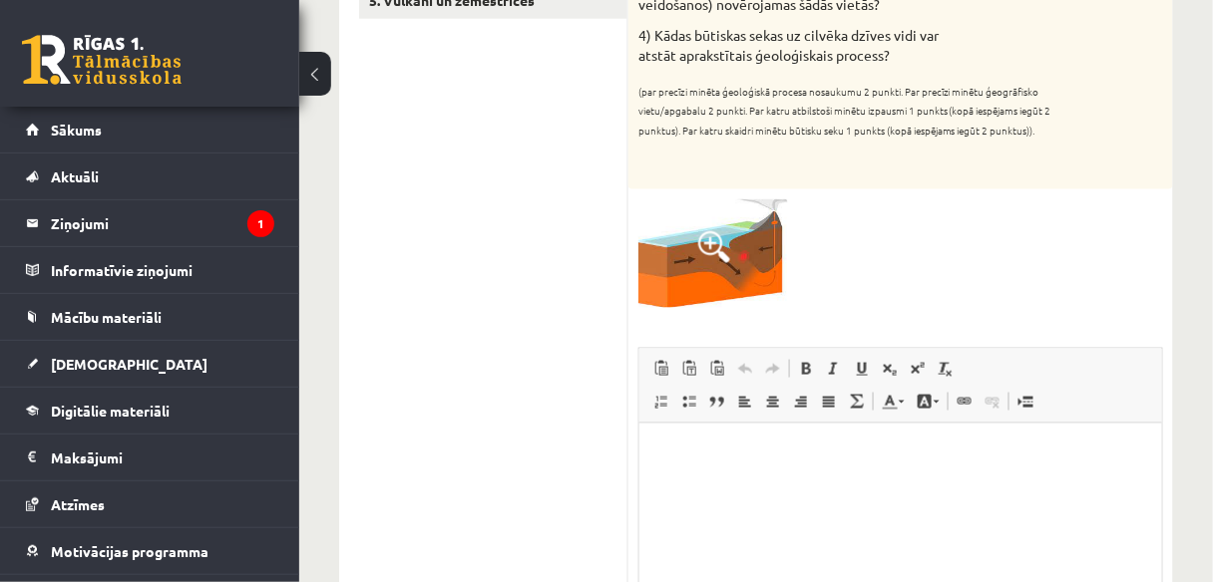
scroll to position [512, 0]
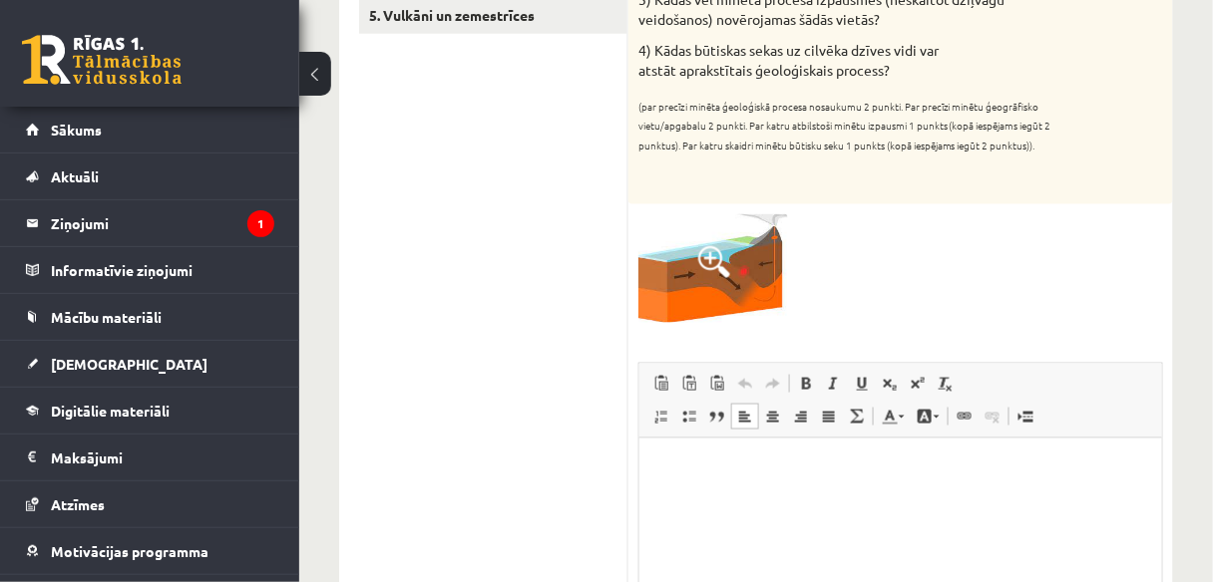
click at [785, 459] on p "Editor, wiswyg-editor-user-answer-47024955015280" at bounding box center [899, 468] width 483 height 21
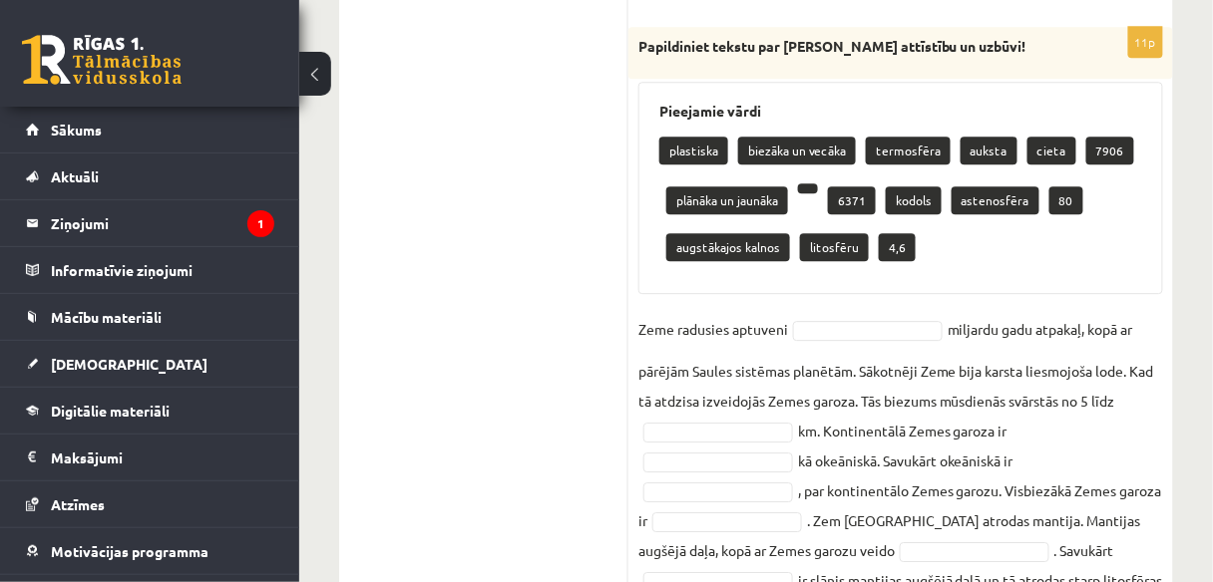
scroll to position [1309, 0]
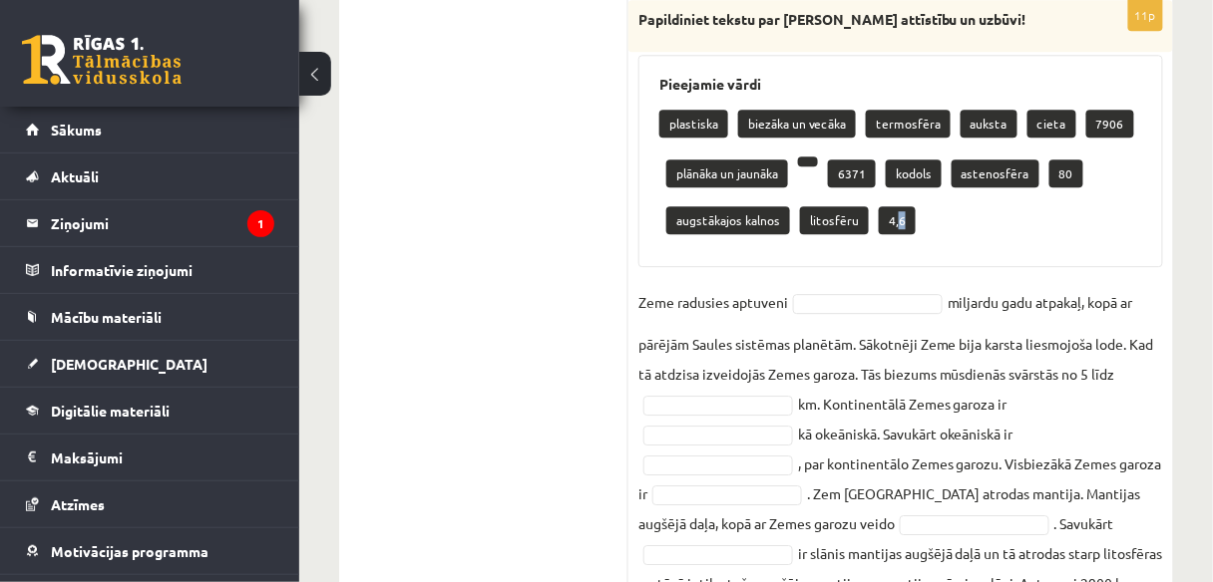
click at [895, 221] on p "4,6" at bounding box center [896, 220] width 37 height 28
click at [934, 221] on div "plastiska biezāka un vecāka termosfēra auksta cieta 7906 plānāka un jaunāka 637…" at bounding box center [900, 175] width 483 height 144
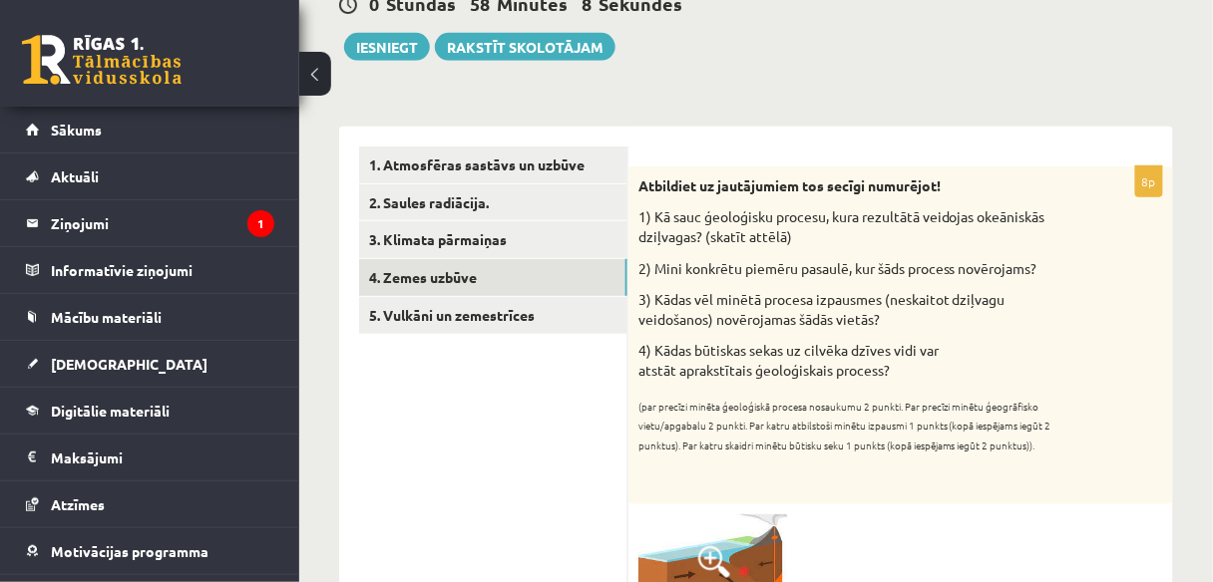
scroll to position [146, 0]
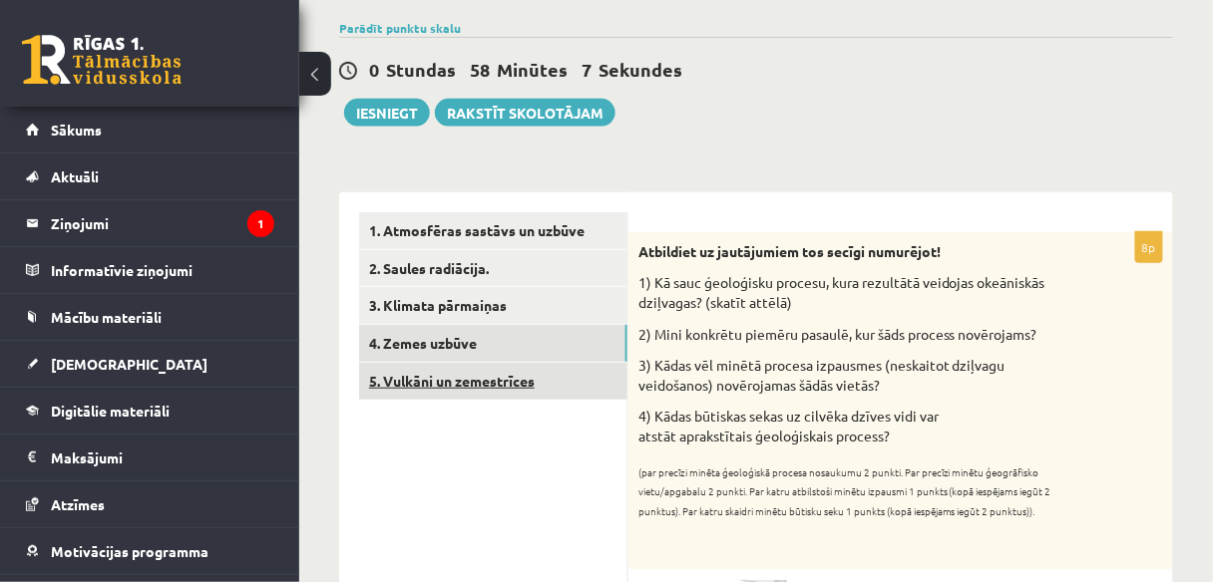
click at [482, 375] on link "5. Vulkāni un zemestrīces" at bounding box center [493, 381] width 268 height 37
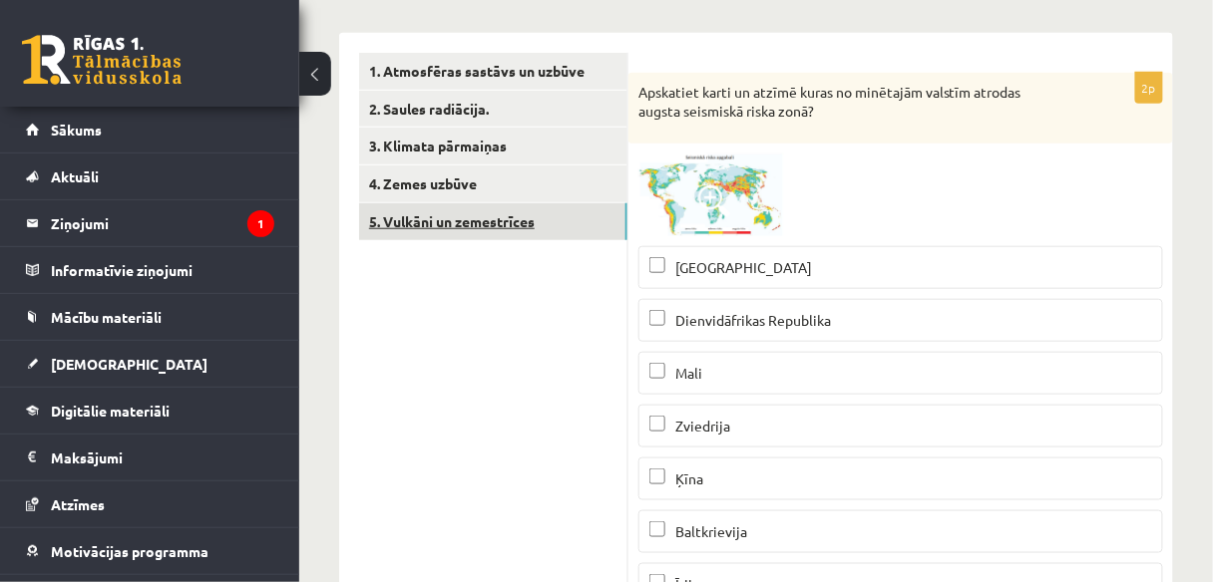
scroll to position [0, 0]
click at [729, 213] on span at bounding box center [714, 201] width 32 height 32
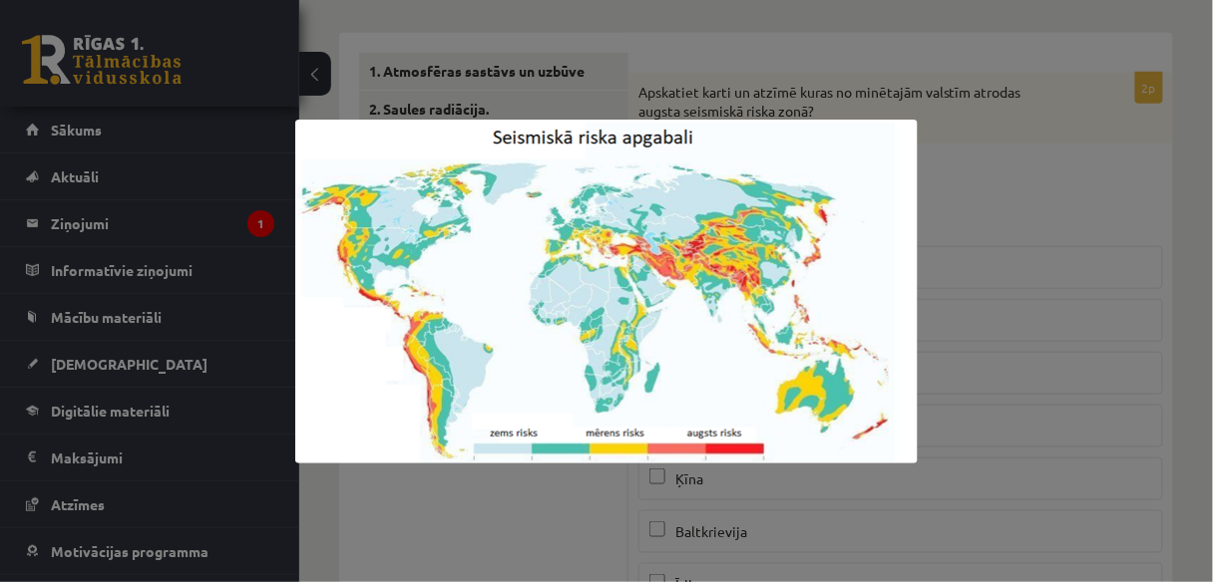
click at [1021, 283] on div at bounding box center [606, 291] width 1213 height 582
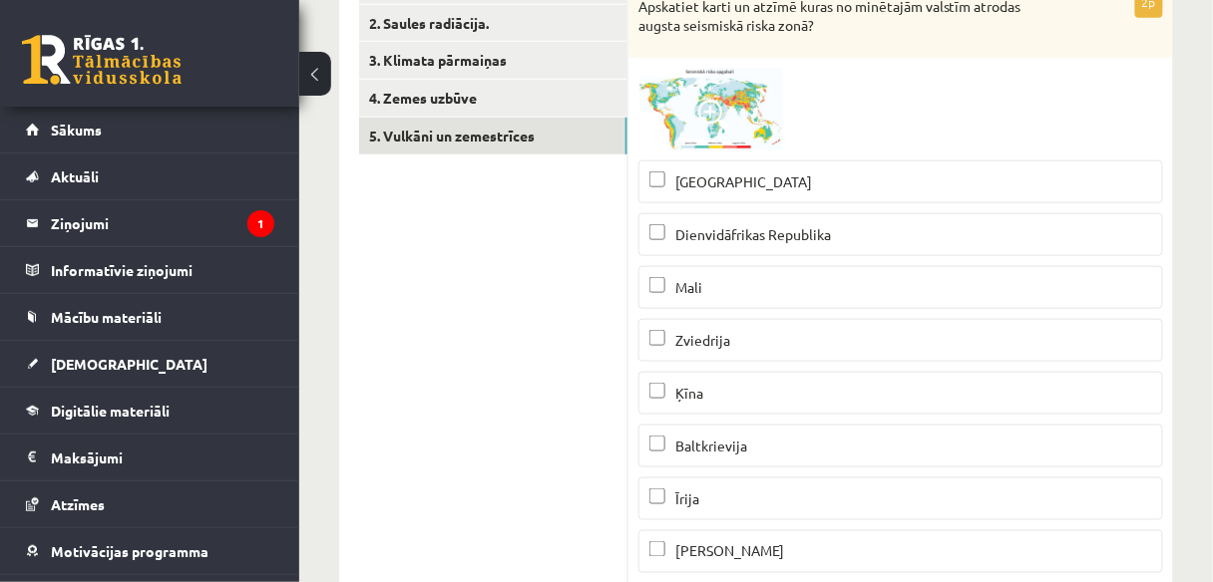
scroll to position [385, 0]
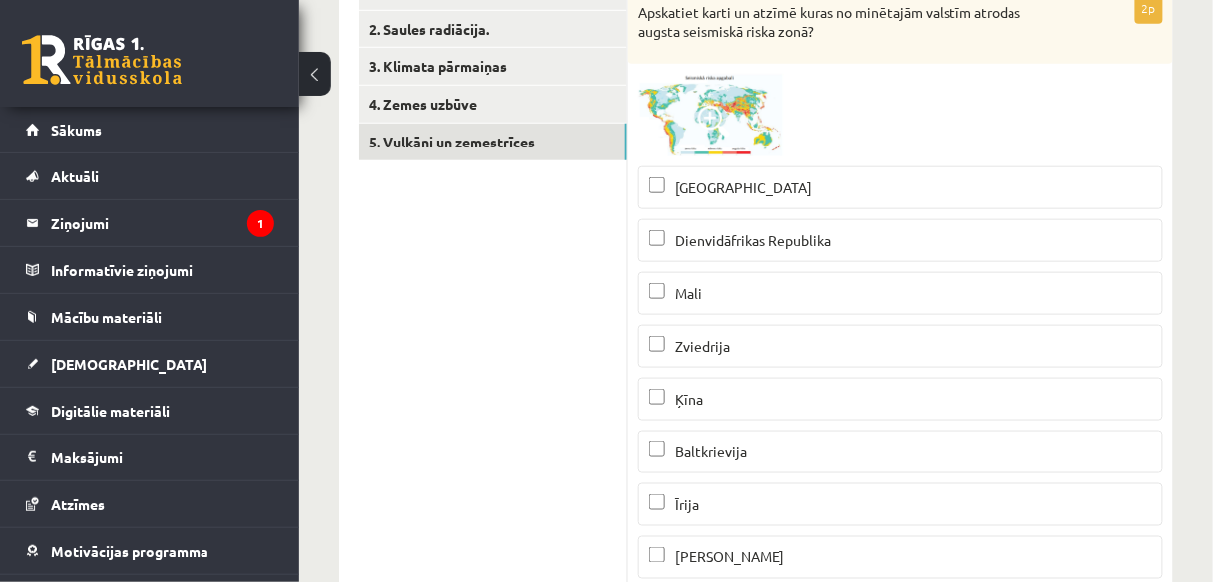
click at [726, 108] on span at bounding box center [714, 122] width 32 height 32
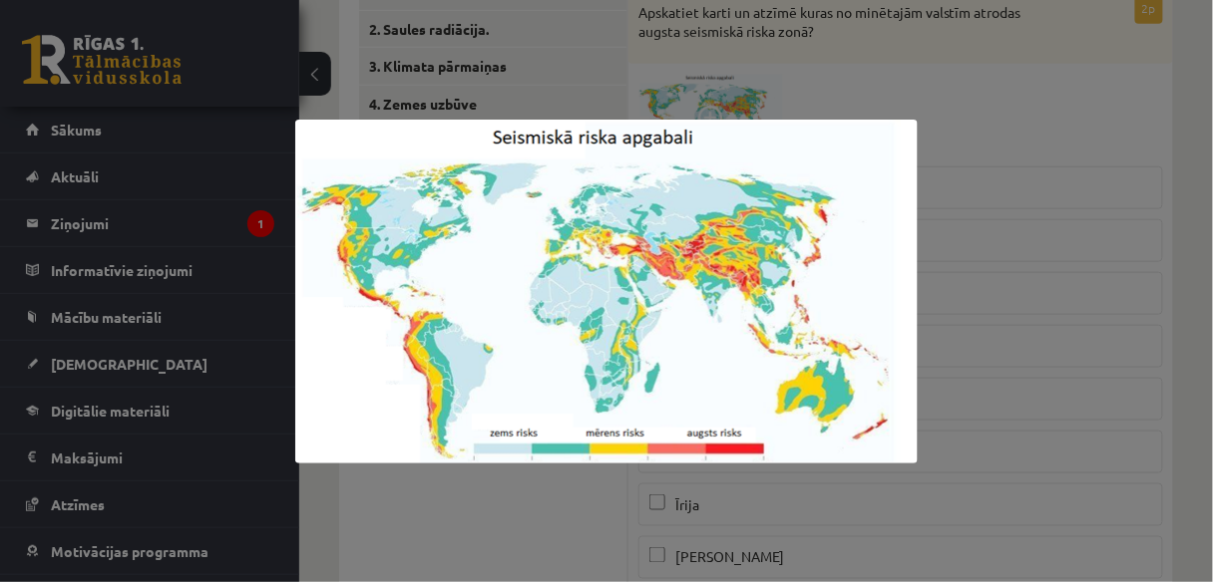
click at [1014, 222] on div at bounding box center [606, 291] width 1213 height 582
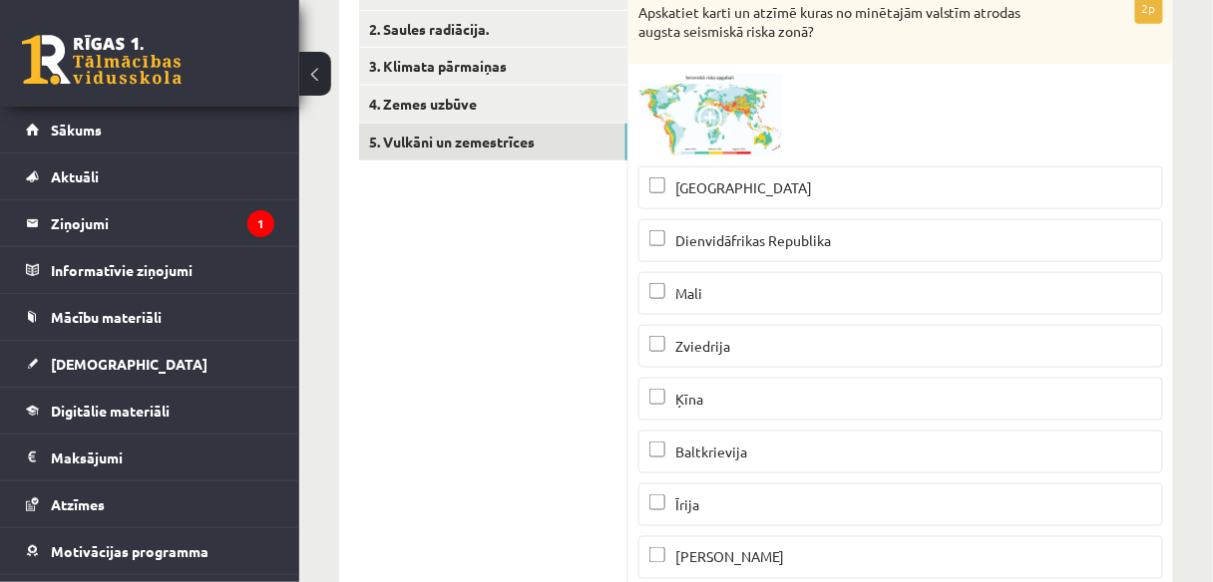
click at [714, 133] on span at bounding box center [714, 122] width 32 height 32
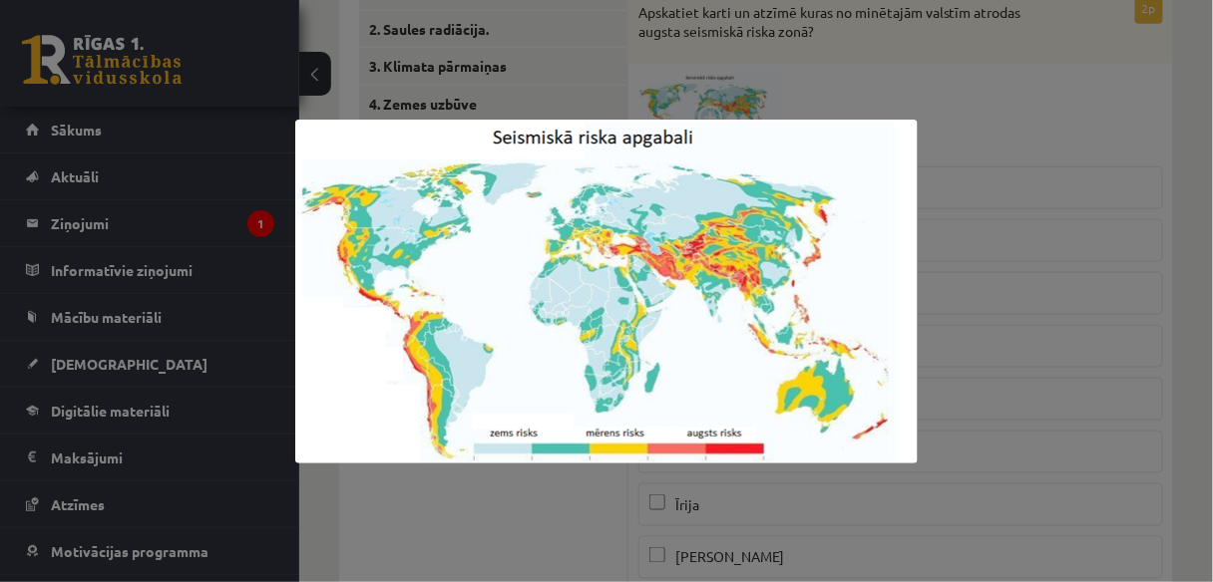
click at [541, 479] on div at bounding box center [606, 291] width 1213 height 582
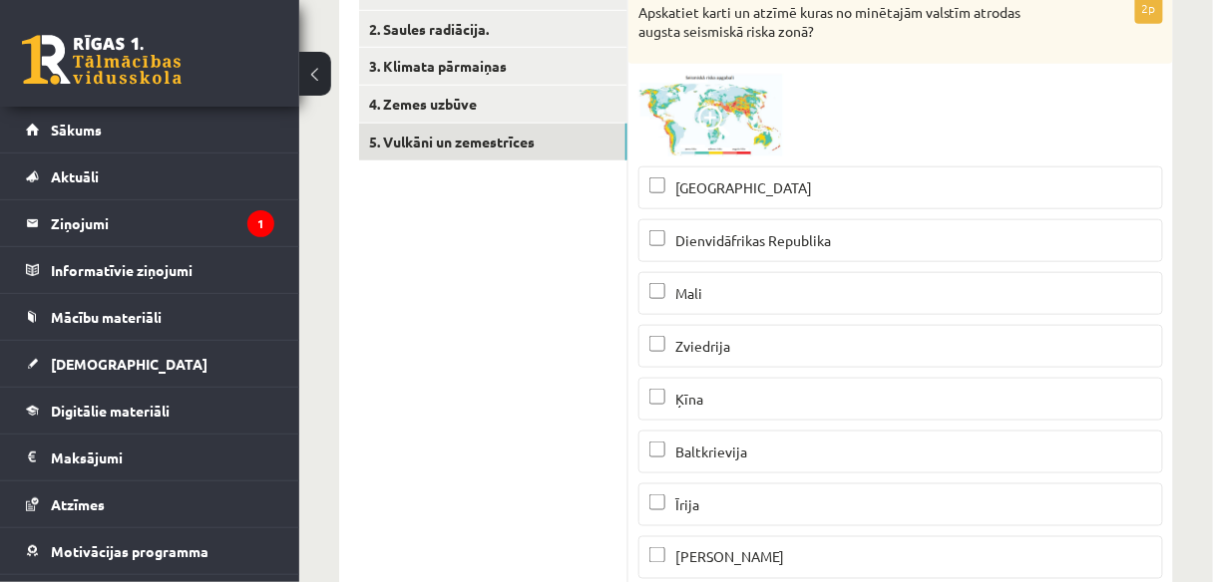
click at [714, 148] on img at bounding box center [713, 115] width 150 height 83
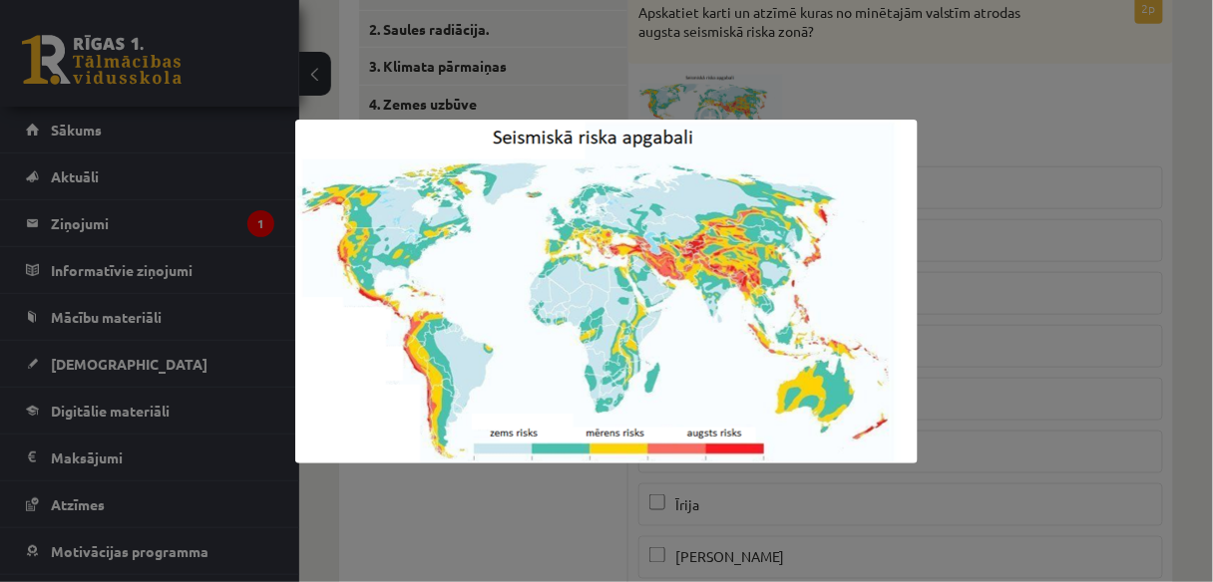
click at [523, 510] on div at bounding box center [606, 291] width 1213 height 582
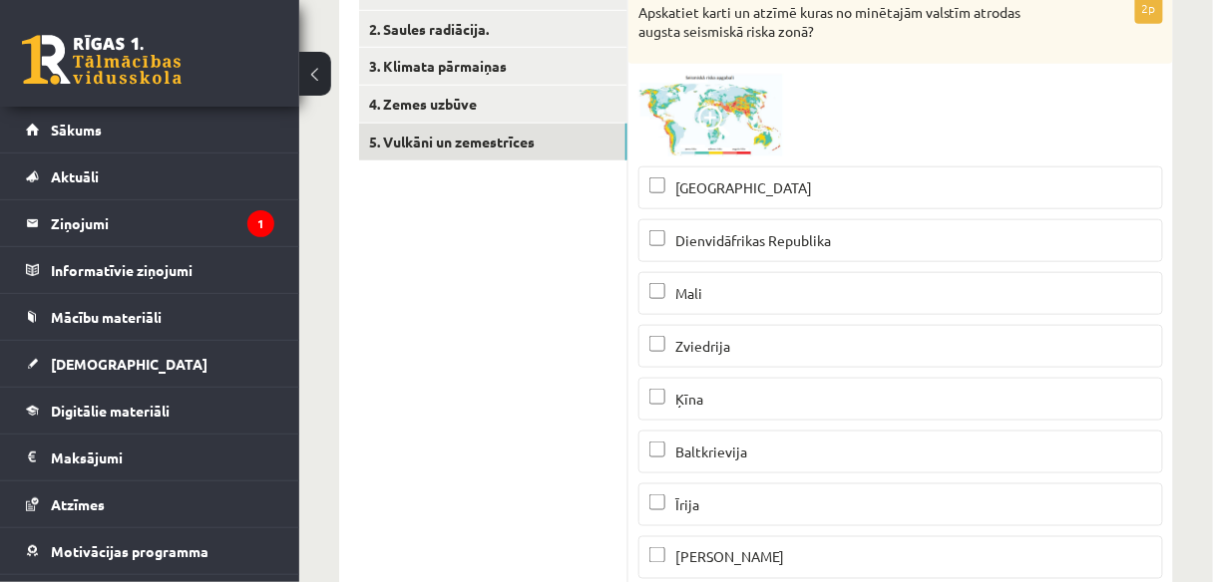
click at [713, 139] on img at bounding box center [713, 115] width 150 height 83
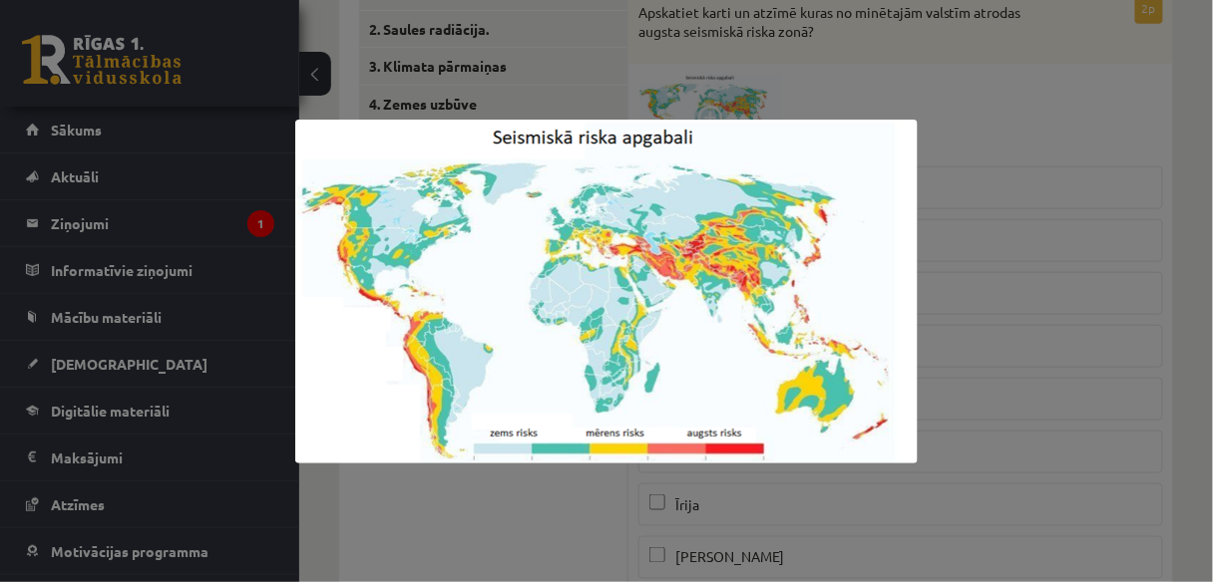
click at [953, 204] on div at bounding box center [606, 291] width 1213 height 582
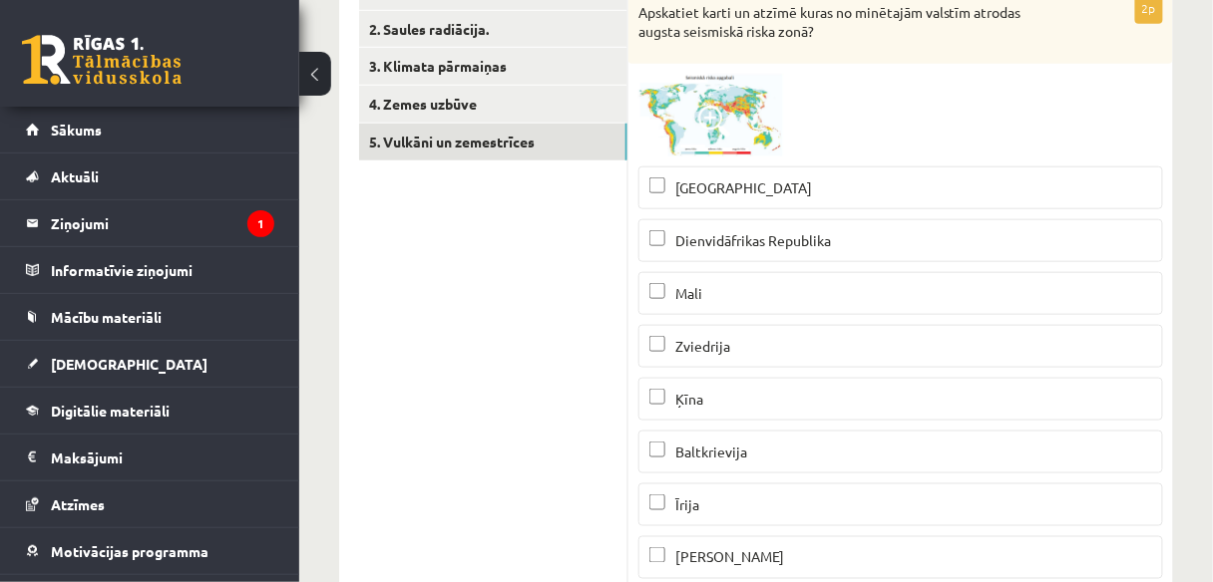
click at [710, 85] on img at bounding box center [713, 115] width 150 height 83
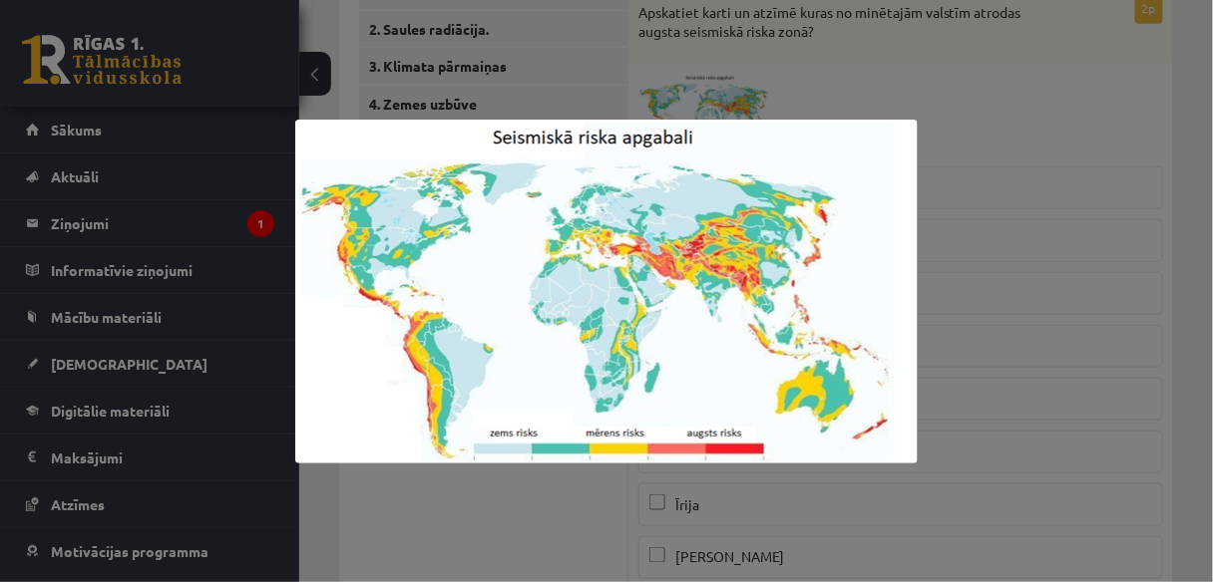
click at [1055, 200] on div at bounding box center [606, 291] width 1213 height 582
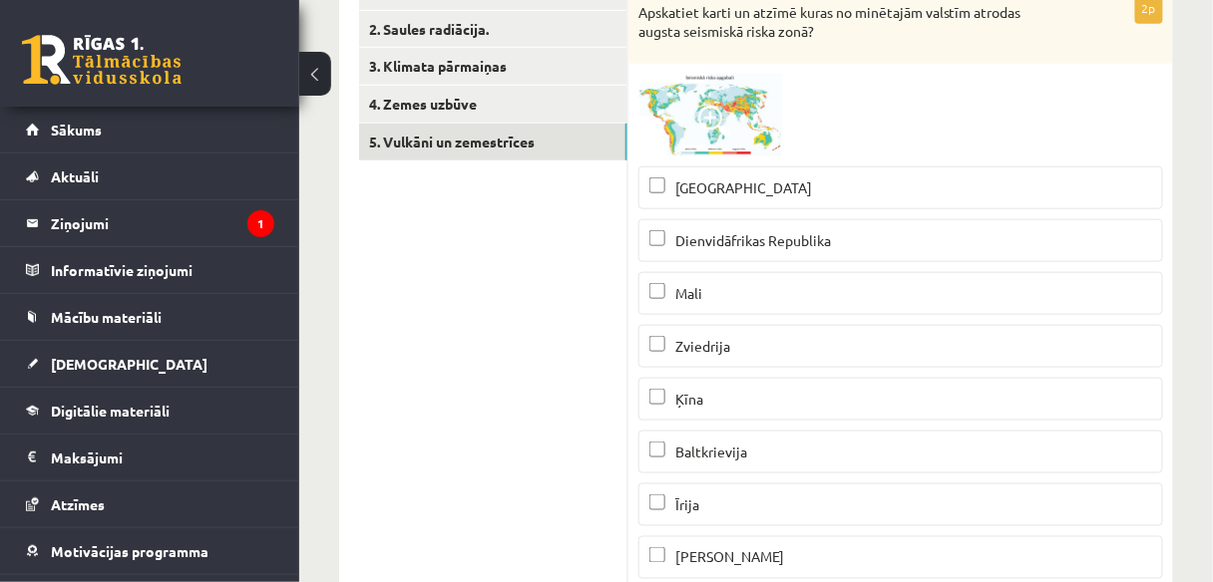
click at [714, 108] on span at bounding box center [714, 122] width 32 height 32
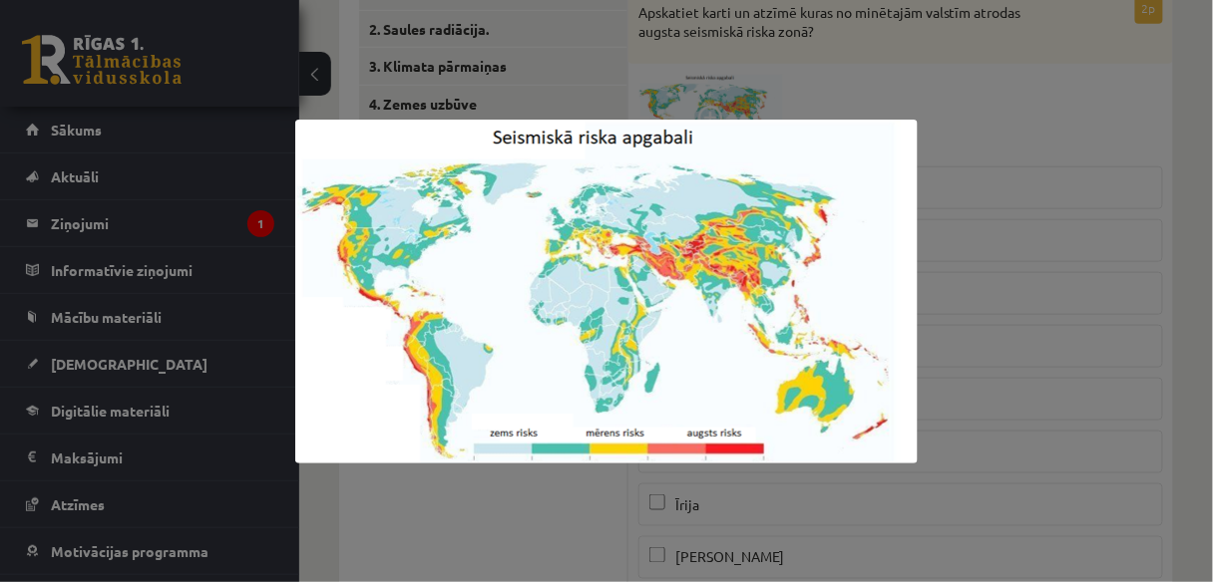
click at [956, 245] on div at bounding box center [606, 291] width 1213 height 582
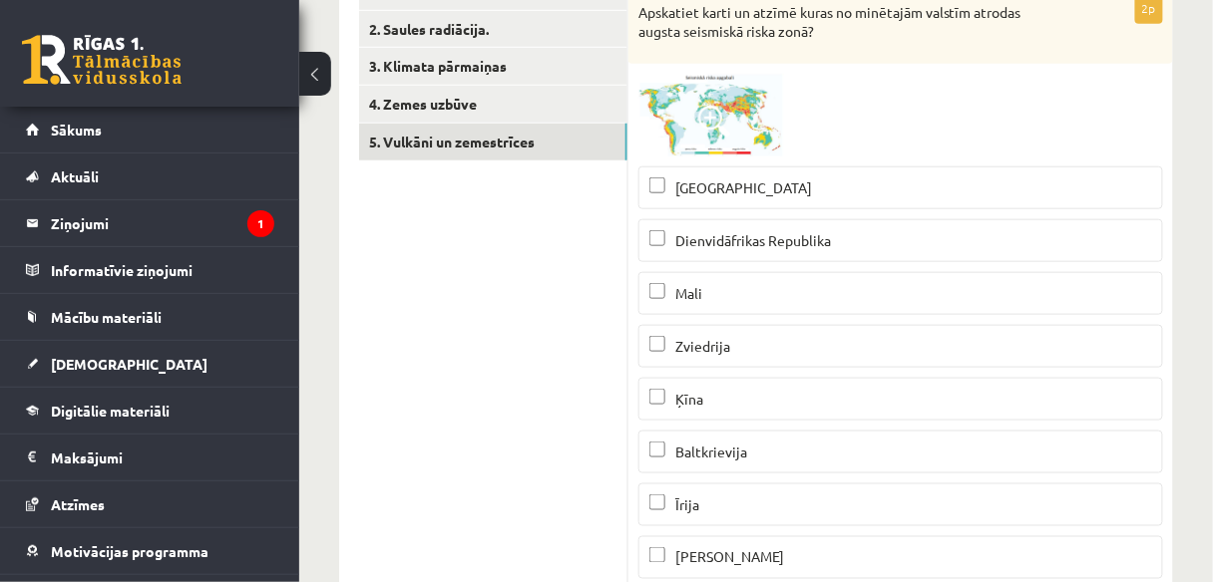
click at [700, 404] on p "Ķīna" at bounding box center [900, 399] width 503 height 21
click at [723, 129] on span at bounding box center [714, 122] width 32 height 32
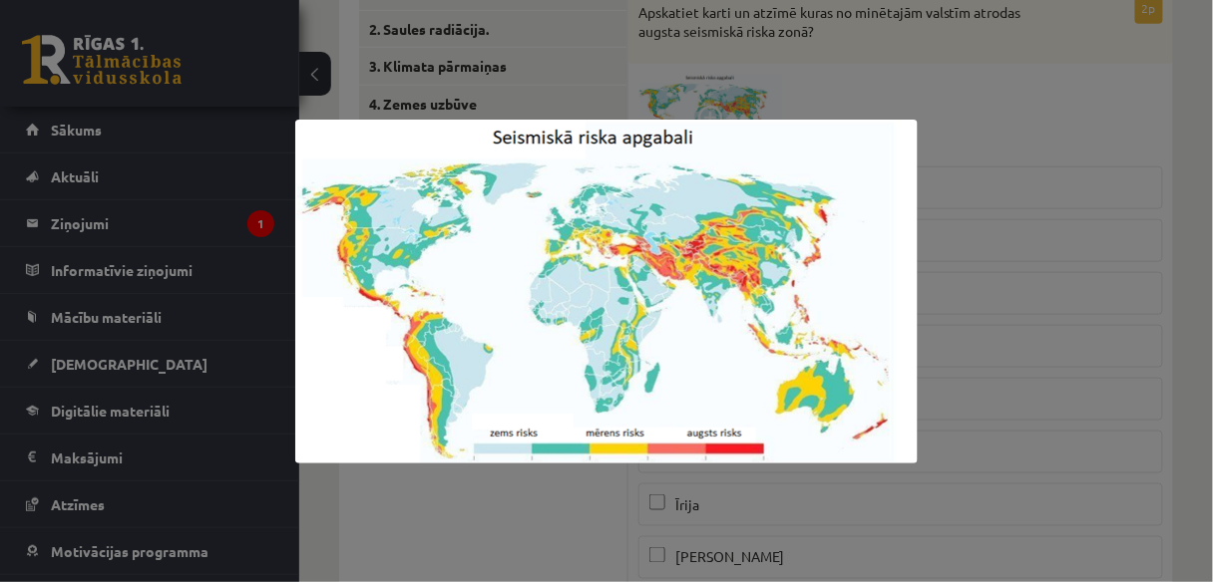
click at [976, 281] on div at bounding box center [606, 291] width 1213 height 582
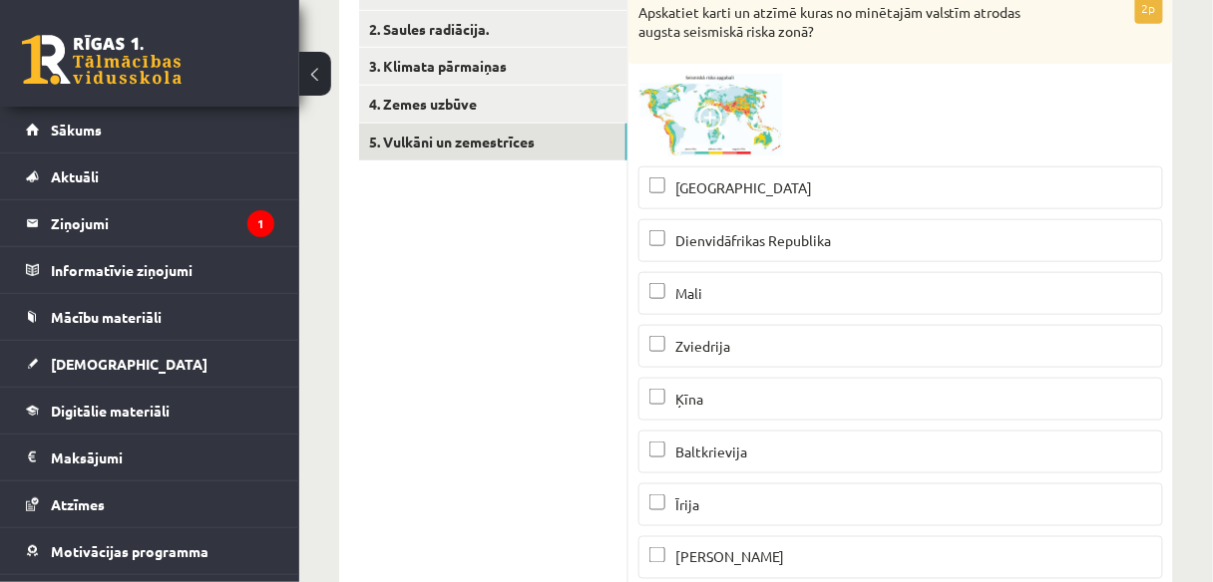
click at [704, 140] on img at bounding box center [713, 115] width 150 height 83
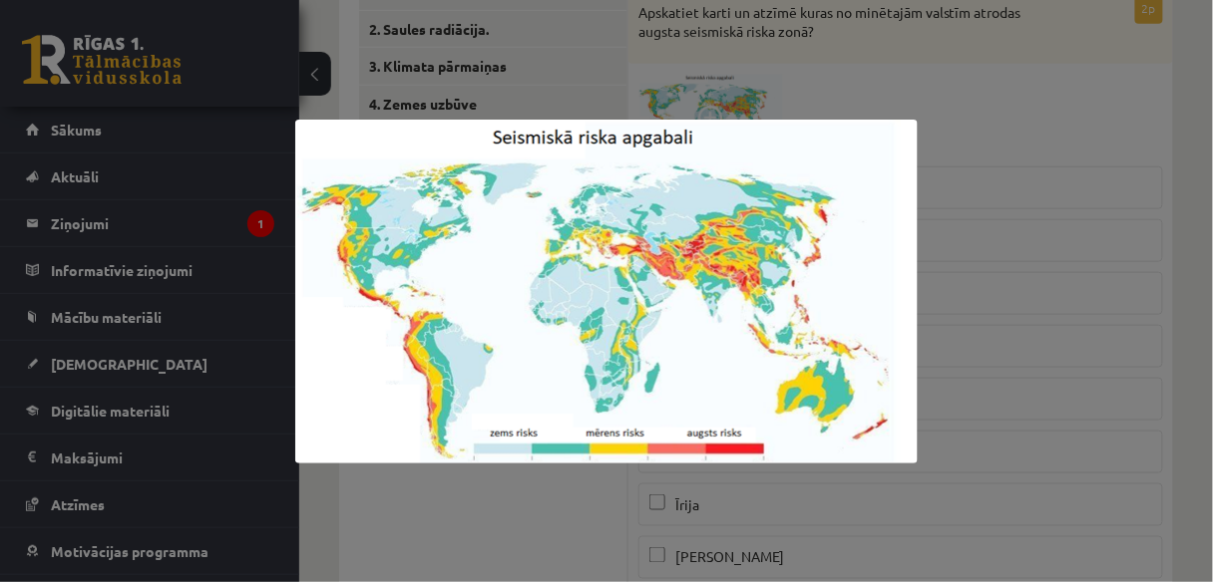
click at [974, 224] on div at bounding box center [606, 291] width 1213 height 582
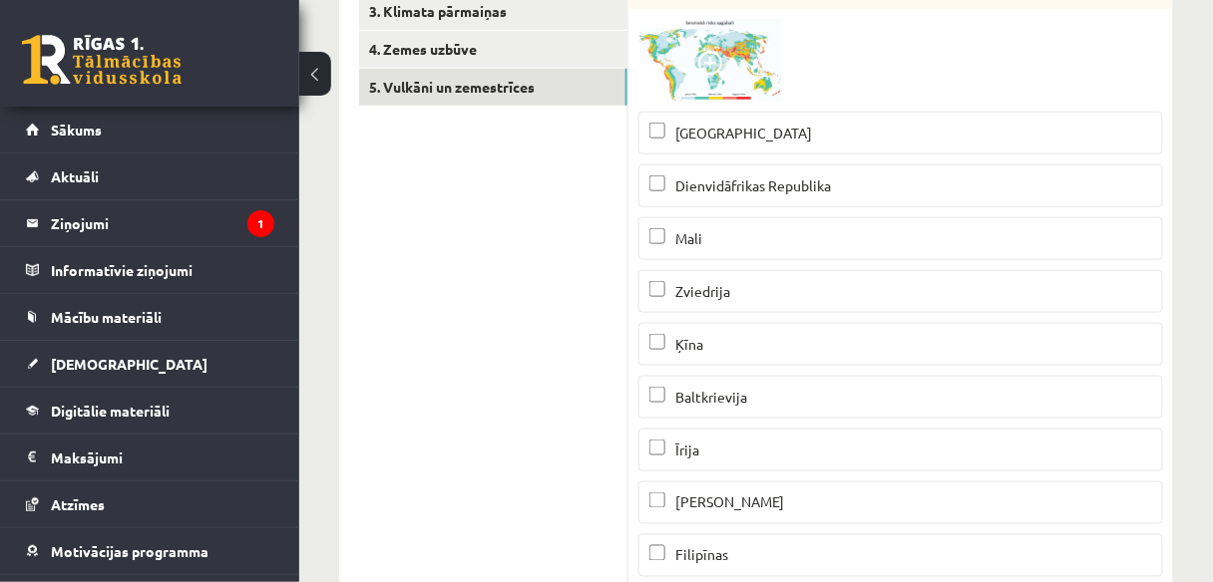
scroll to position [465, 0]
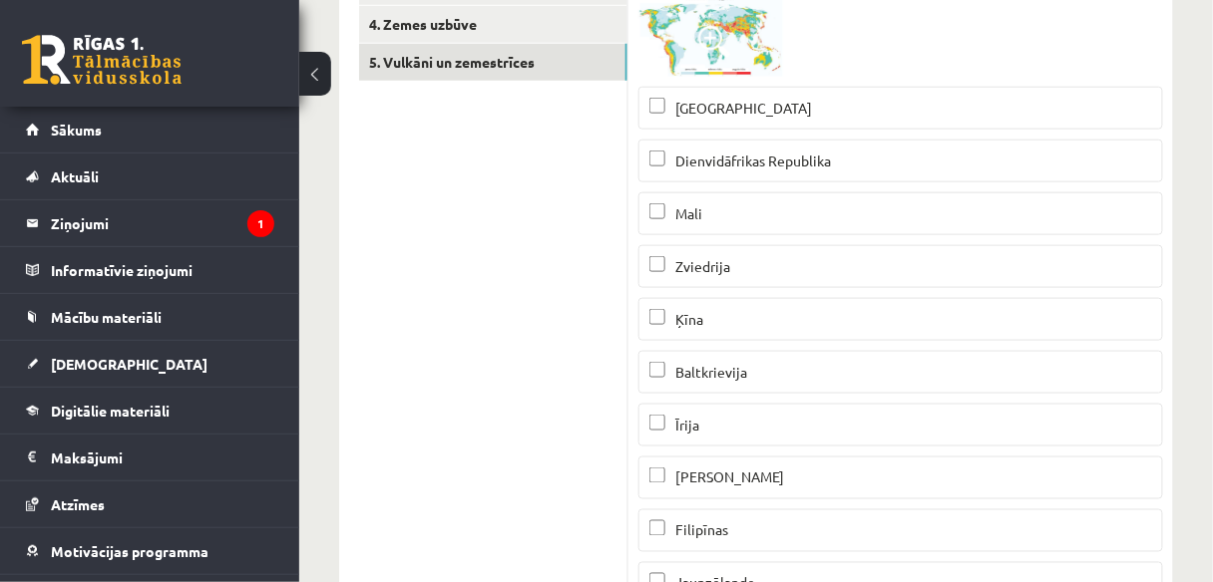
click at [732, 67] on img at bounding box center [713, 35] width 150 height 83
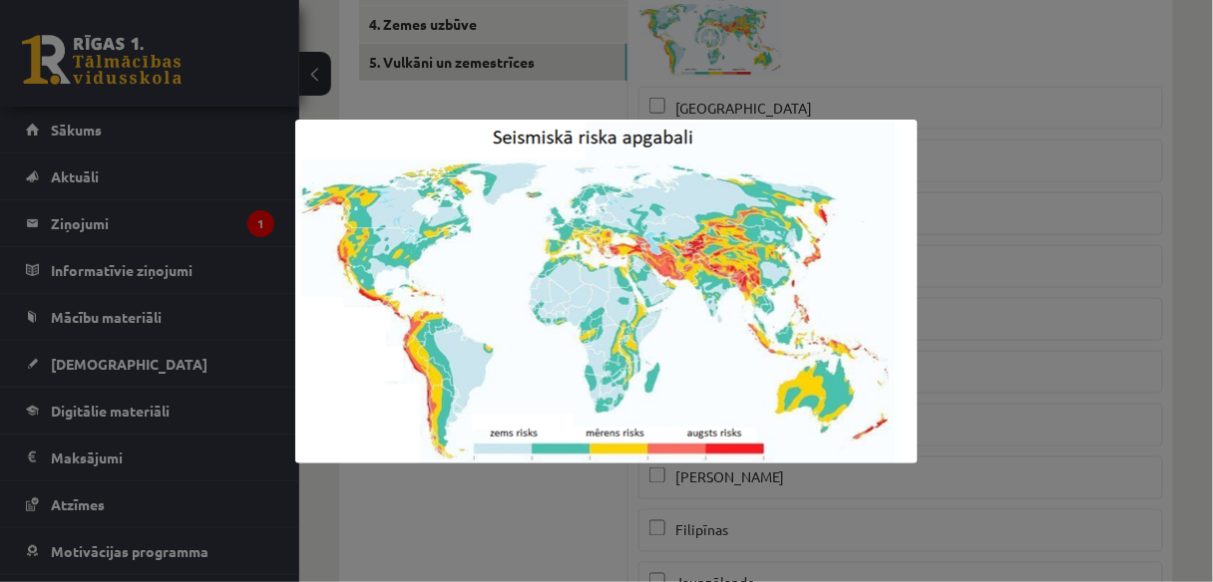
click at [1009, 144] on div at bounding box center [606, 291] width 1213 height 582
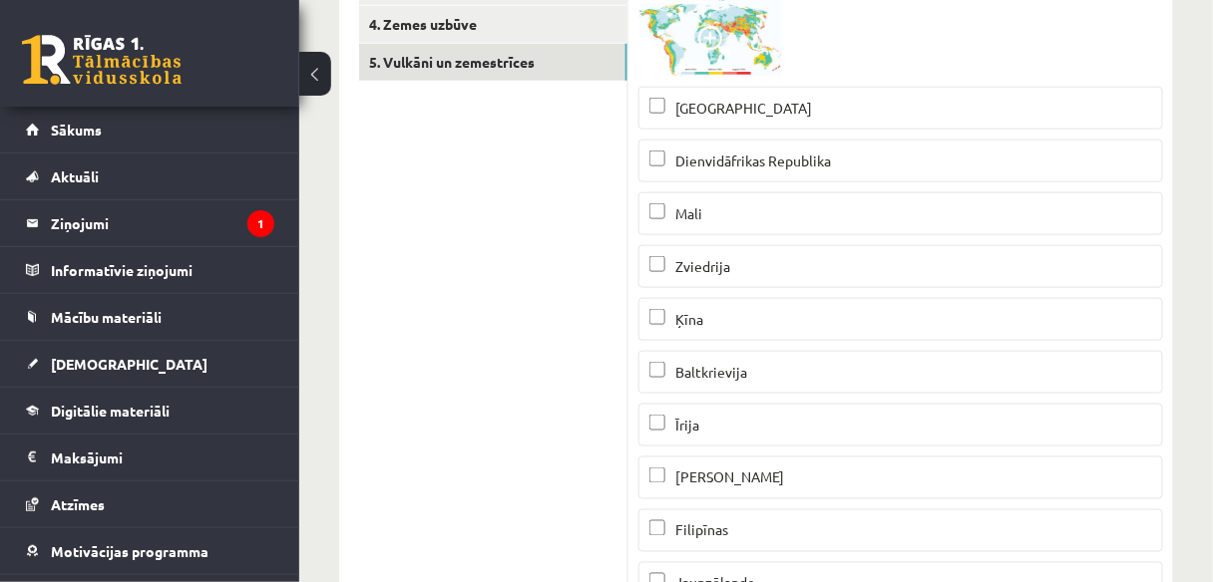
click at [732, 53] on img at bounding box center [713, 35] width 150 height 83
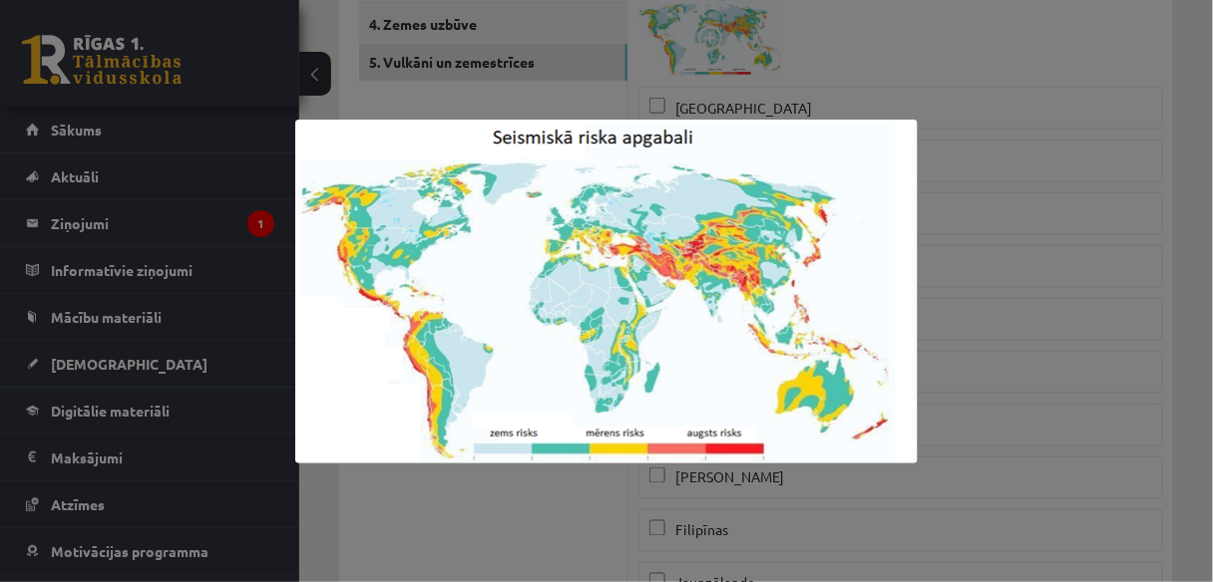
click at [1074, 230] on div at bounding box center [606, 291] width 1213 height 582
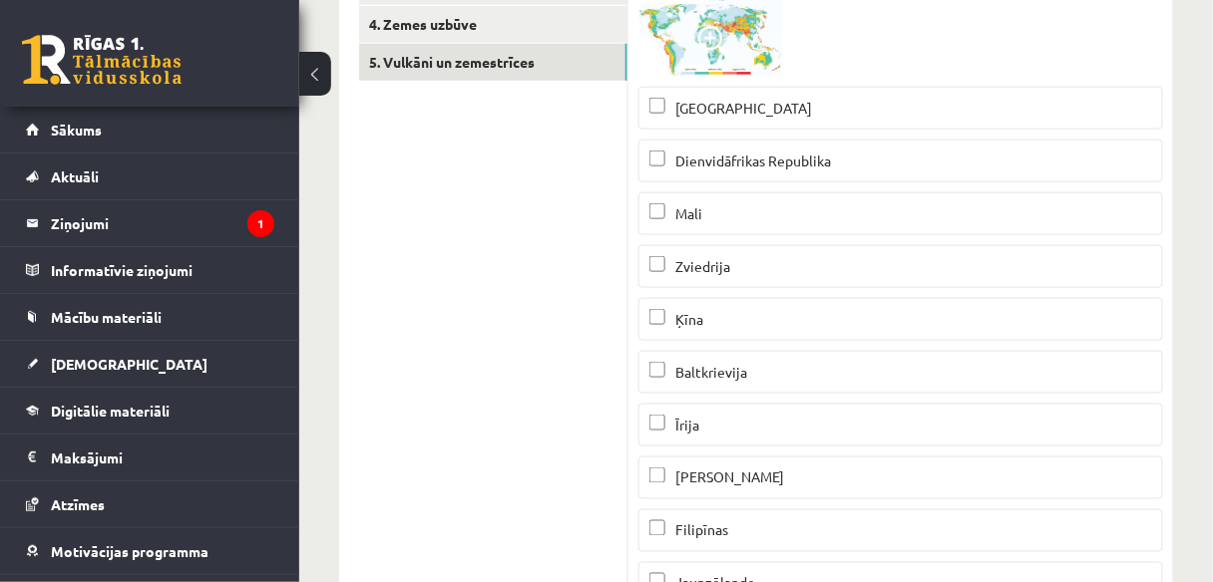
click at [727, 46] on span at bounding box center [714, 42] width 32 height 32
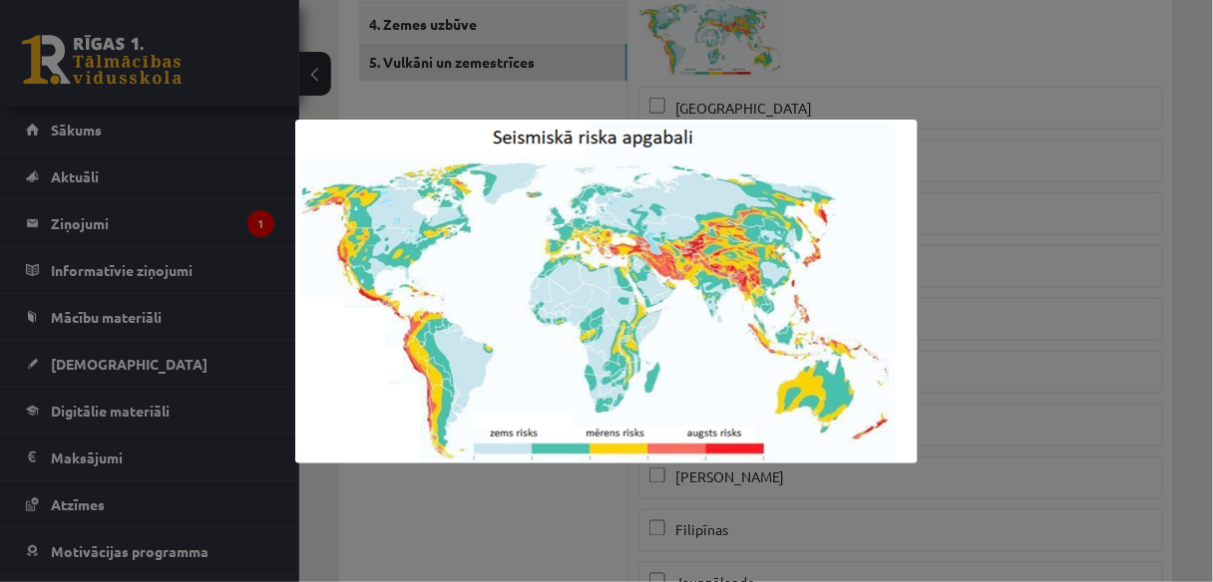
click at [1003, 294] on div at bounding box center [606, 291] width 1213 height 582
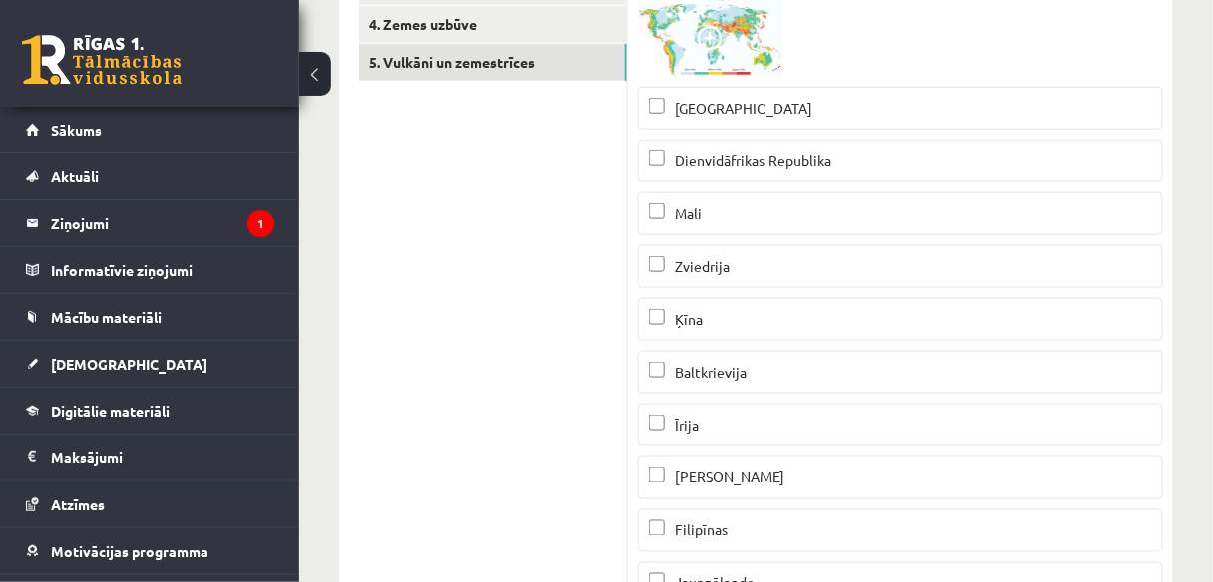
click at [725, 513] on label "Filipīnas" at bounding box center [900, 531] width 524 height 43
click at [752, 54] on img at bounding box center [713, 35] width 150 height 83
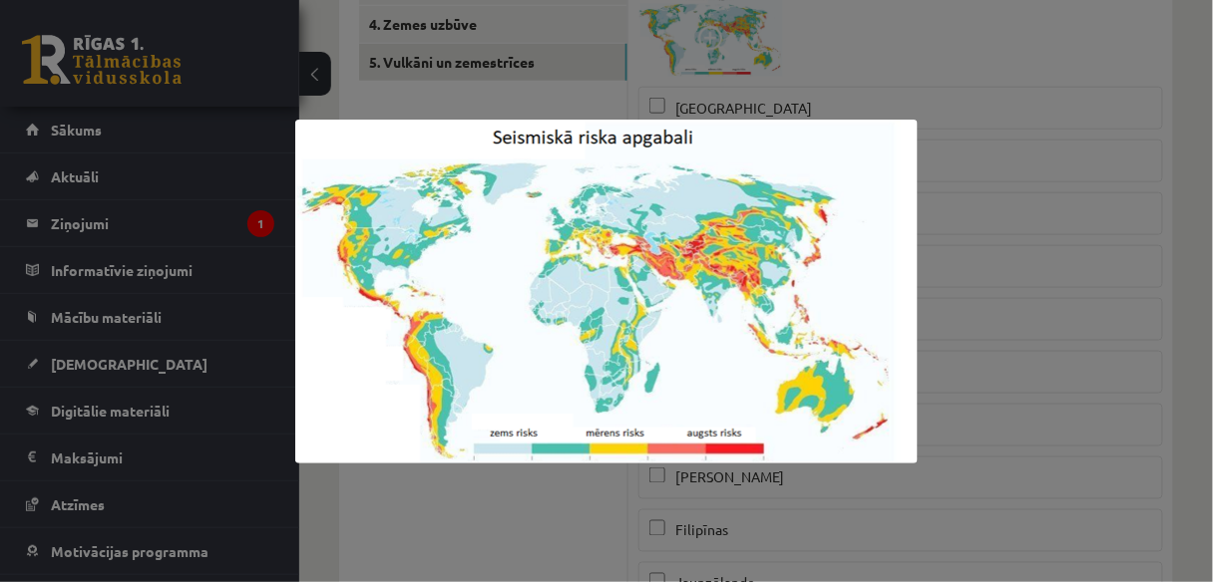
click at [1014, 278] on div at bounding box center [606, 291] width 1213 height 582
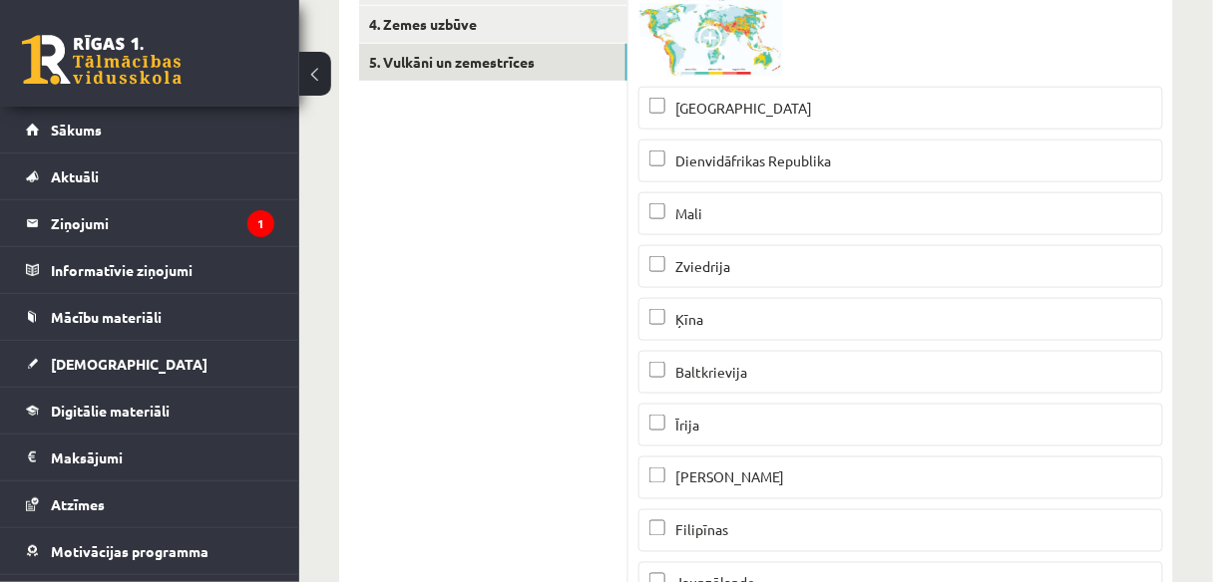
scroll to position [704, 0]
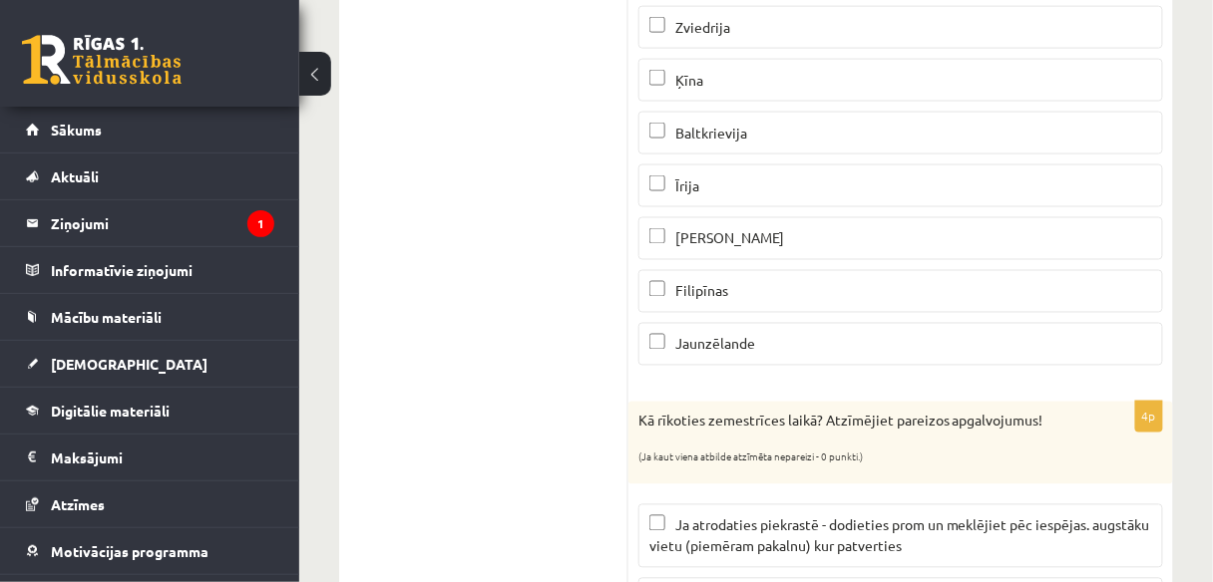
click at [861, 334] on p "Jaunzēlande" at bounding box center [900, 344] width 503 height 21
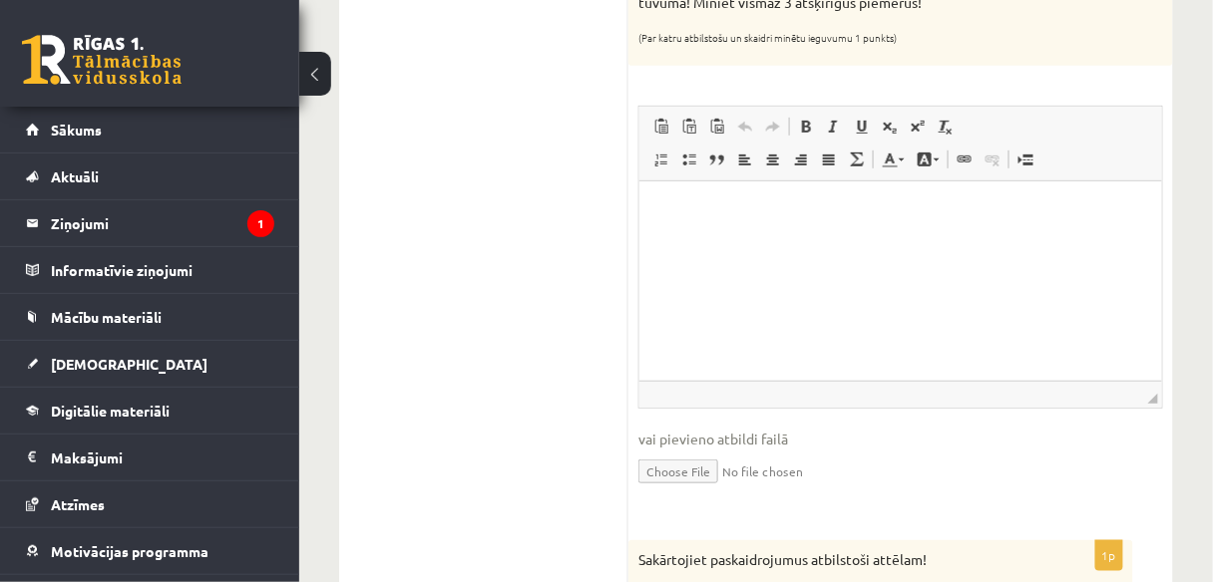
scroll to position [1910, 0]
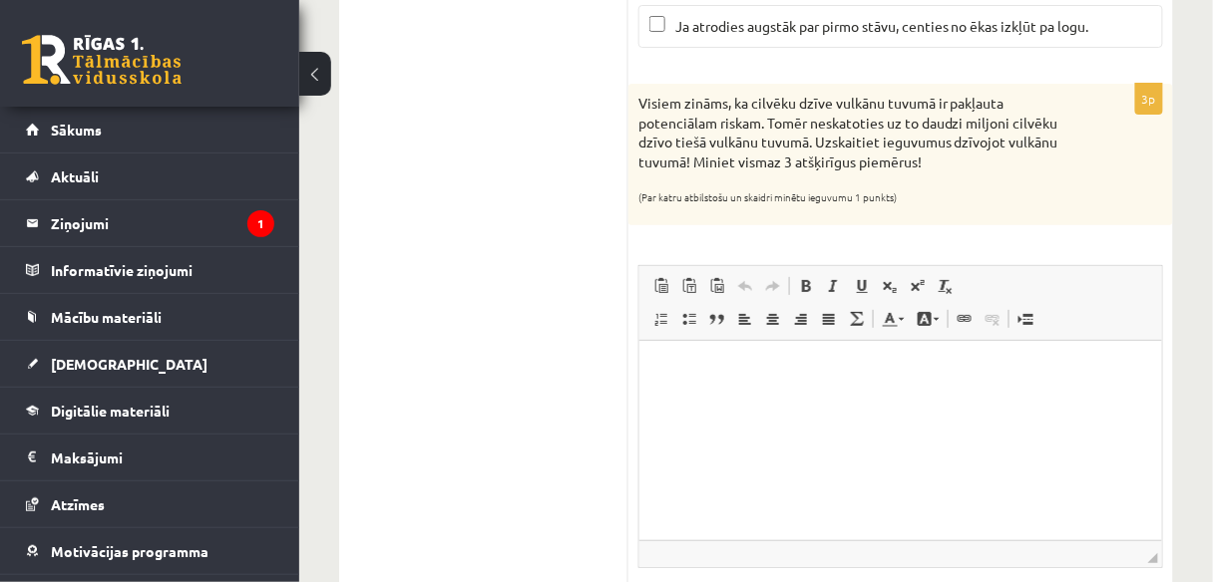
click at [798, 394] on html at bounding box center [899, 370] width 523 height 61
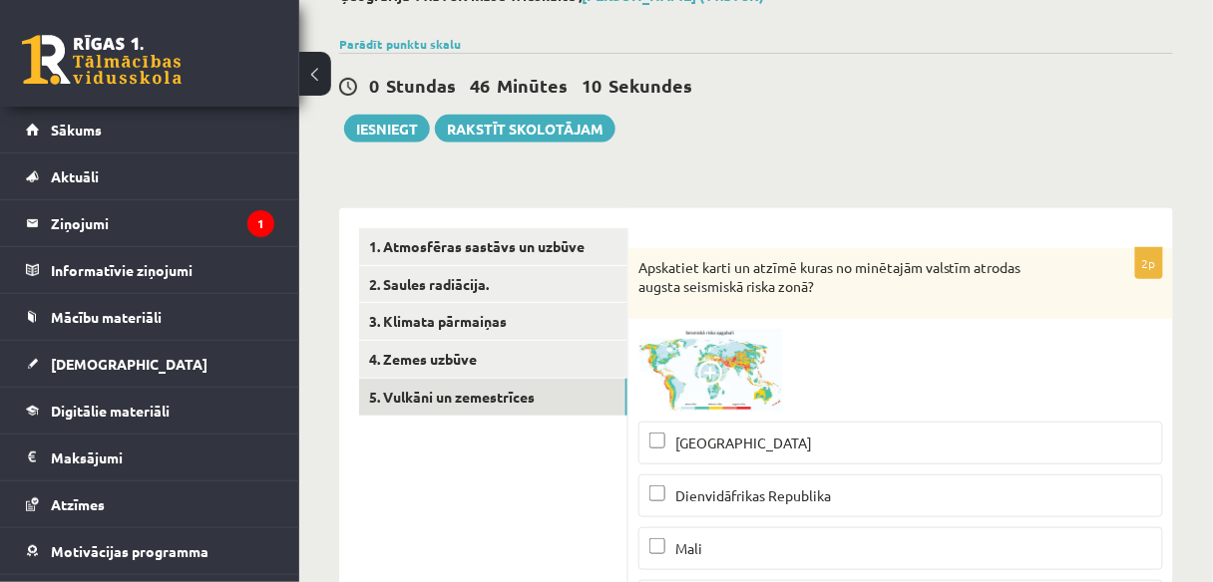
scroll to position [75, 0]
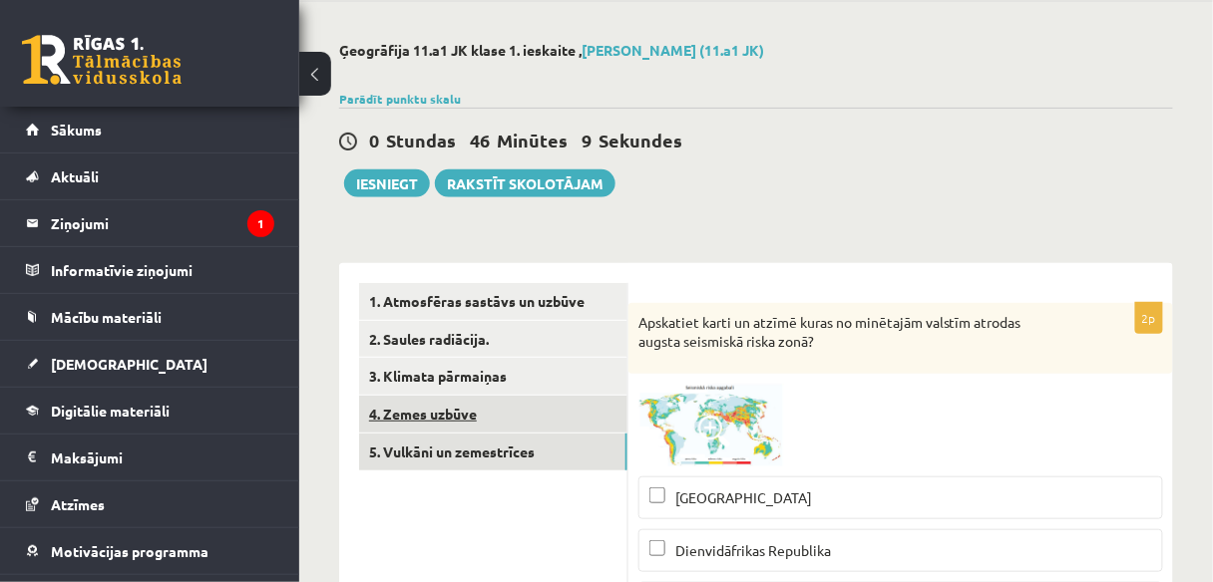
click at [461, 415] on link "4. Zemes uzbūve" at bounding box center [493, 414] width 268 height 37
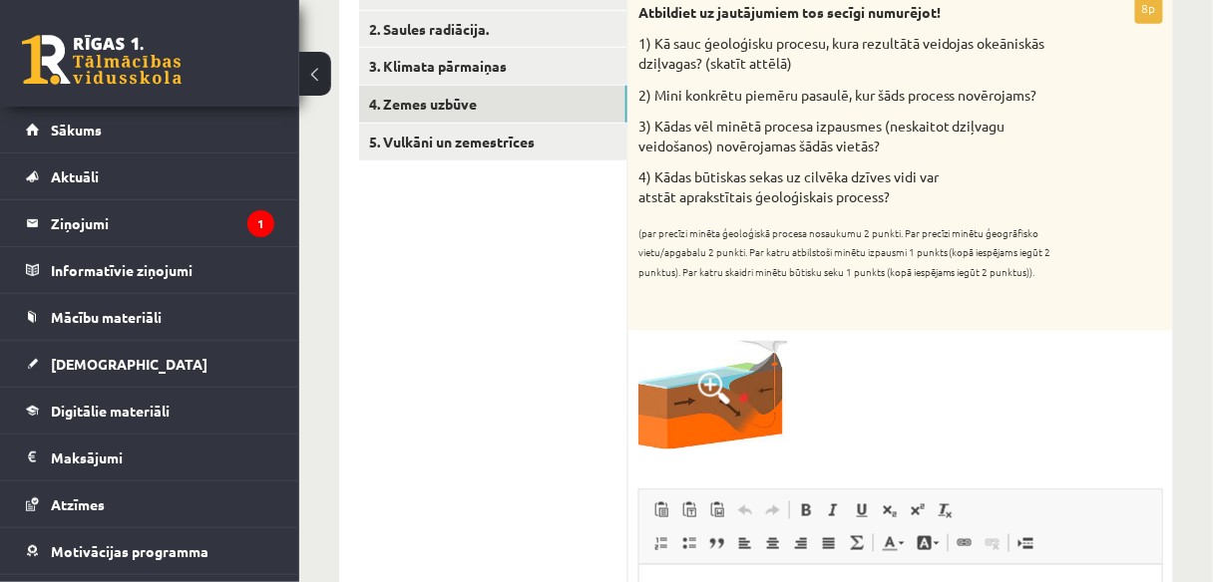
scroll to position [66, 0]
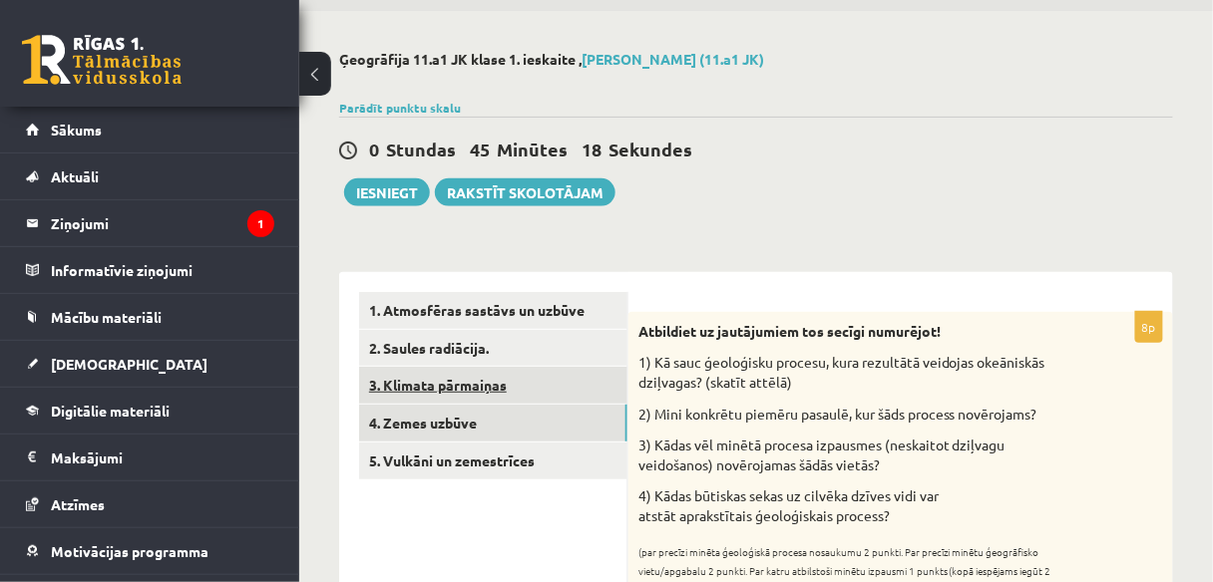
click at [507, 381] on link "3. Klimata pārmaiņas" at bounding box center [493, 385] width 268 height 37
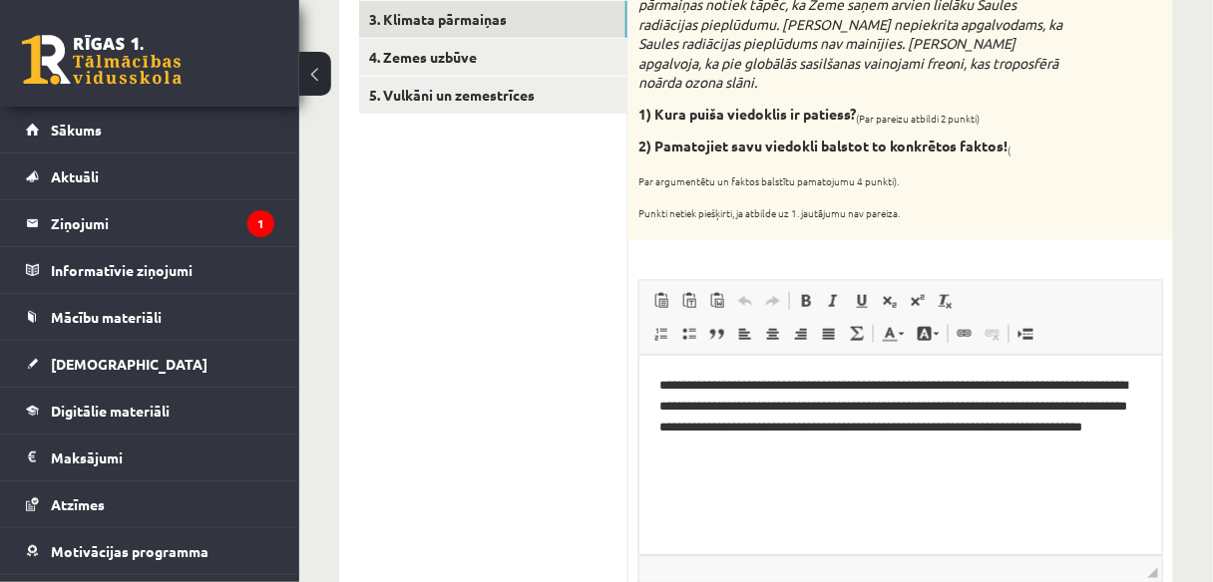
scroll to position [192, 0]
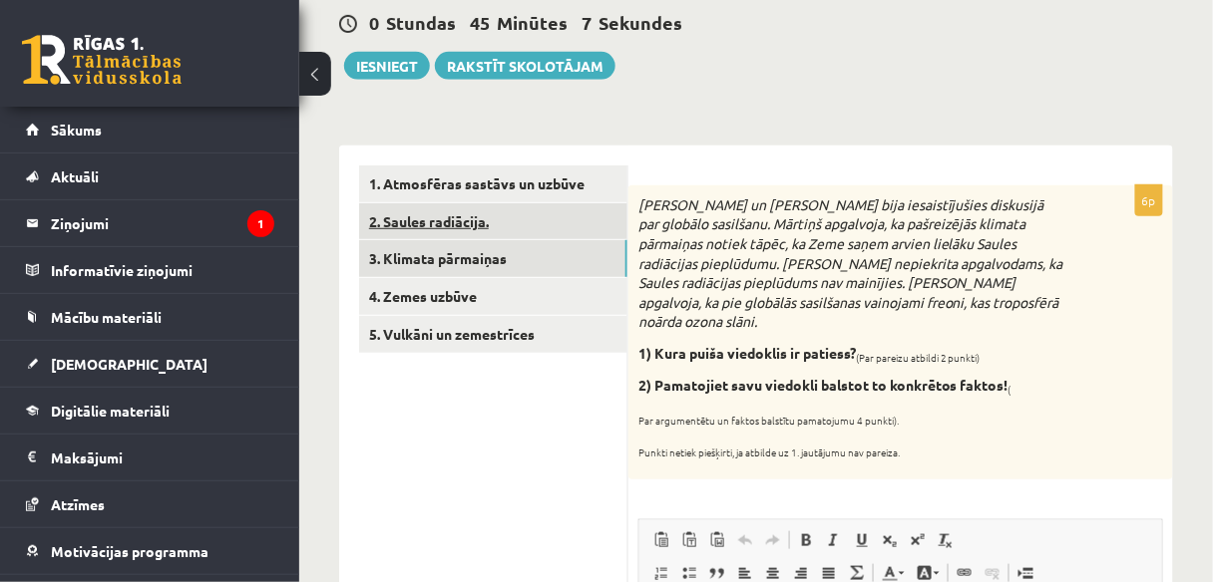
click at [466, 234] on link "2. Saules radiācija." at bounding box center [493, 221] width 268 height 37
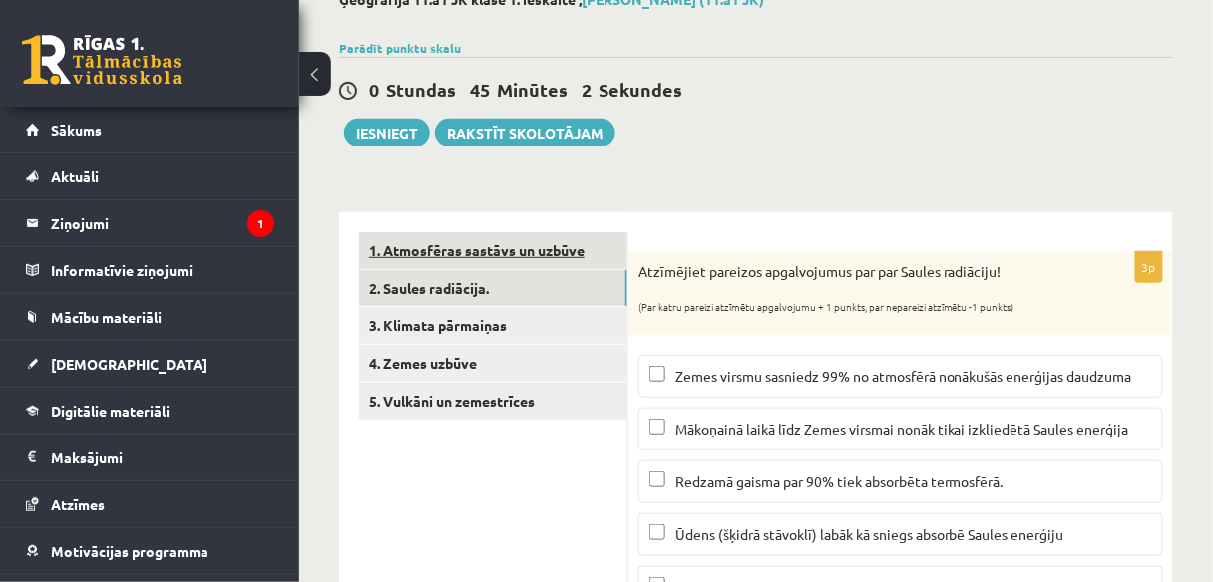
scroll to position [39, 0]
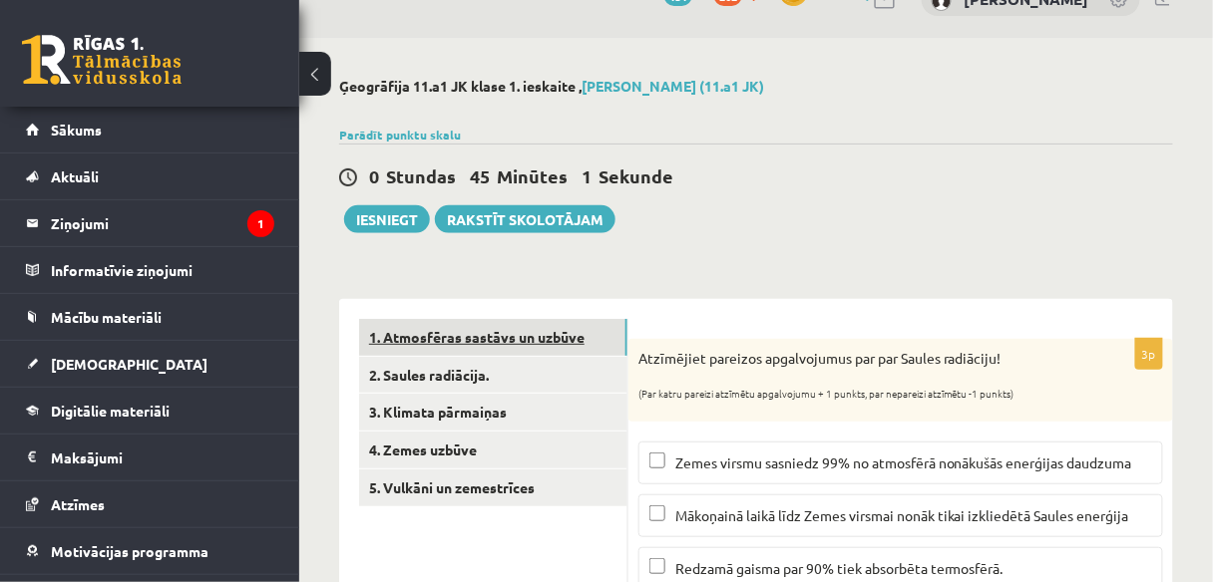
click at [527, 329] on link "1. Atmosfēras sastāvs un uzbūve" at bounding box center [493, 337] width 268 height 37
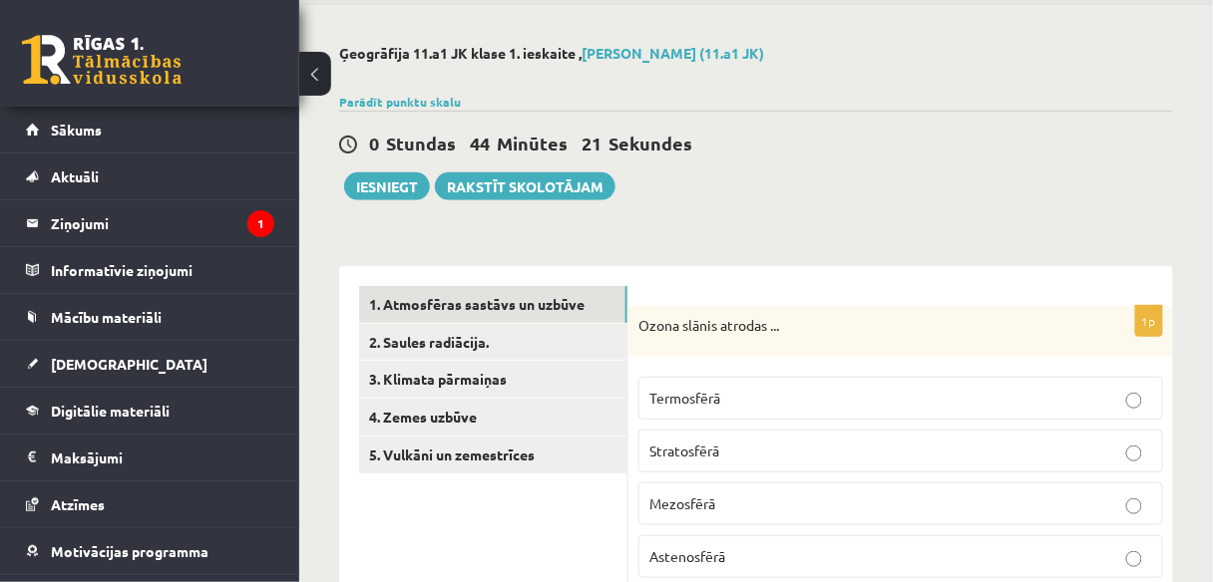
scroll to position [0, 0]
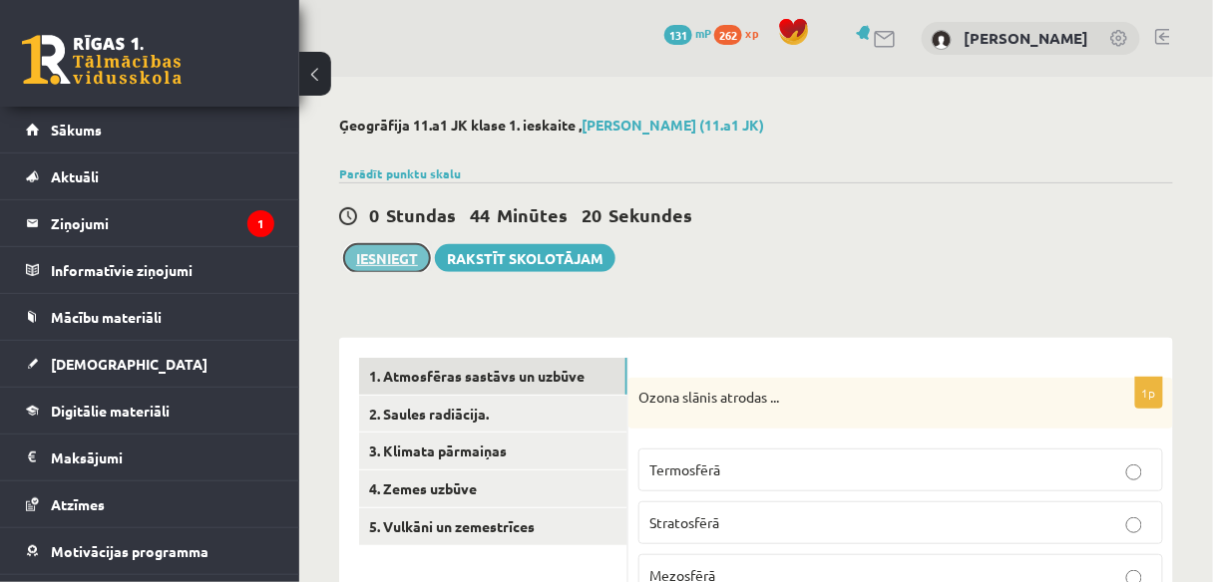
click at [403, 255] on button "Iesniegt" at bounding box center [387, 258] width 86 height 28
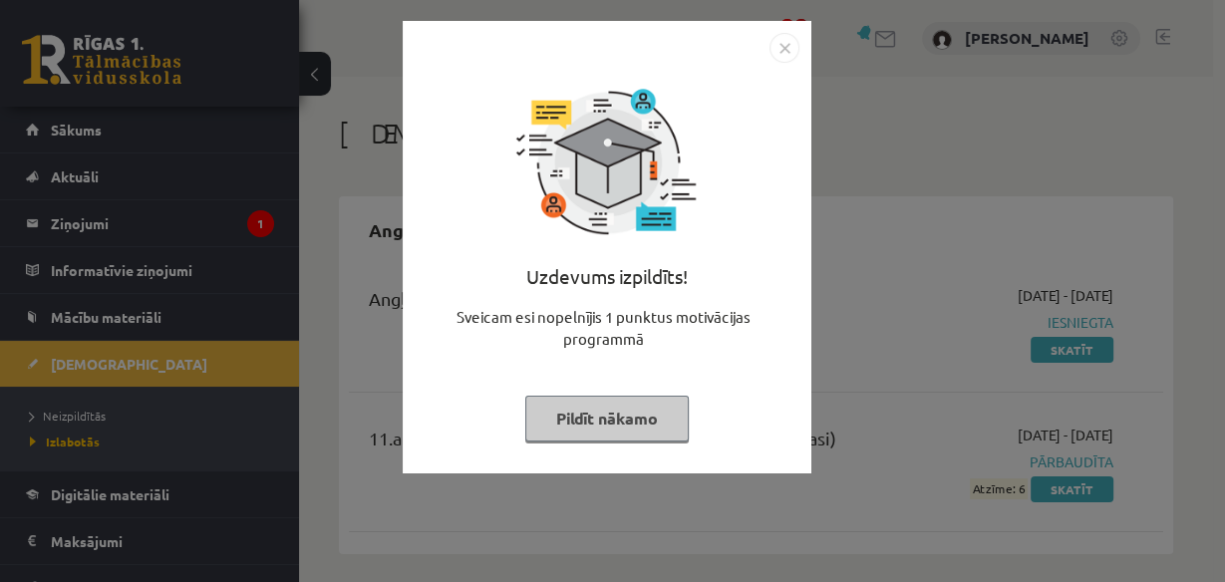
click at [657, 406] on button "Pildīt nākamo" at bounding box center [607, 419] width 164 height 46
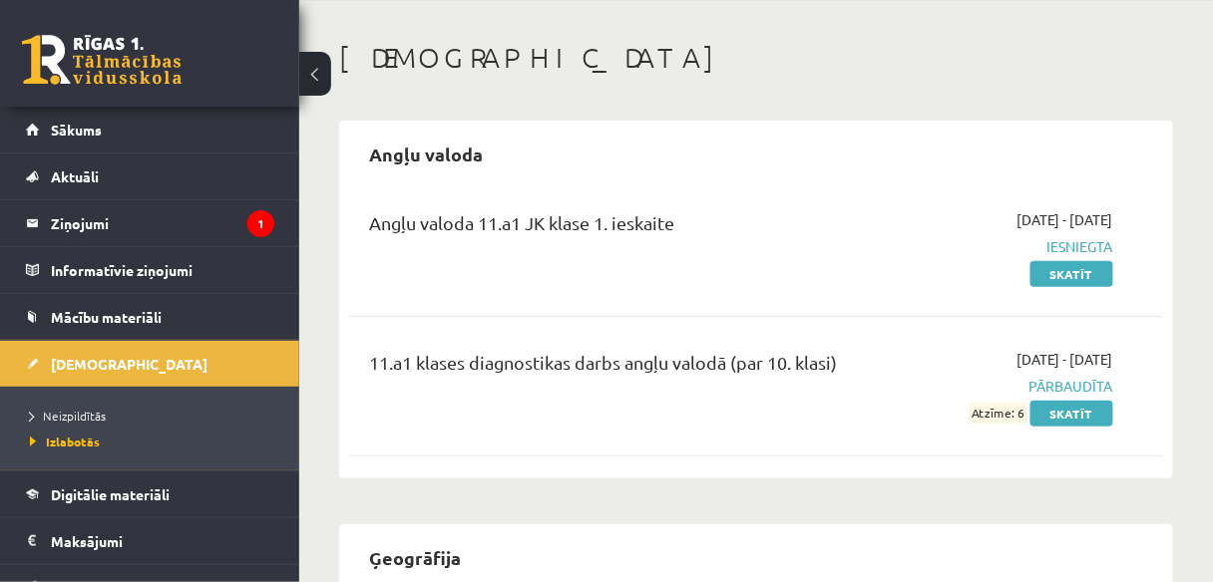
scroll to position [160, 0]
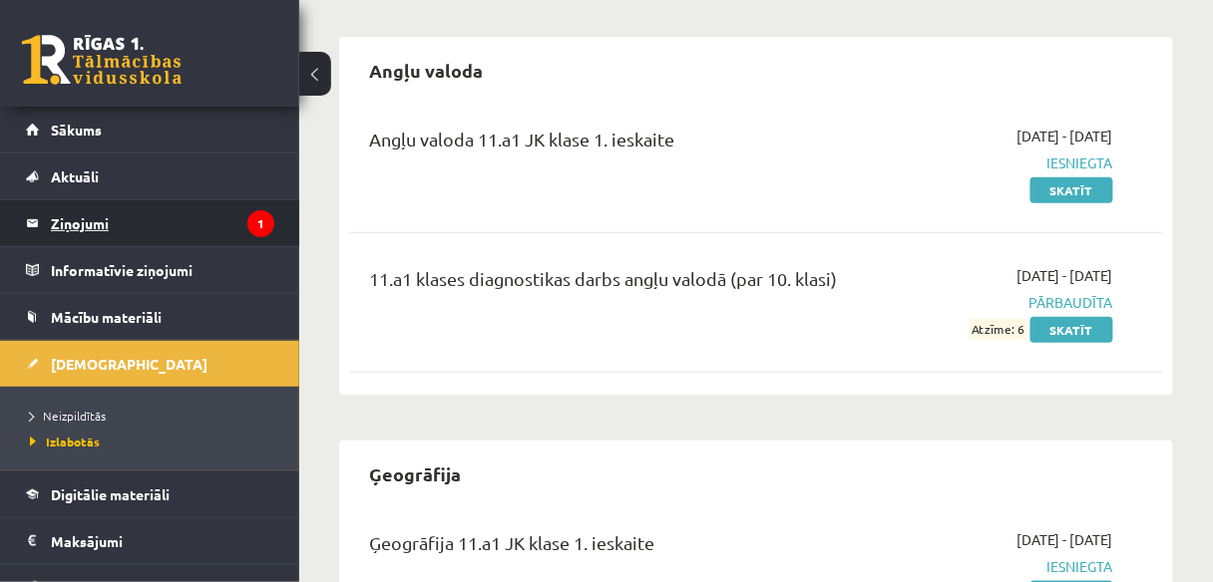
click at [177, 228] on legend "Ziņojumi 1" at bounding box center [162, 223] width 223 height 46
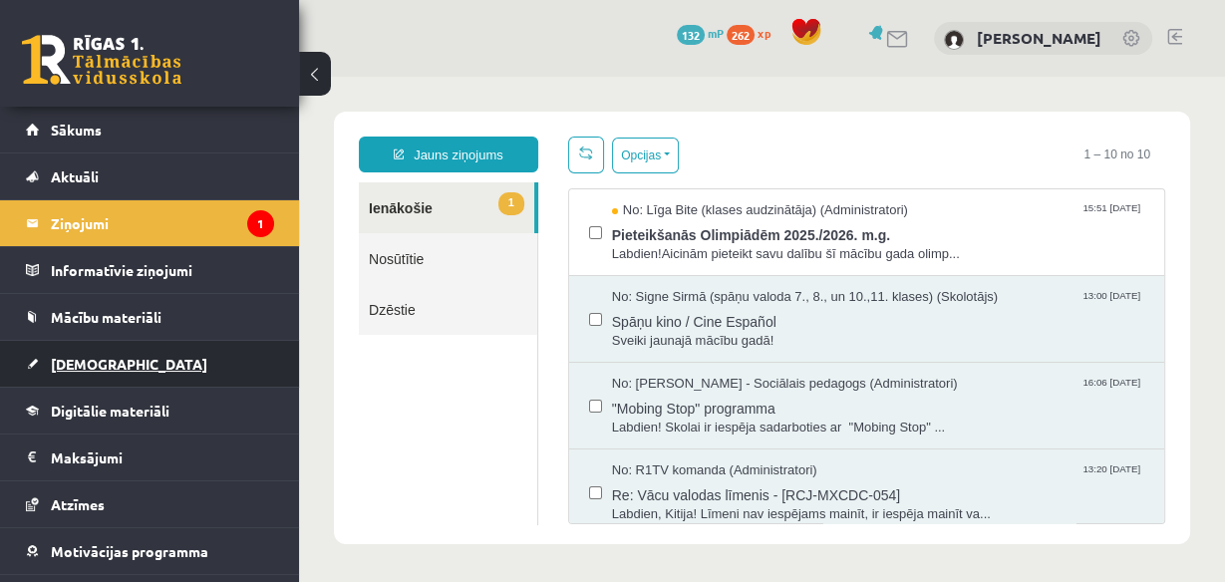
click at [114, 367] on link "[DEMOGRAPHIC_DATA]" at bounding box center [150, 364] width 248 height 46
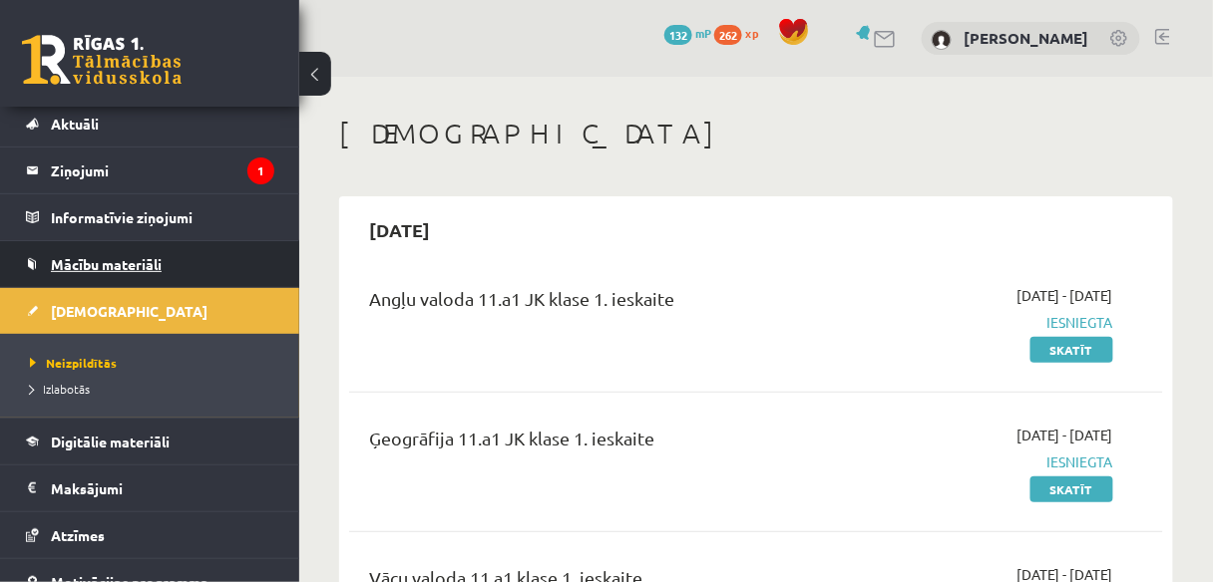
scroll to position [80, 0]
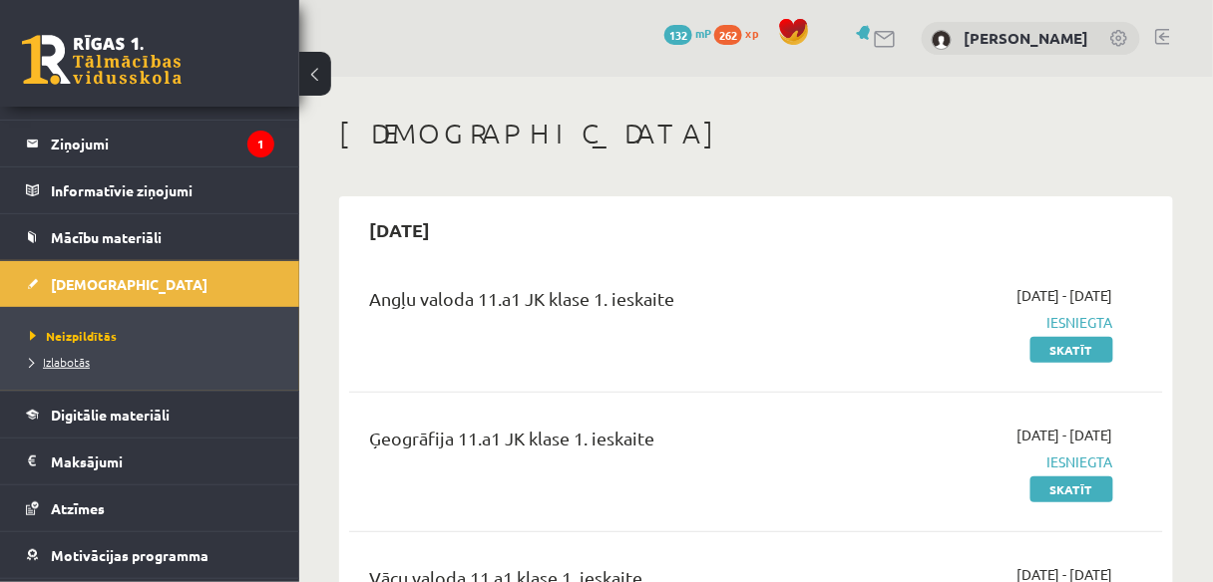
click at [75, 354] on span "Izlabotās" at bounding box center [60, 362] width 60 height 16
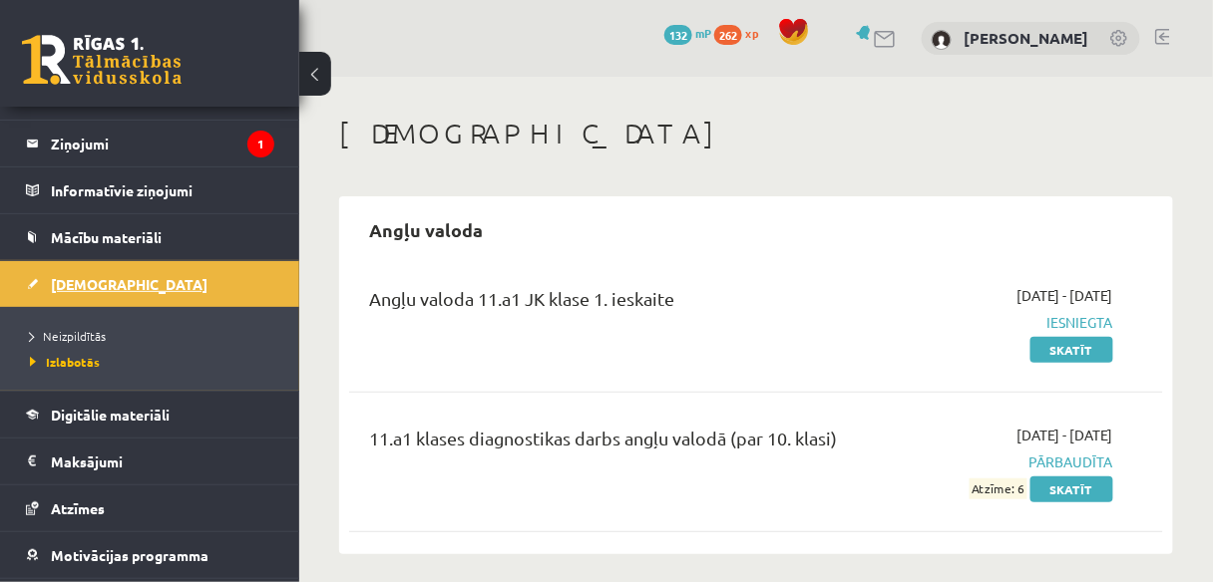
click at [119, 278] on link "[DEMOGRAPHIC_DATA]" at bounding box center [150, 284] width 248 height 46
